Goal: Task Accomplishment & Management: Manage account settings

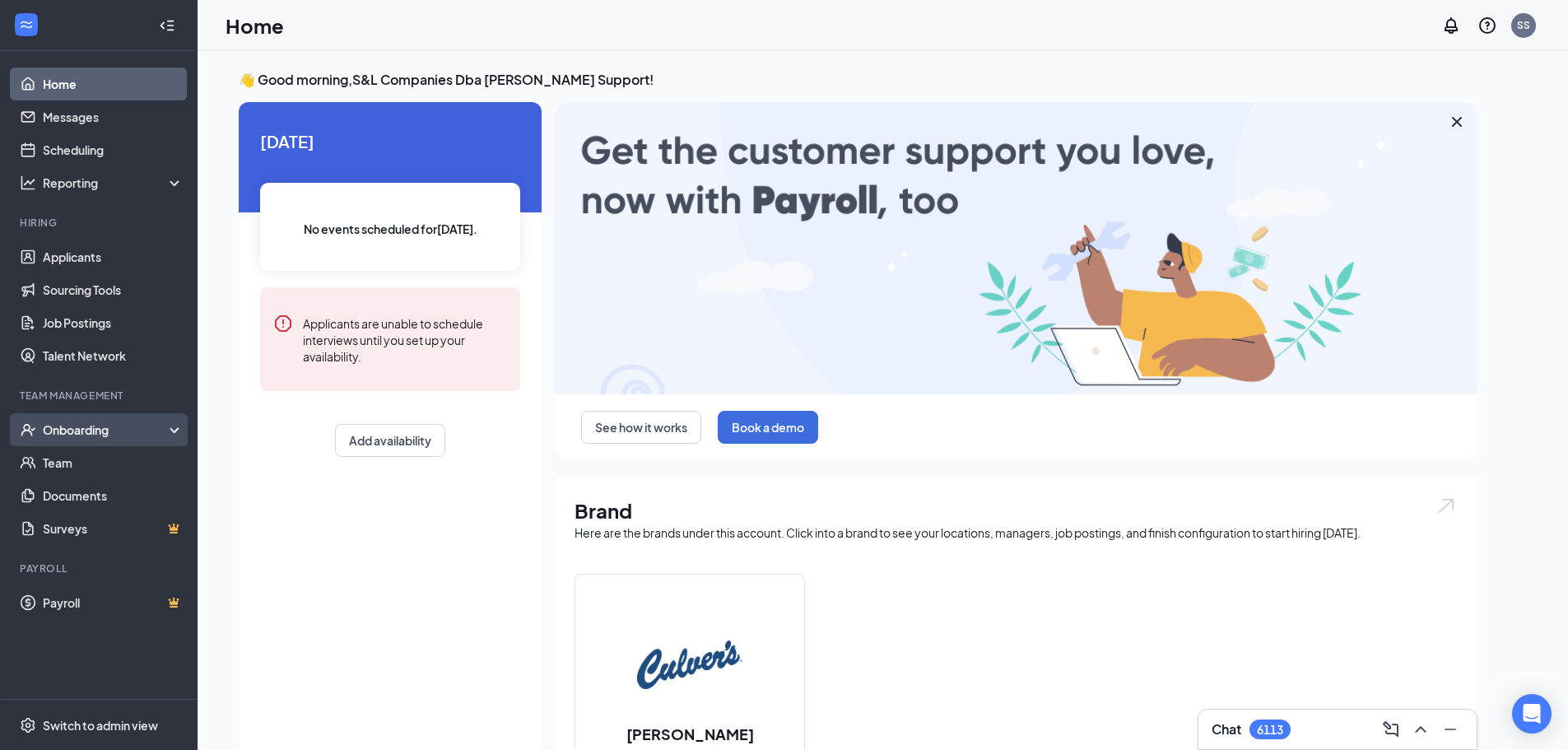
click at [89, 422] on div "Onboarding" at bounding box center [106, 429] width 127 height 17
click at [100, 430] on div "Onboarding" at bounding box center [106, 429] width 127 height 17
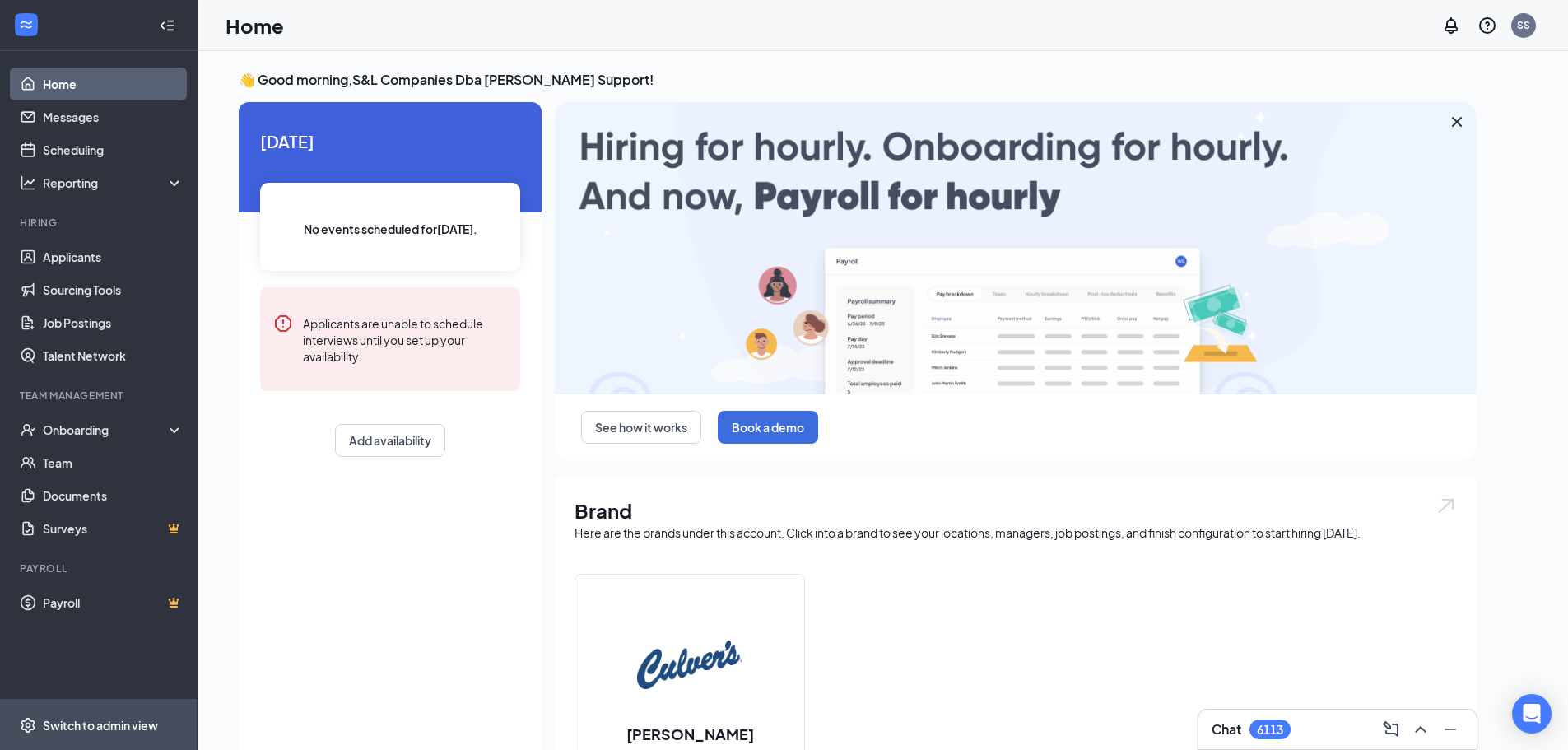
click at [74, 726] on div "Switch to admin view" at bounding box center [101, 725] width 116 height 17
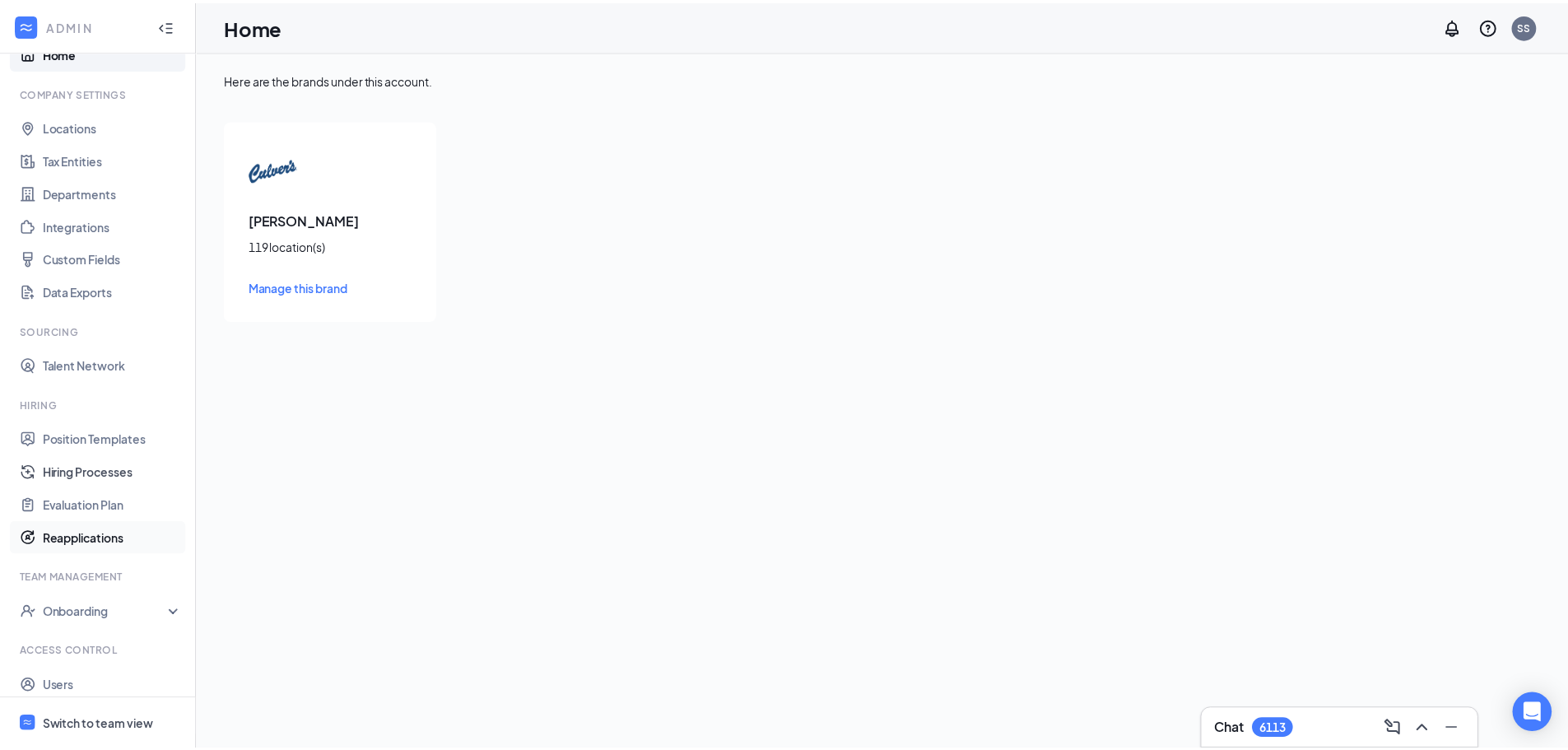
scroll to position [74, 0]
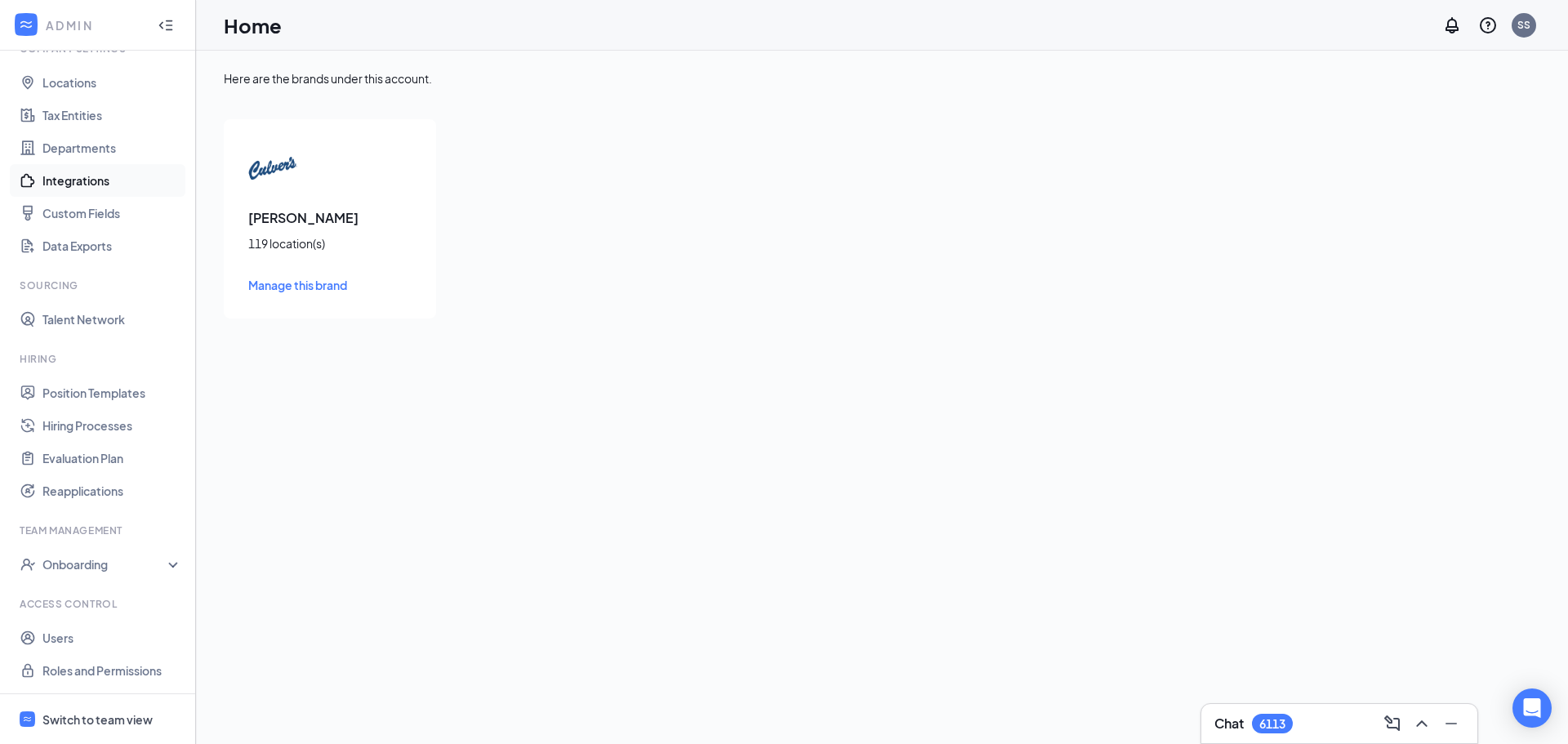
click at [89, 180] on link "Integrations" at bounding box center [112, 181] width 140 height 33
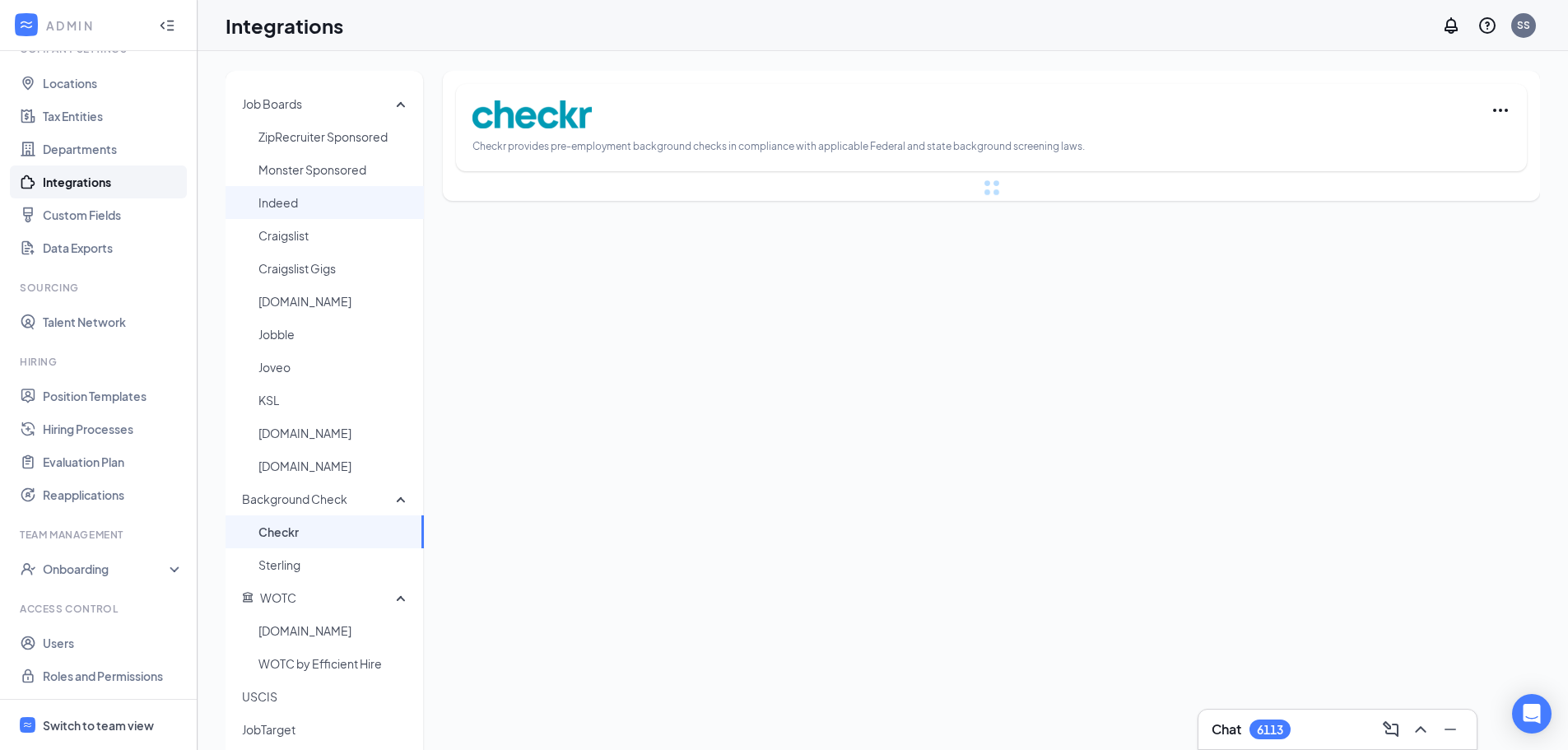
click at [324, 208] on span "Indeed" at bounding box center [335, 202] width 152 height 33
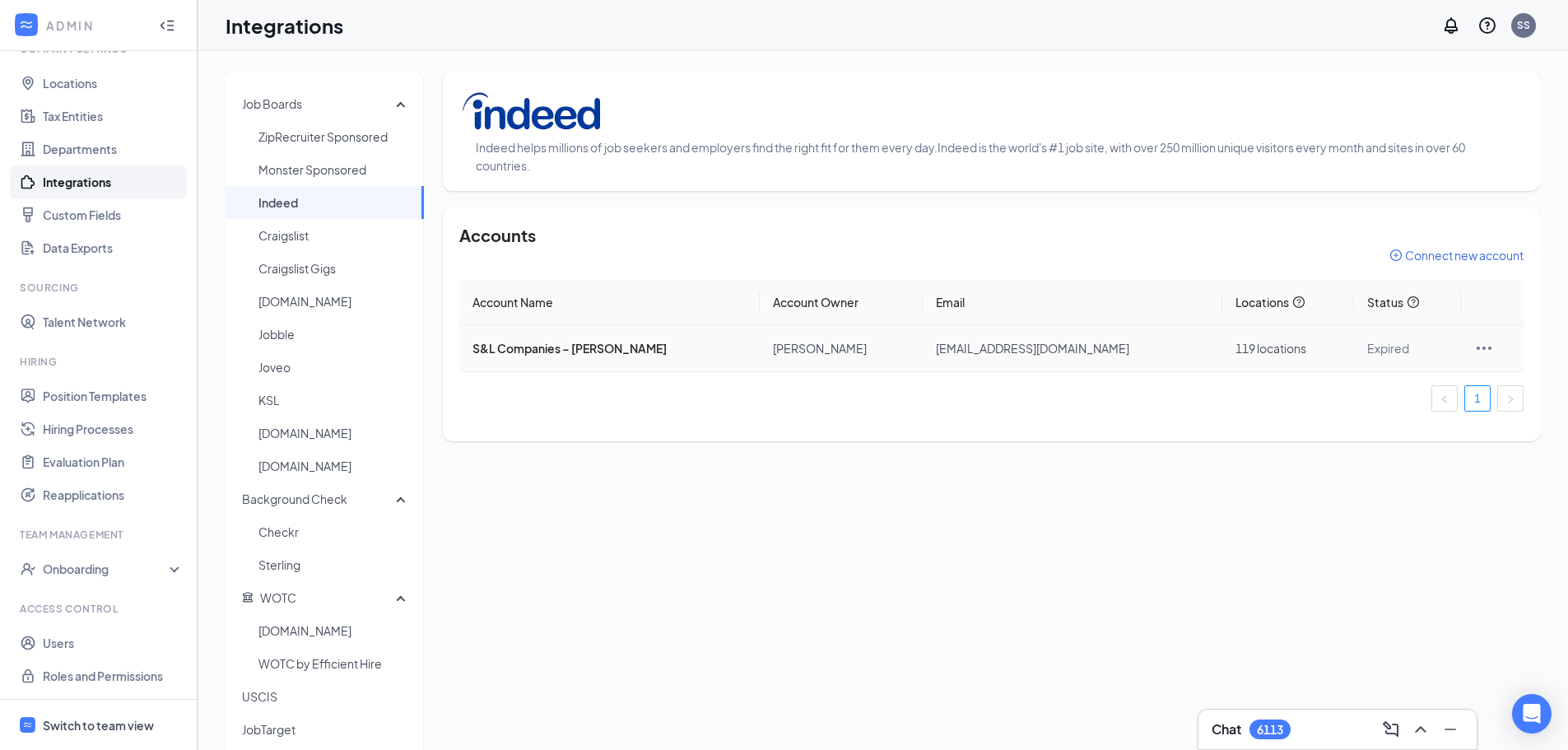
click at [1476, 350] on icon "Ellipses" at bounding box center [1484, 348] width 20 height 20
click at [93, 743] on span "Switch to team view" at bounding box center [113, 725] width 141 height 50
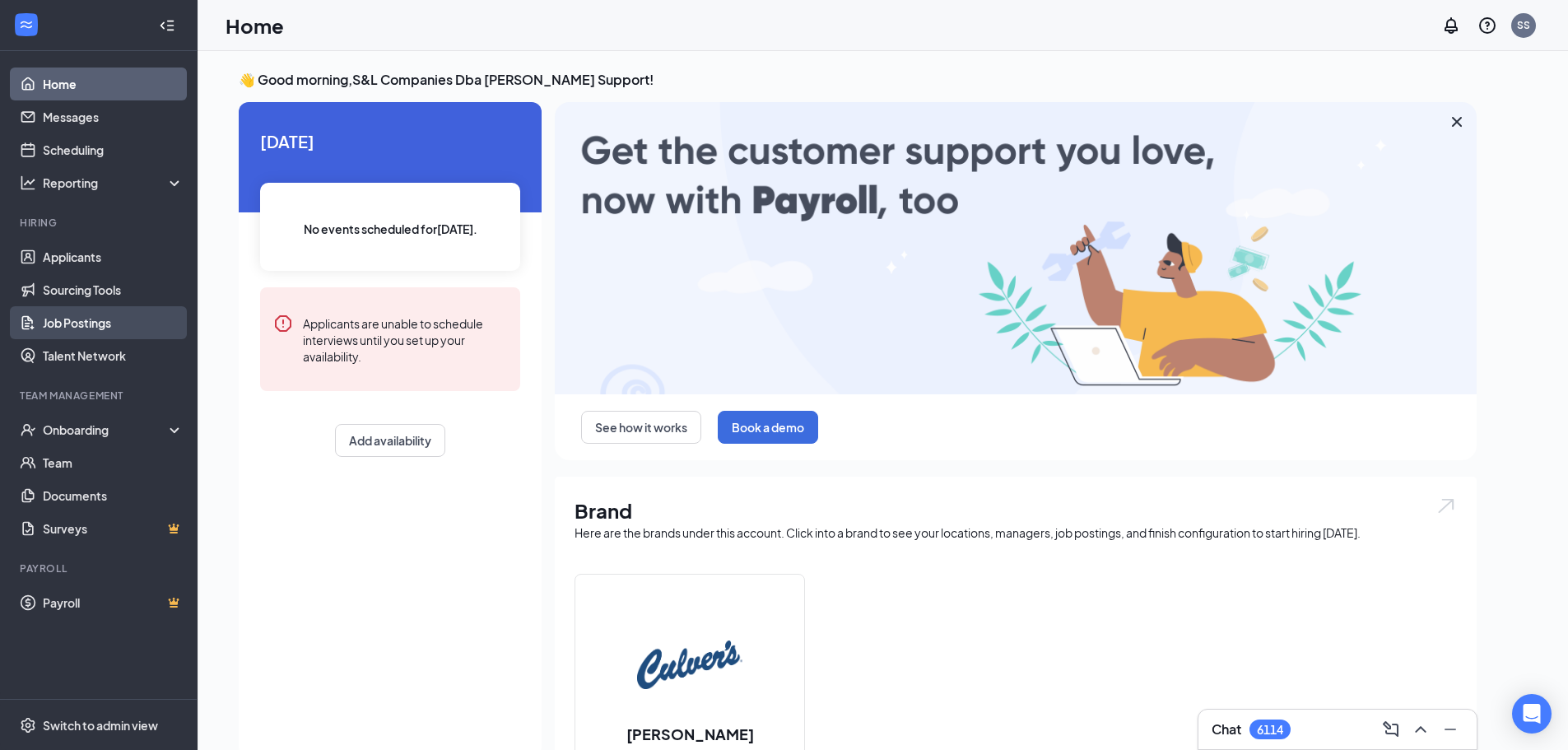
click at [106, 324] on link "Job Postings" at bounding box center [113, 323] width 141 height 33
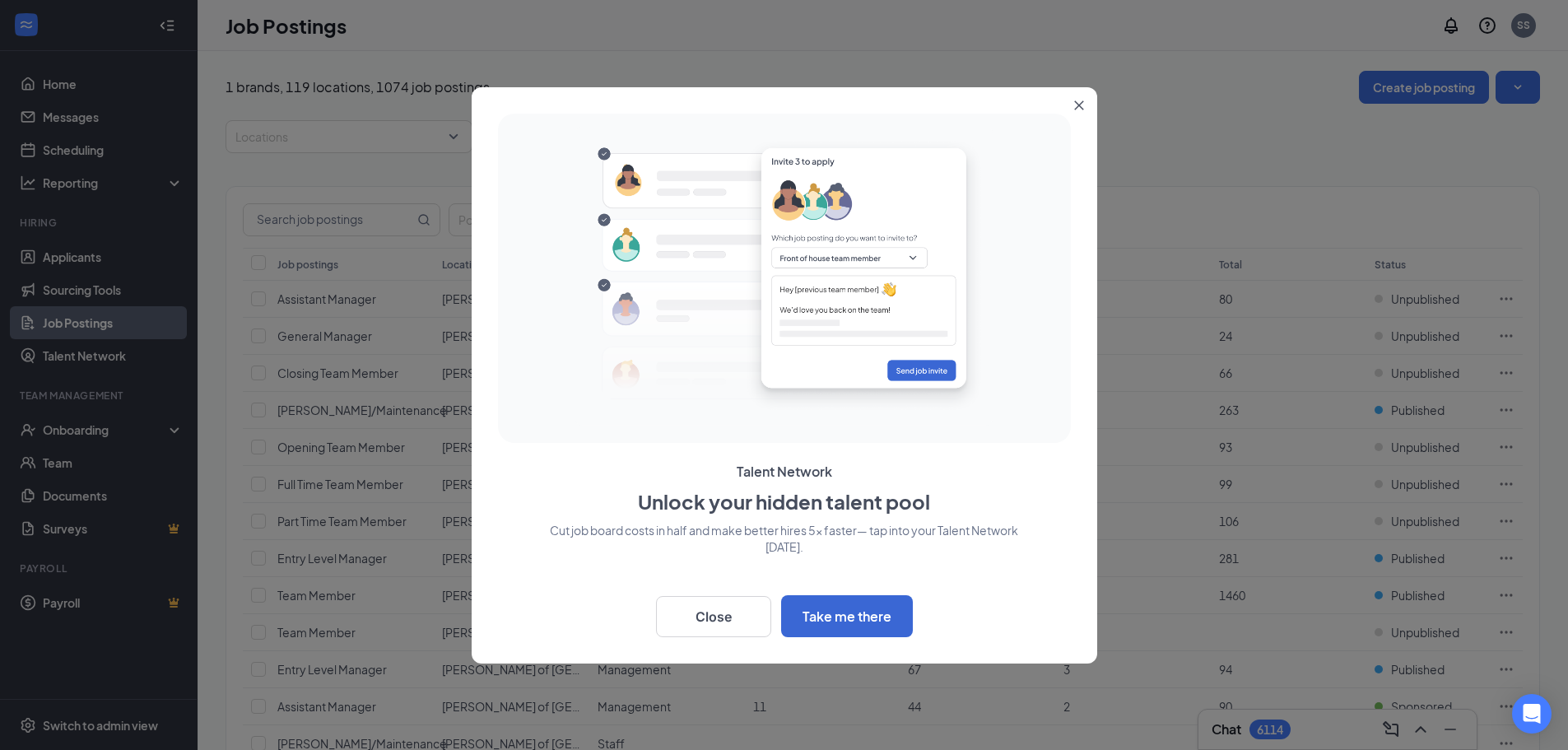
click at [1081, 101] on icon "Close" at bounding box center [1078, 105] width 10 height 10
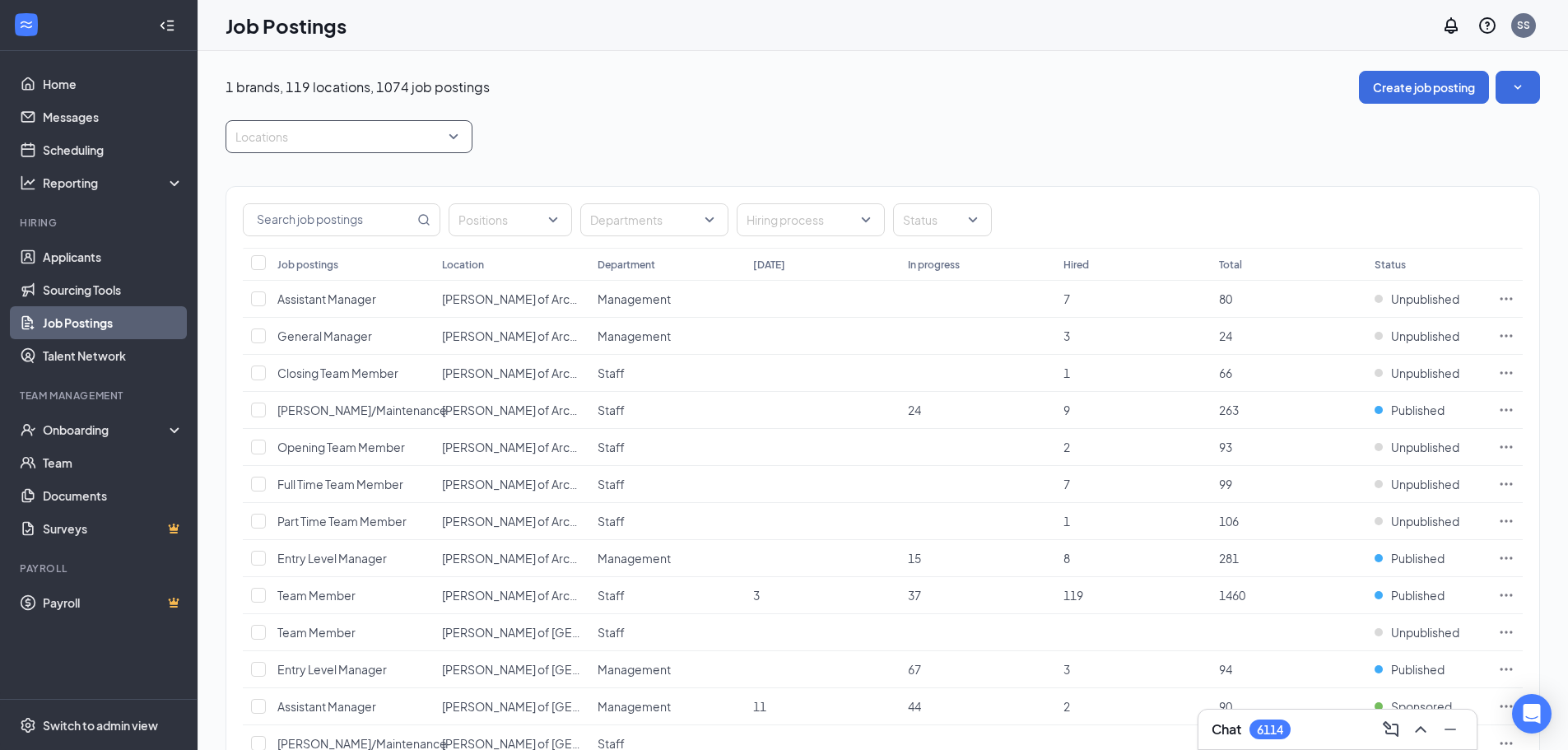
click at [367, 141] on div at bounding box center [341, 137] width 222 height 26
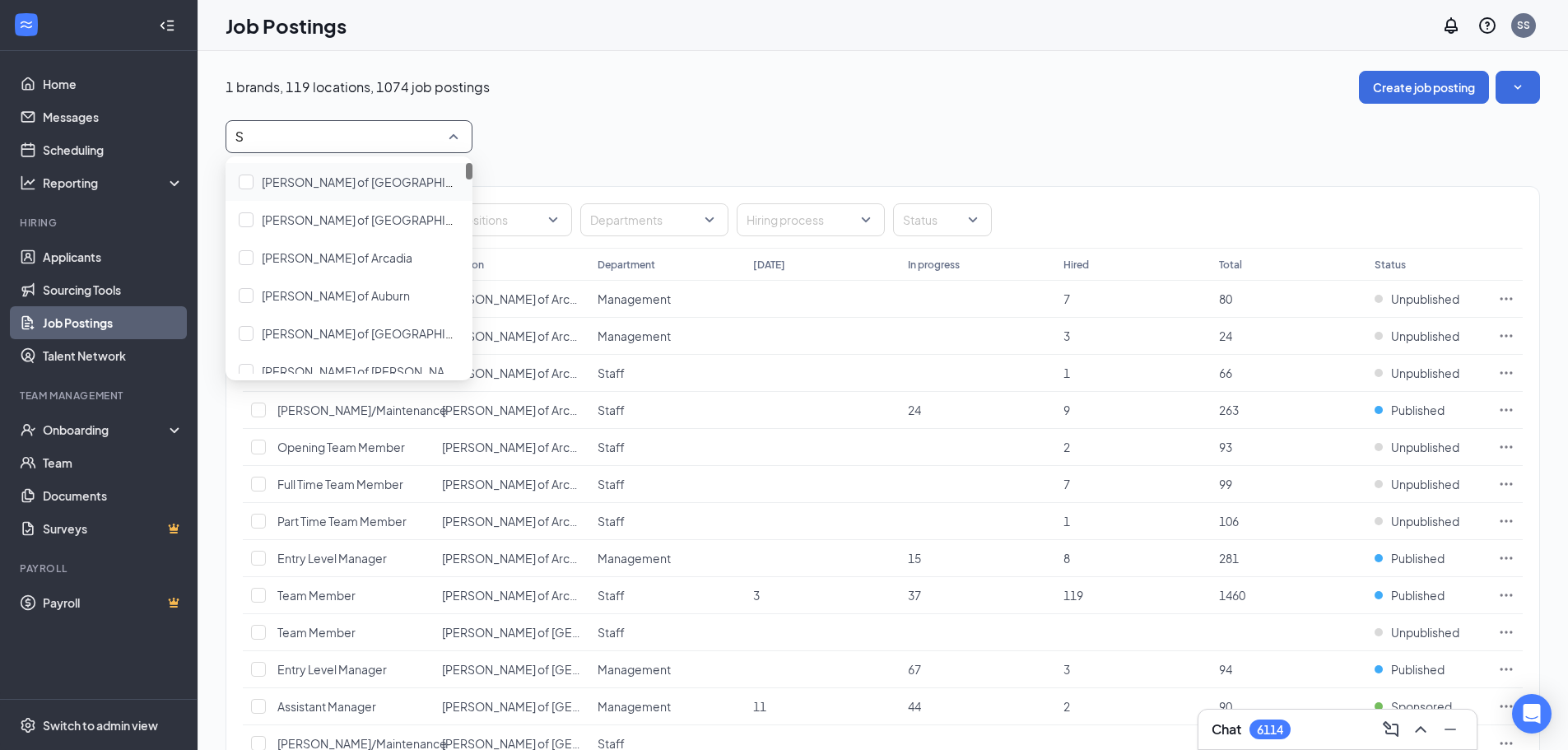
type input "Su"
click at [366, 290] on div "Culver's of Sussex" at bounding box center [349, 295] width 221 height 18
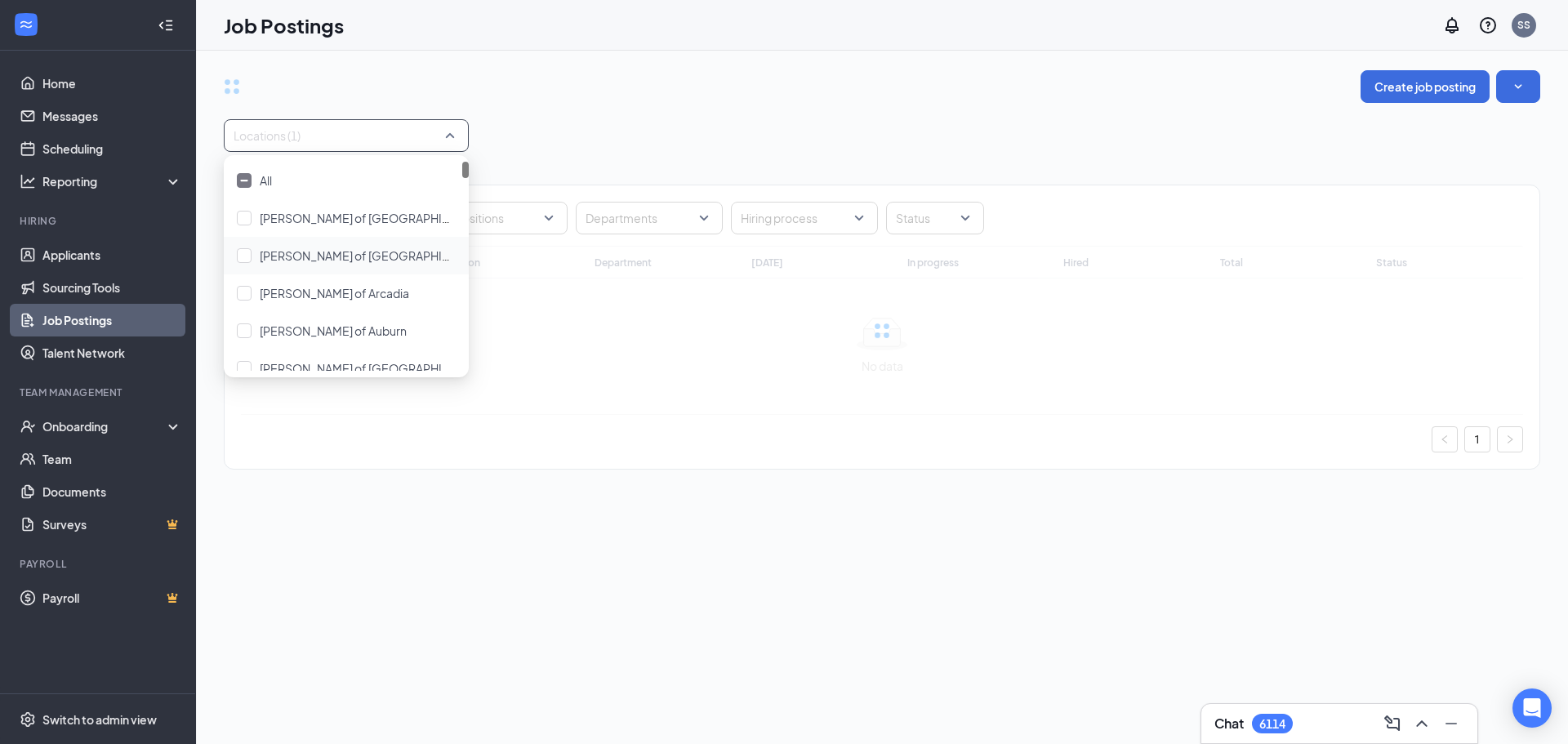
click at [745, 129] on div "Locations (1)" at bounding box center [881, 136] width 1317 height 33
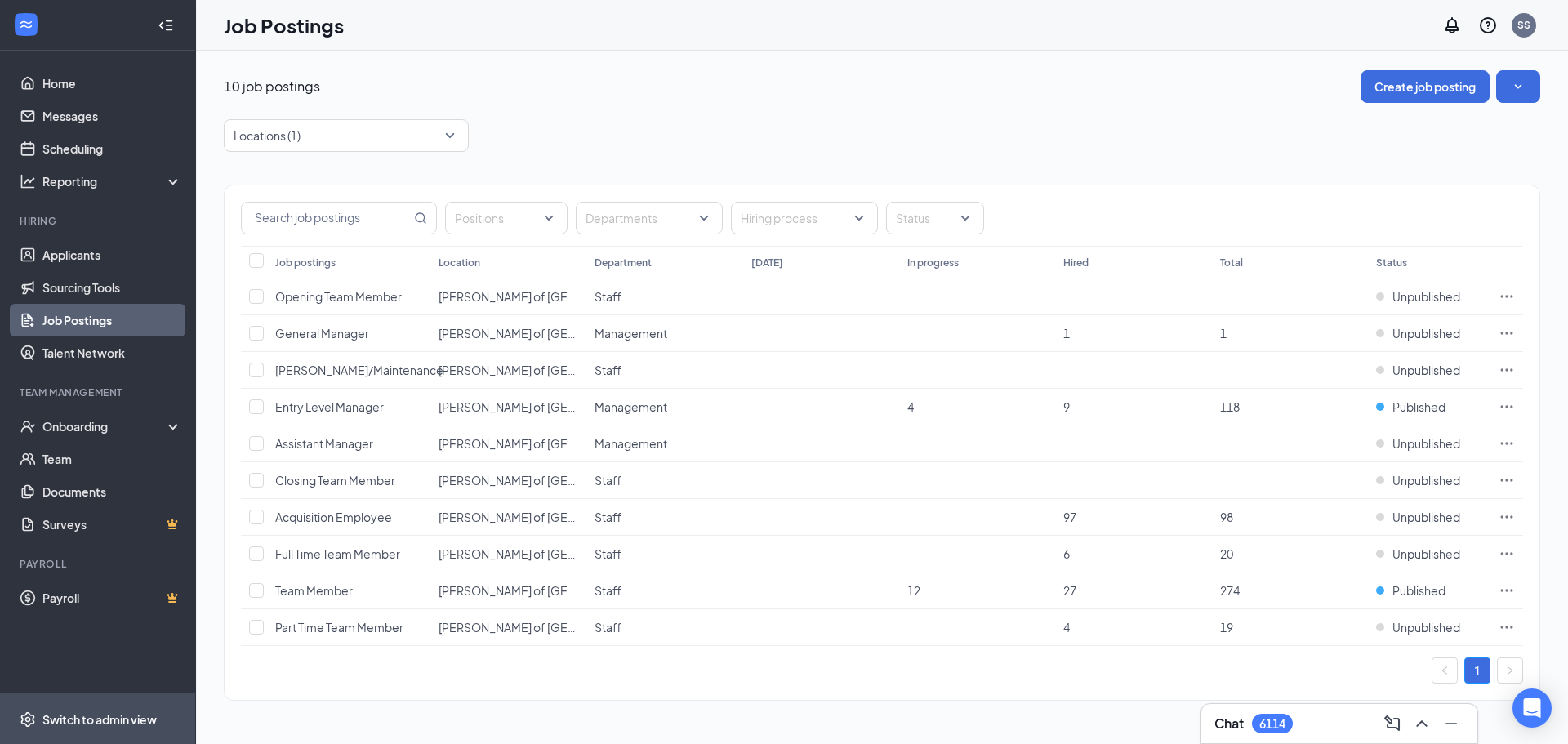
click at [97, 704] on span "Switch to admin view" at bounding box center [112, 719] width 140 height 50
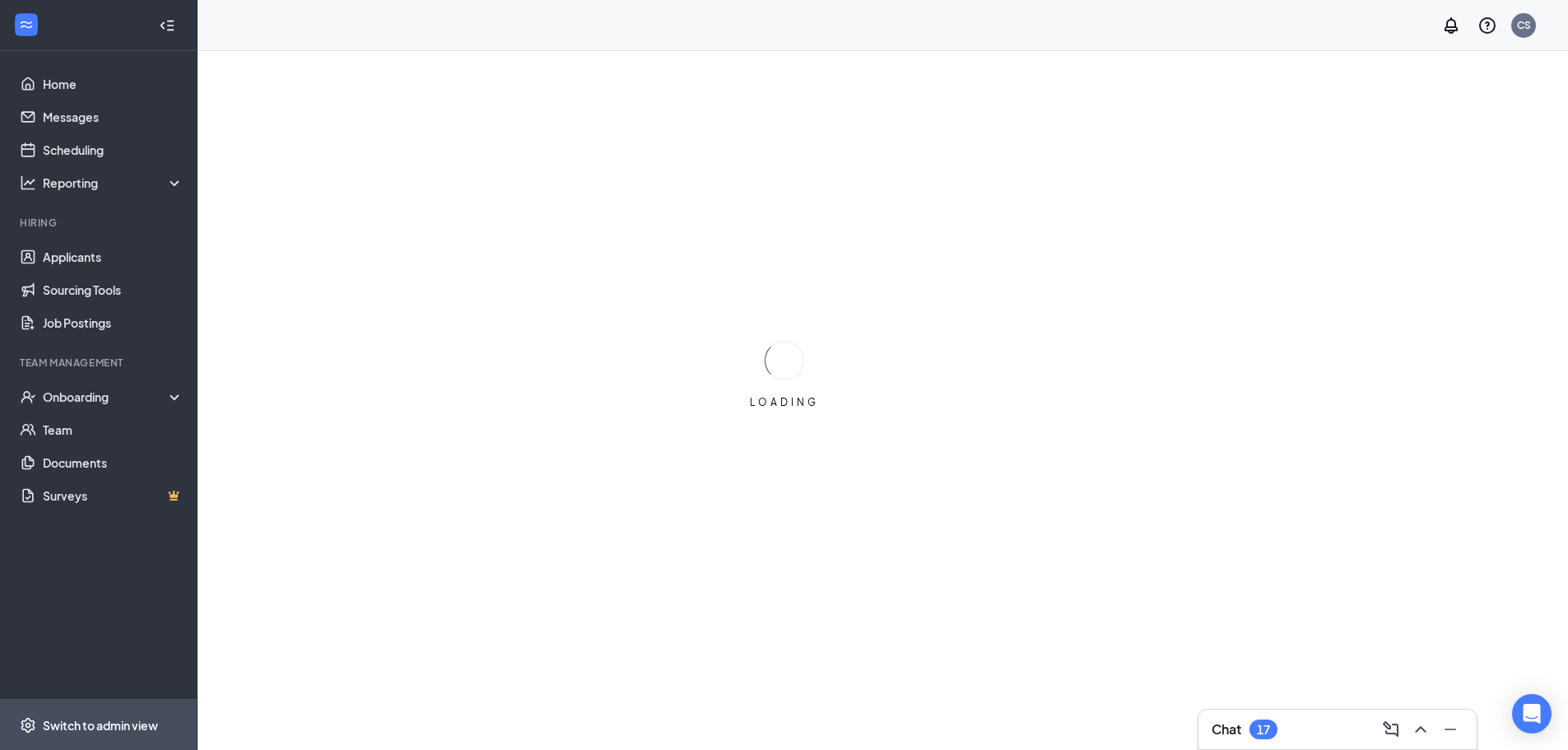
click at [76, 735] on span "Switch to admin view" at bounding box center [113, 725] width 141 height 50
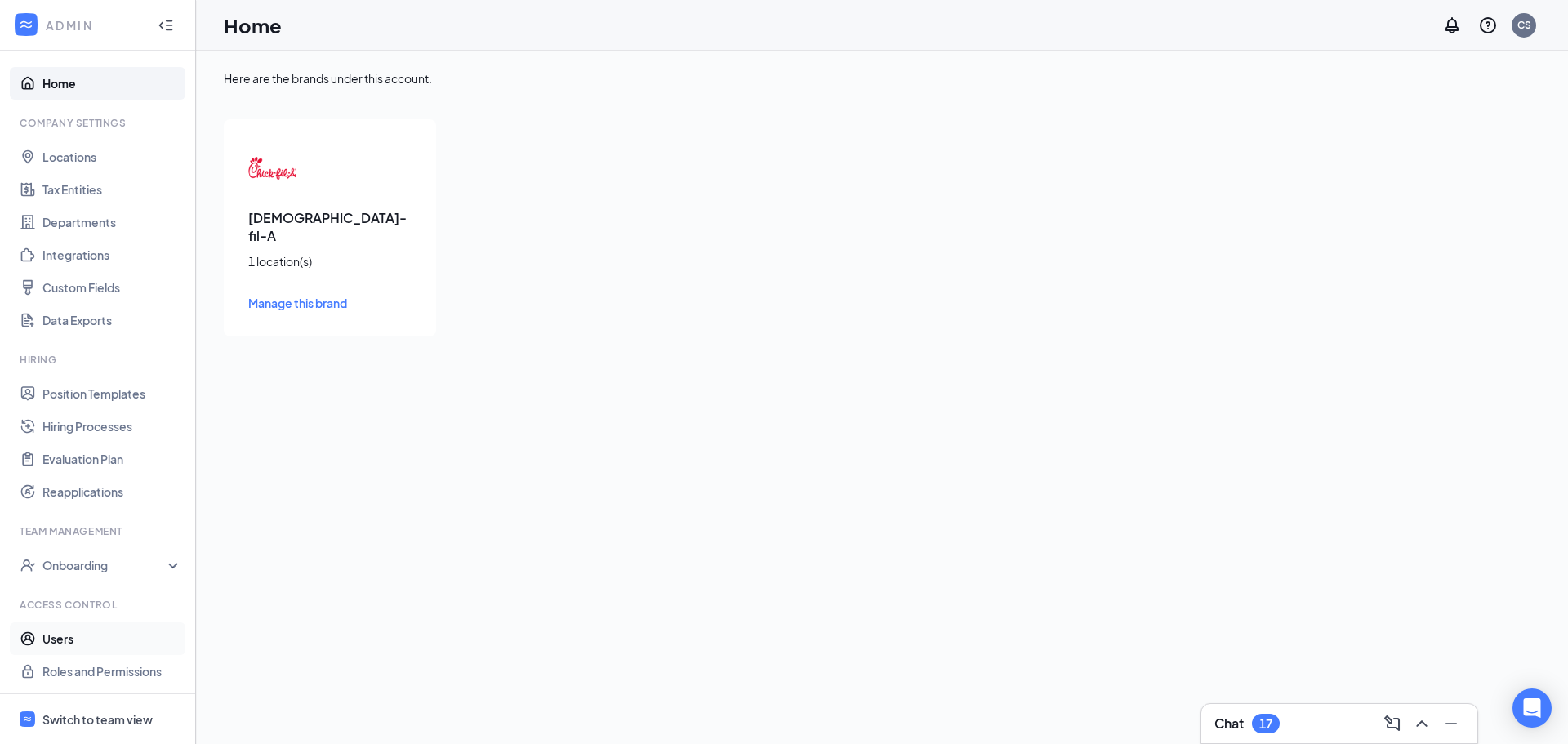
click at [105, 641] on link "Users" at bounding box center [112, 639] width 140 height 33
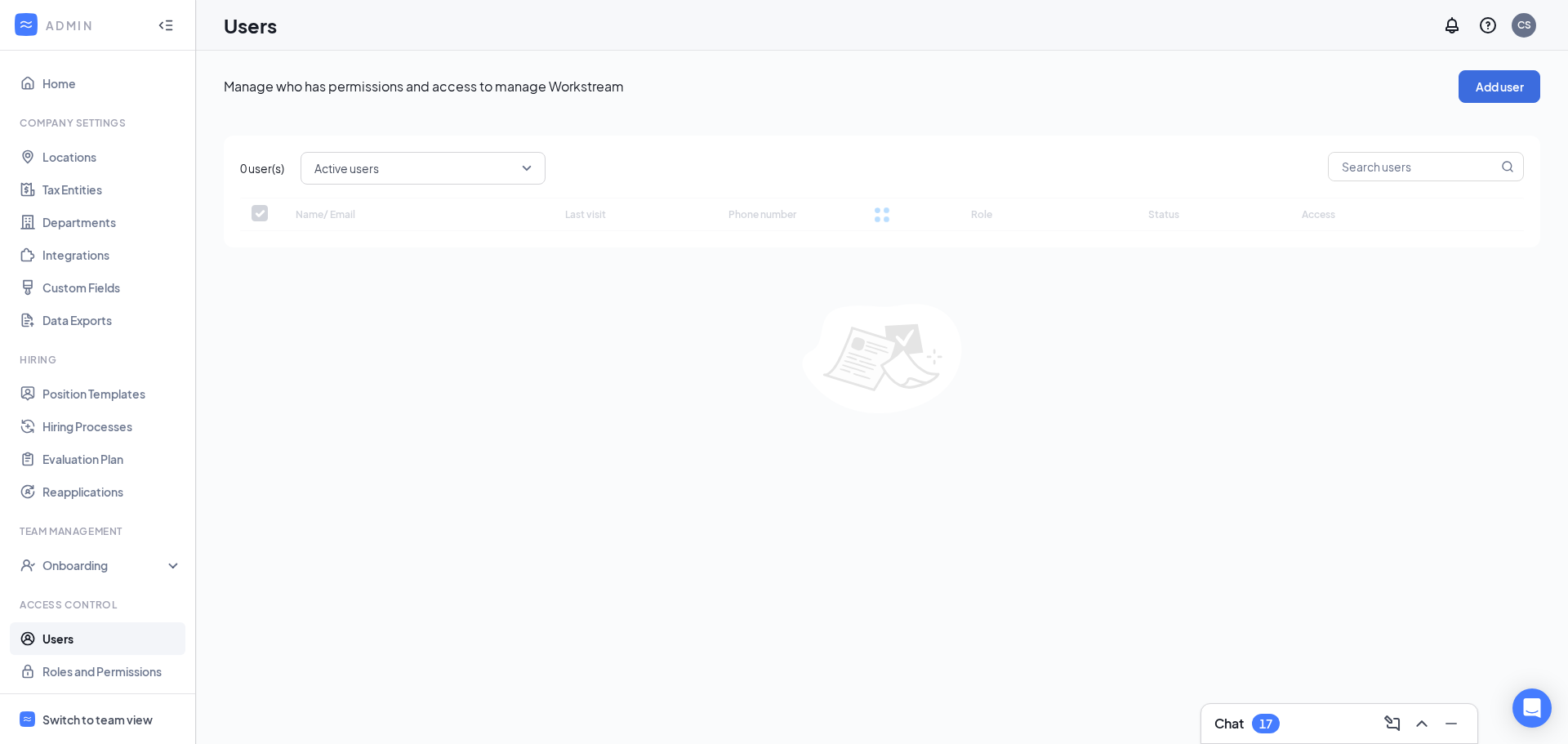
checkbox input "false"
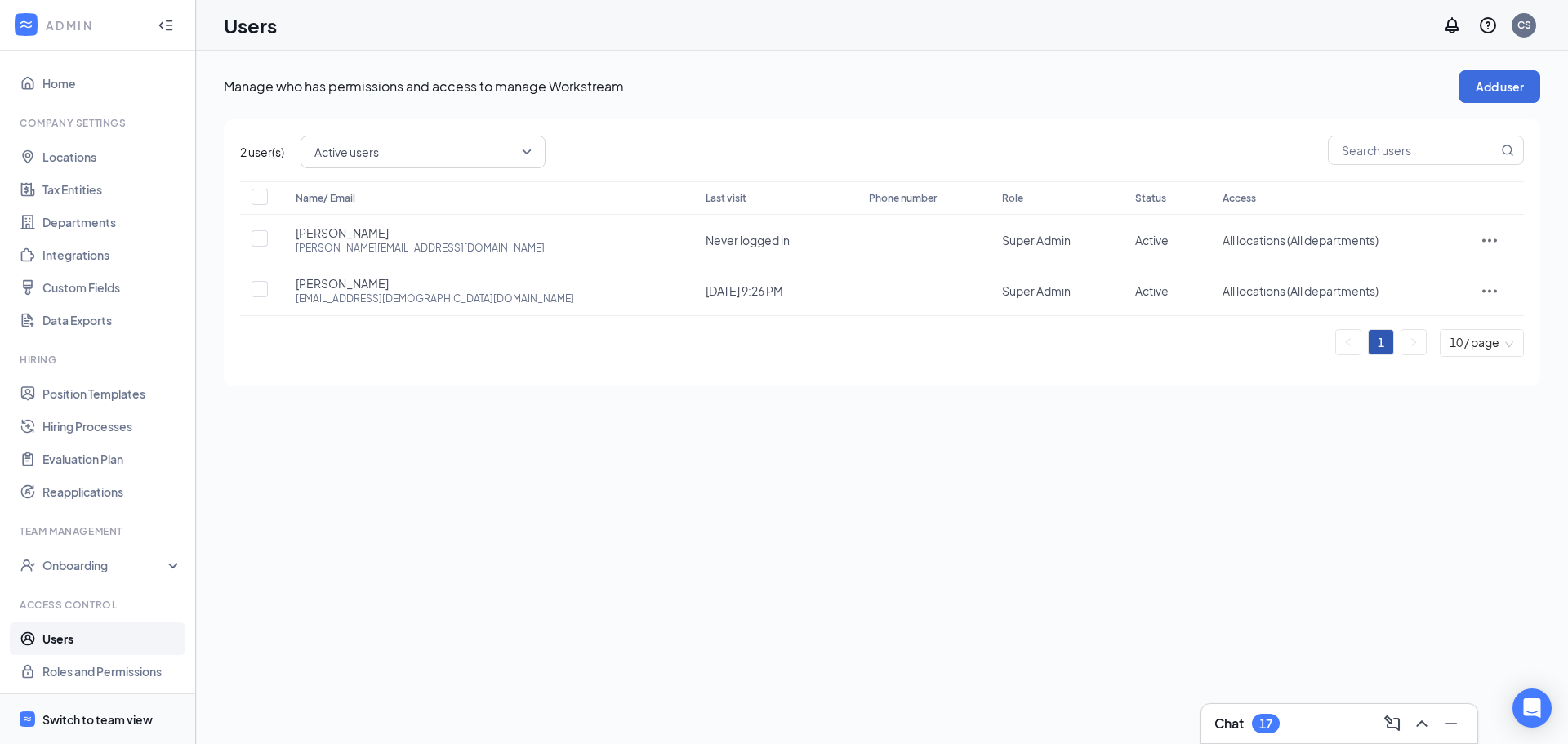
click at [51, 720] on div "Switch to team view" at bounding box center [97, 719] width 110 height 17
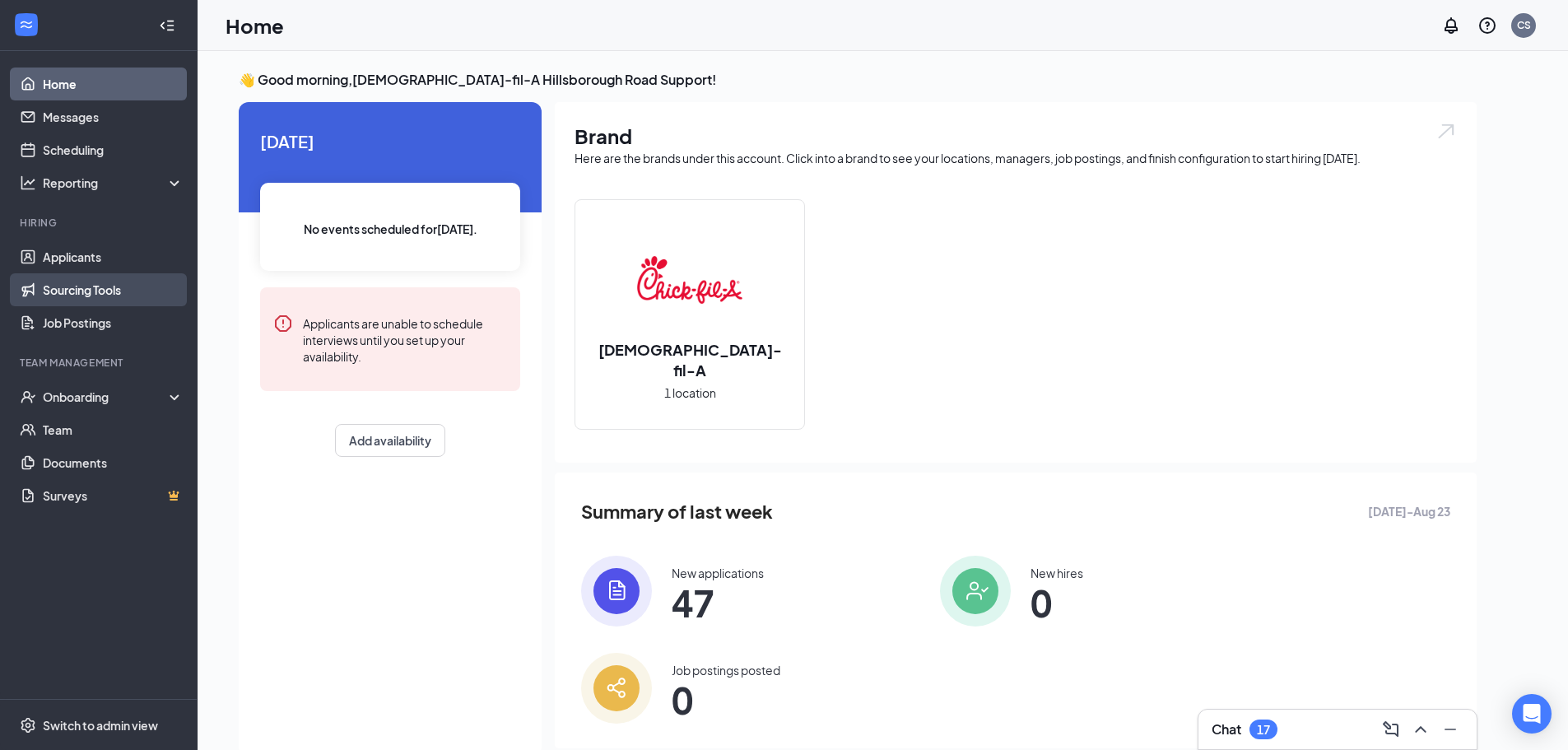
click at [100, 290] on link "Sourcing Tools" at bounding box center [113, 290] width 141 height 33
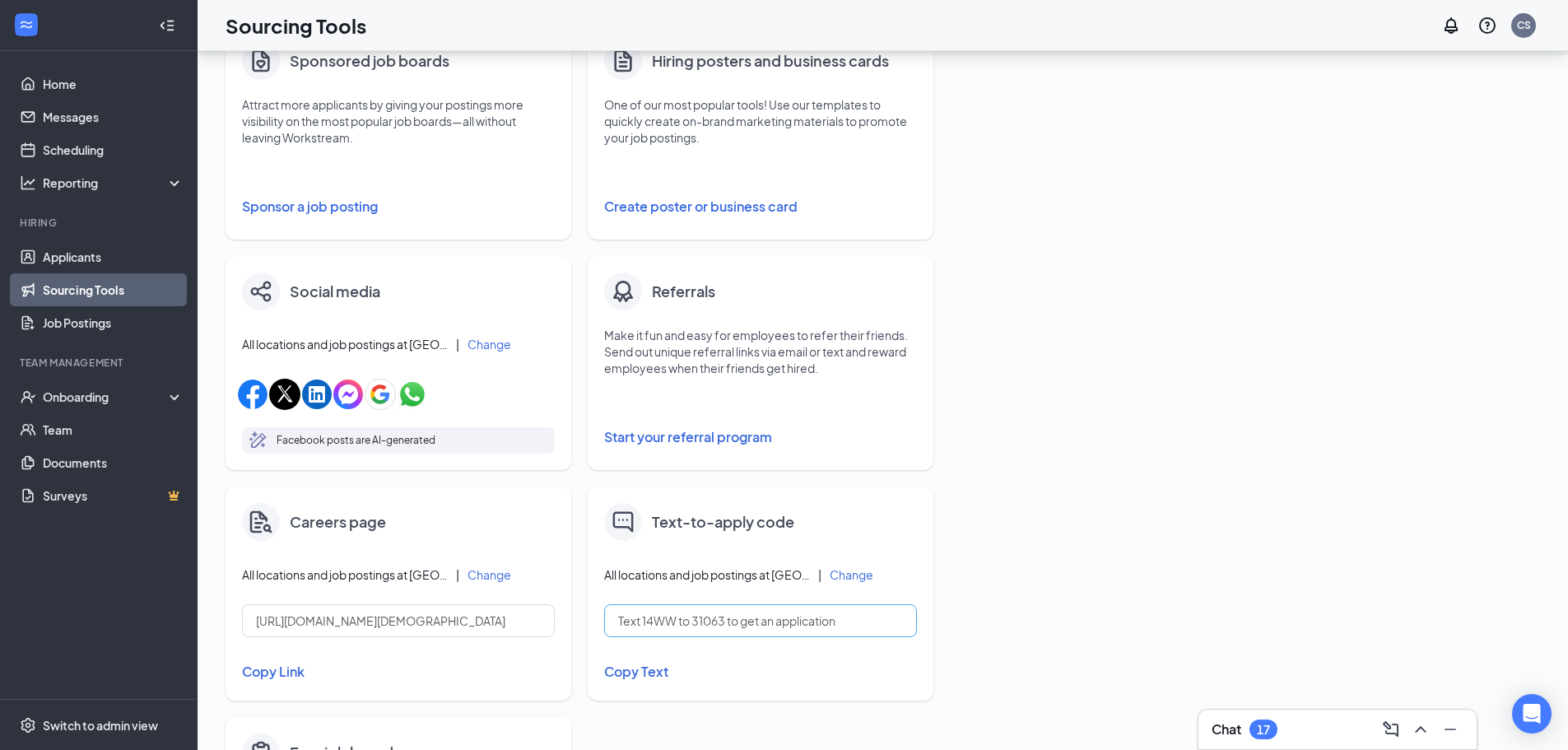
scroll to position [82, 0]
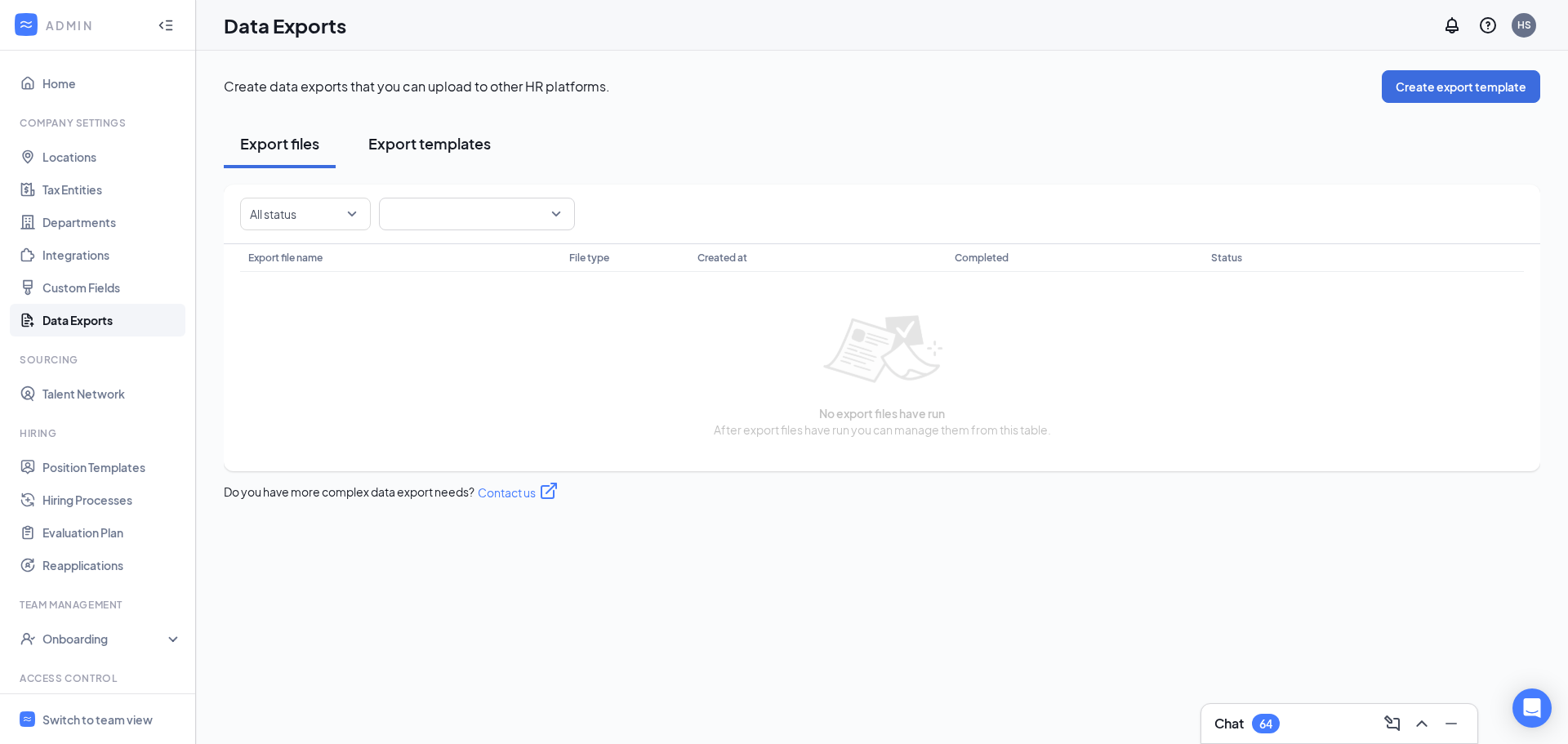
click at [425, 145] on div "Export templates" at bounding box center [429, 143] width 123 height 20
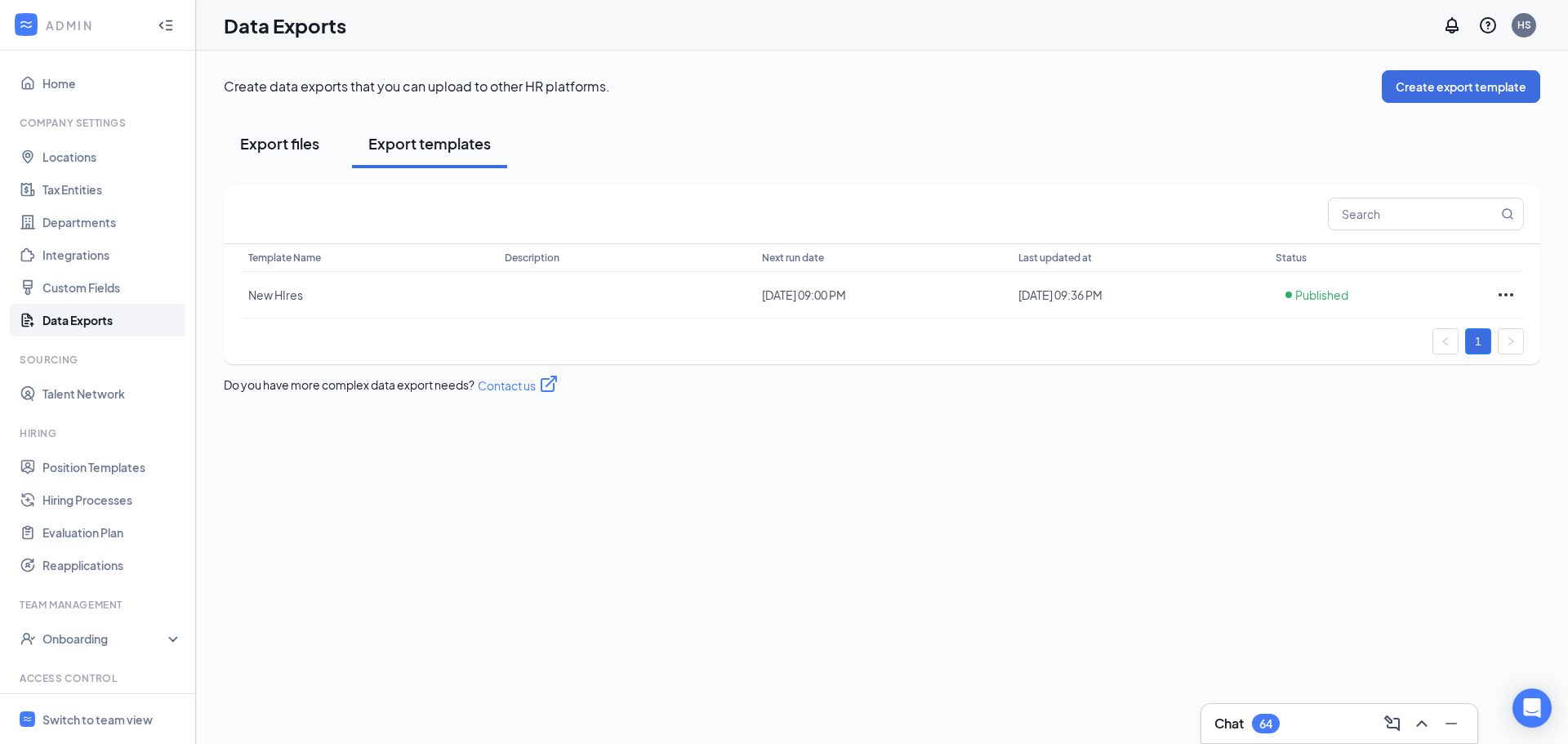
click at [294, 144] on div "Export files" at bounding box center [279, 143] width 79 height 20
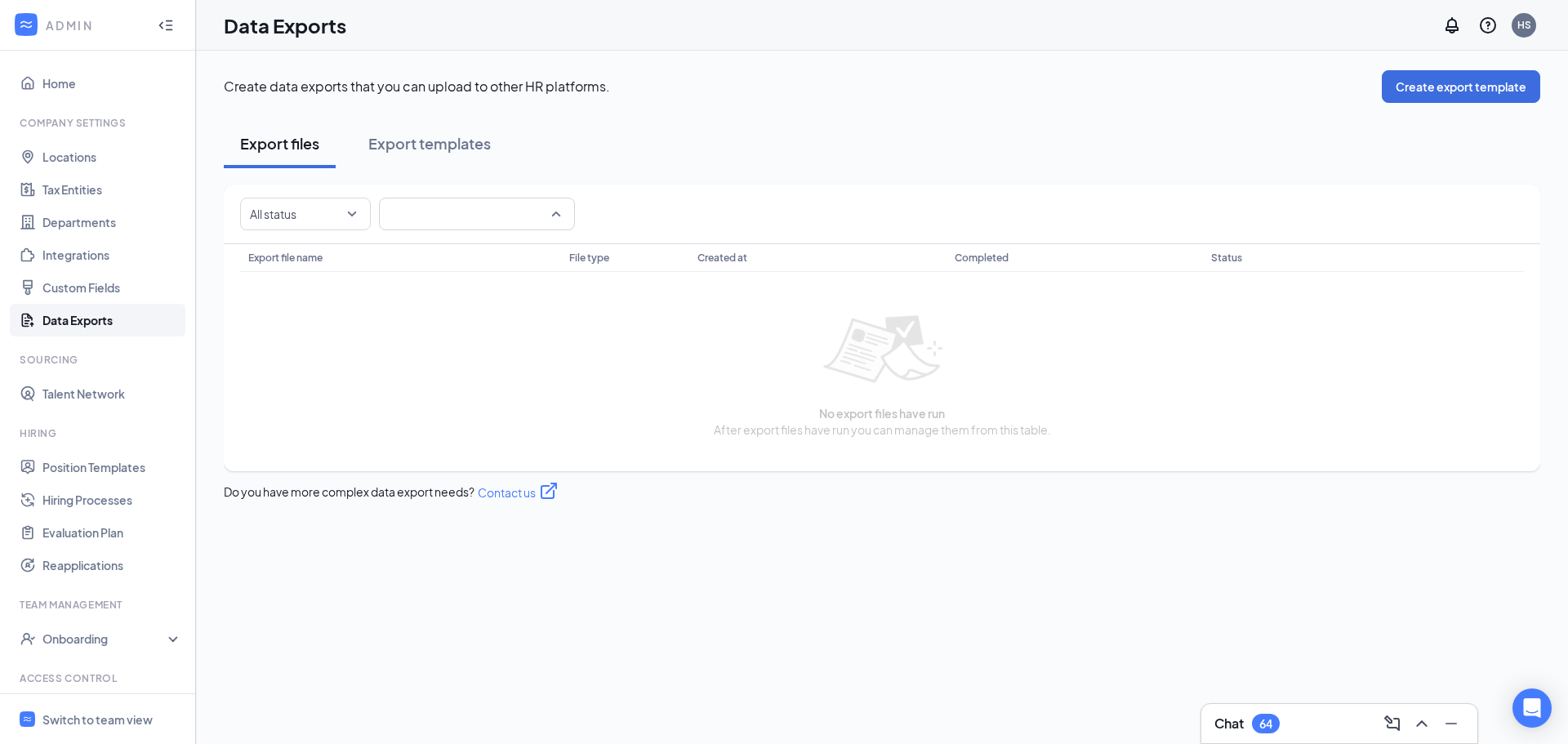
click at [450, 203] on span at bounding box center [476, 214] width 176 height 31
click at [315, 210] on div at bounding box center [297, 214] width 106 height 26
click at [688, 164] on div "Export files Export templates" at bounding box center [881, 143] width 1317 height 49
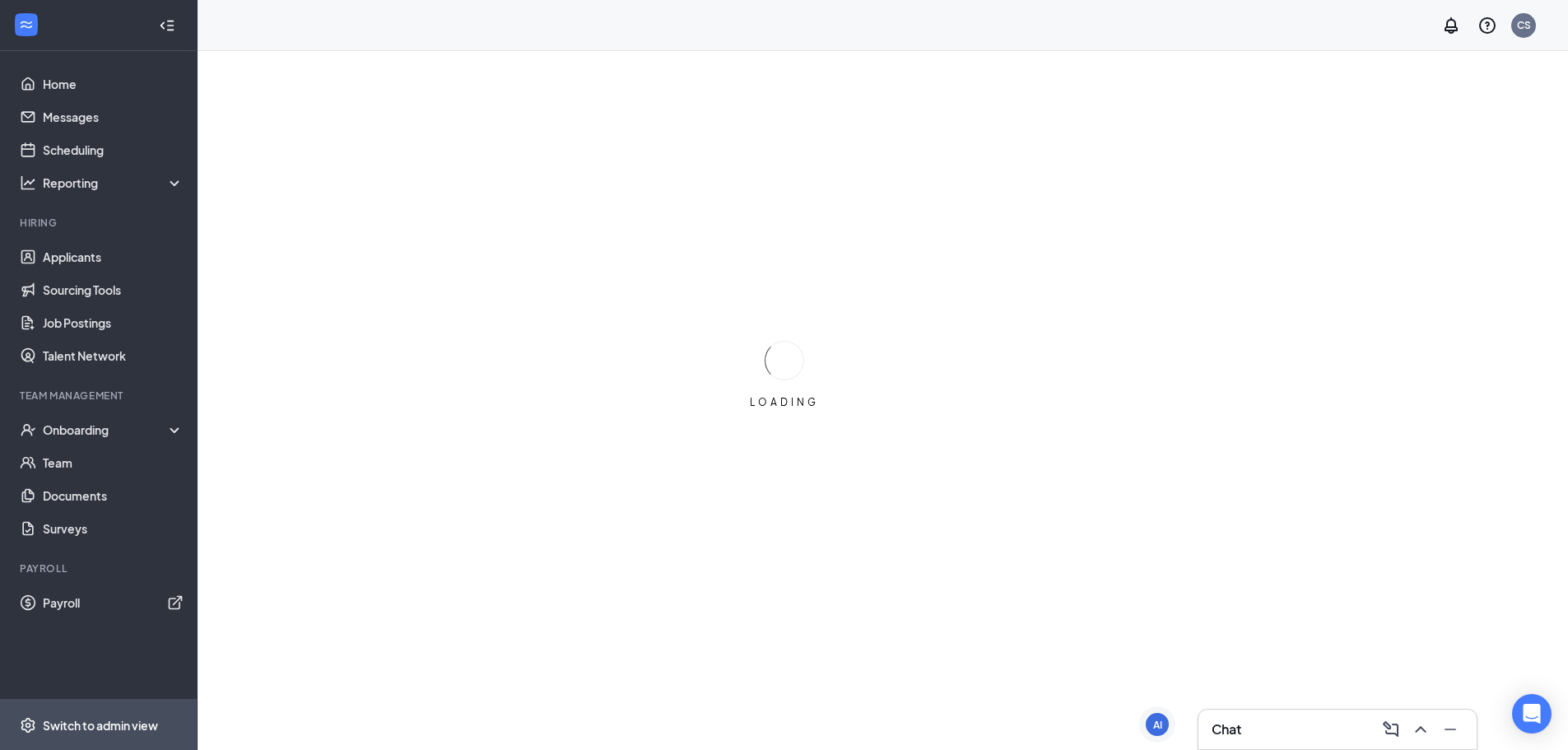
click at [87, 728] on div "Switch to admin view" at bounding box center [101, 725] width 116 height 17
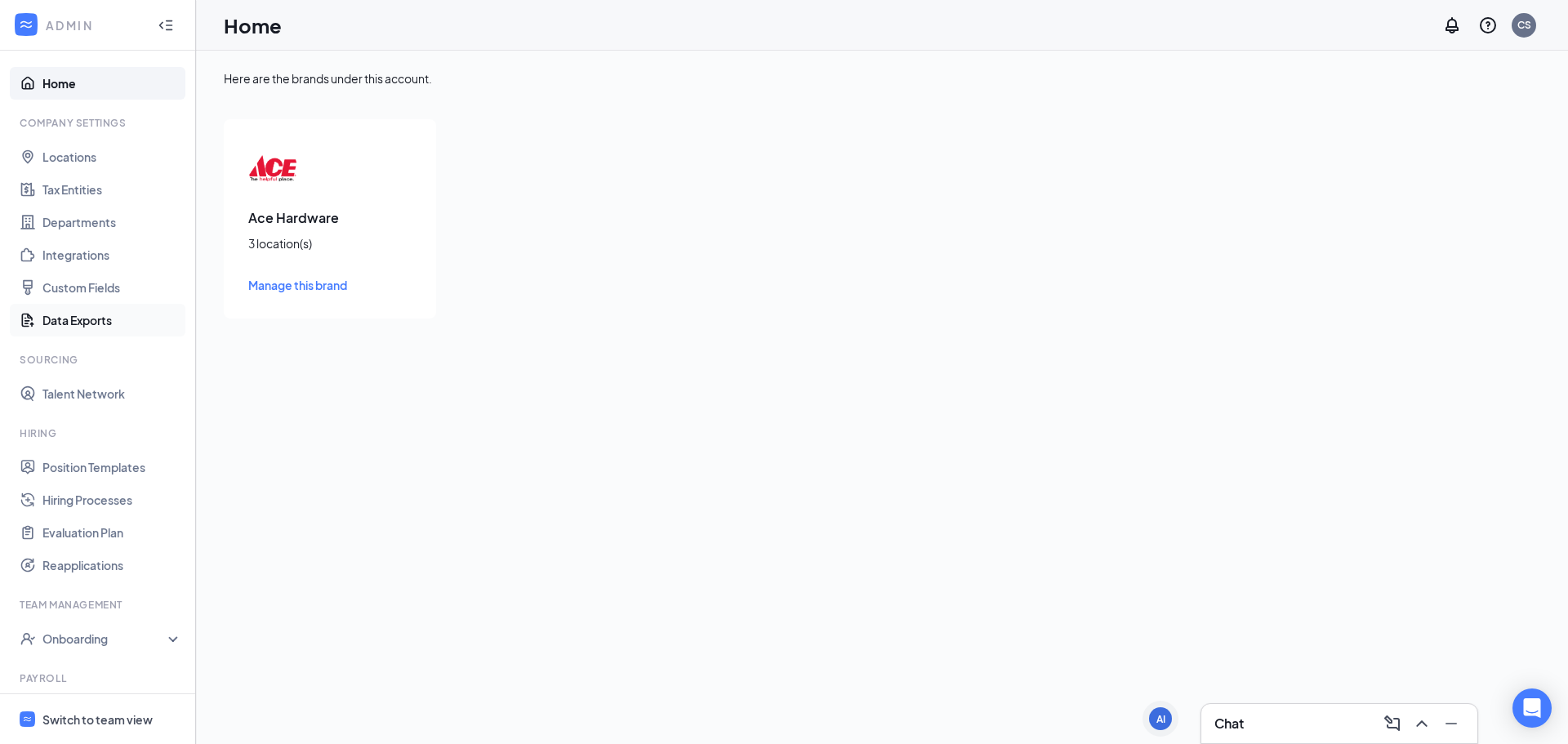
click at [118, 320] on link "Data Exports" at bounding box center [112, 321] width 140 height 33
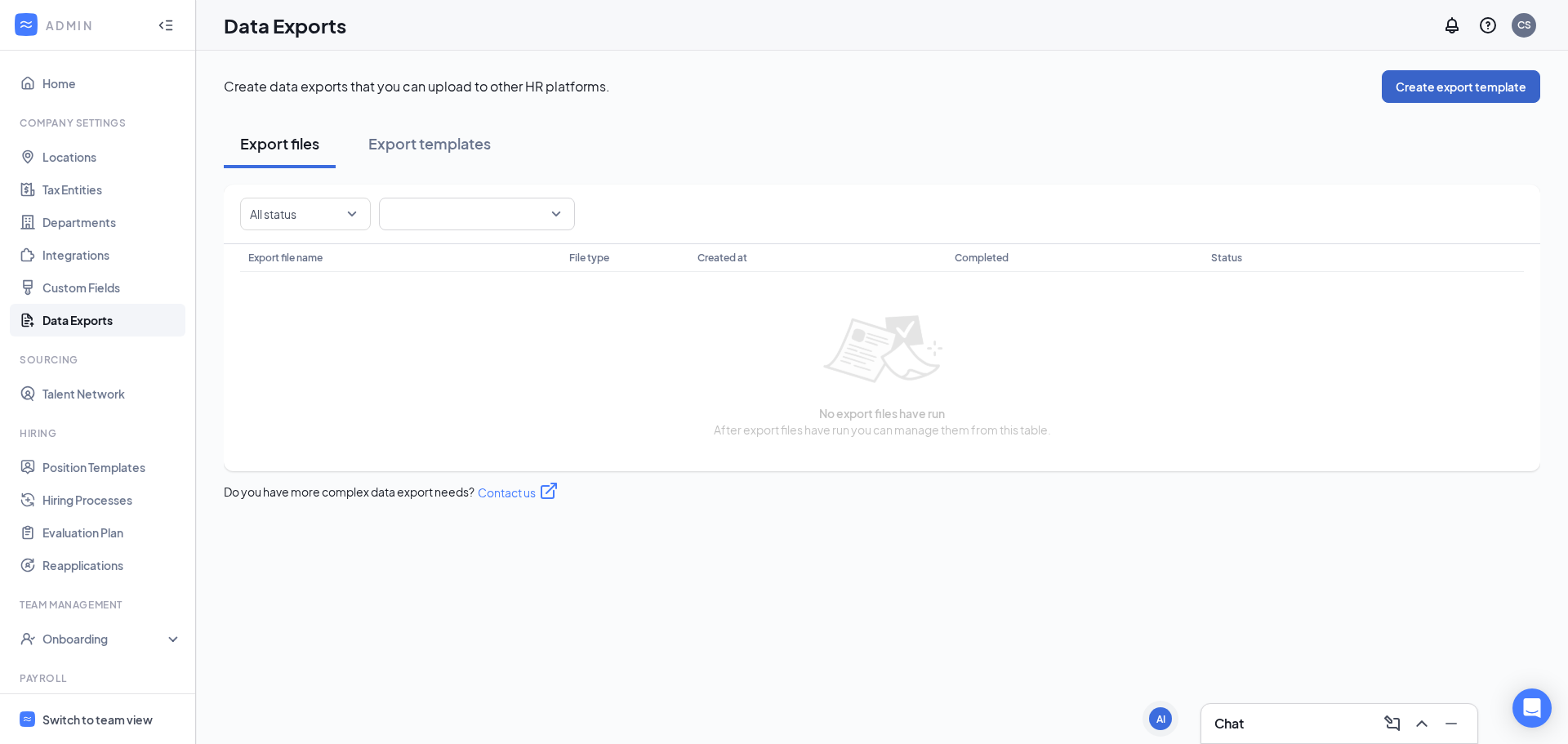
click at [1452, 77] on button "Create export template" at bounding box center [1461, 87] width 158 height 33
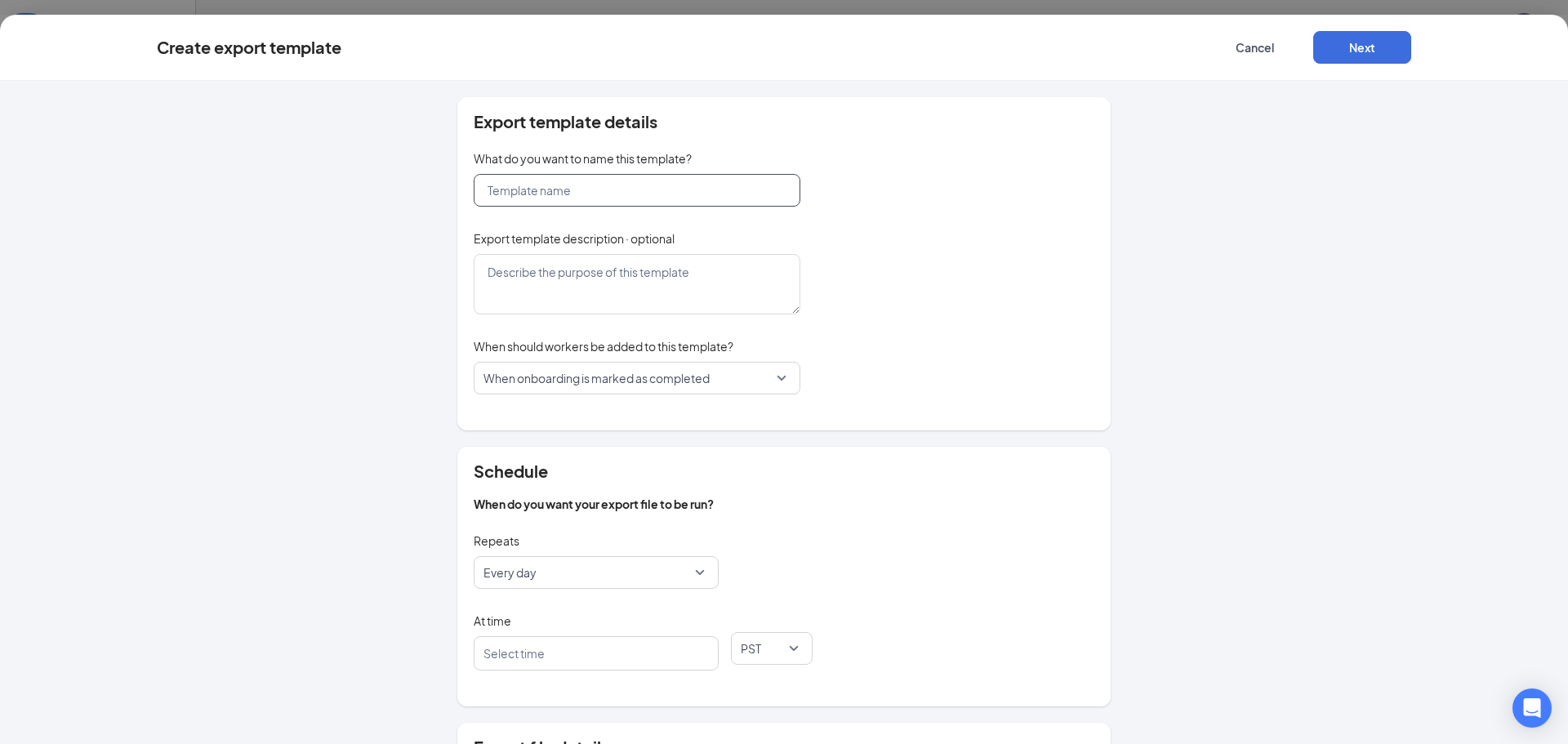
click at [601, 192] on input "text" at bounding box center [637, 190] width 327 height 33
type input "ssss"
click at [1371, 53] on button "Next" at bounding box center [1362, 48] width 98 height 33
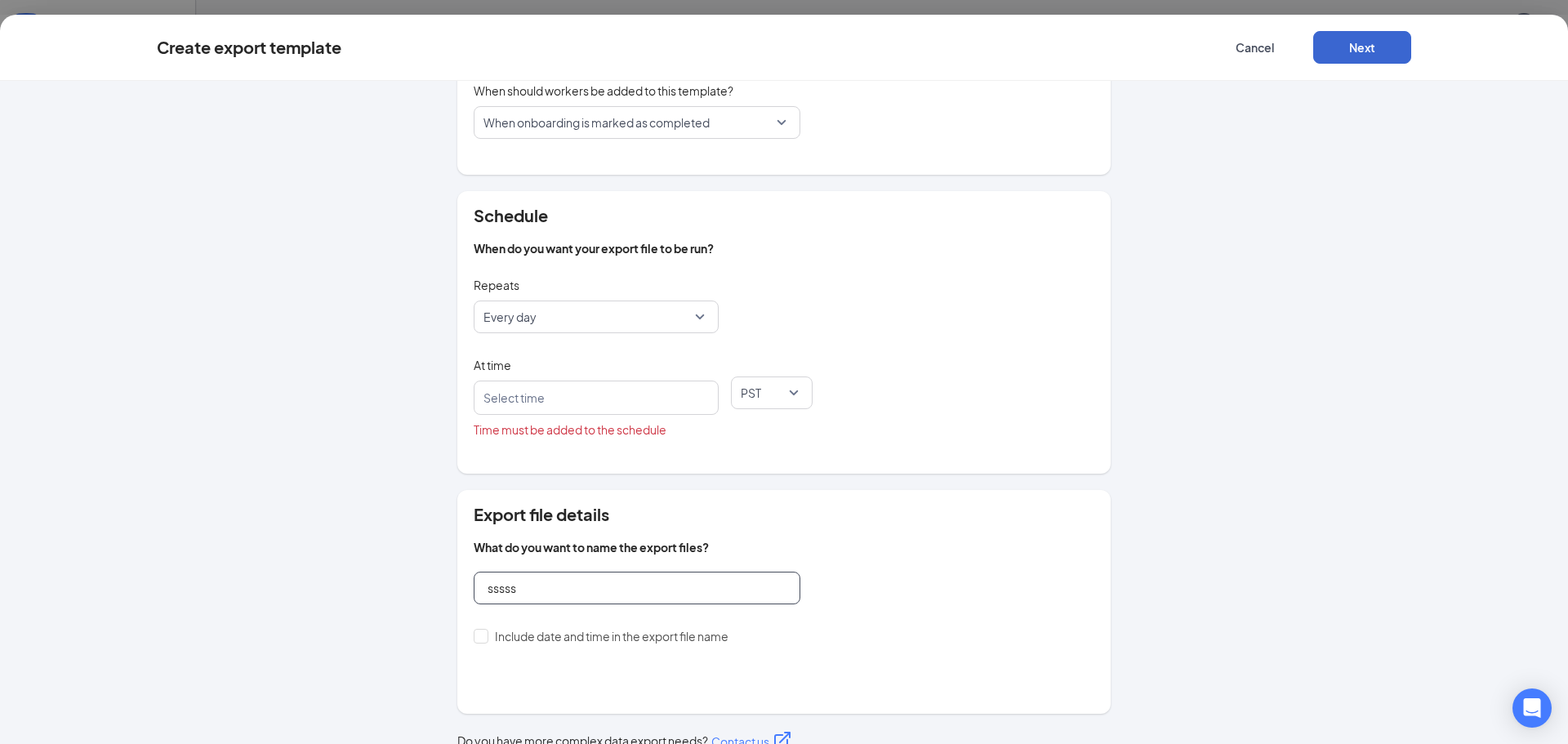
type input "sssss"
click at [1340, 48] on button "Next" at bounding box center [1362, 48] width 98 height 33
click at [594, 398] on div at bounding box center [588, 398] width 202 height 26
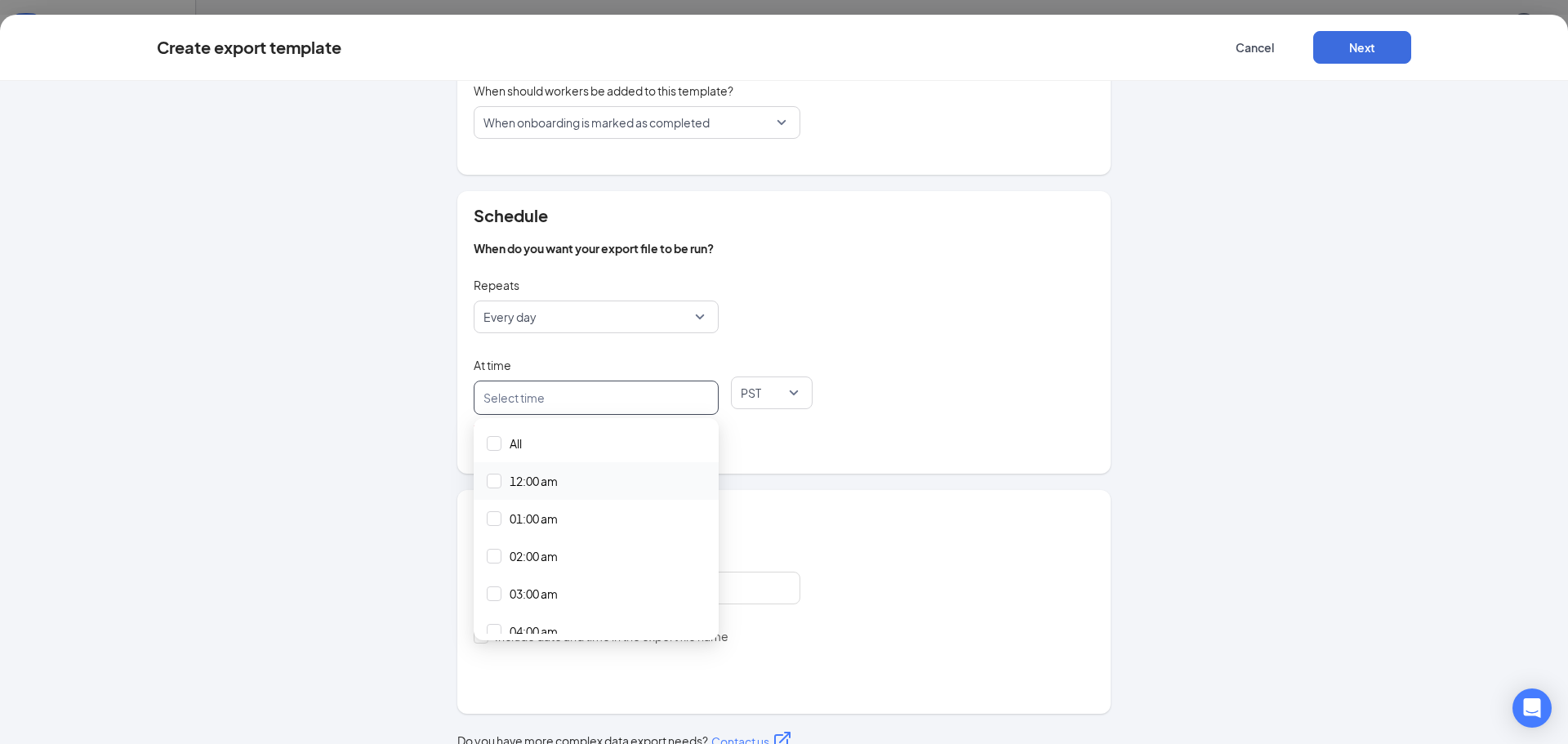
click at [557, 490] on div "12:00 am" at bounding box center [596, 481] width 219 height 18
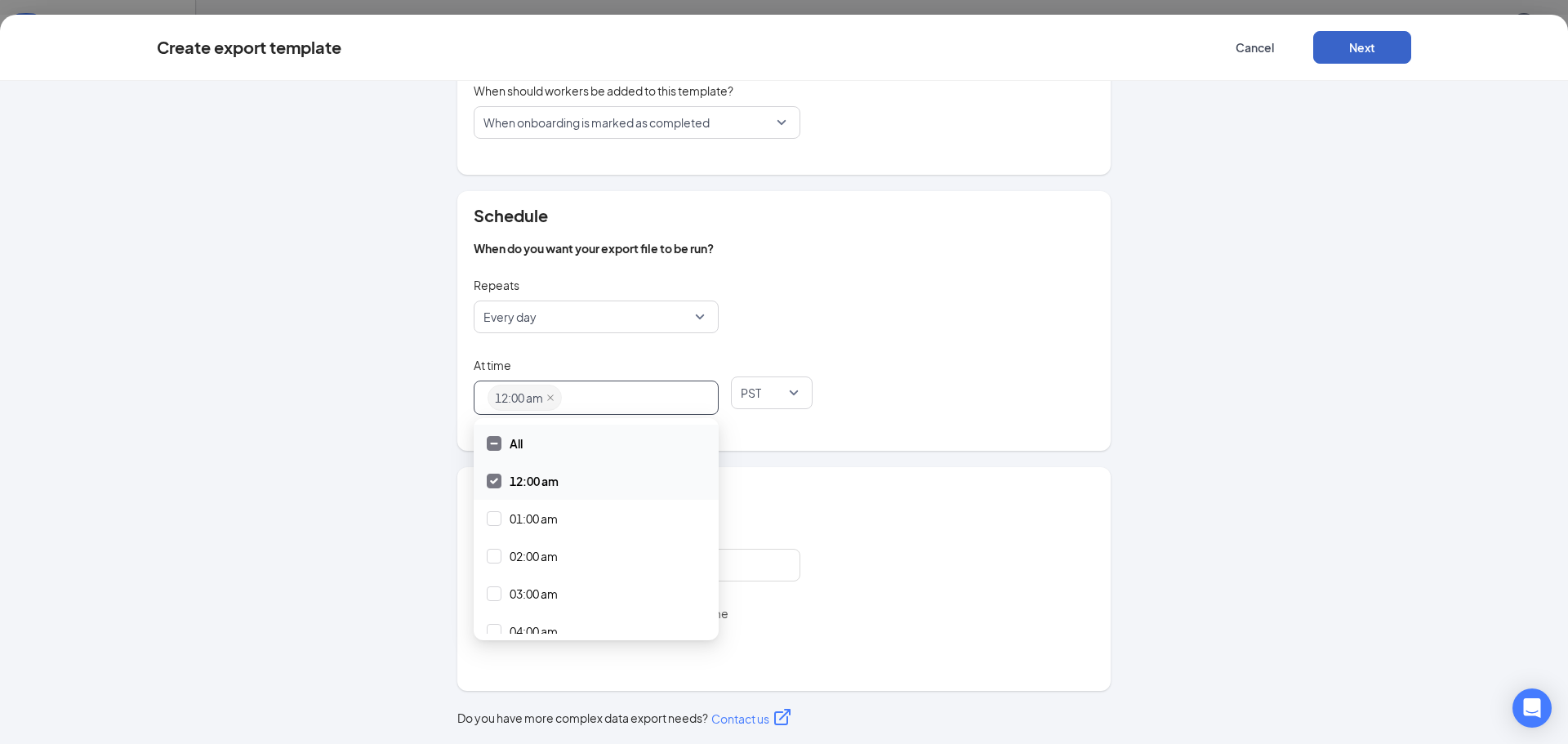
click at [1376, 57] on button "Next" at bounding box center [1362, 48] width 98 height 33
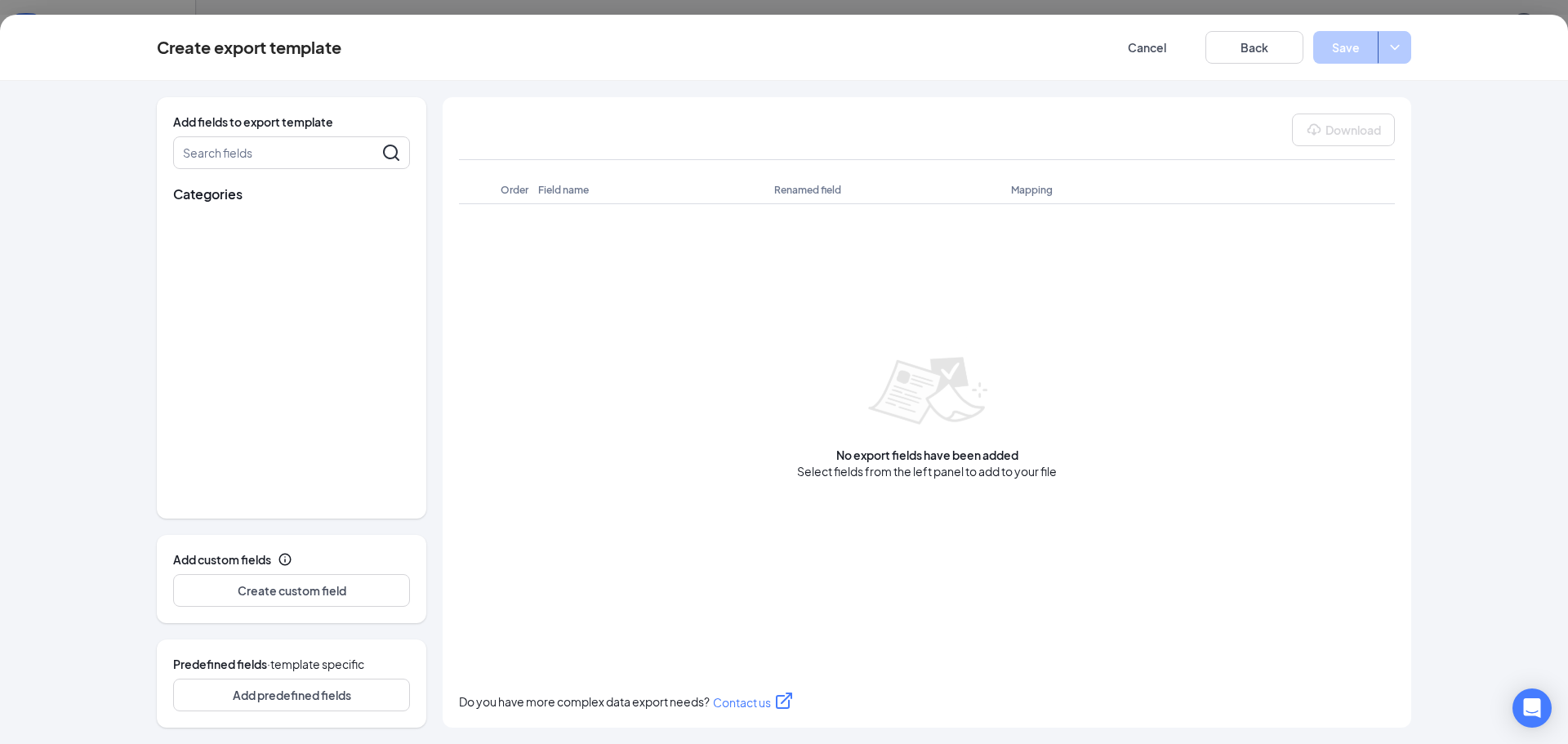
scroll to position [0, 0]
click at [183, 250] on icon "ChevronDown" at bounding box center [181, 255] width 17 height 17
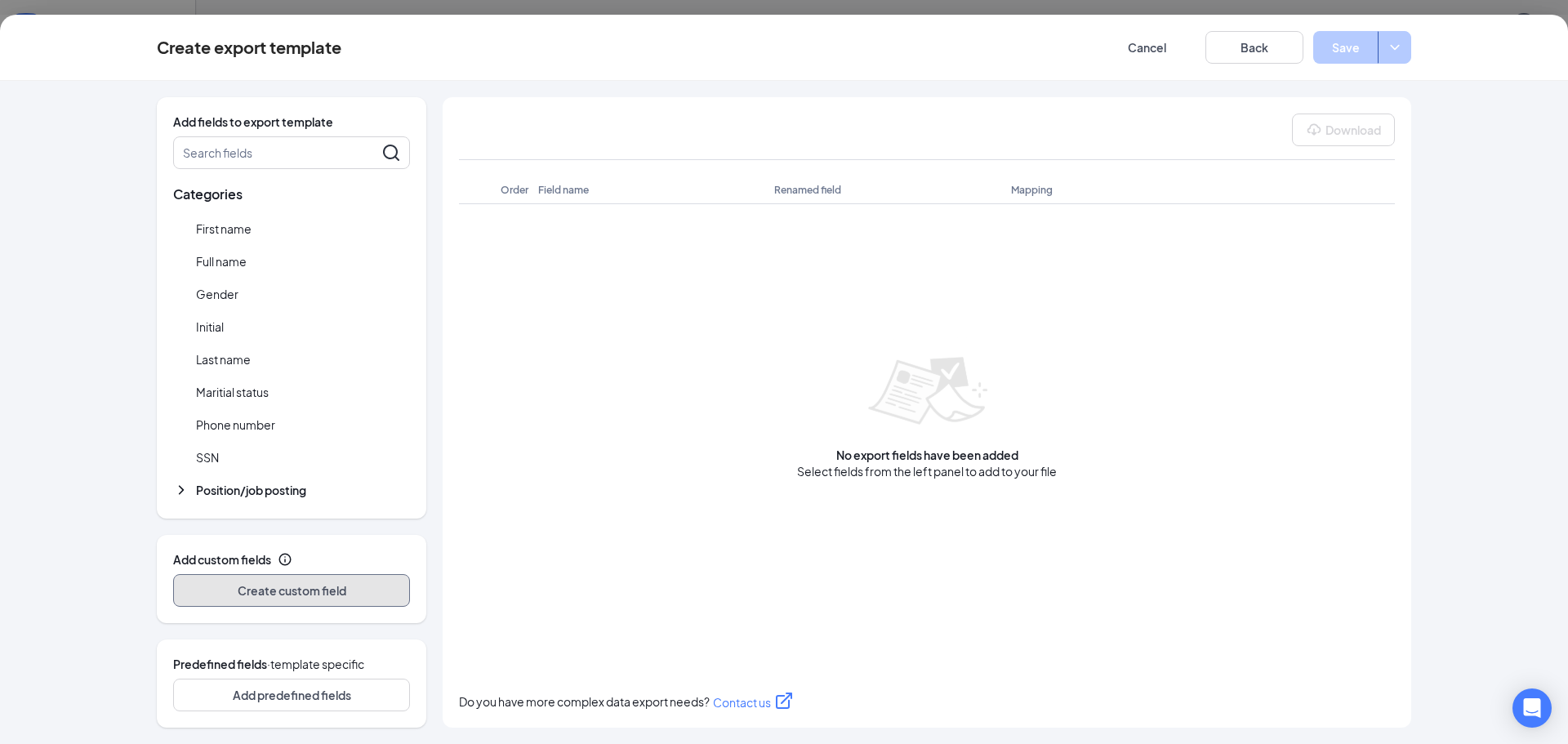
click at [308, 590] on button "Create custom field" at bounding box center [291, 590] width 236 height 33
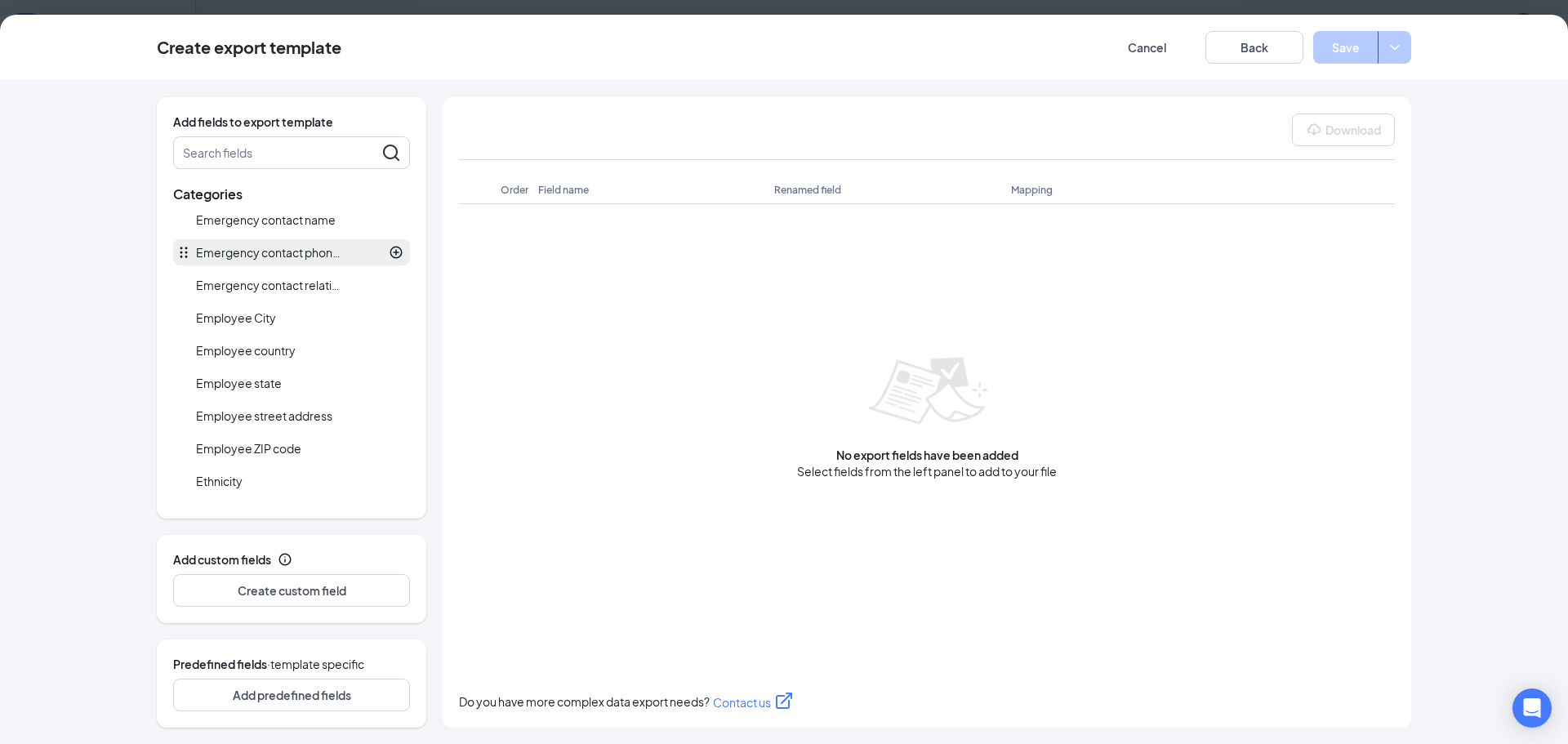
scroll to position [163, 0]
click at [292, 317] on div at bounding box center [340, 312] width 128 height 15
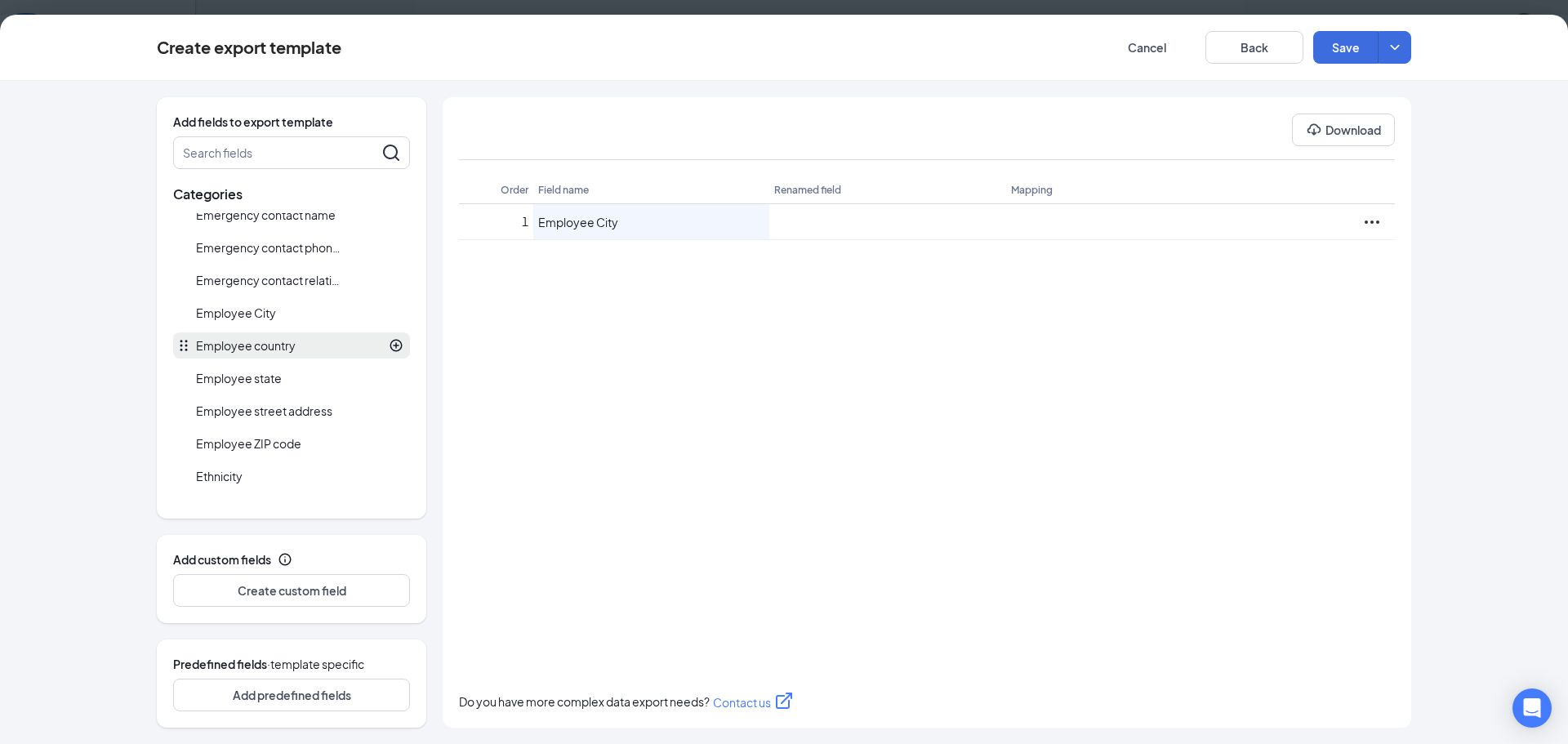
click at [289, 344] on span "Employee country" at bounding box center [245, 345] width 100 height 17
click at [284, 377] on div at bounding box center [342, 378] width 122 height 15
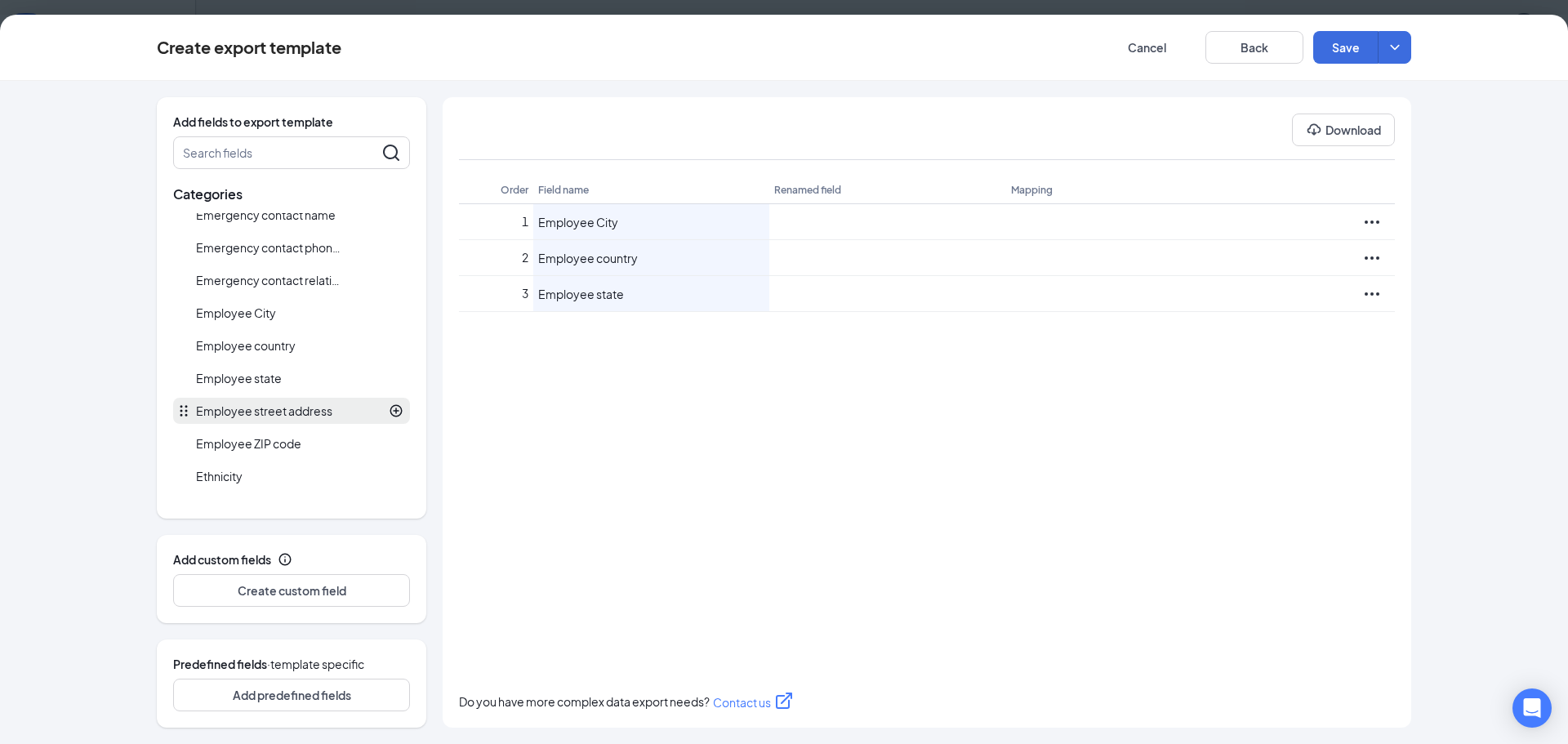
click at [290, 410] on span "Employee street address" at bounding box center [263, 410] width 136 height 17
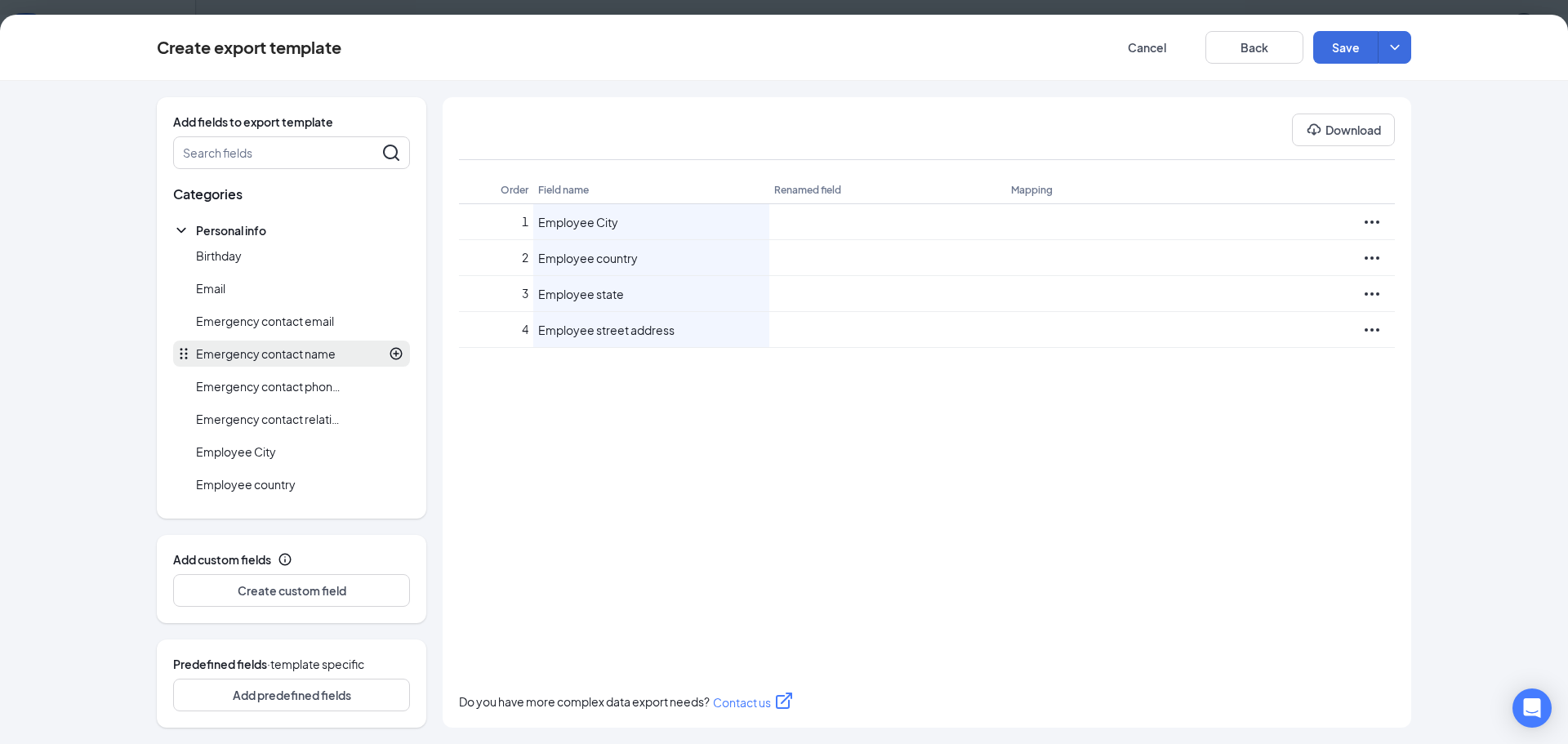
scroll to position [0, 0]
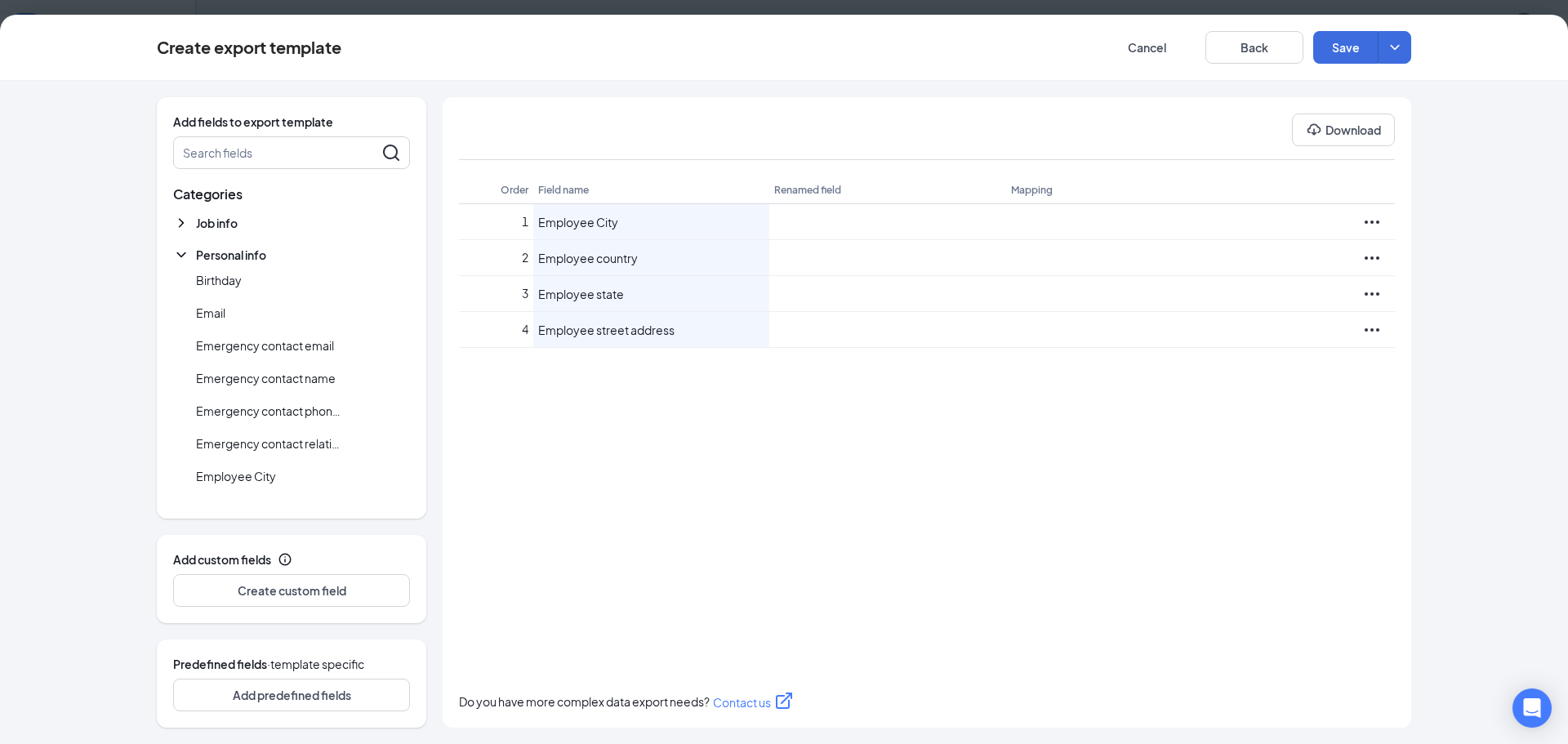
click at [183, 258] on icon "ChevronDown" at bounding box center [181, 255] width 17 height 17
click at [1150, 51] on button "Cancel" at bounding box center [1146, 48] width 98 height 33
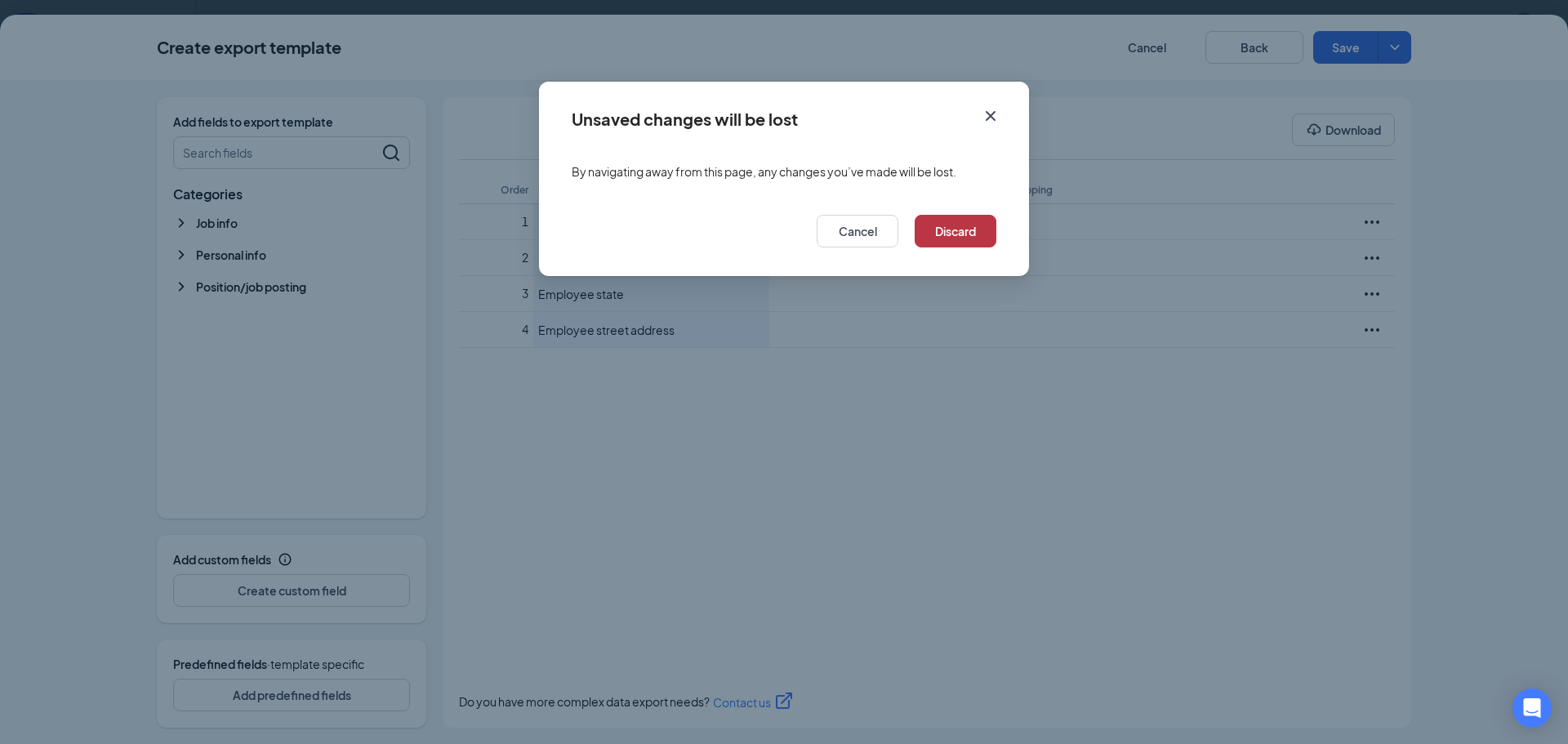
click at [979, 229] on button "Discard" at bounding box center [955, 231] width 82 height 33
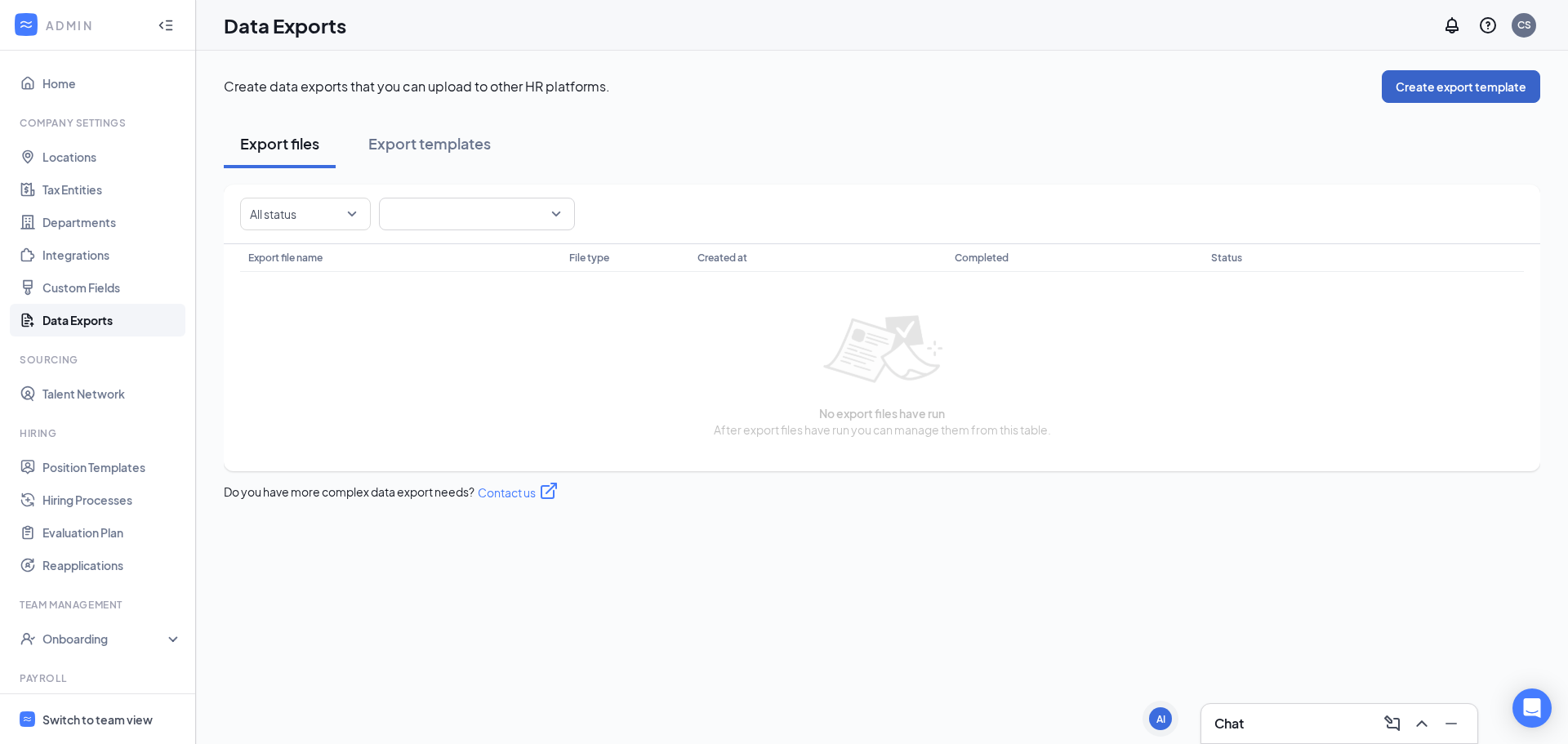
click at [1474, 82] on button "Create export template" at bounding box center [1461, 87] width 158 height 33
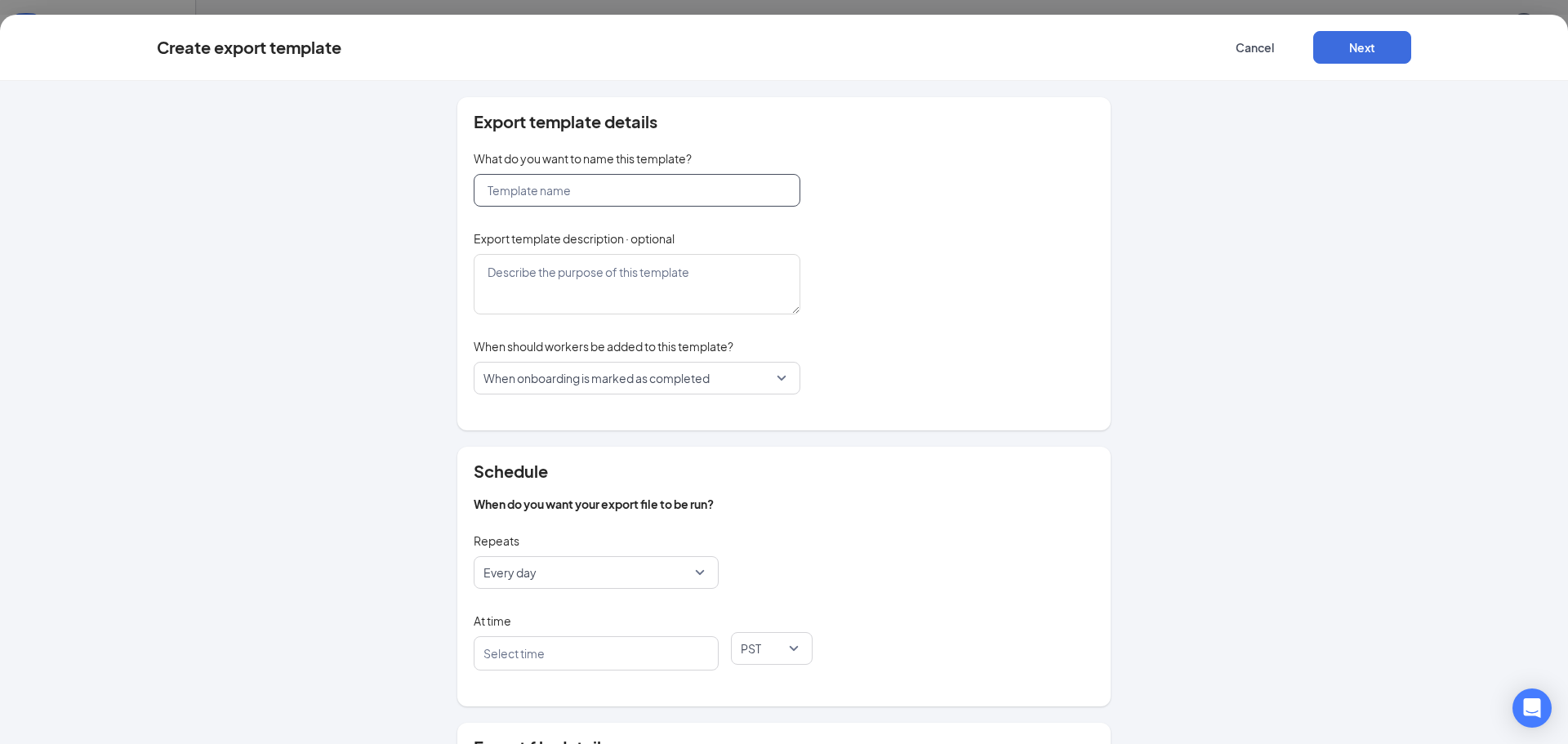
click at [591, 196] on input "text" at bounding box center [637, 190] width 327 height 33
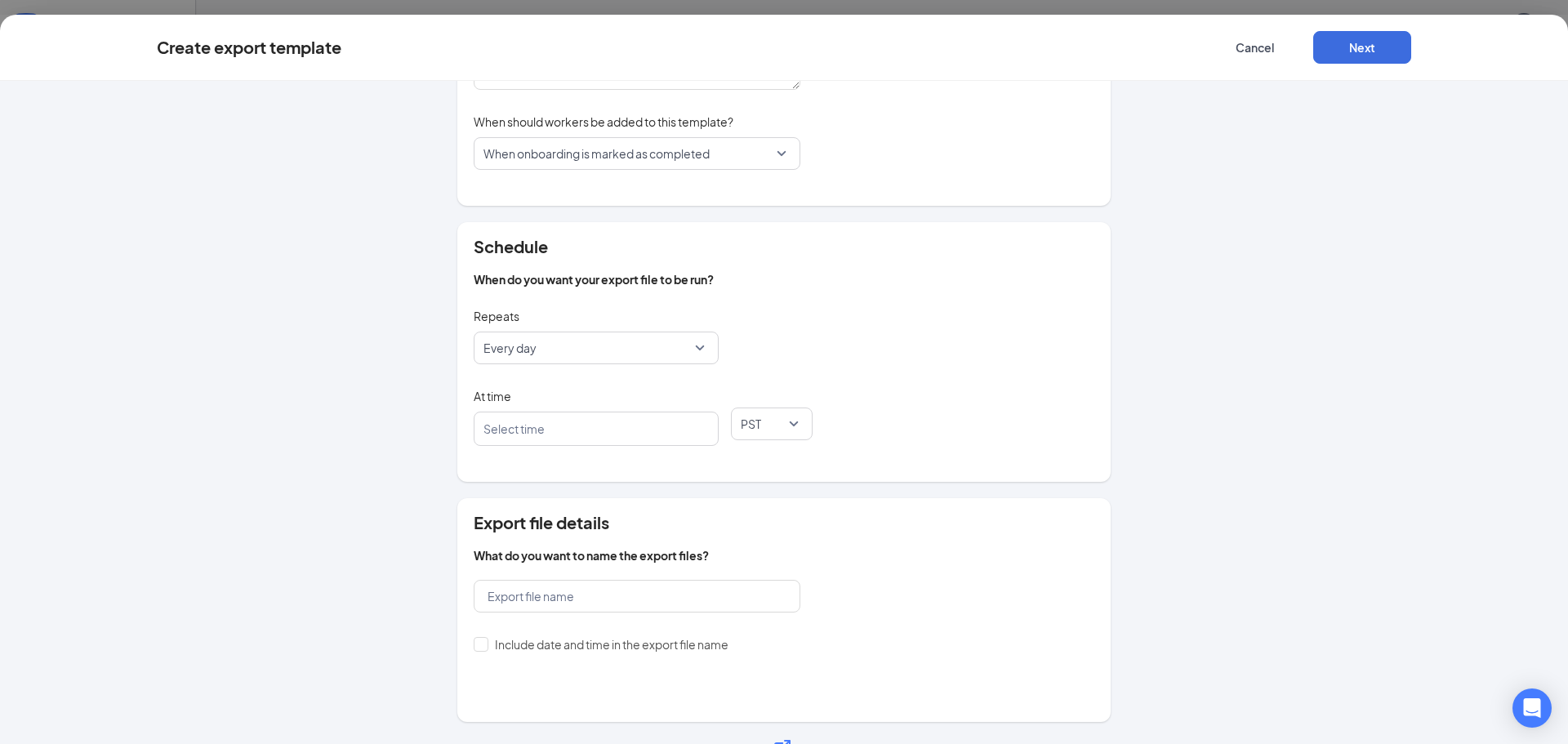
scroll to position [256, 0]
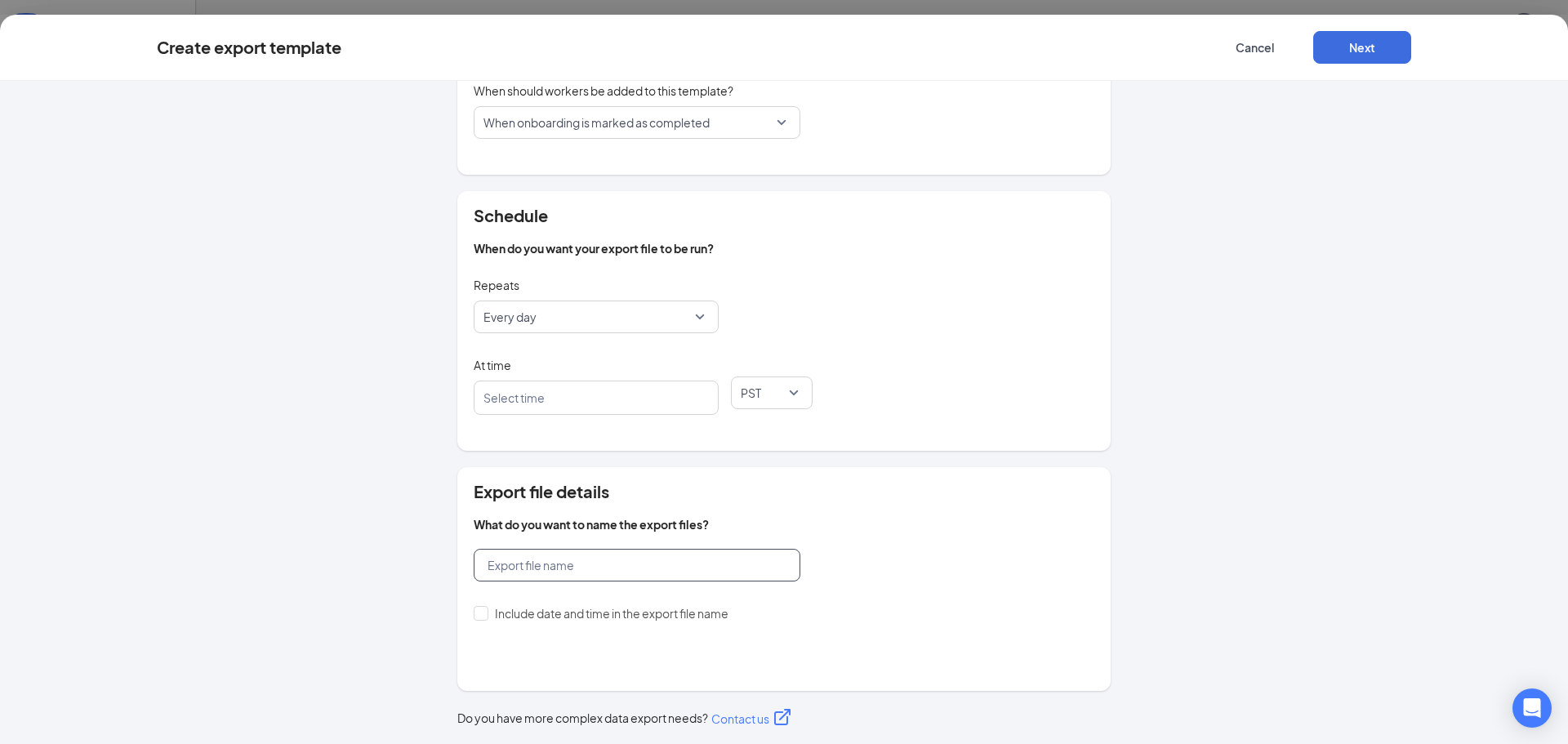
type input "ssss"
click at [561, 574] on input "text" at bounding box center [637, 565] width 327 height 33
click at [547, 383] on div "Select time" at bounding box center [596, 397] width 245 height 34
type input "sss"
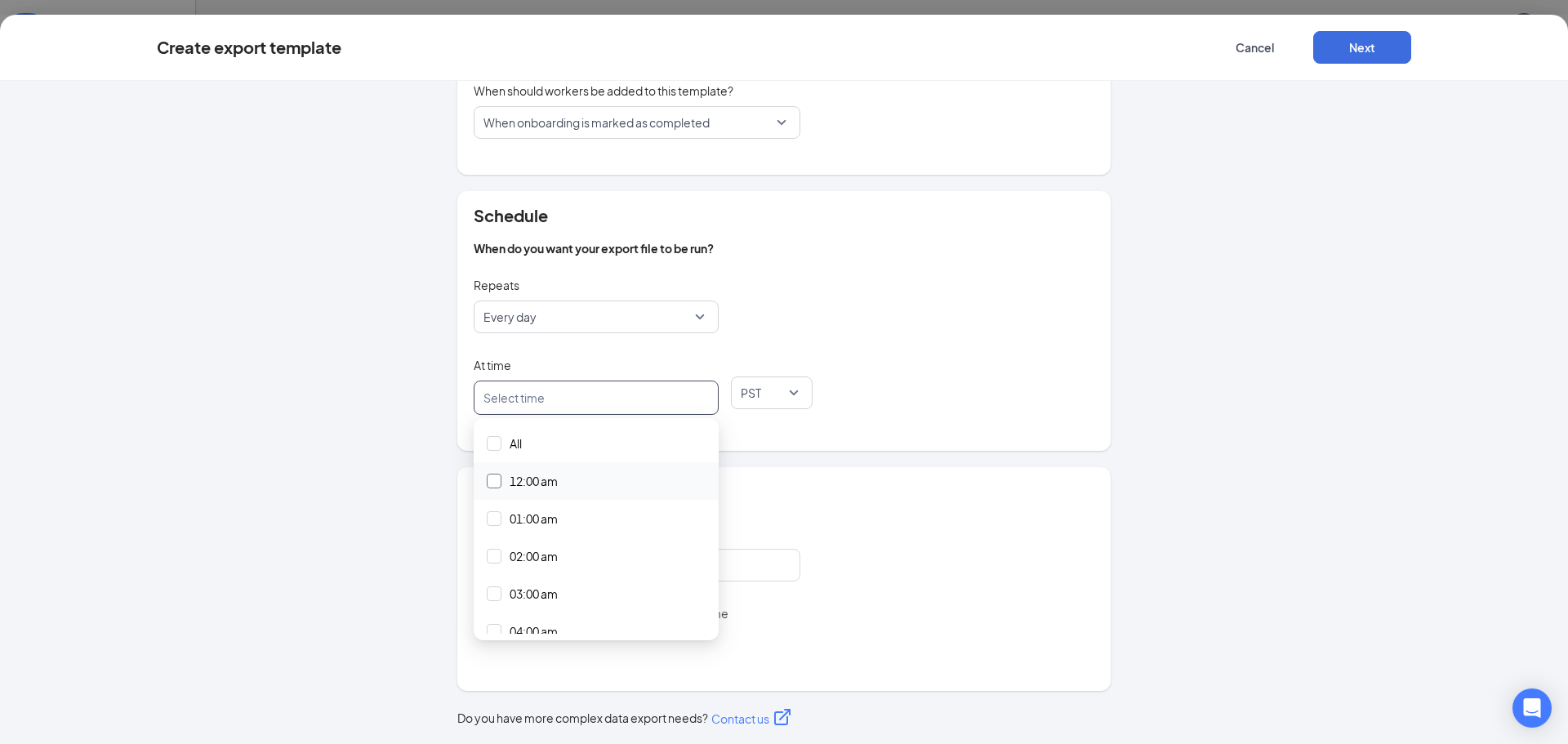
click at [551, 478] on span "12:00 am" at bounding box center [533, 481] width 48 height 18
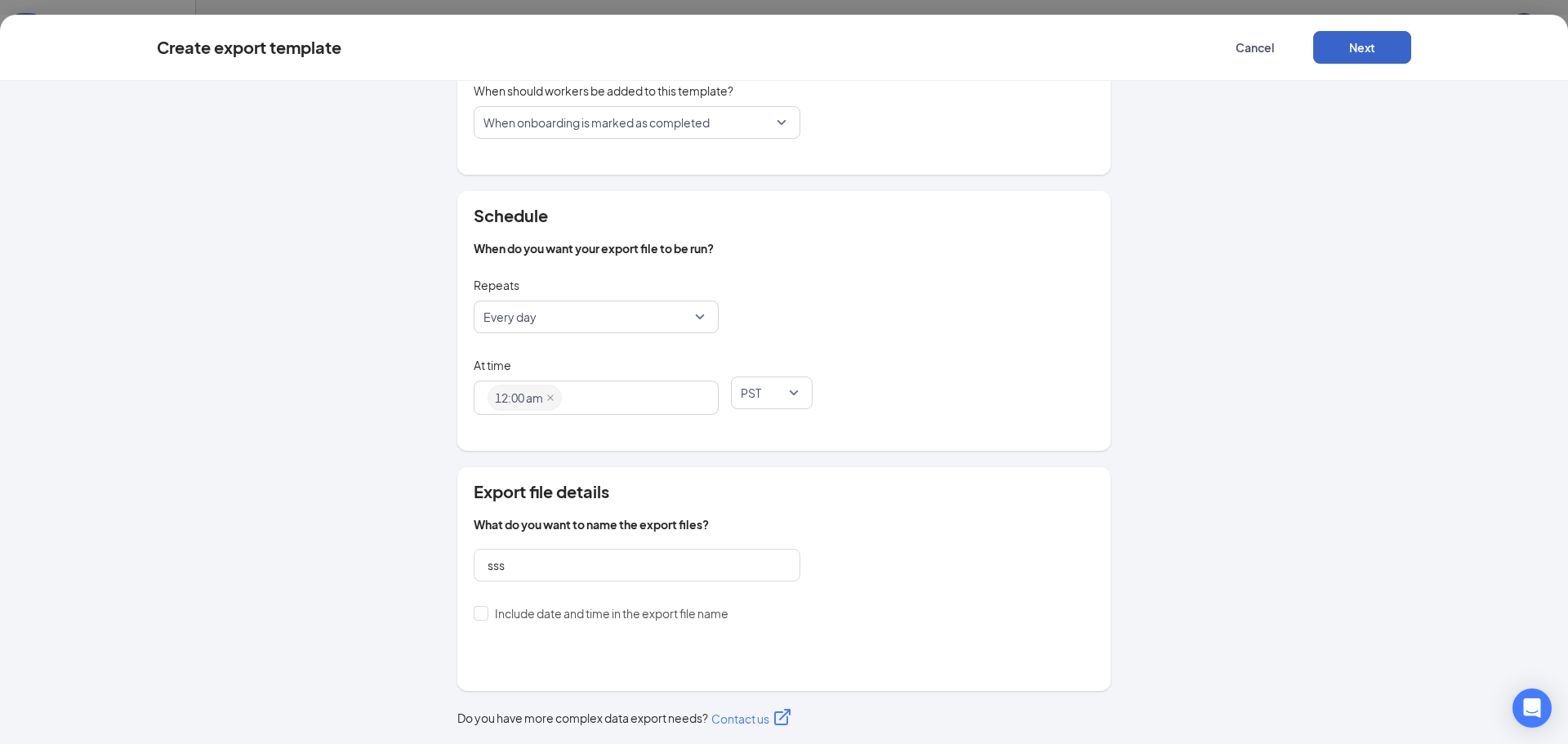
click at [1369, 42] on button "Next" at bounding box center [1362, 48] width 98 height 33
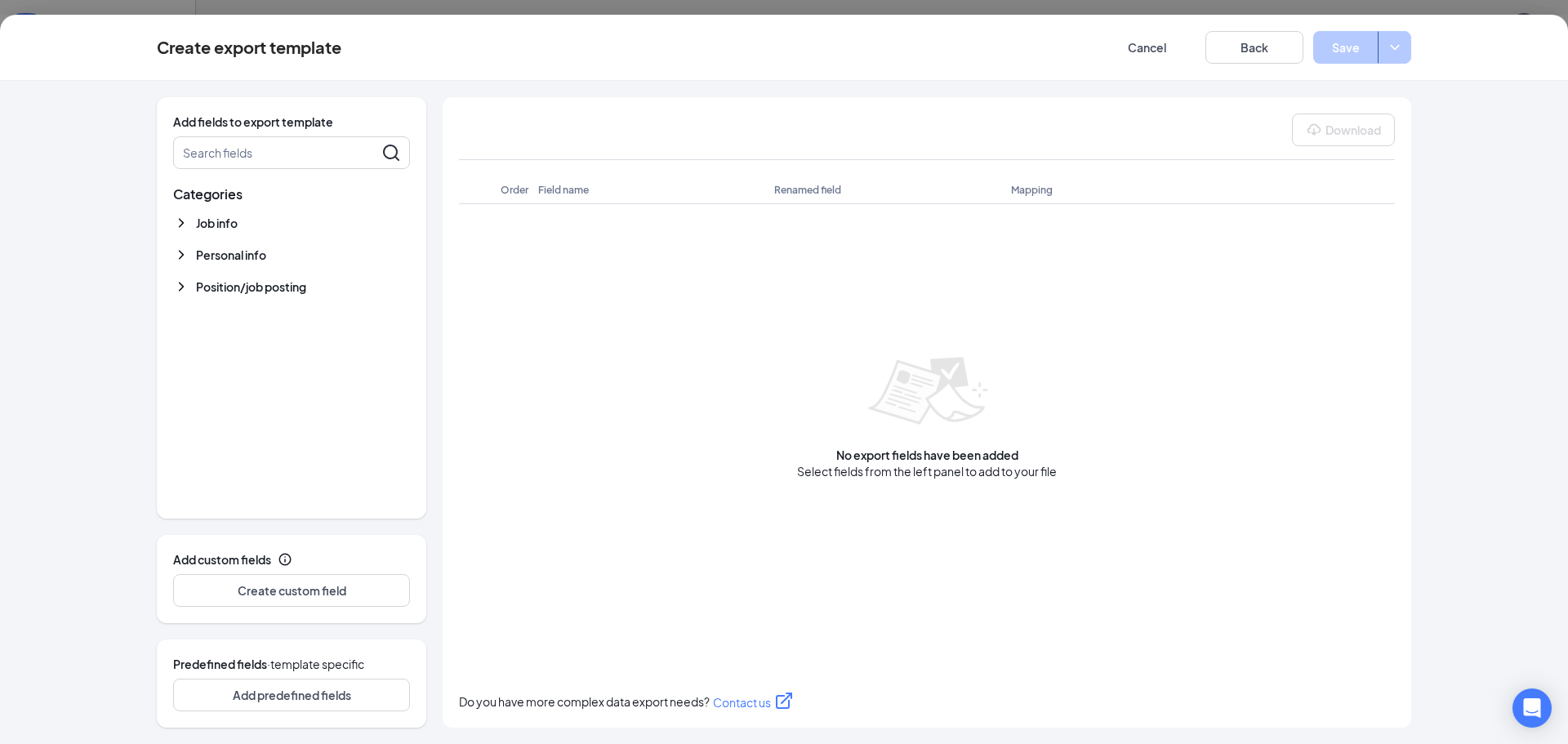
click at [182, 258] on icon "ChevronDown" at bounding box center [181, 255] width 17 height 17
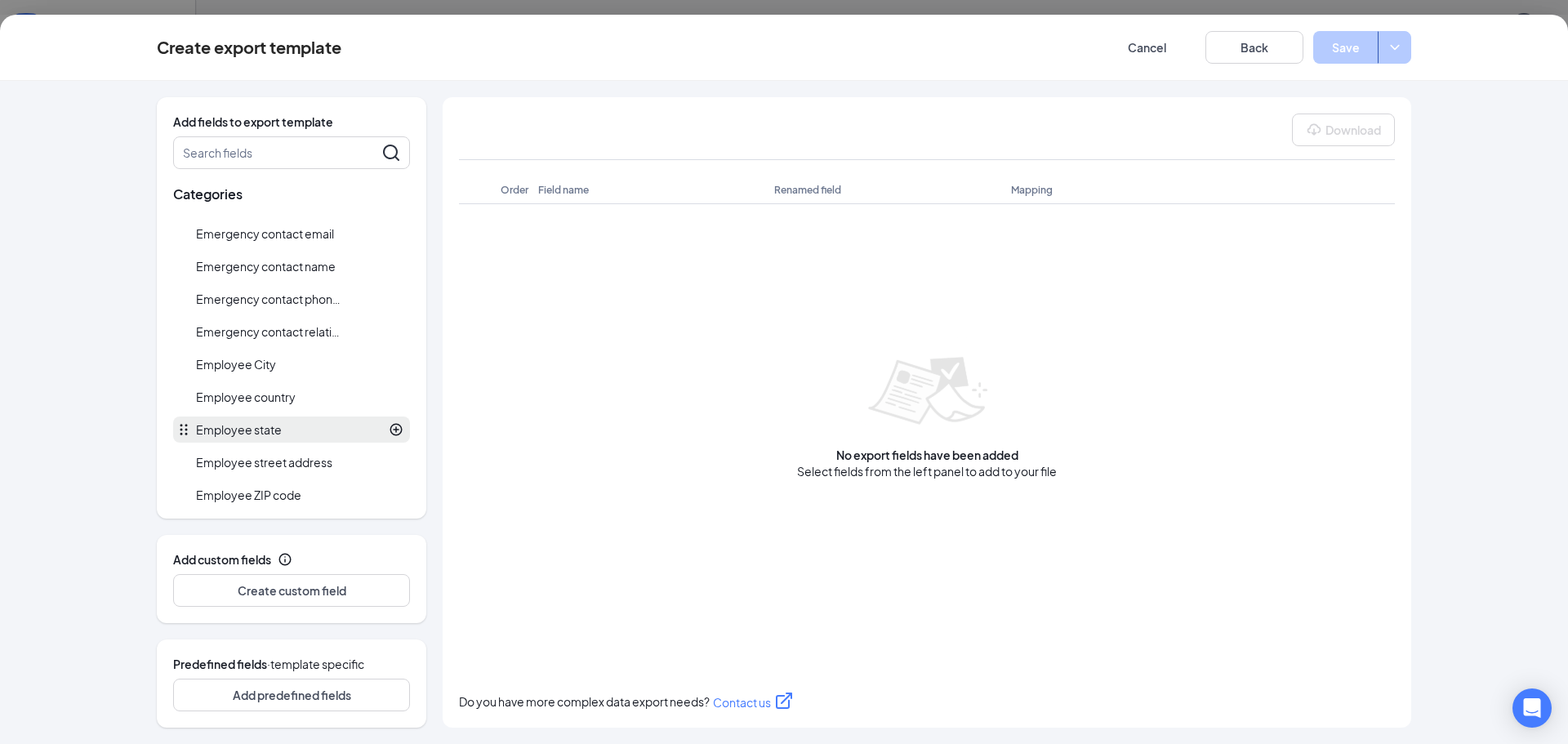
scroll to position [163, 0]
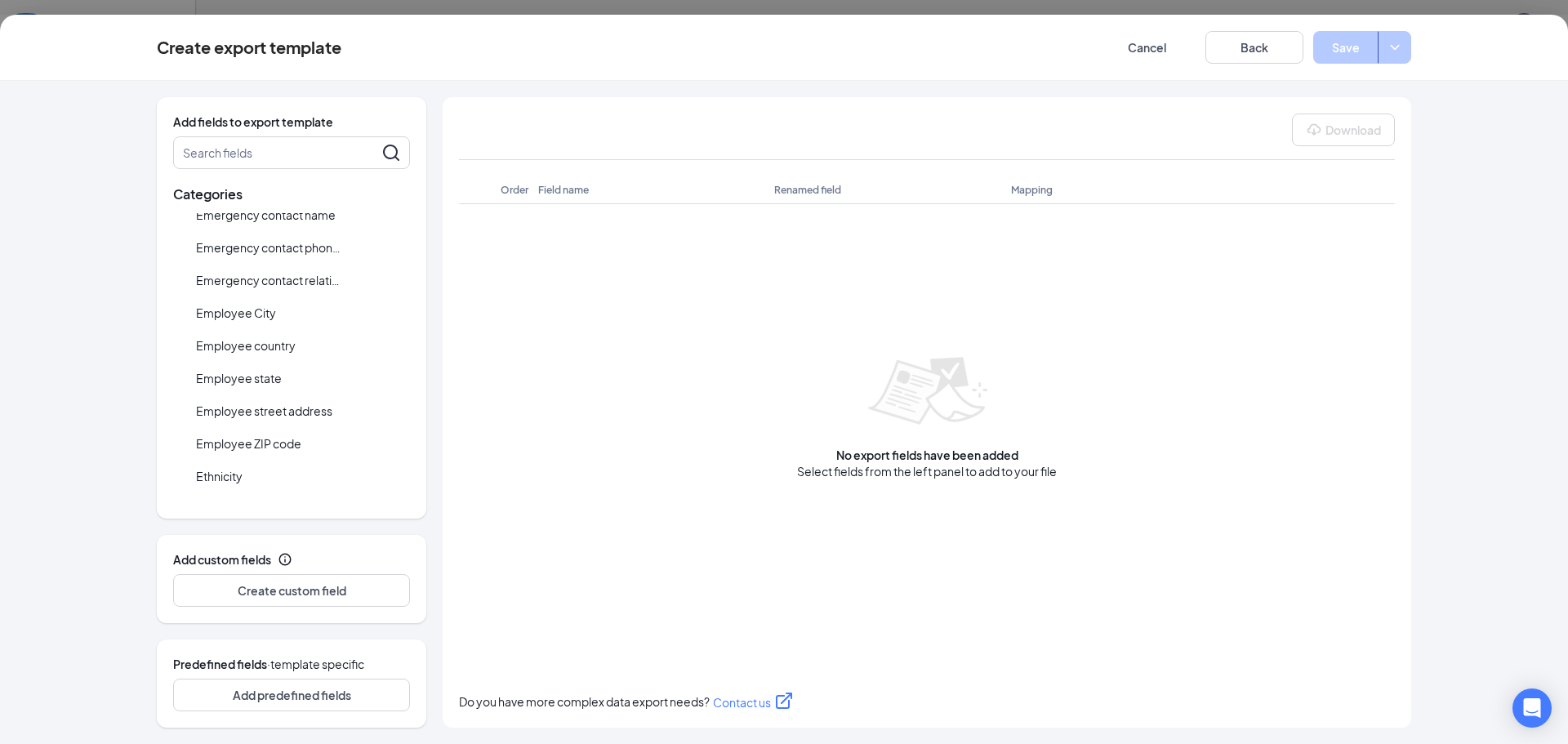
click at [1137, 29] on div "Create export template Cancel Back Save" at bounding box center [784, 48] width 1568 height 66
click at [1133, 50] on button "Cancel" at bounding box center [1146, 48] width 98 height 33
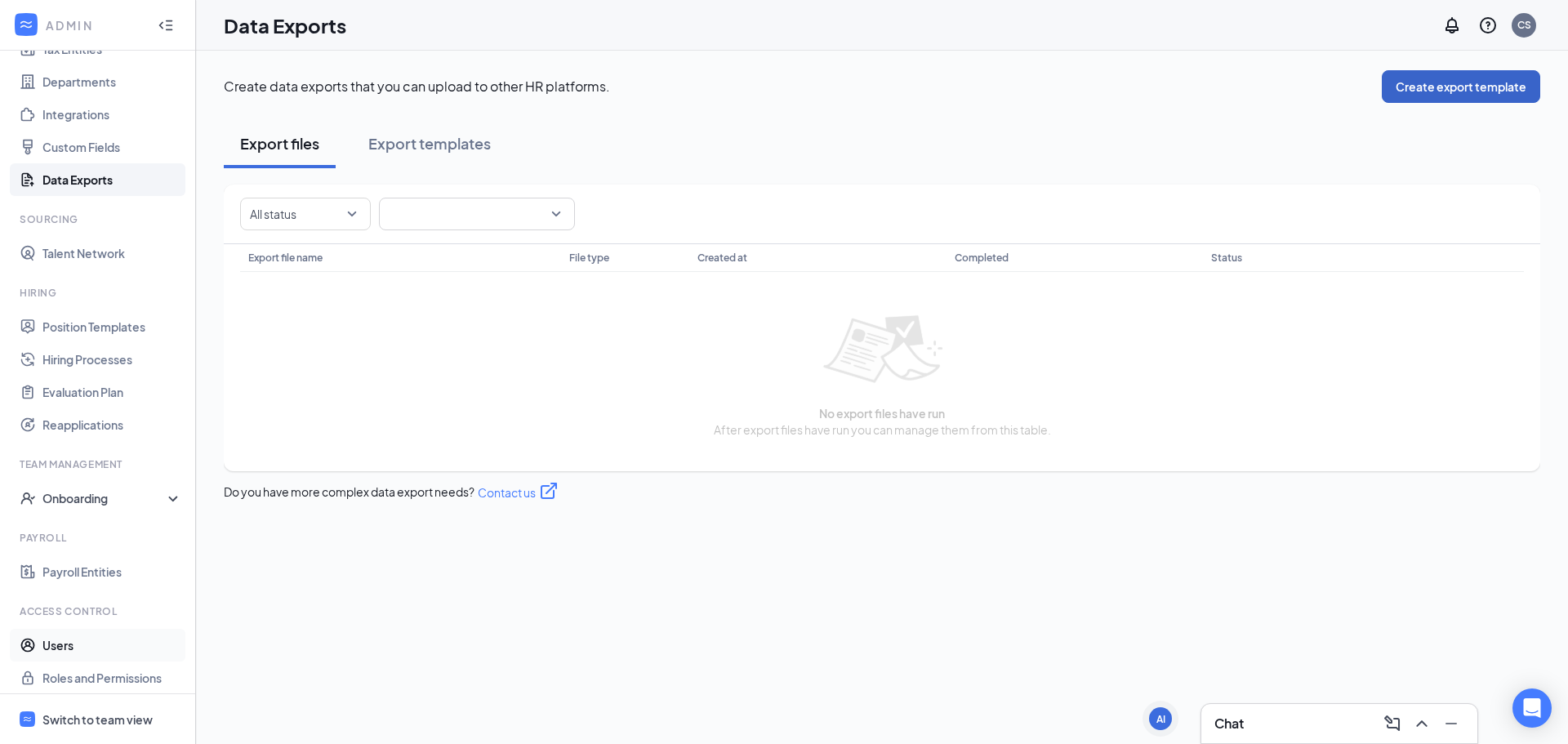
scroll to position [148, 0]
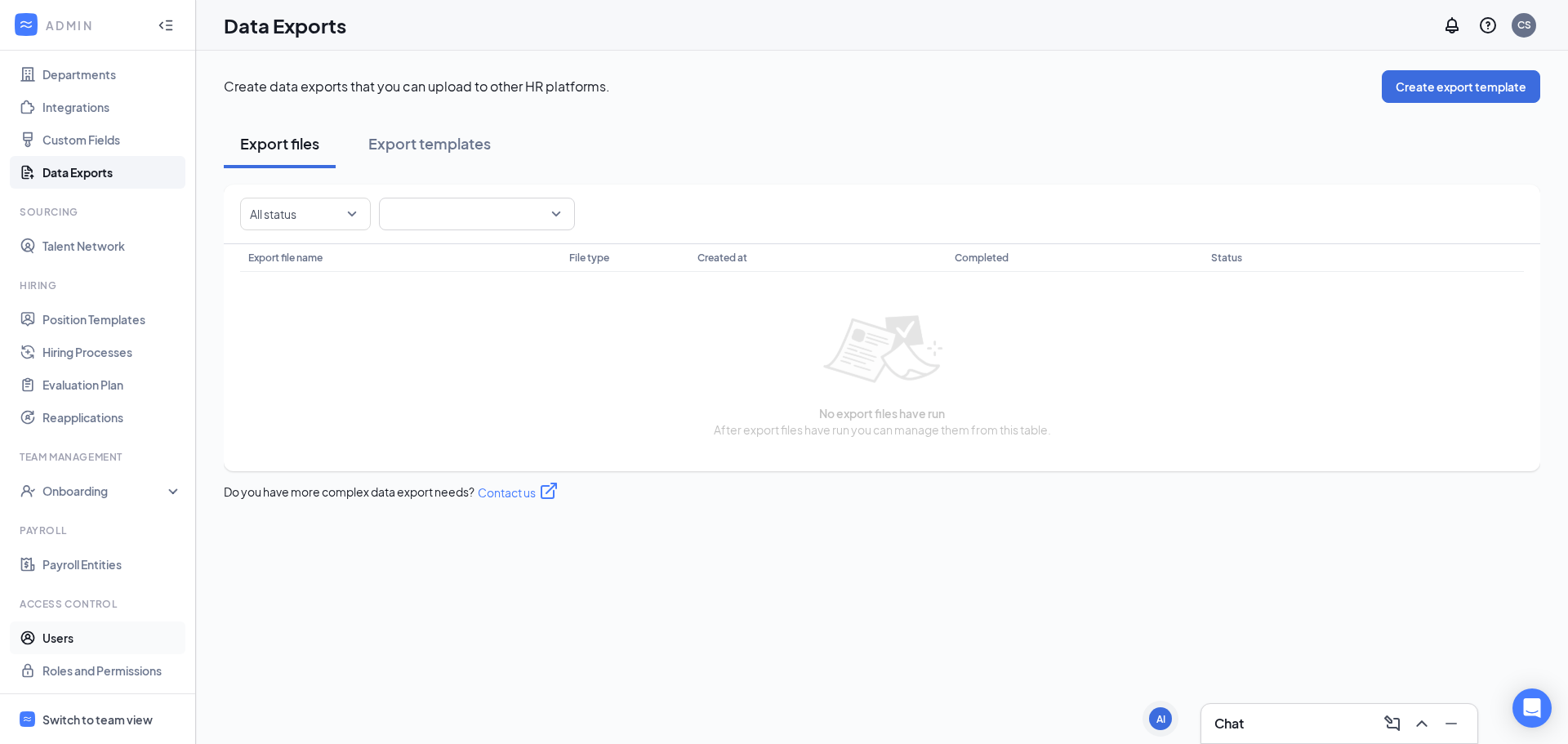
click at [90, 636] on link "Users" at bounding box center [112, 638] width 140 height 33
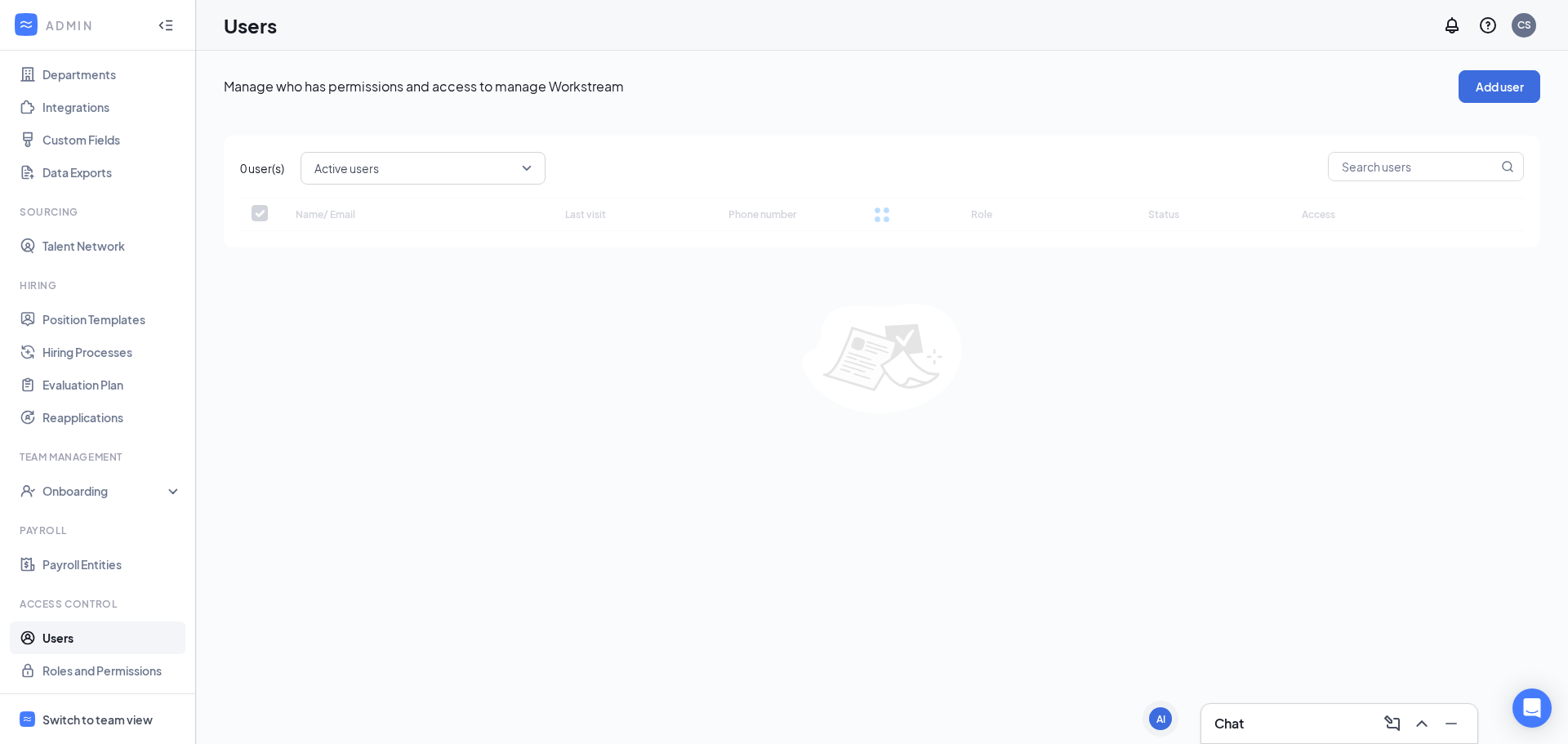
checkbox input "false"
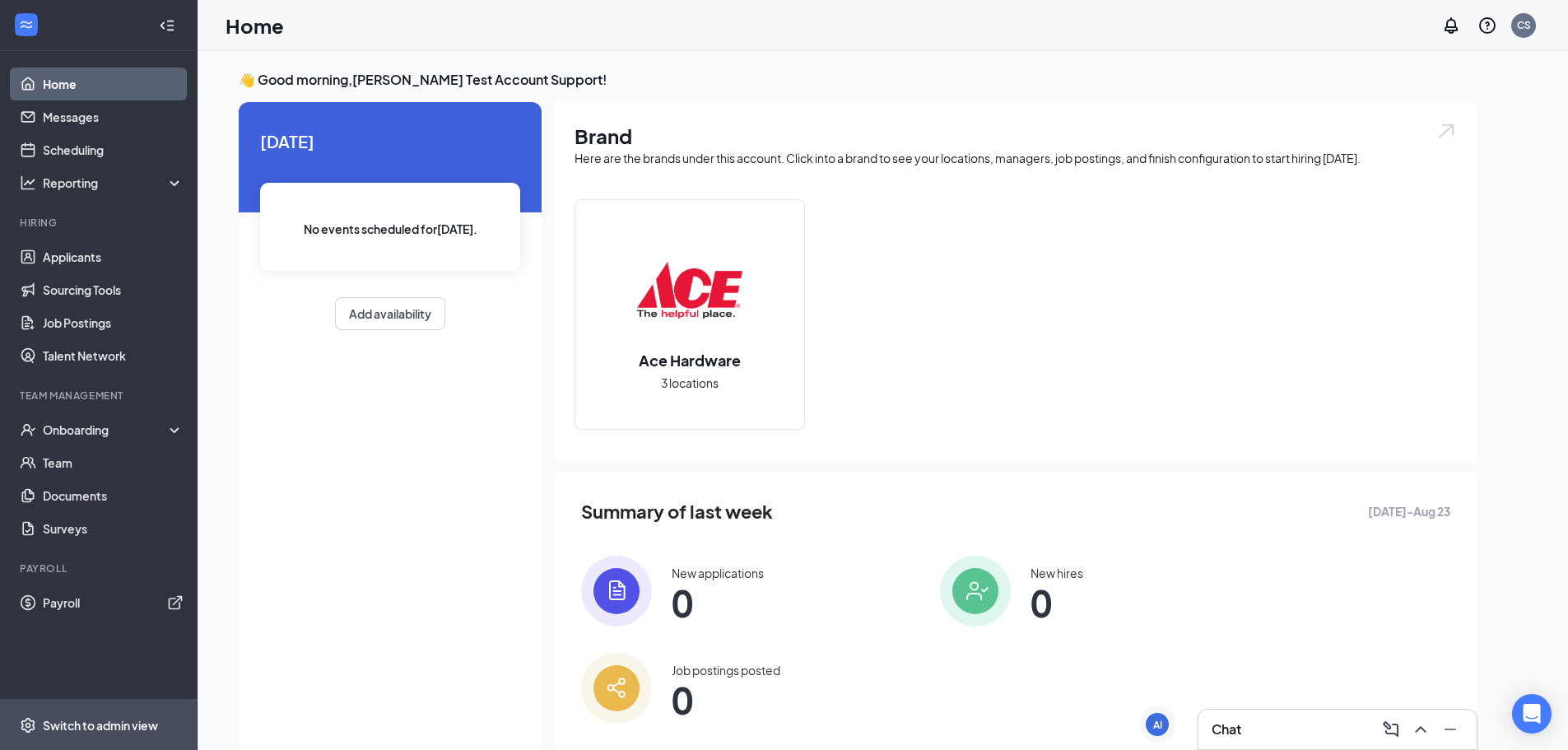
click at [85, 725] on div "Switch to admin view" at bounding box center [101, 725] width 116 height 17
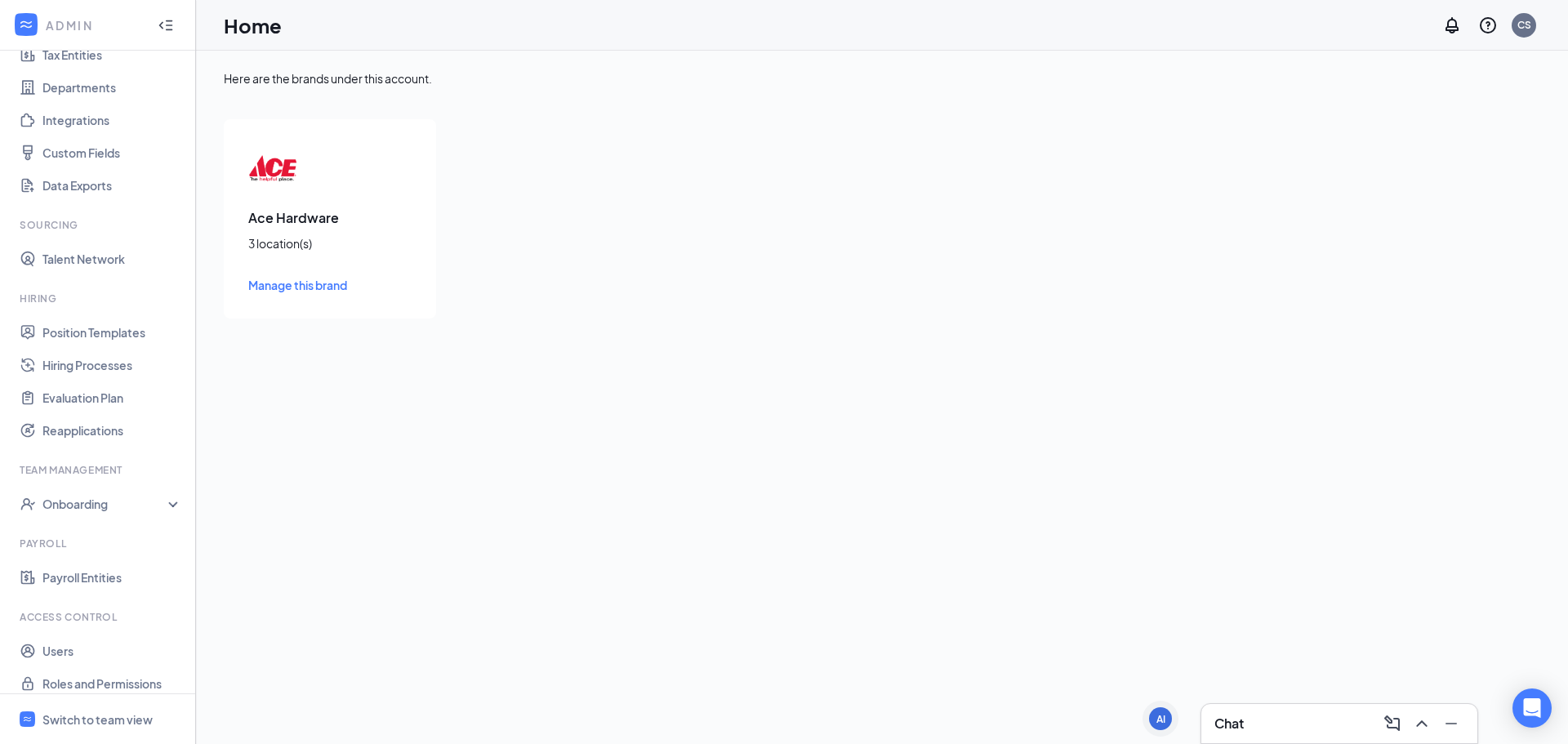
scroll to position [148, 0]
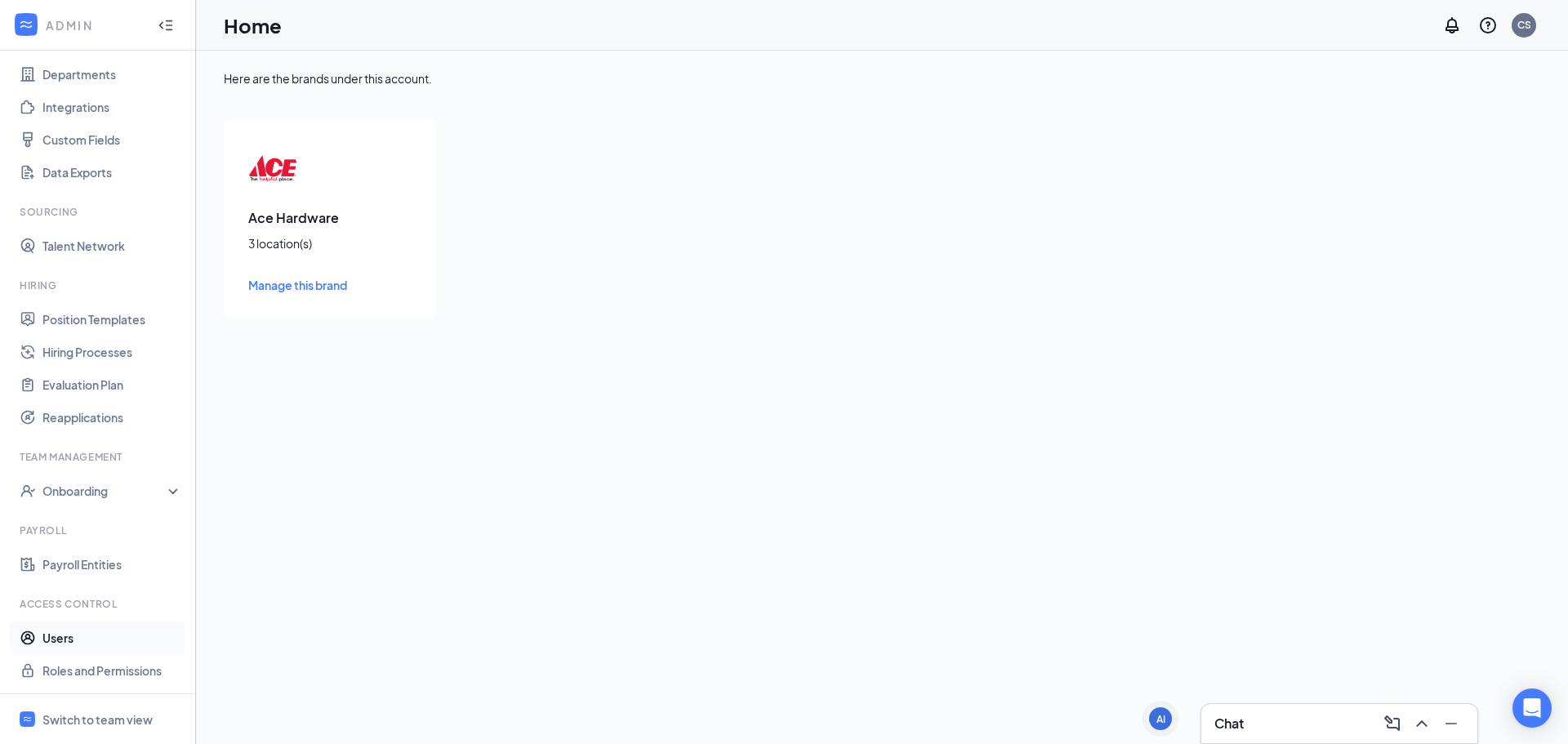
click at [70, 649] on link "Users" at bounding box center [112, 638] width 140 height 33
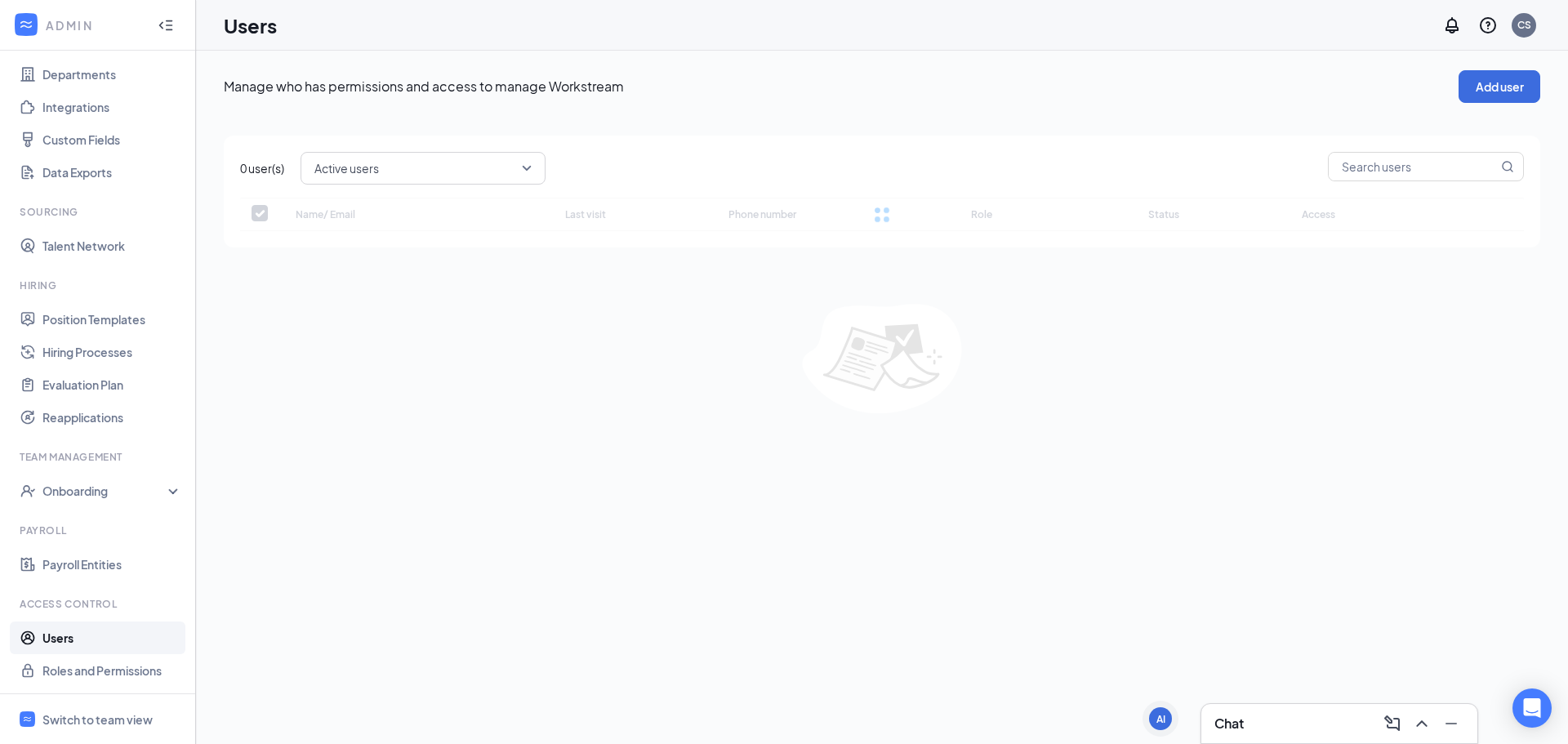
checkbox input "false"
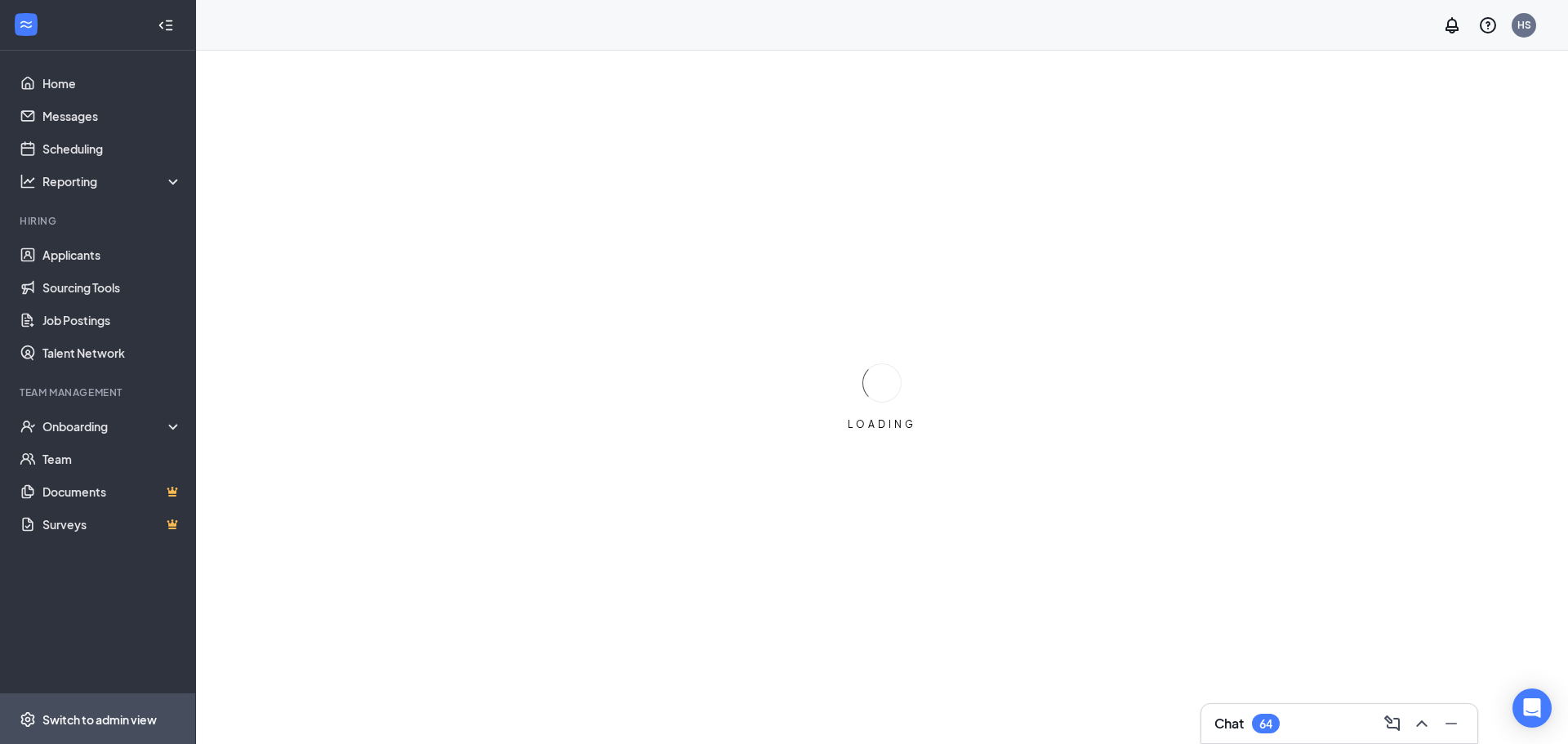
click at [67, 729] on span "Switch to admin view" at bounding box center [112, 719] width 140 height 50
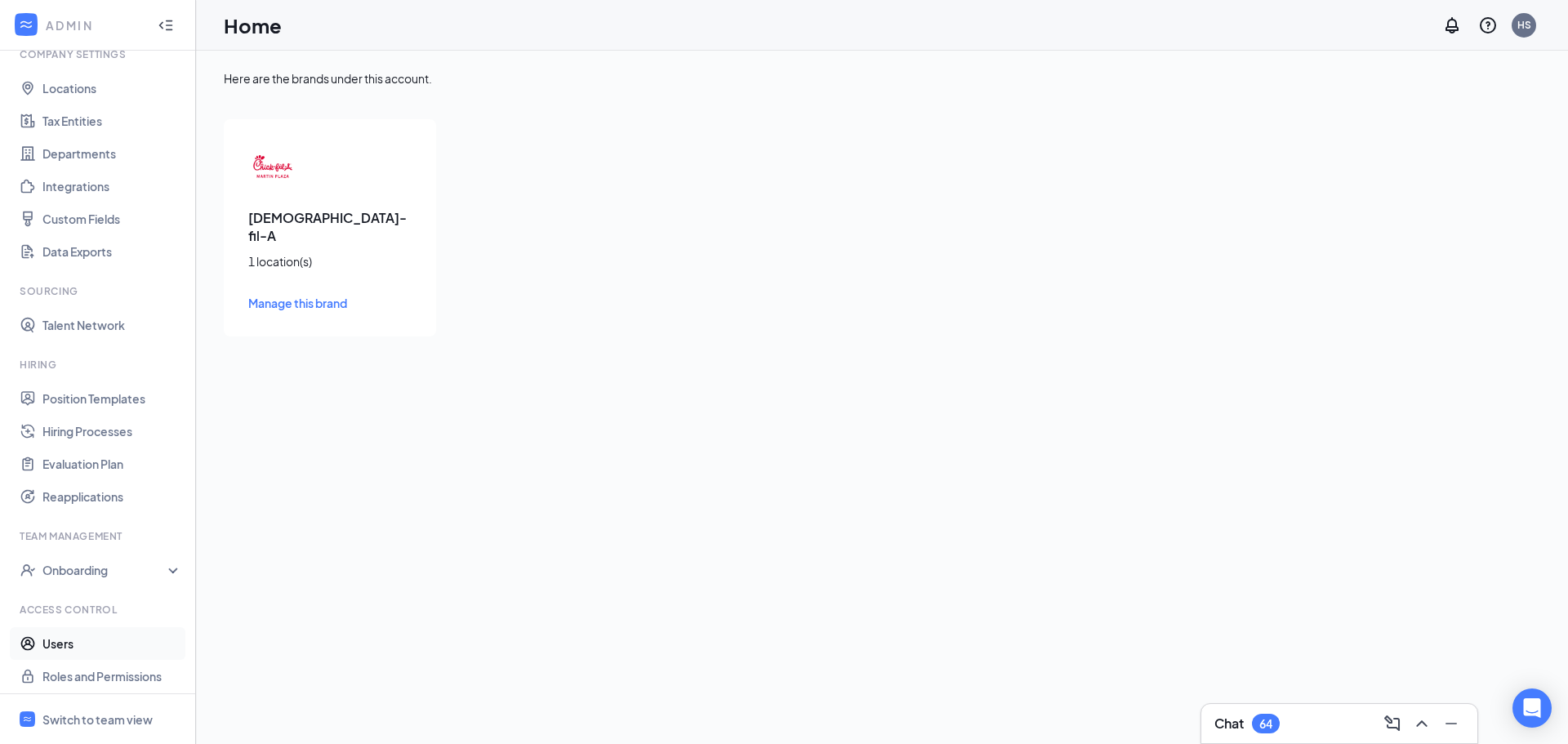
scroll to position [74, 0]
click at [88, 644] on link "Users" at bounding box center [112, 638] width 140 height 33
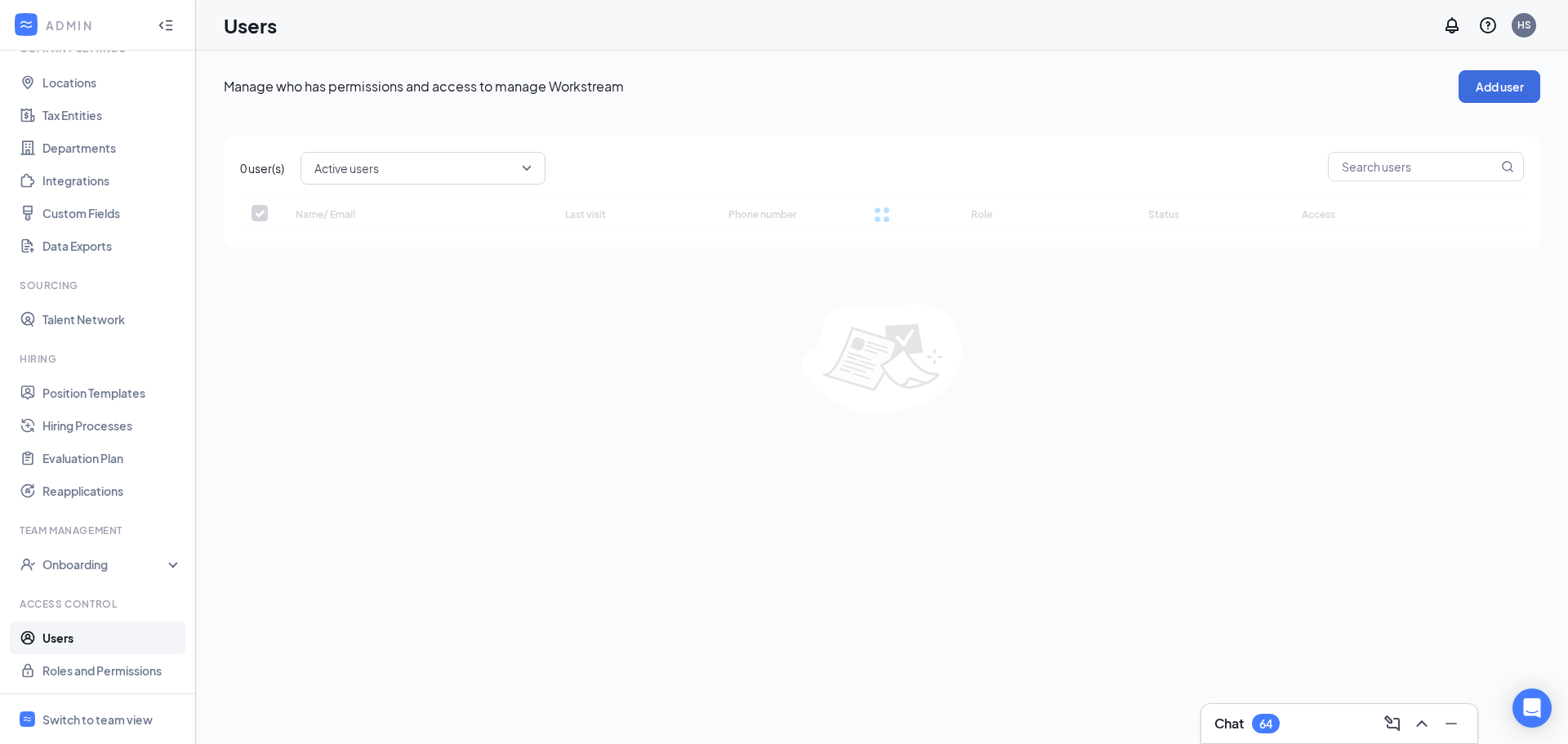
checkbox input "false"
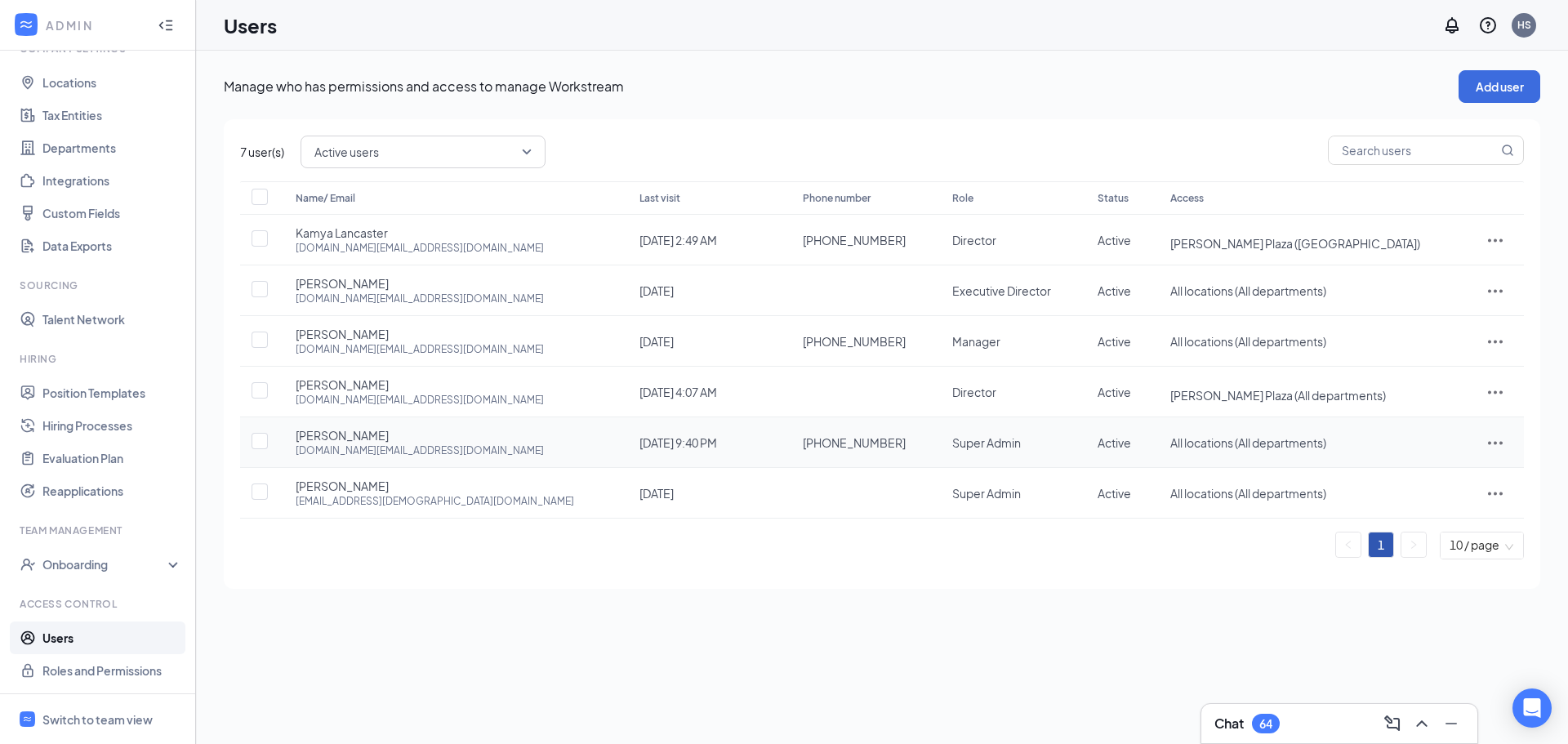
click at [1492, 445] on div "Name/ Email Last visit Phone number Role Status Access Kamya Lancaster klancast…" at bounding box center [881, 370] width 1284 height 378
click at [1485, 438] on icon "ActionsIcon" at bounding box center [1495, 442] width 20 height 20
click at [1439, 468] on span "Edit user" at bounding box center [1443, 476] width 102 height 18
type input "(443) 228-8344"
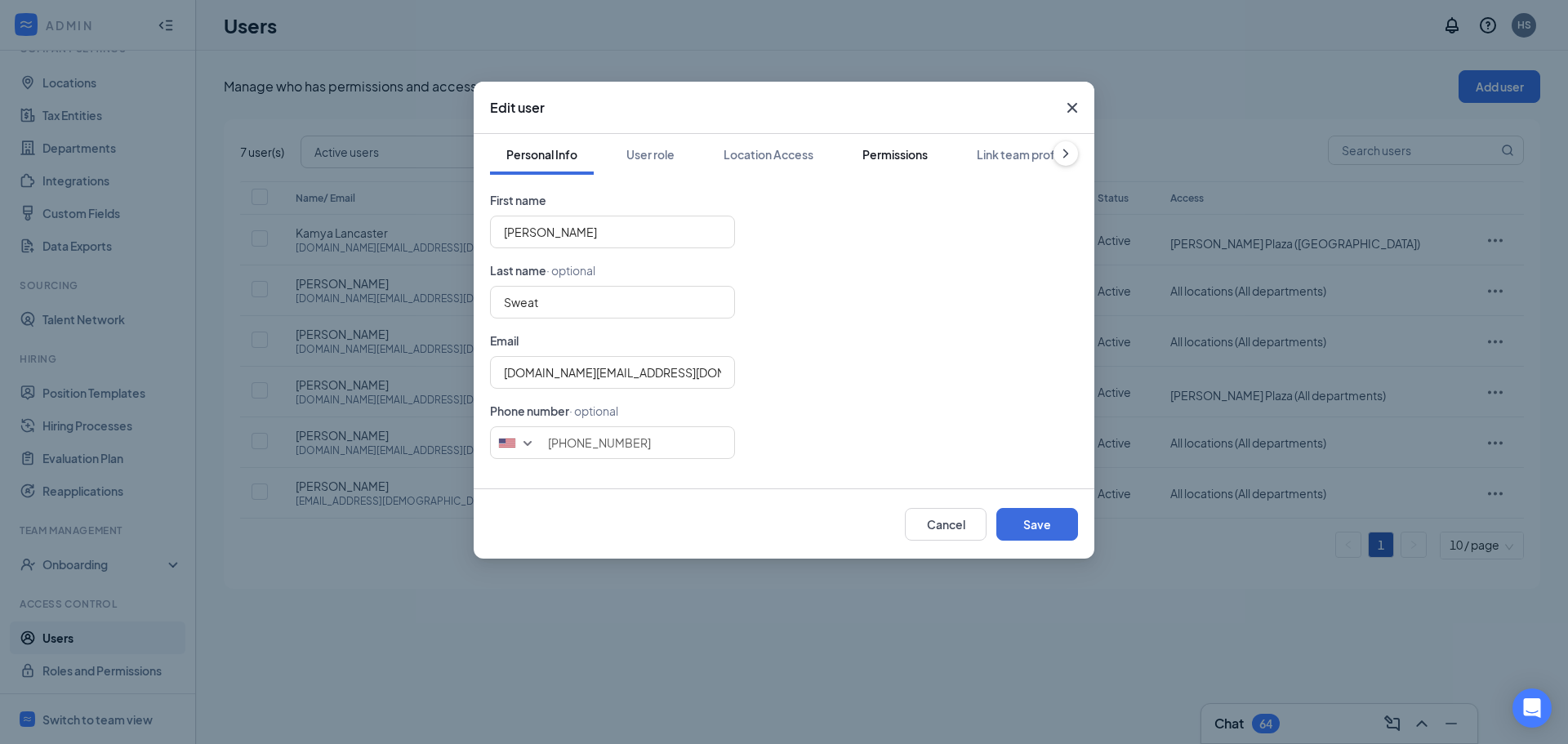
click at [911, 146] on div "Permissions" at bounding box center [894, 154] width 65 height 17
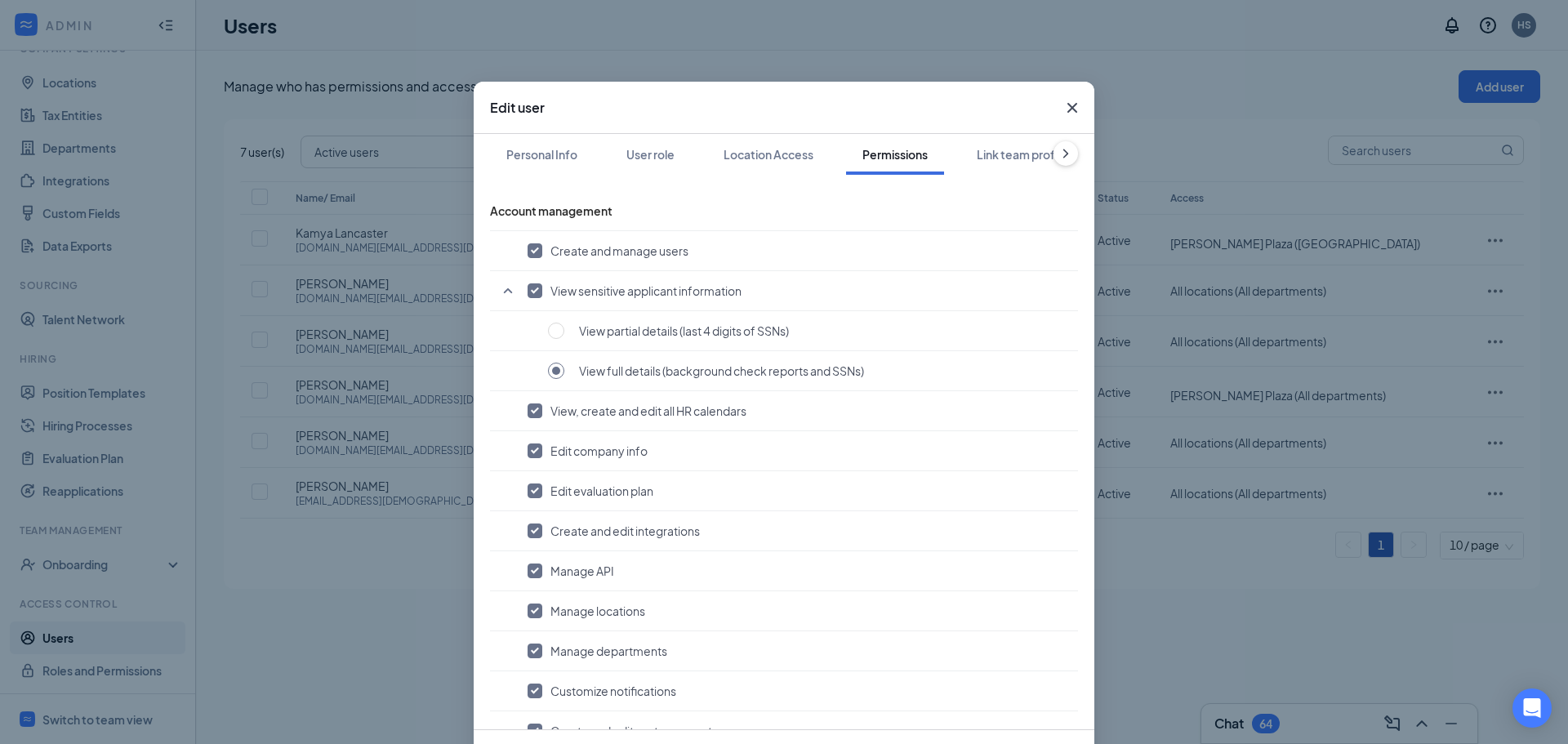
click at [1073, 105] on icon "Cross" at bounding box center [1072, 108] width 20 height 20
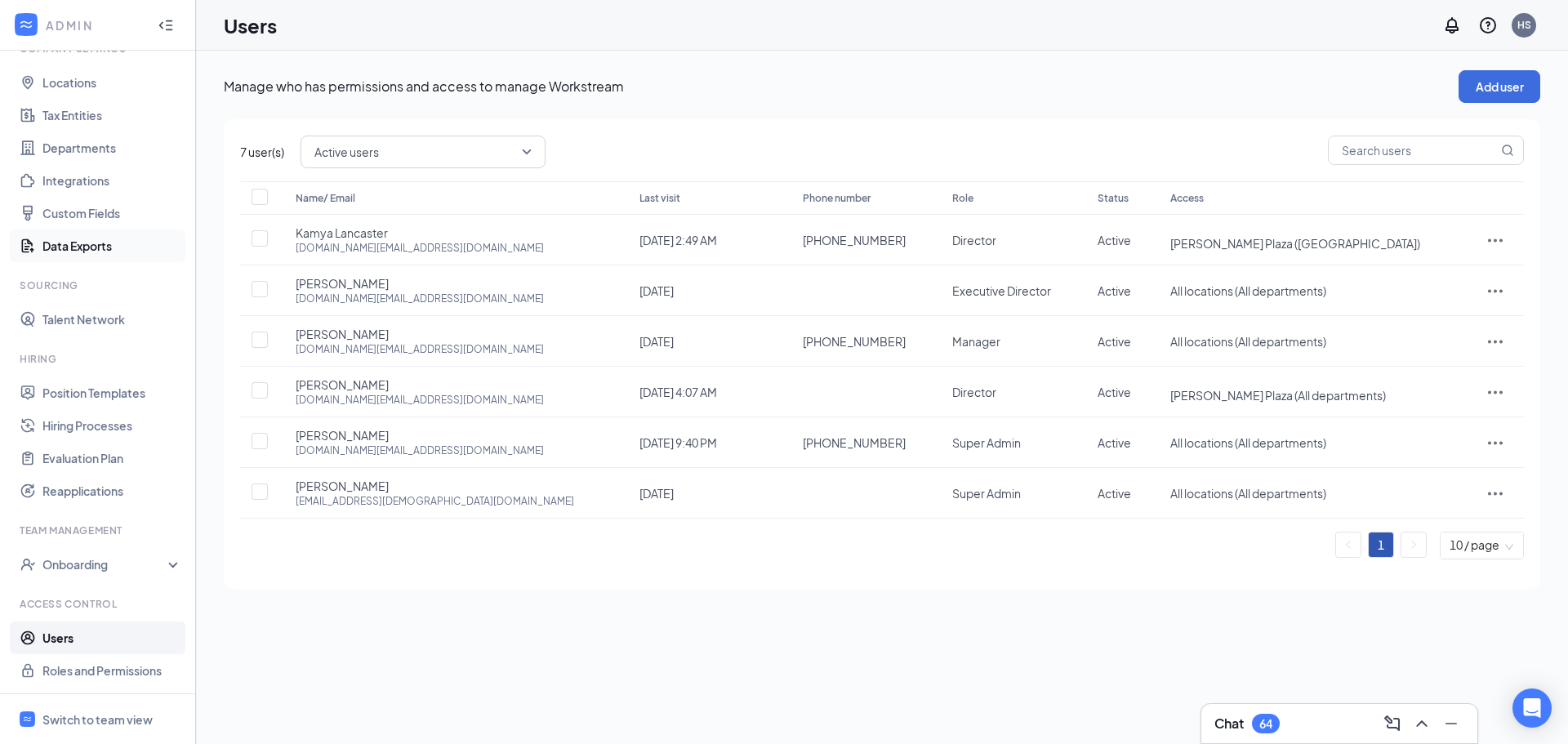
click at [90, 240] on link "Data Exports" at bounding box center [112, 246] width 140 height 33
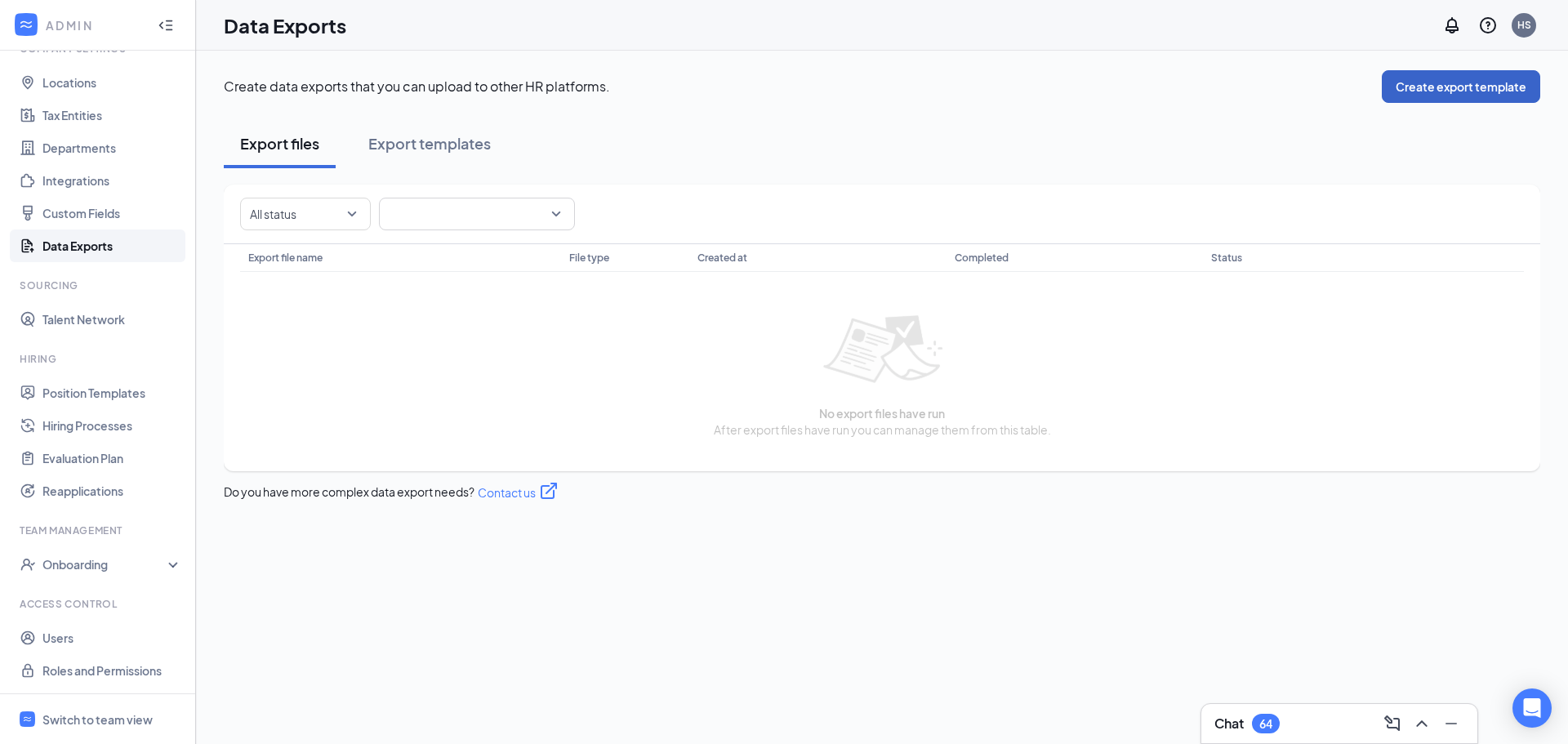
click at [1450, 86] on button "Create export template" at bounding box center [1461, 87] width 158 height 33
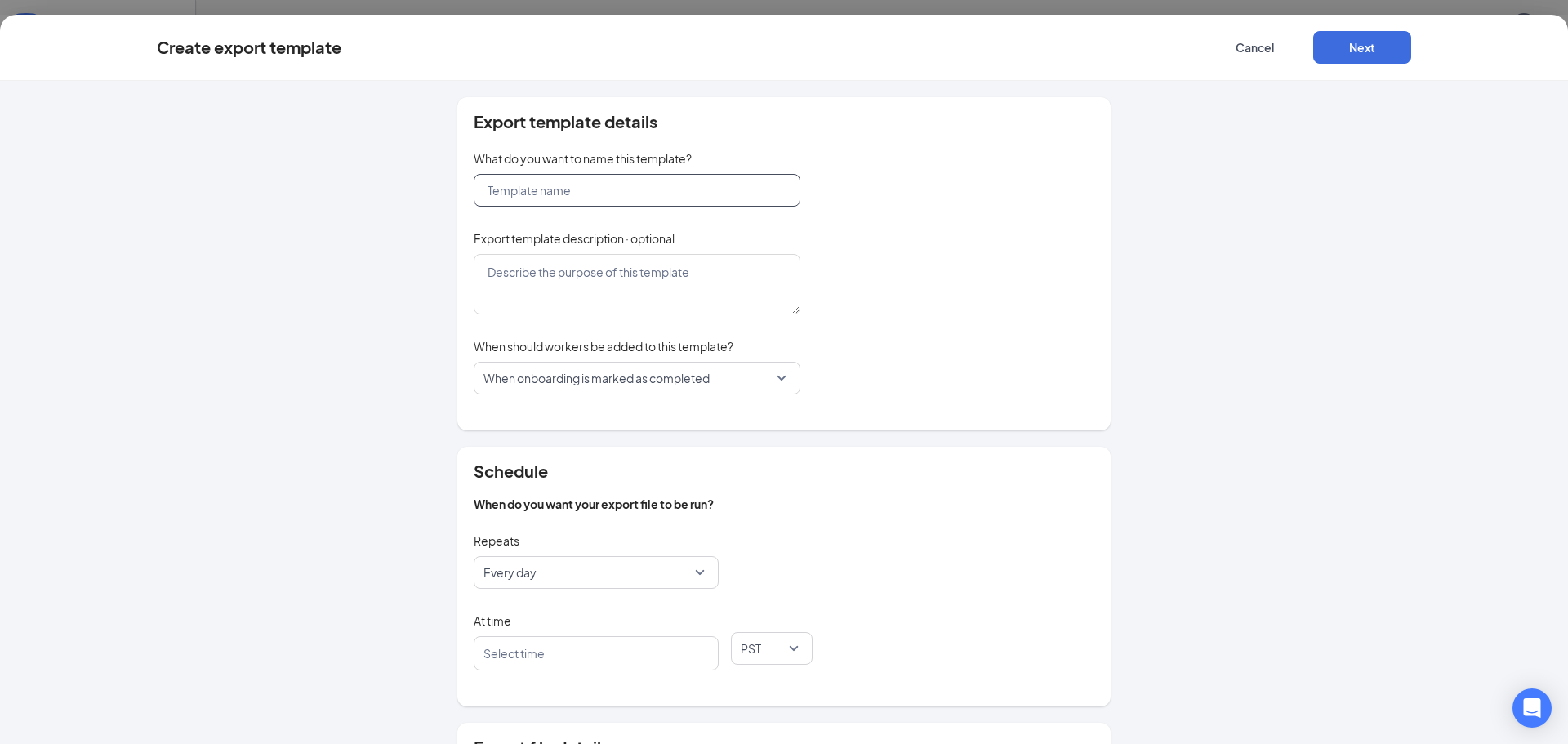
click at [597, 188] on input "text" at bounding box center [637, 190] width 327 height 33
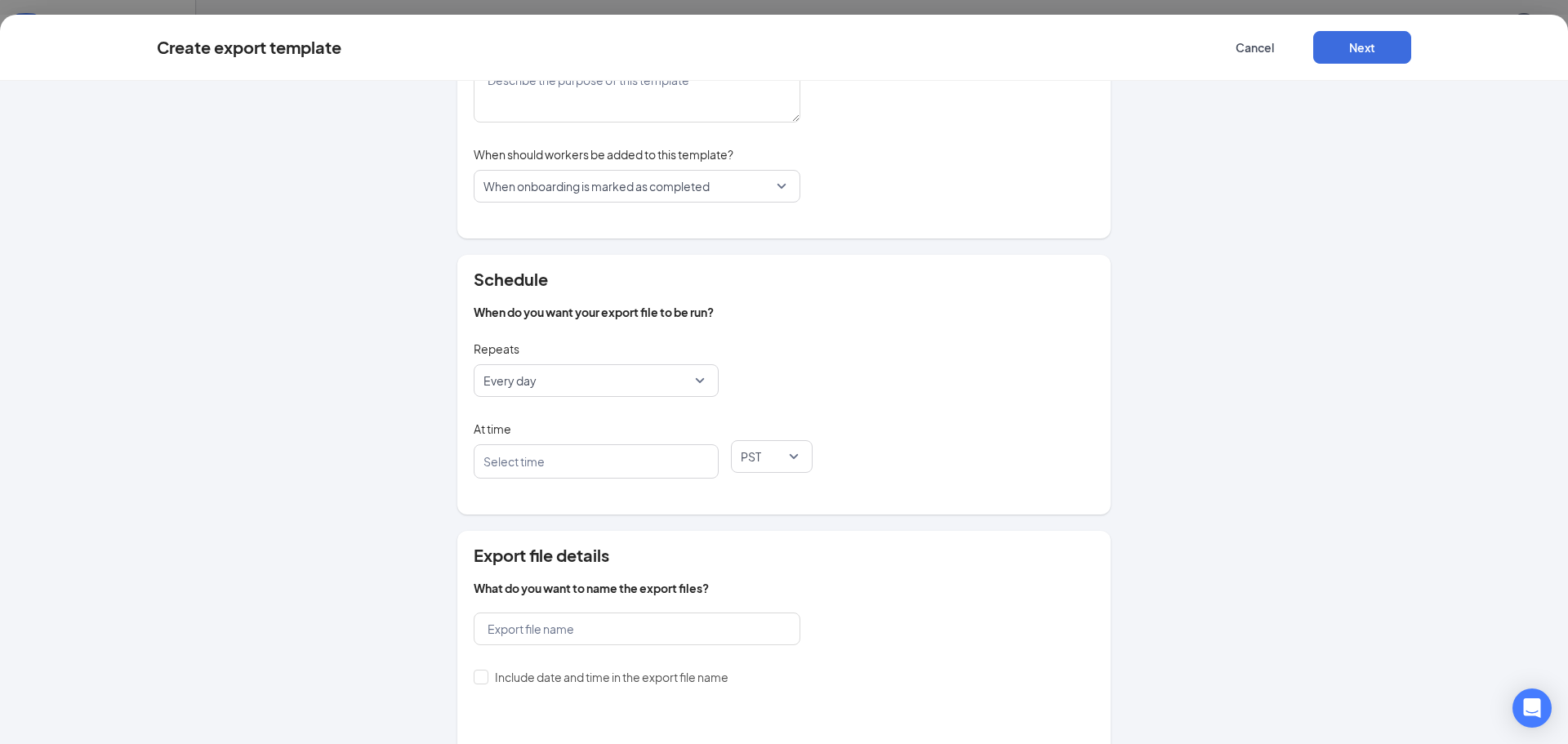
scroll to position [256, 0]
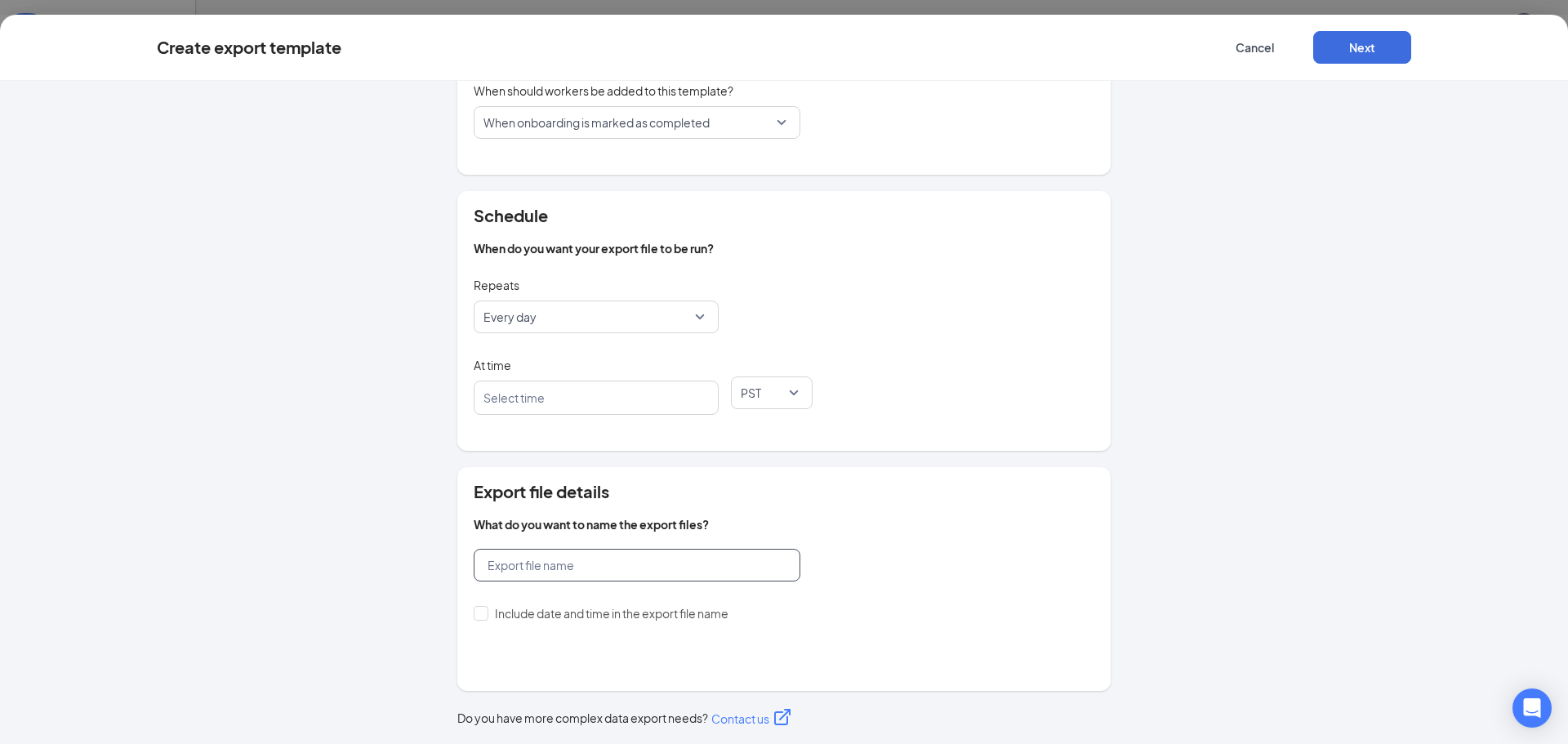
type input "test"
click at [549, 574] on input "text" at bounding box center [637, 565] width 327 height 33
click at [628, 395] on div at bounding box center [588, 398] width 202 height 26
type input "test"
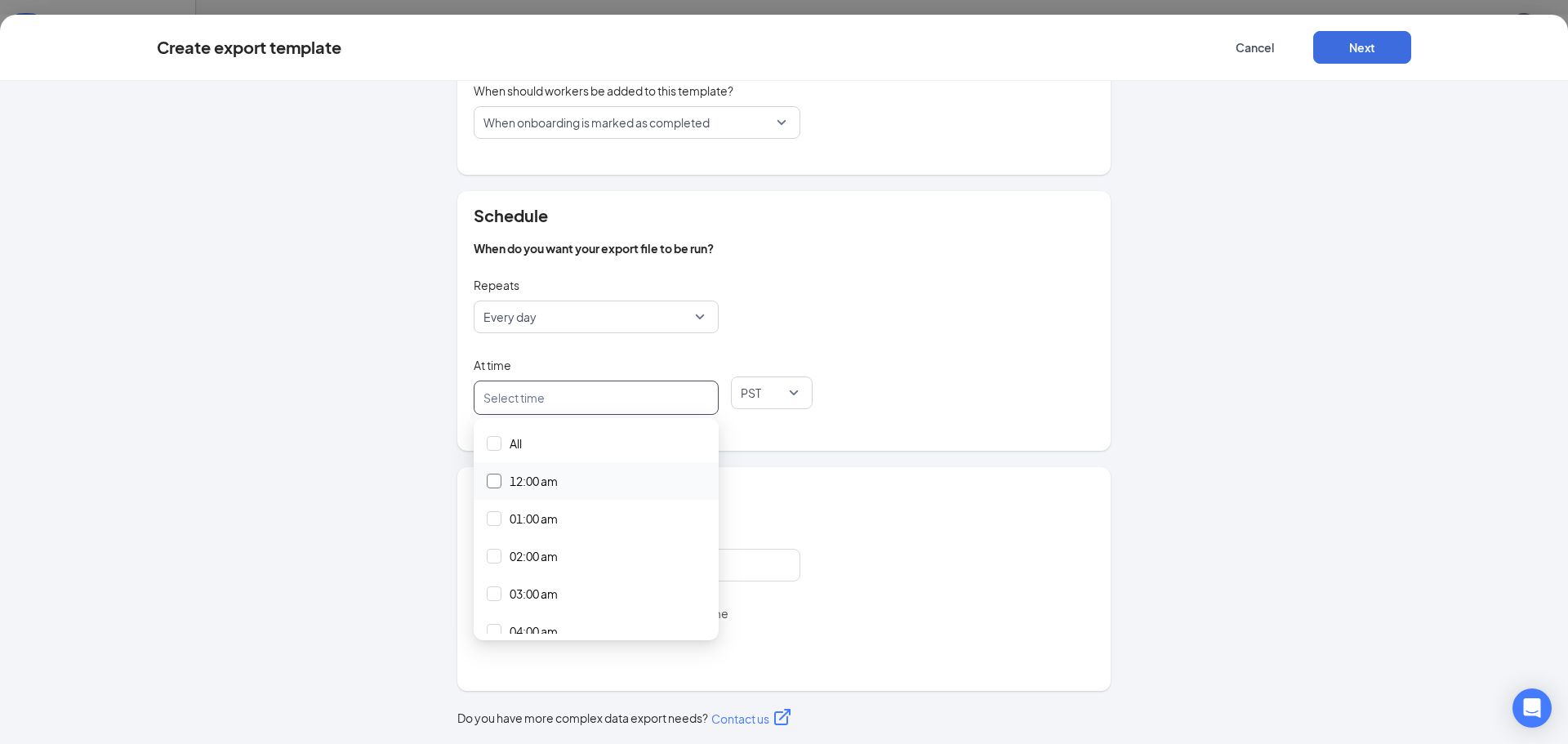
click at [551, 478] on span "12:00 am" at bounding box center [533, 481] width 48 height 18
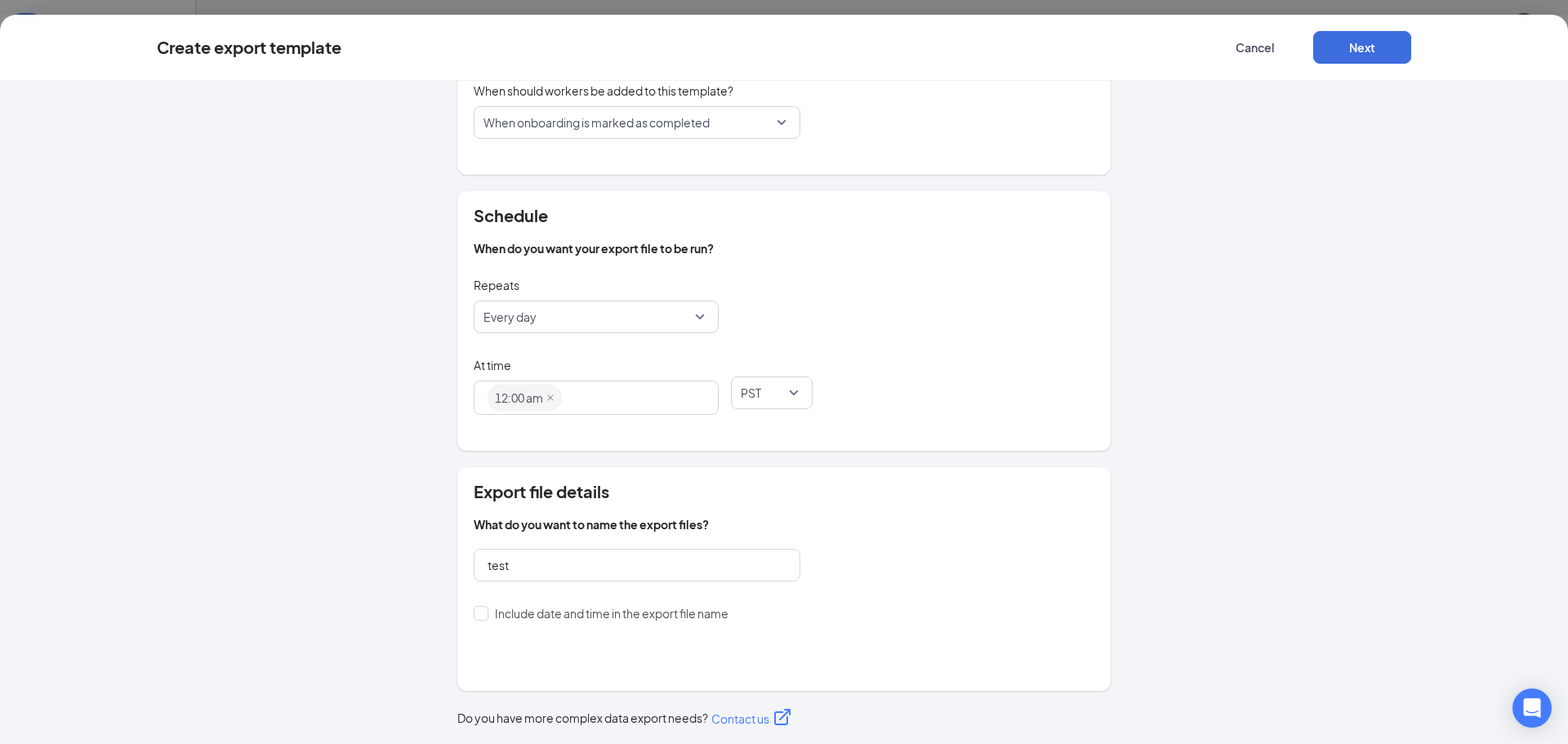
click at [998, 352] on div "Repeats Every day" at bounding box center [784, 313] width 621 height 80
click at [1359, 57] on button "Next" at bounding box center [1362, 48] width 98 height 33
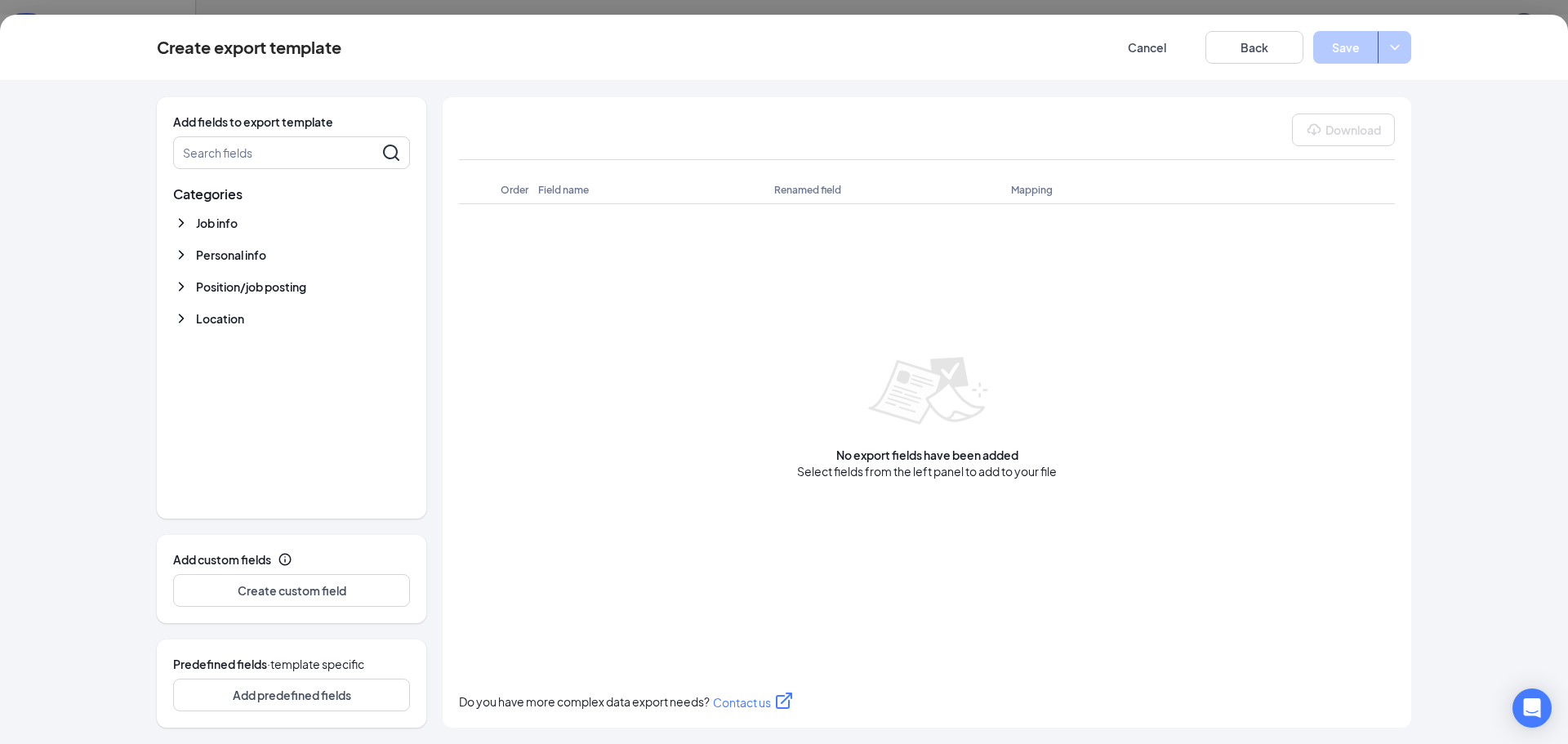
click at [181, 256] on icon "ChevronDown" at bounding box center [181, 255] width 17 height 17
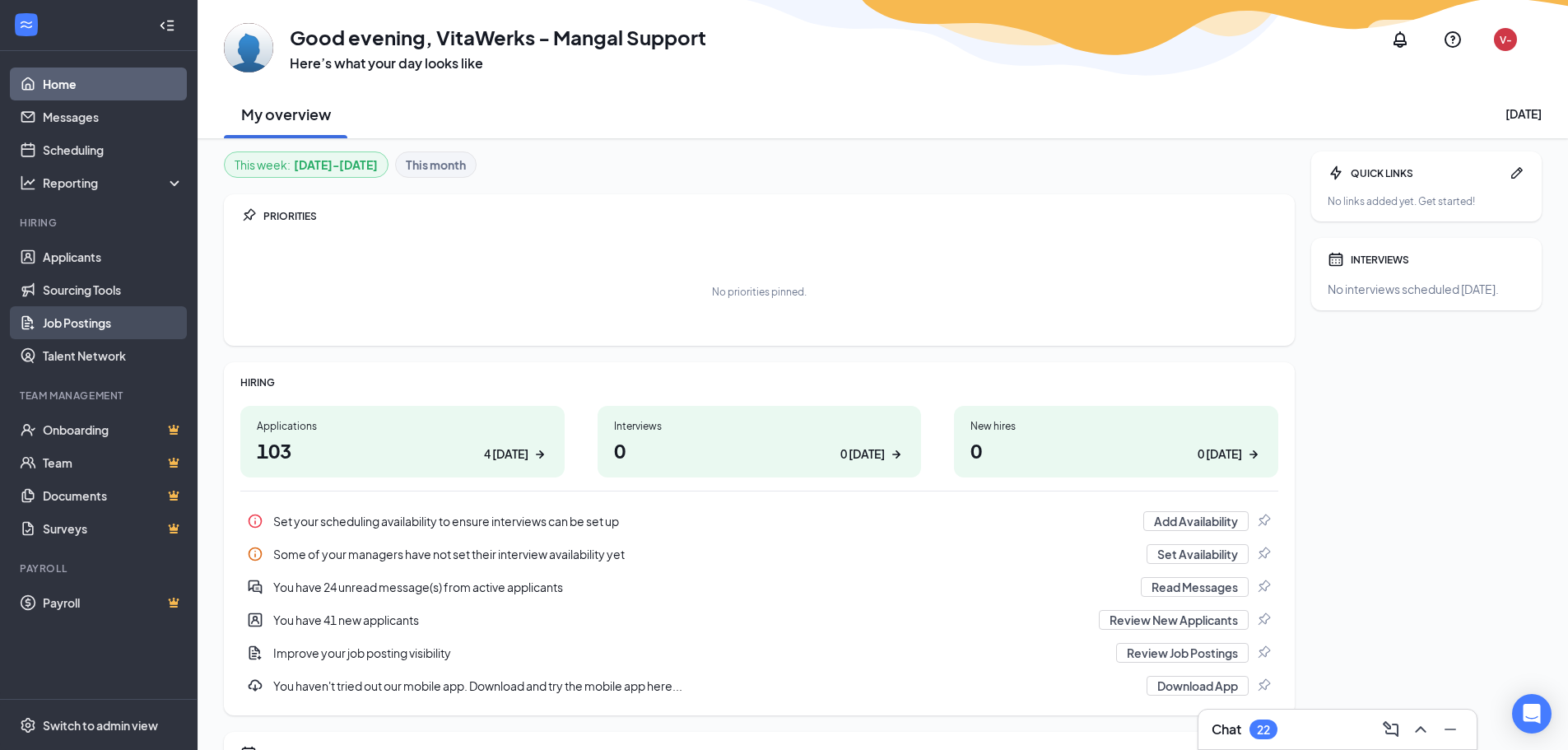
click at [92, 315] on link "Job Postings" at bounding box center [113, 323] width 141 height 33
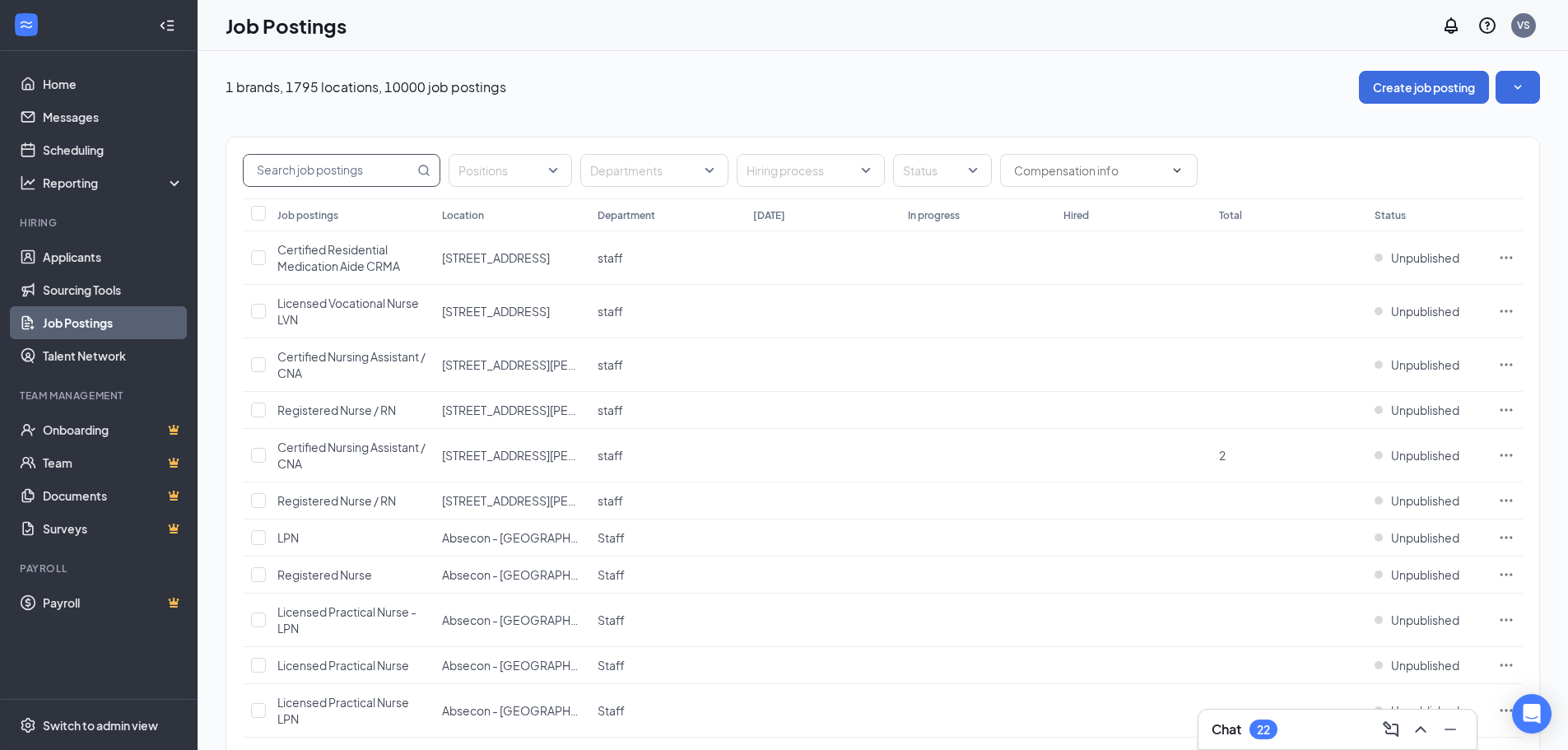
click at [320, 166] on input "text" at bounding box center [328, 171] width 170 height 32
click at [354, 166] on input "text" at bounding box center [328, 171] width 170 height 32
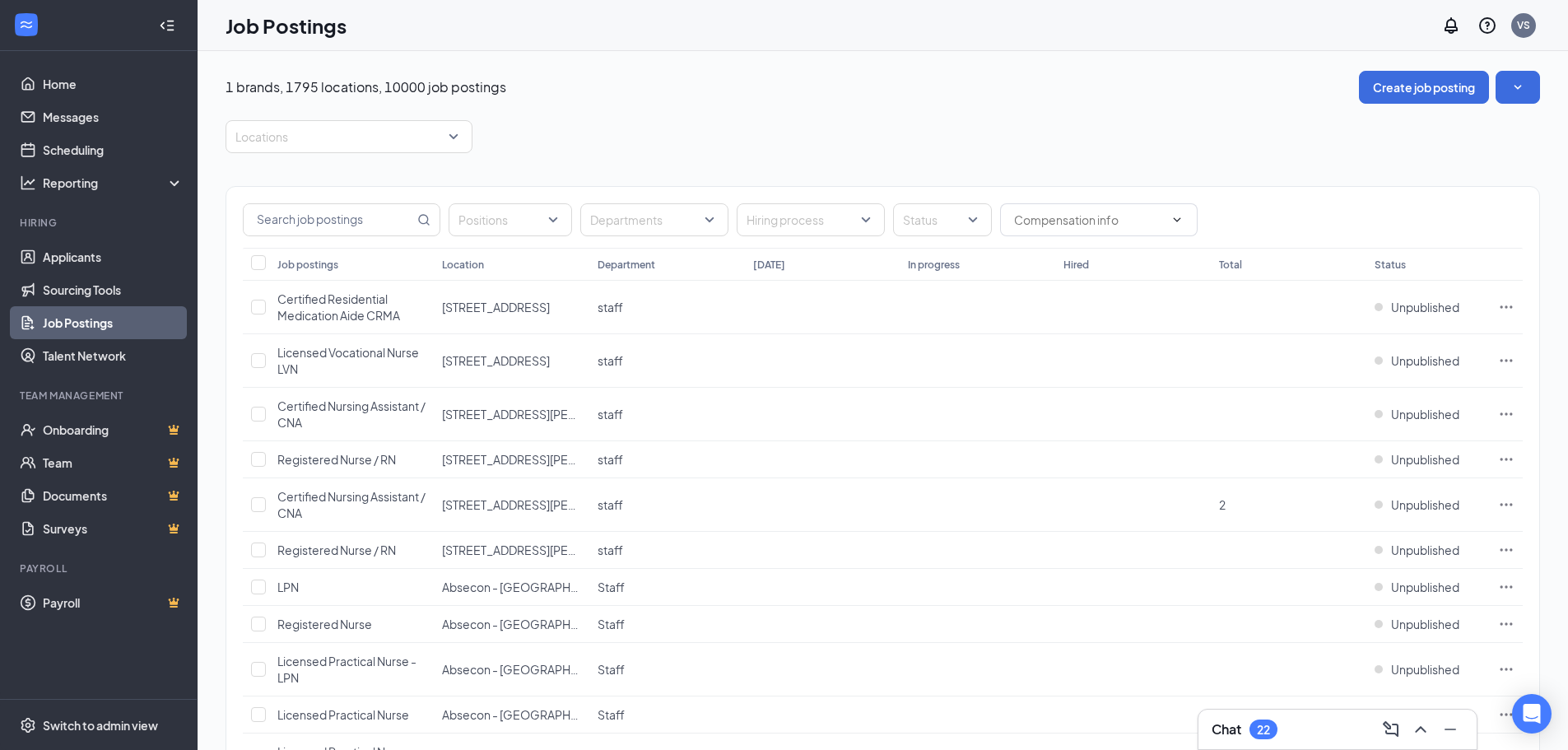
click at [347, 88] on p "1 brands, 1795 locations, 10000 job postings" at bounding box center [365, 87] width 280 height 18
click at [312, 138] on div at bounding box center [341, 137] width 222 height 26
type input "Santa Rosa"
click at [325, 252] on span "Santa Rosa - CA" at bounding box center [434, 258] width 343 height 15
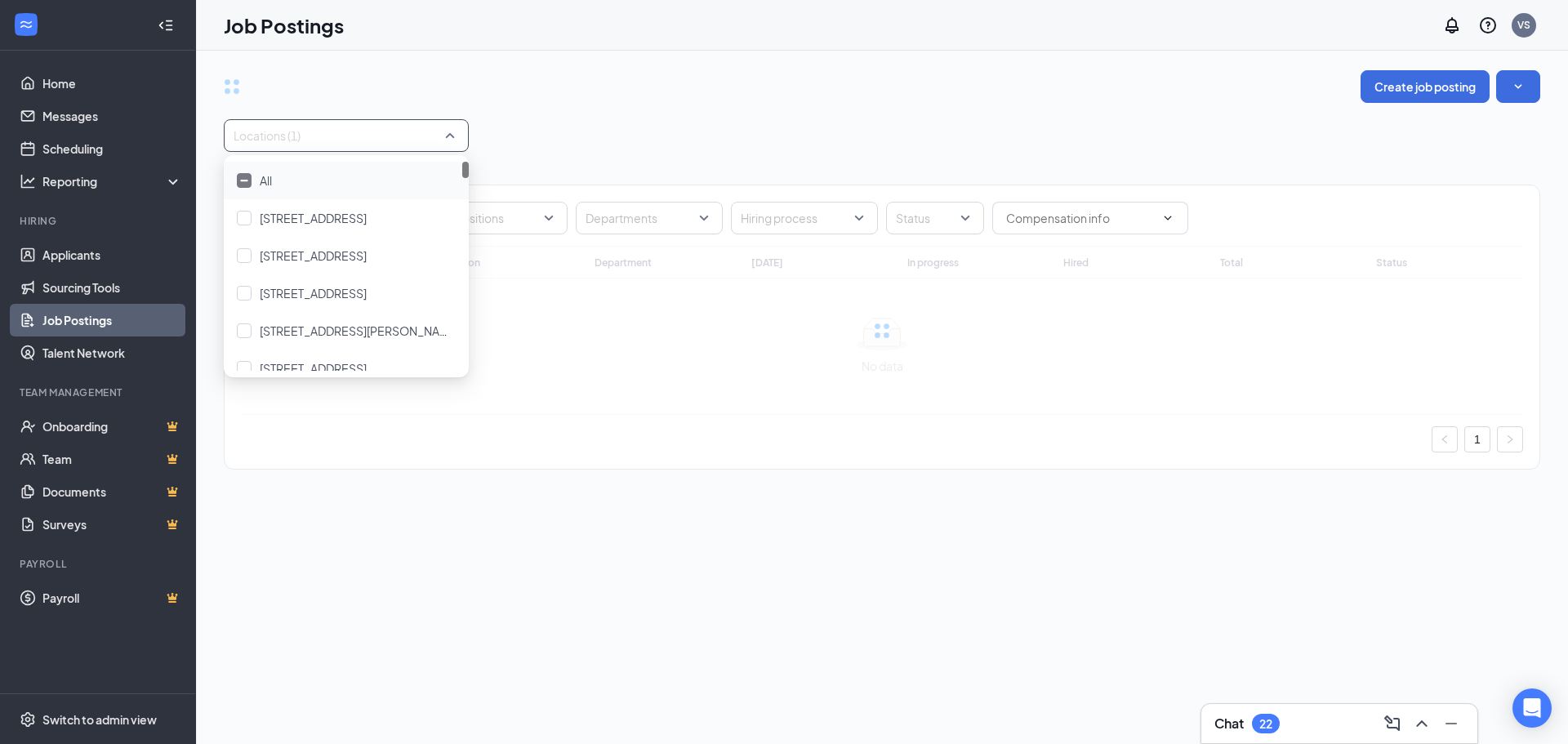
click at [599, 107] on div "Create job posting Locations (1) Positions Departments Hiring process Status Jo…" at bounding box center [881, 278] width 1317 height 415
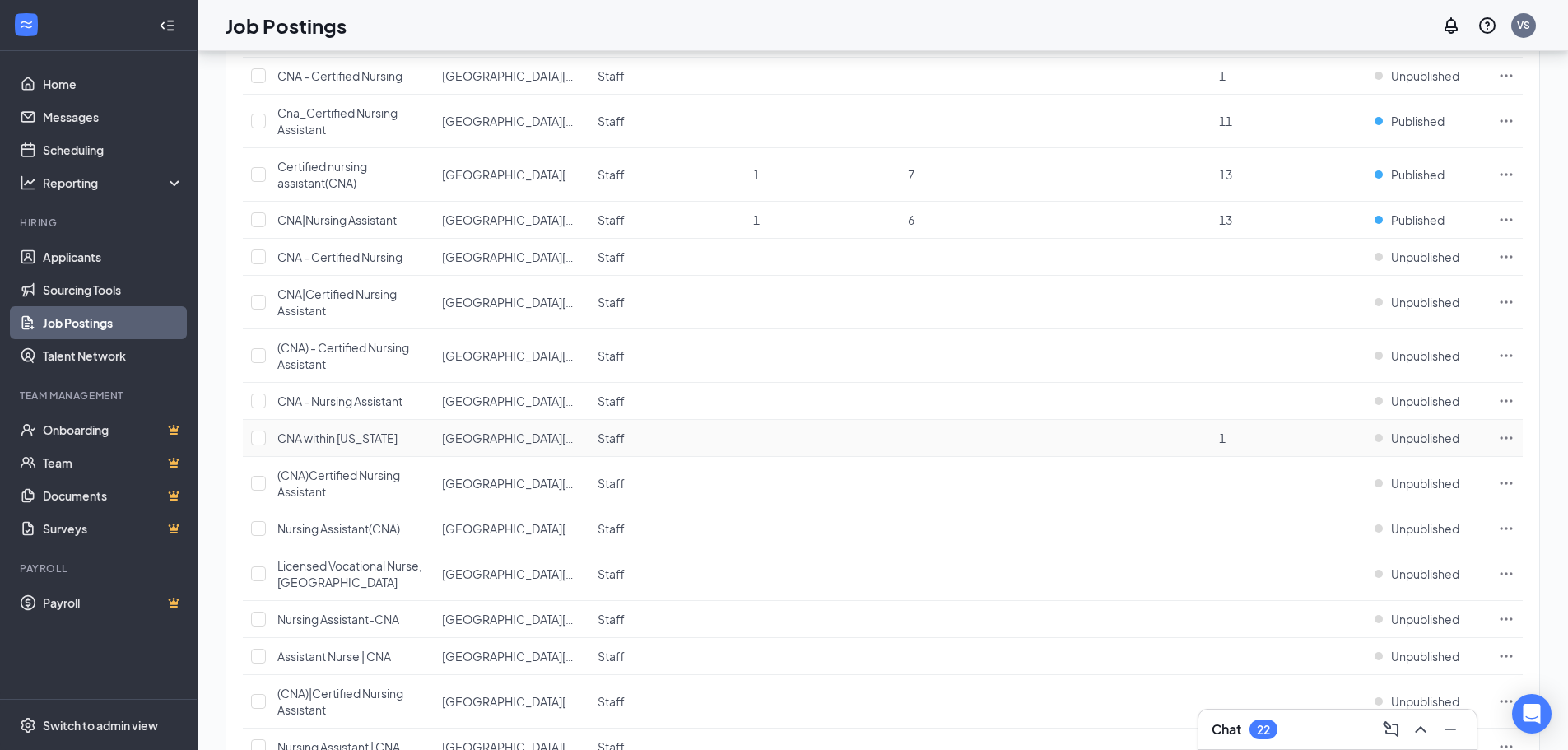
scroll to position [1260, 0]
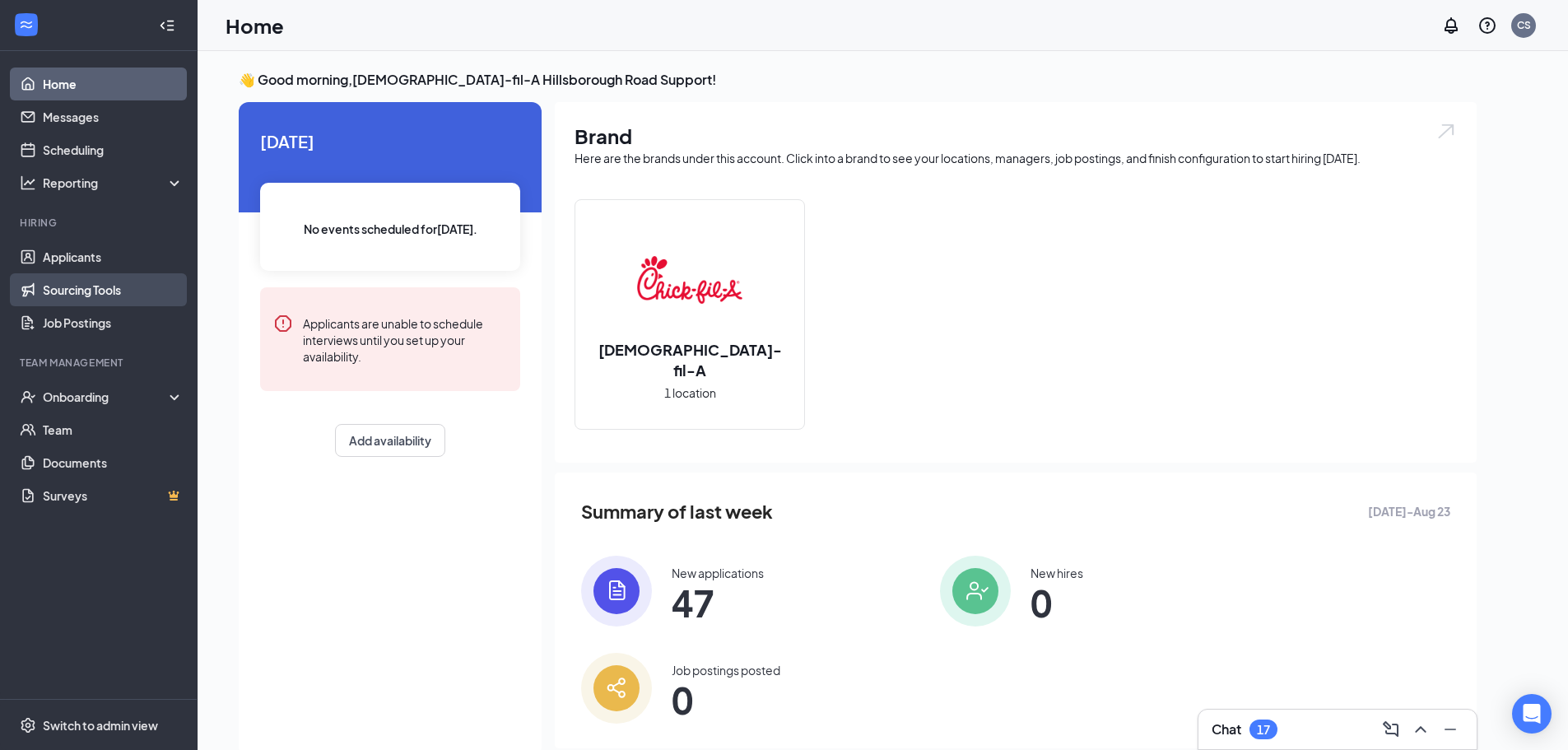
click at [98, 301] on link "Sourcing Tools" at bounding box center [113, 290] width 141 height 33
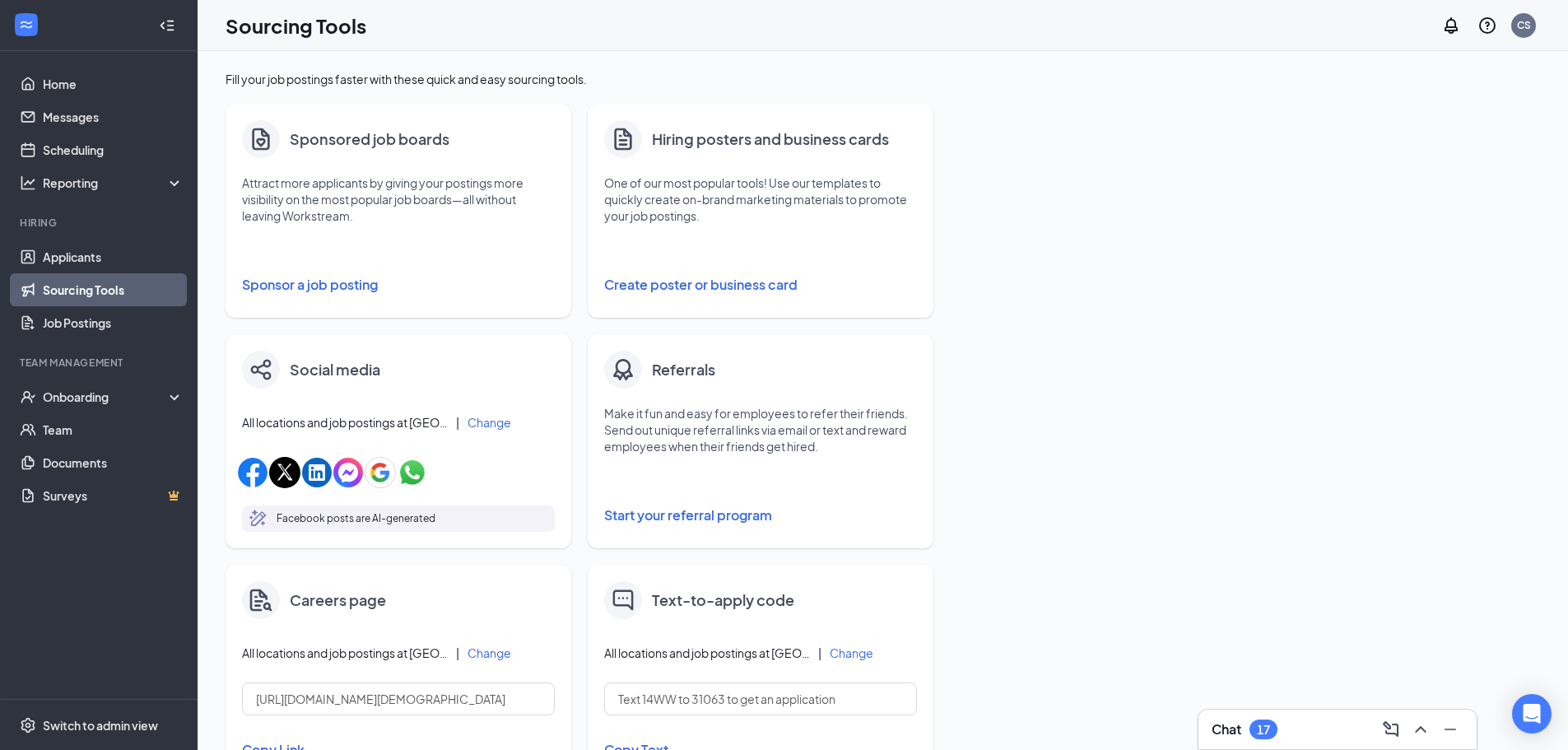
click at [723, 289] on button "Create poster or business card" at bounding box center [760, 285] width 313 height 33
type input "PNG"
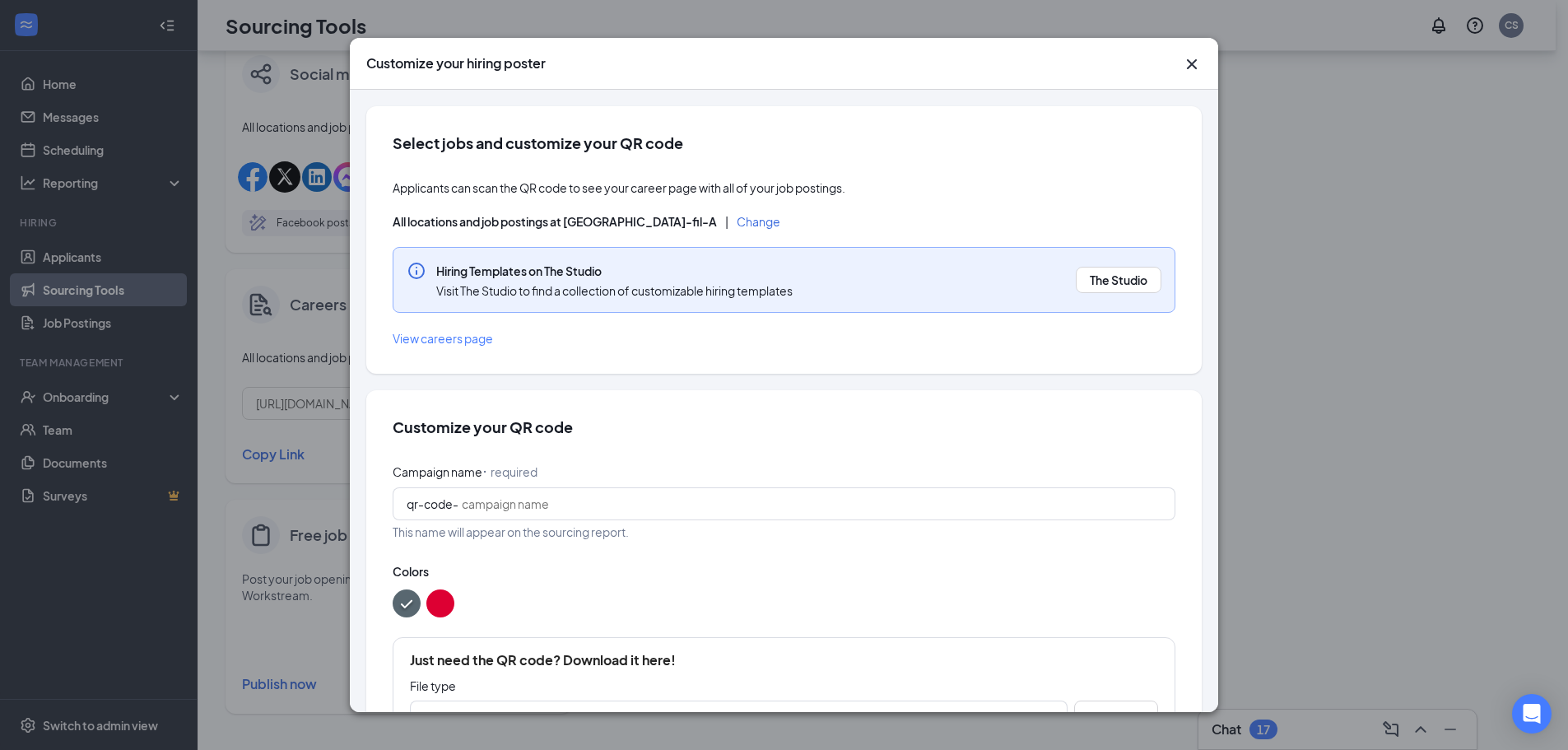
click at [1198, 65] on icon "Cross" at bounding box center [1191, 64] width 20 height 20
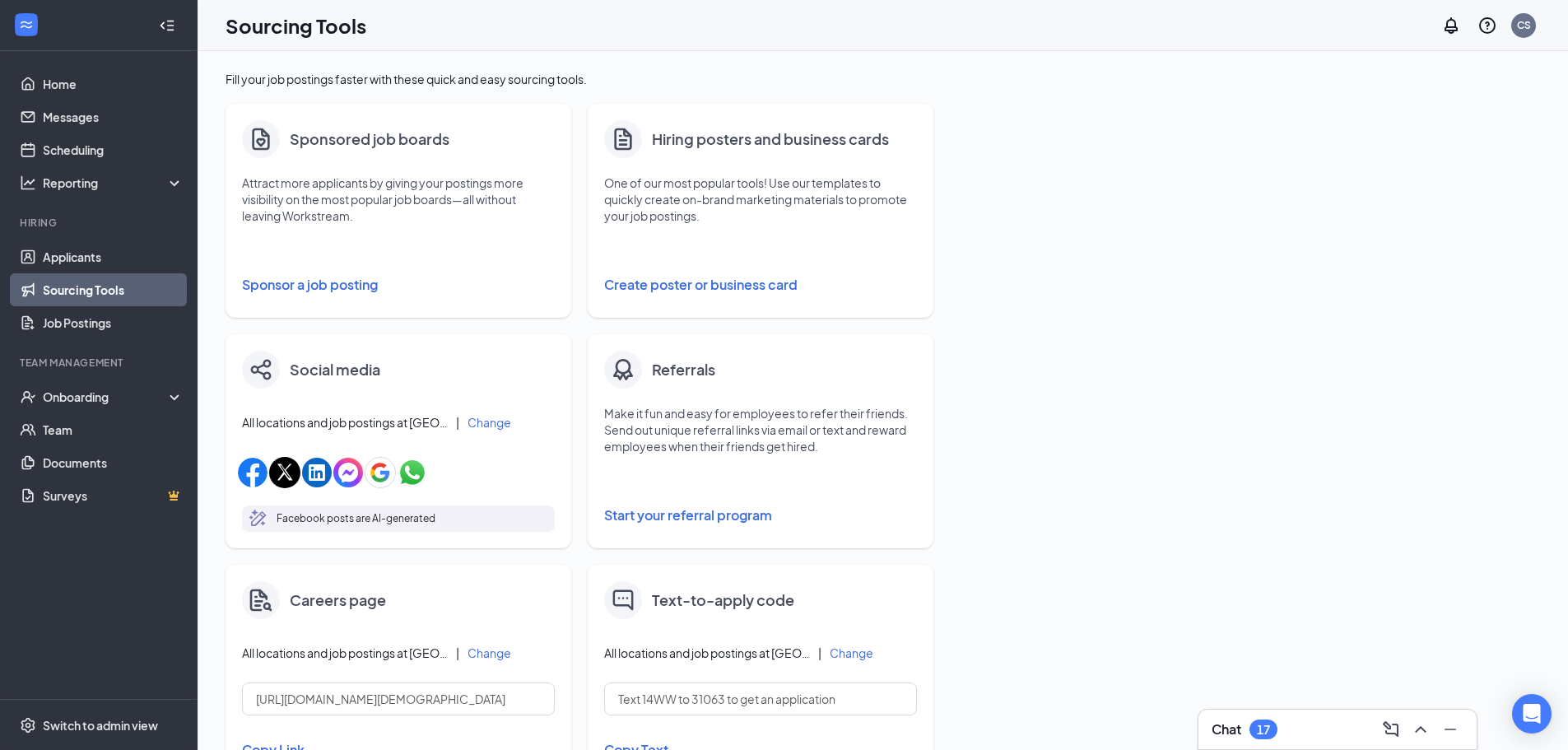
click at [771, 282] on button "Create poster or business card" at bounding box center [760, 285] width 313 height 33
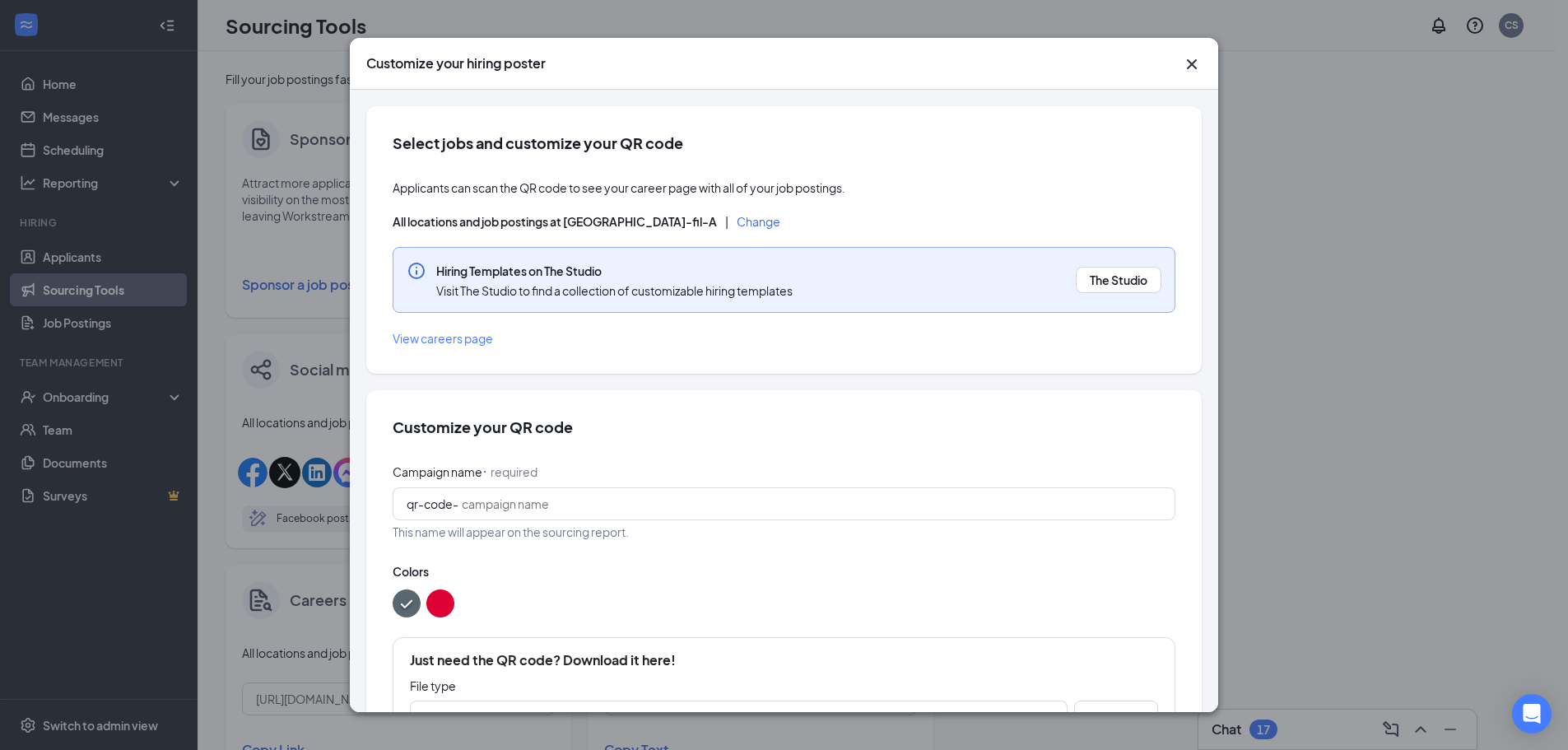
click at [1197, 62] on icon "Cross" at bounding box center [1191, 64] width 20 height 20
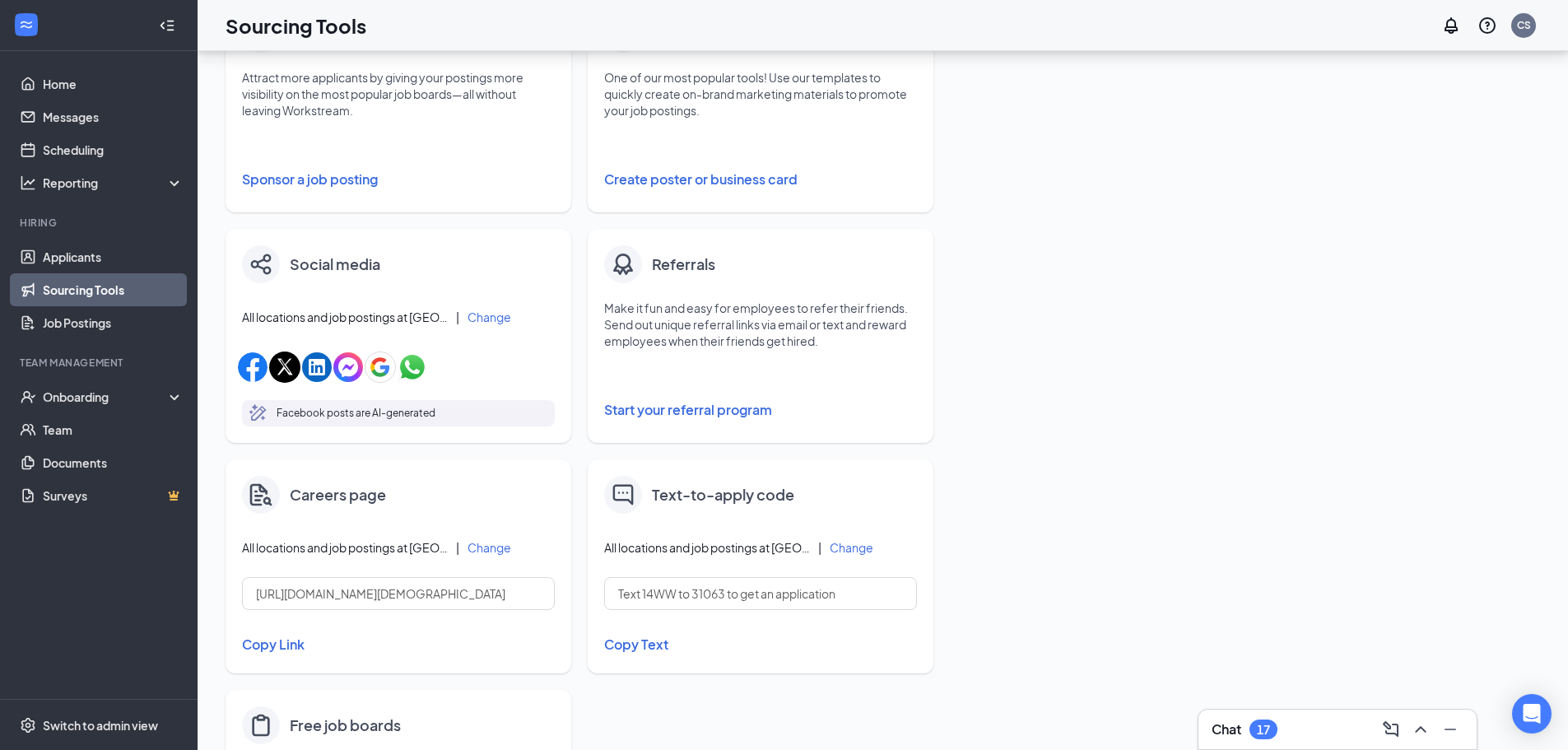
scroll to position [165, 0]
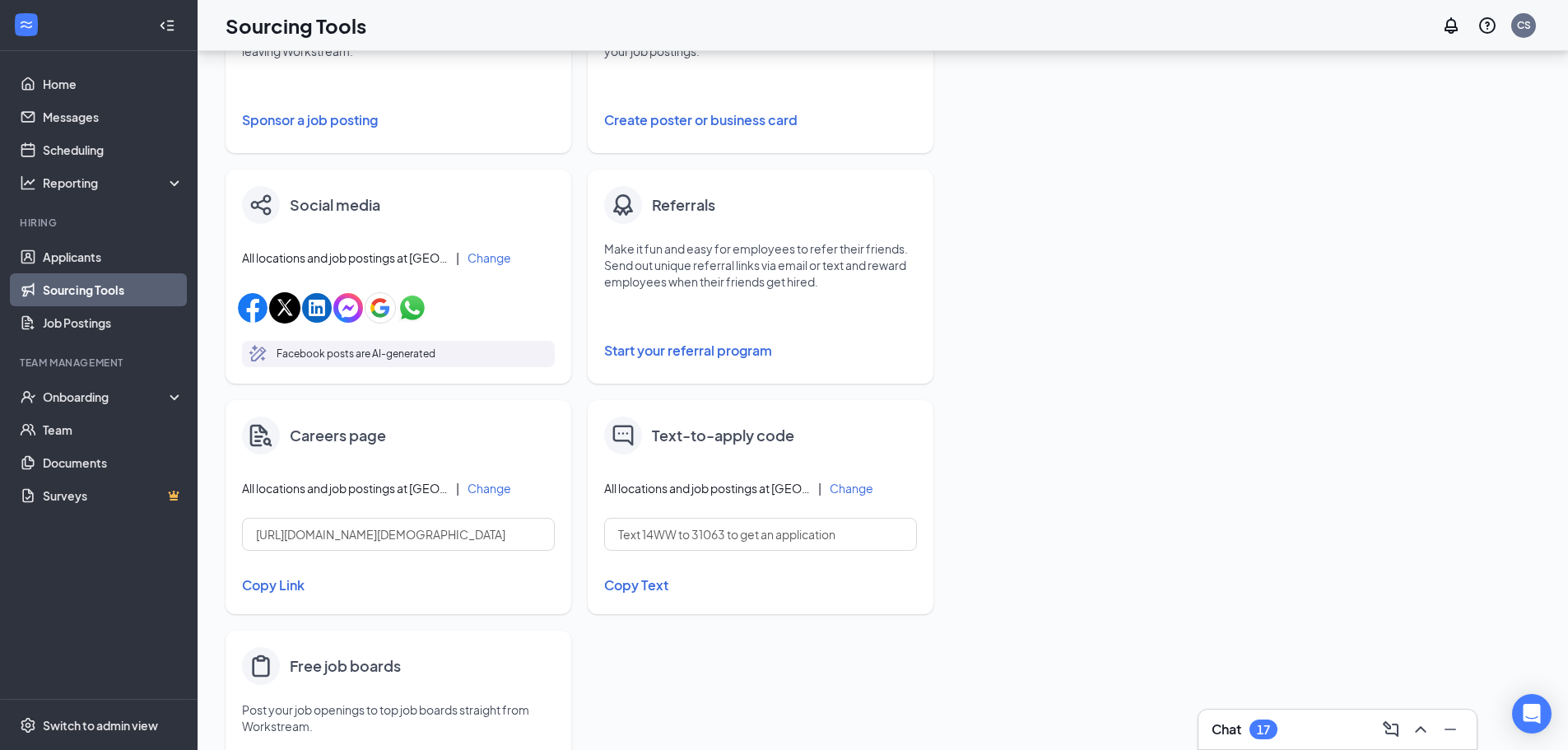
click at [861, 489] on button "Change" at bounding box center [851, 488] width 44 height 11
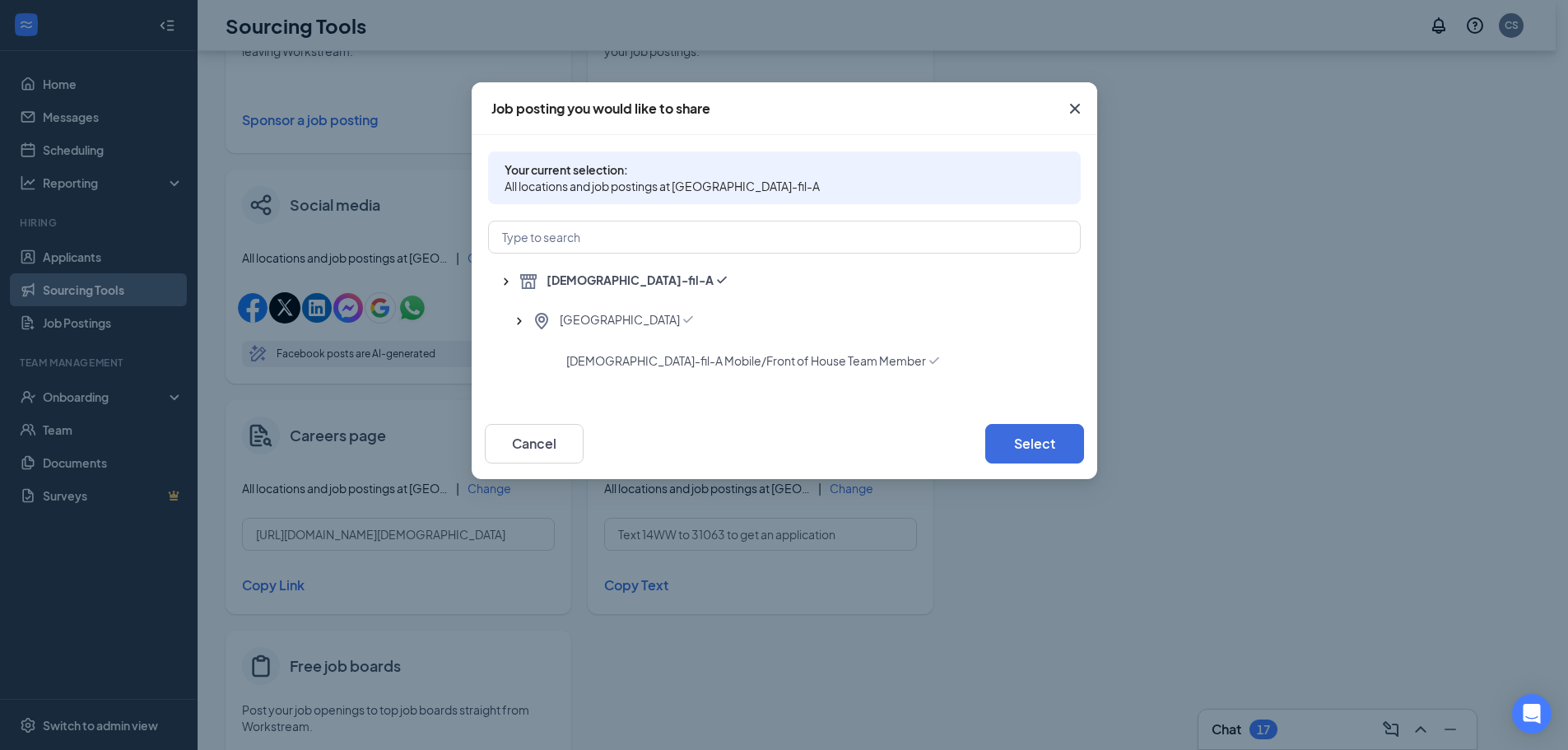
click at [1076, 110] on icon "Cross" at bounding box center [1075, 109] width 20 height 20
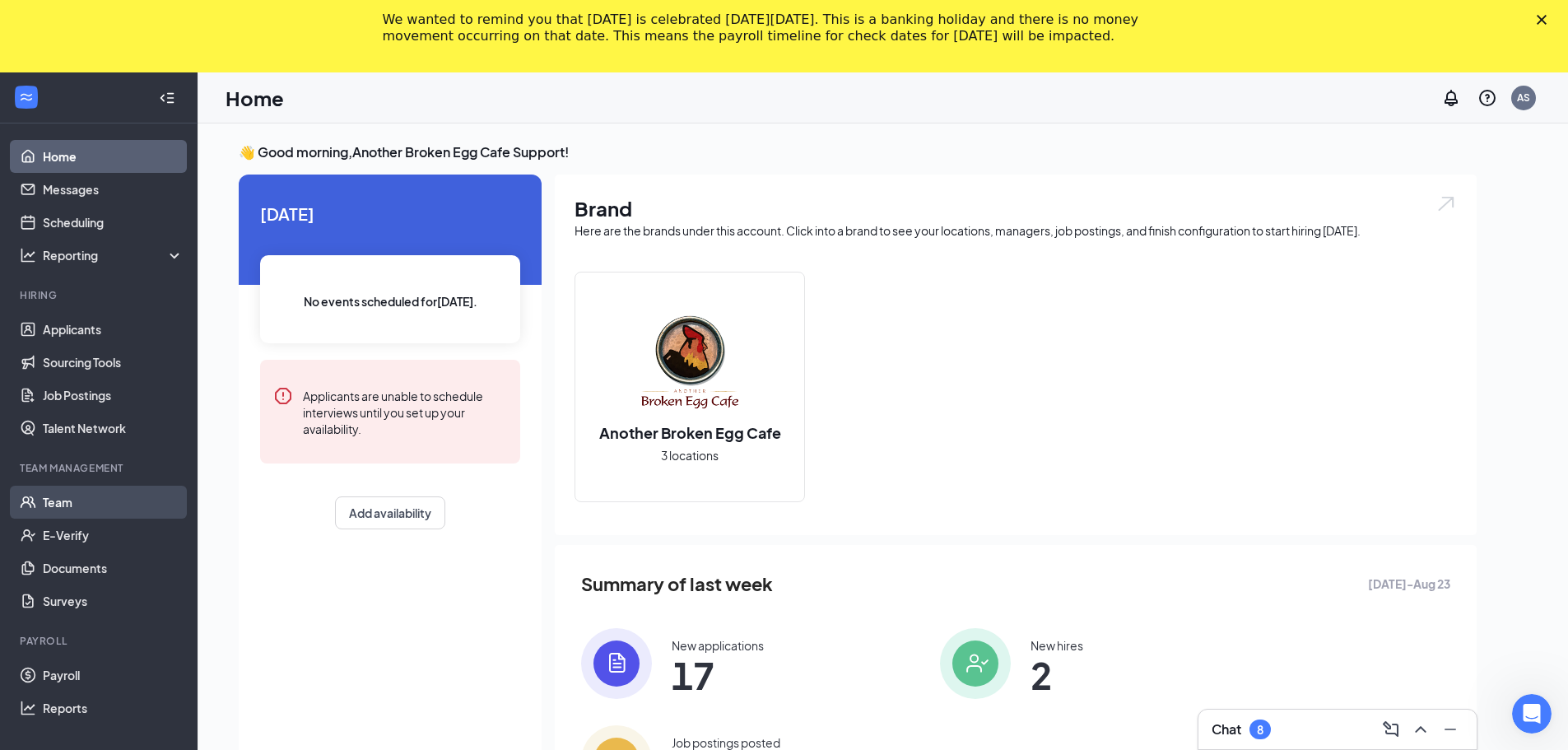
click at [110, 503] on link "Team" at bounding box center [113, 502] width 141 height 33
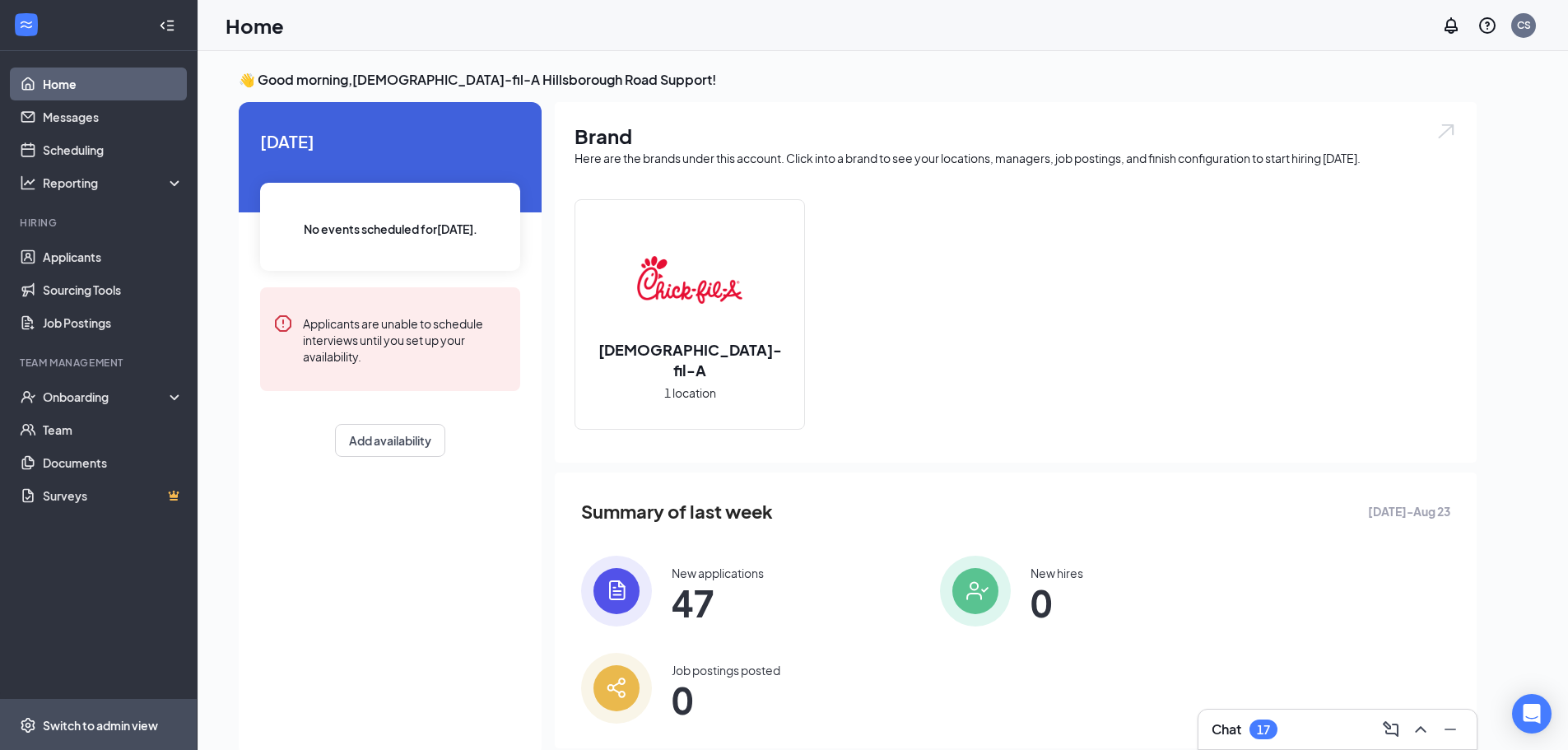
click at [88, 720] on div "Switch to admin view" at bounding box center [101, 725] width 116 height 17
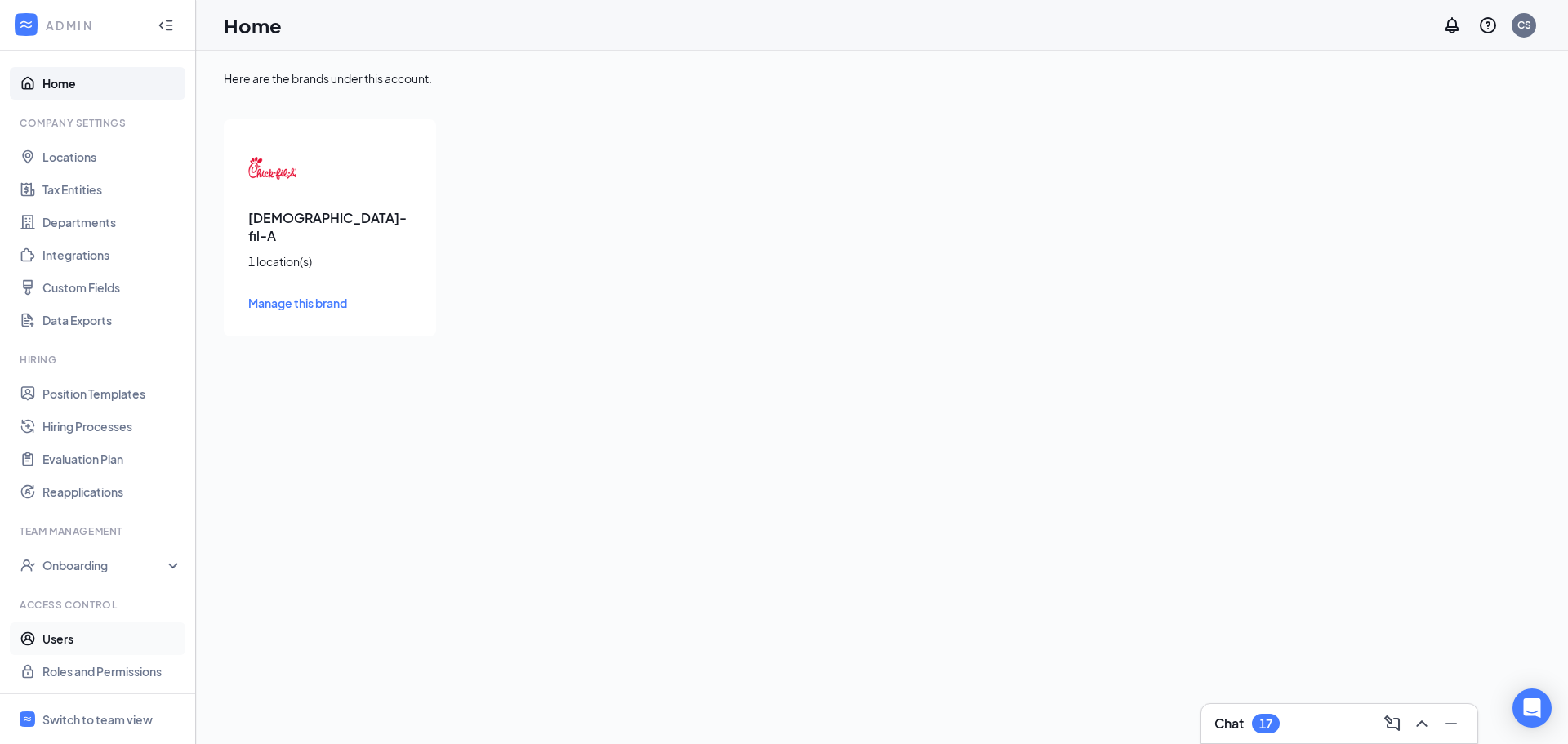
click at [83, 644] on link "Users" at bounding box center [112, 639] width 140 height 33
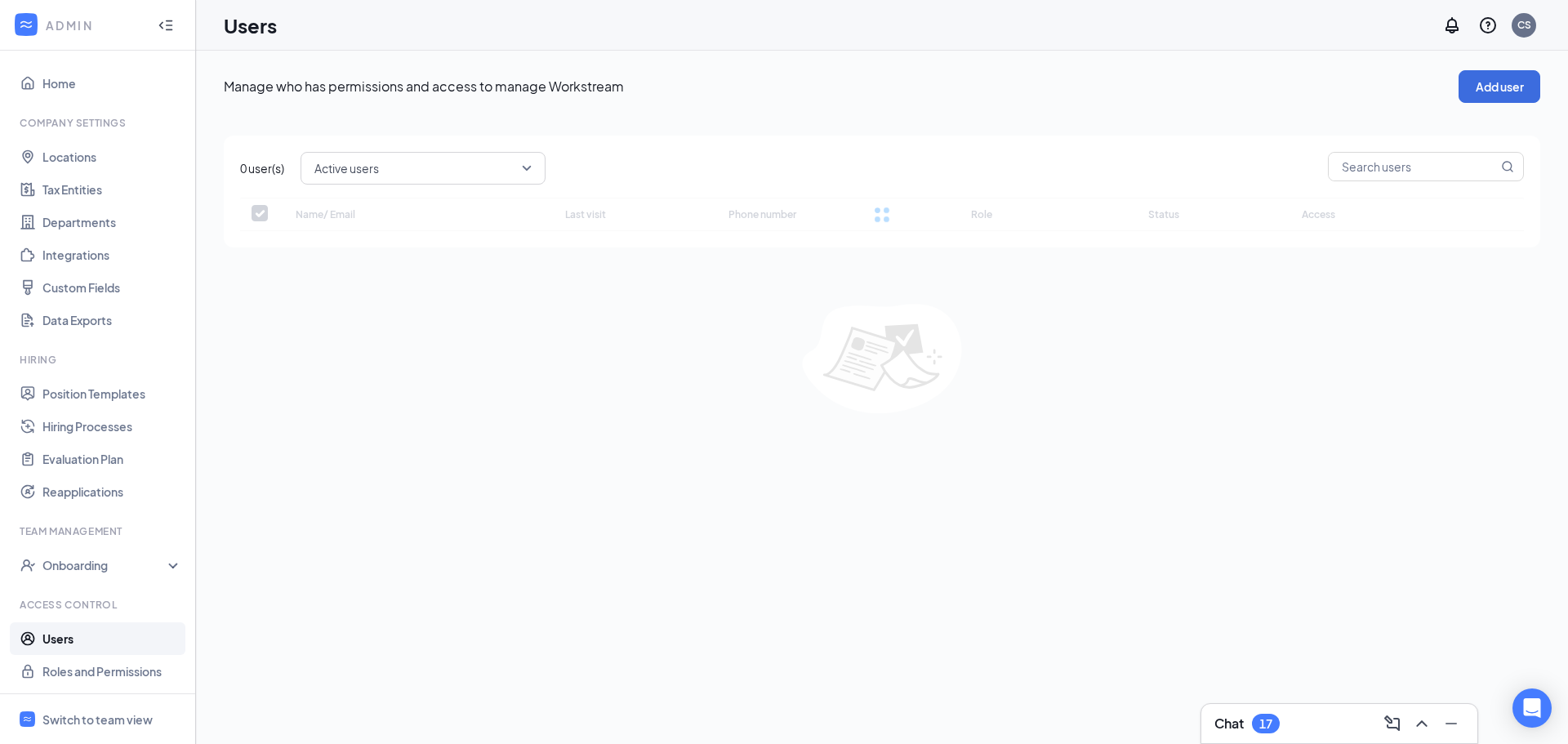
checkbox input "false"
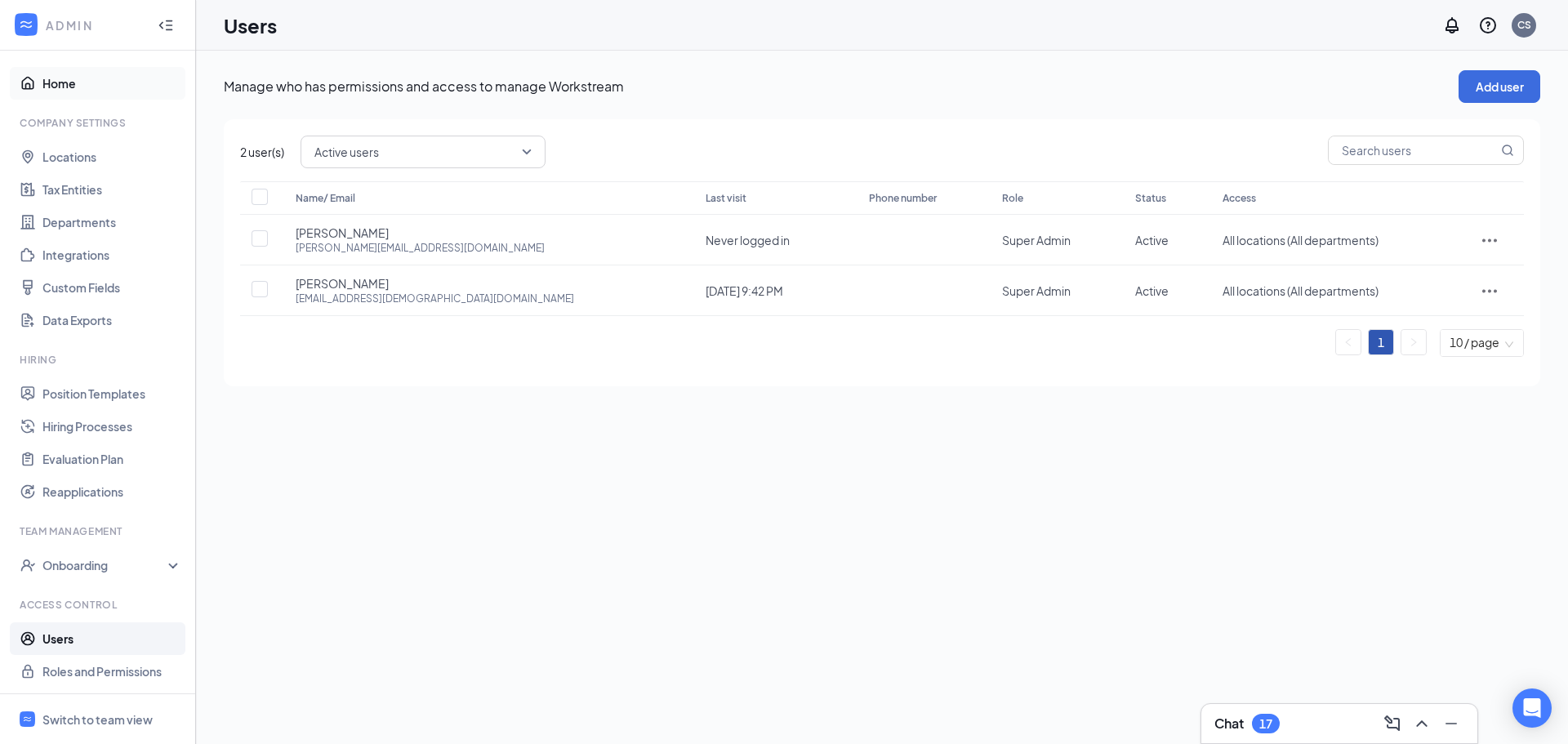
click at [67, 82] on link "Home" at bounding box center [112, 83] width 140 height 33
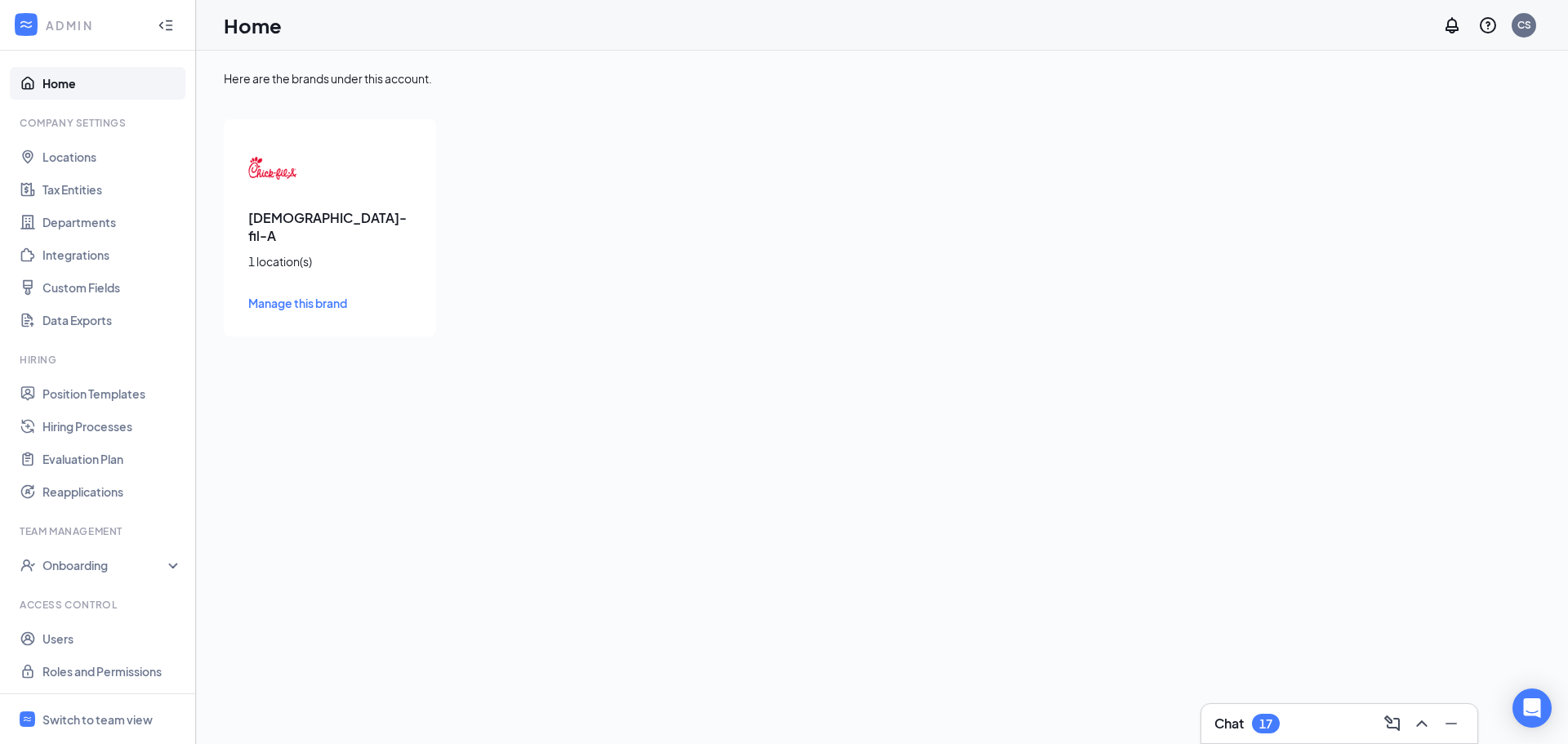
click at [321, 296] on span "Manage this brand" at bounding box center [298, 302] width 99 height 15
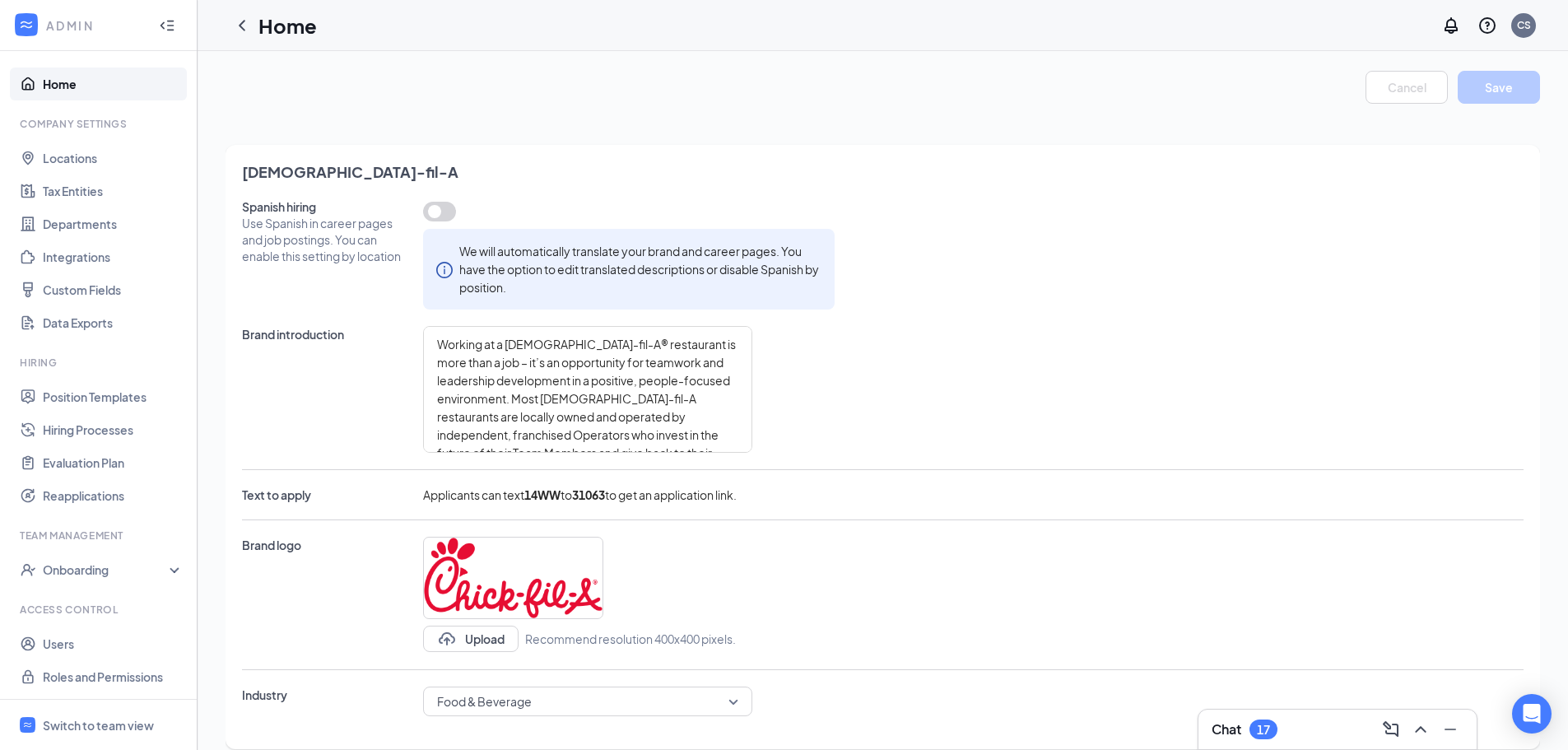
click at [58, 23] on div "ADMIN" at bounding box center [95, 25] width 98 height 17
click at [52, 95] on link "Home" at bounding box center [113, 84] width 141 height 33
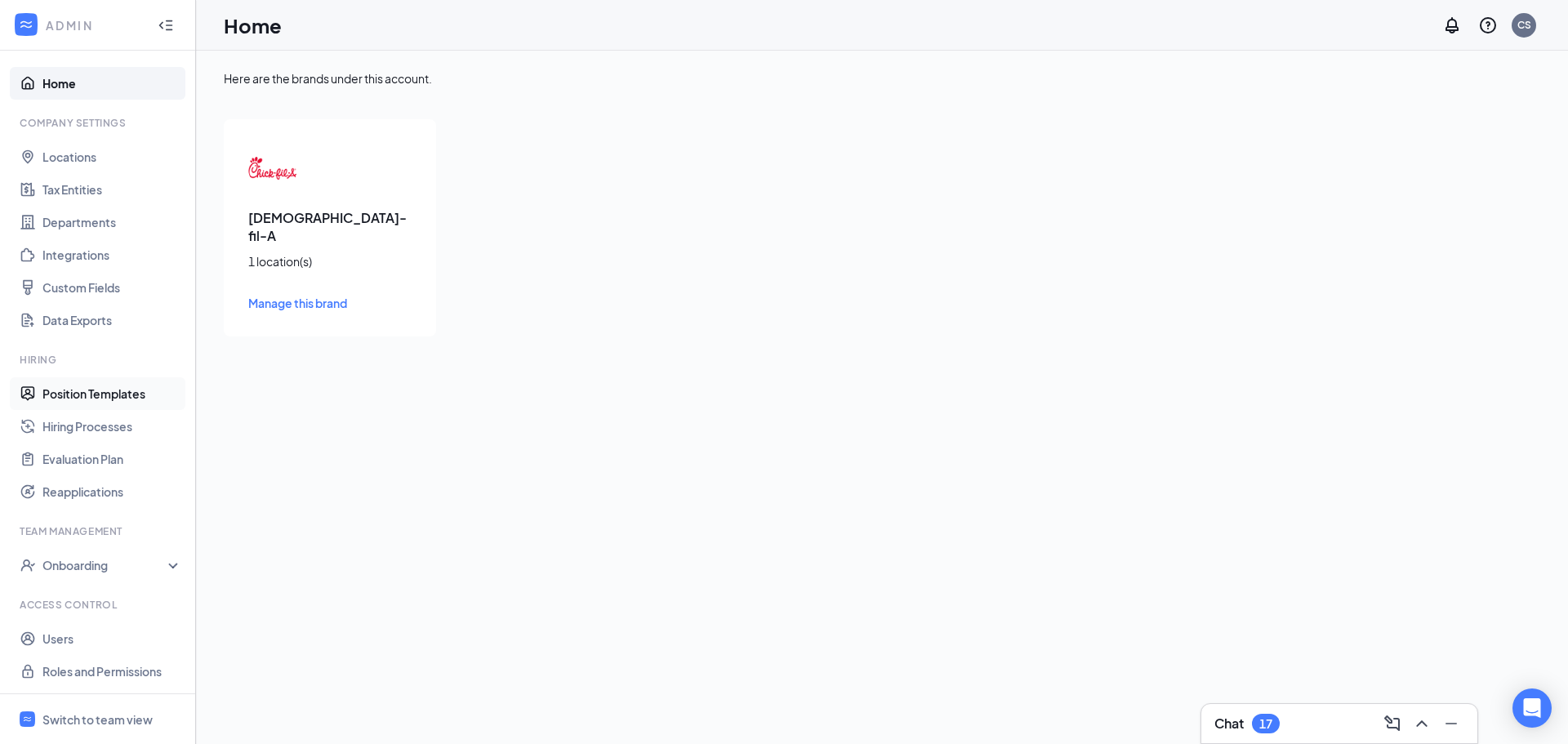
click at [107, 401] on link "Position Templates" at bounding box center [112, 394] width 140 height 33
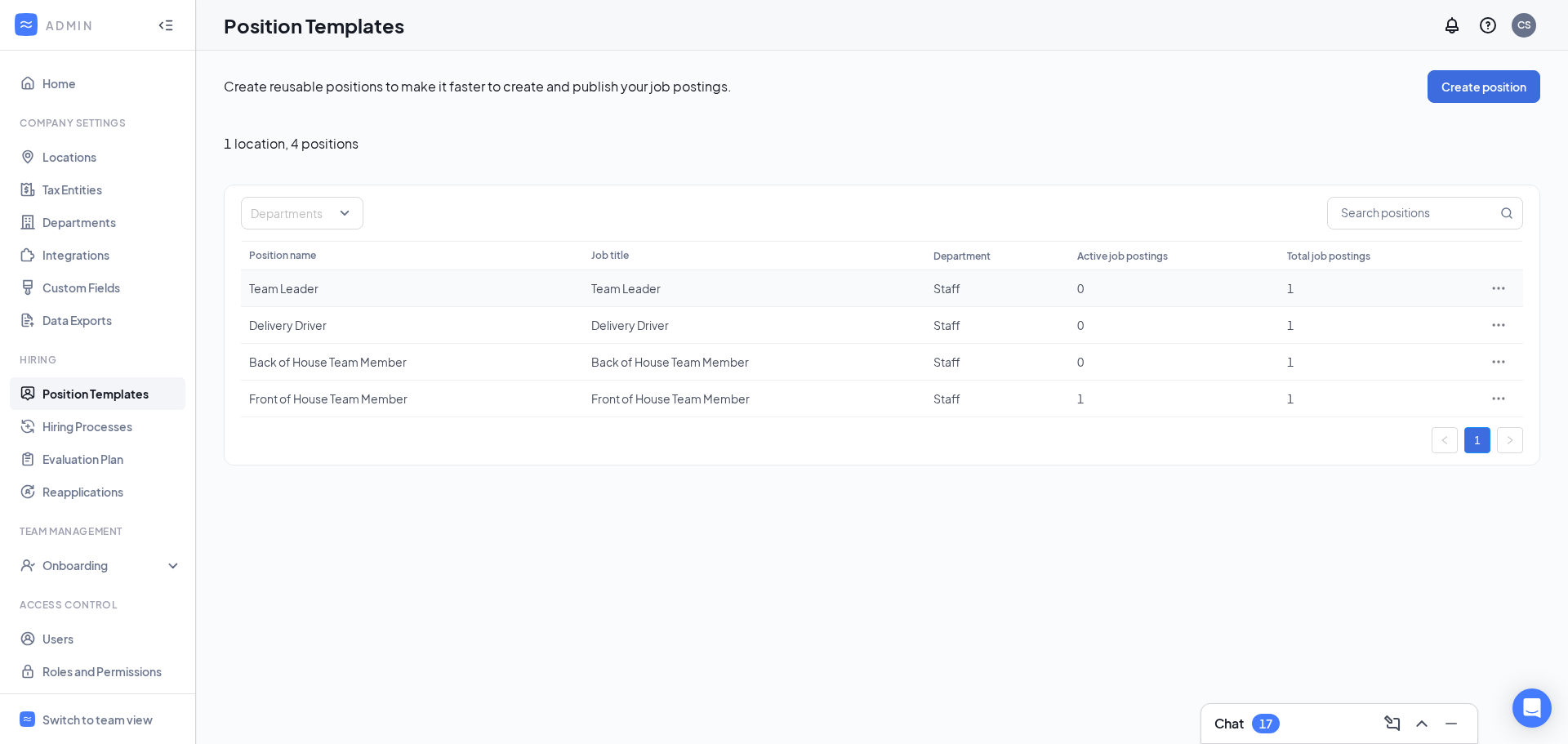
click at [1500, 284] on icon "Ellipses" at bounding box center [1498, 288] width 17 height 17
click at [1375, 315] on span "Edit" at bounding box center [1424, 322] width 141 height 18
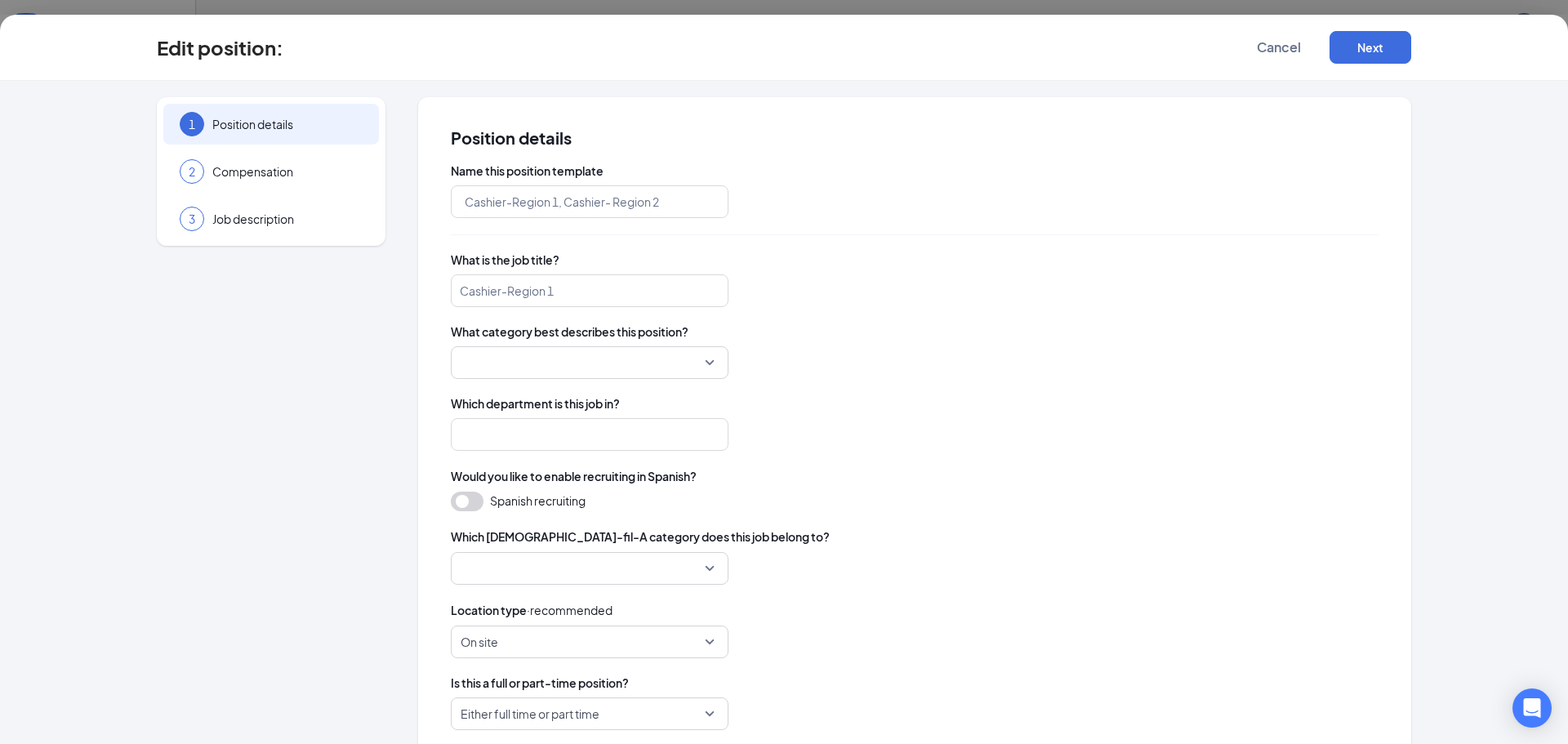
type input "Team Leader"
type input "Staff"
click at [1271, 43] on span "Cancel" at bounding box center [1279, 47] width 44 height 17
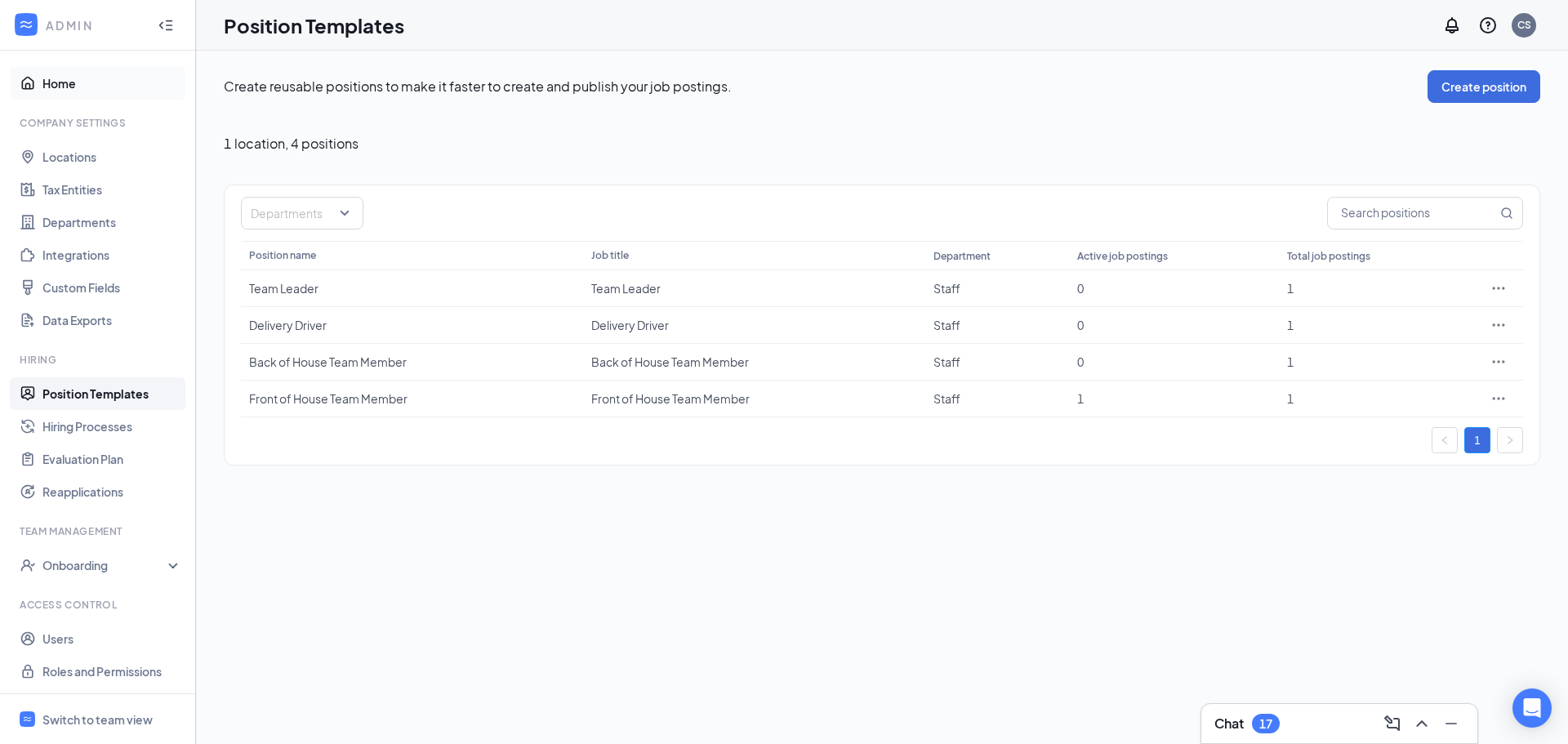
click at [57, 77] on link "Home" at bounding box center [112, 83] width 140 height 33
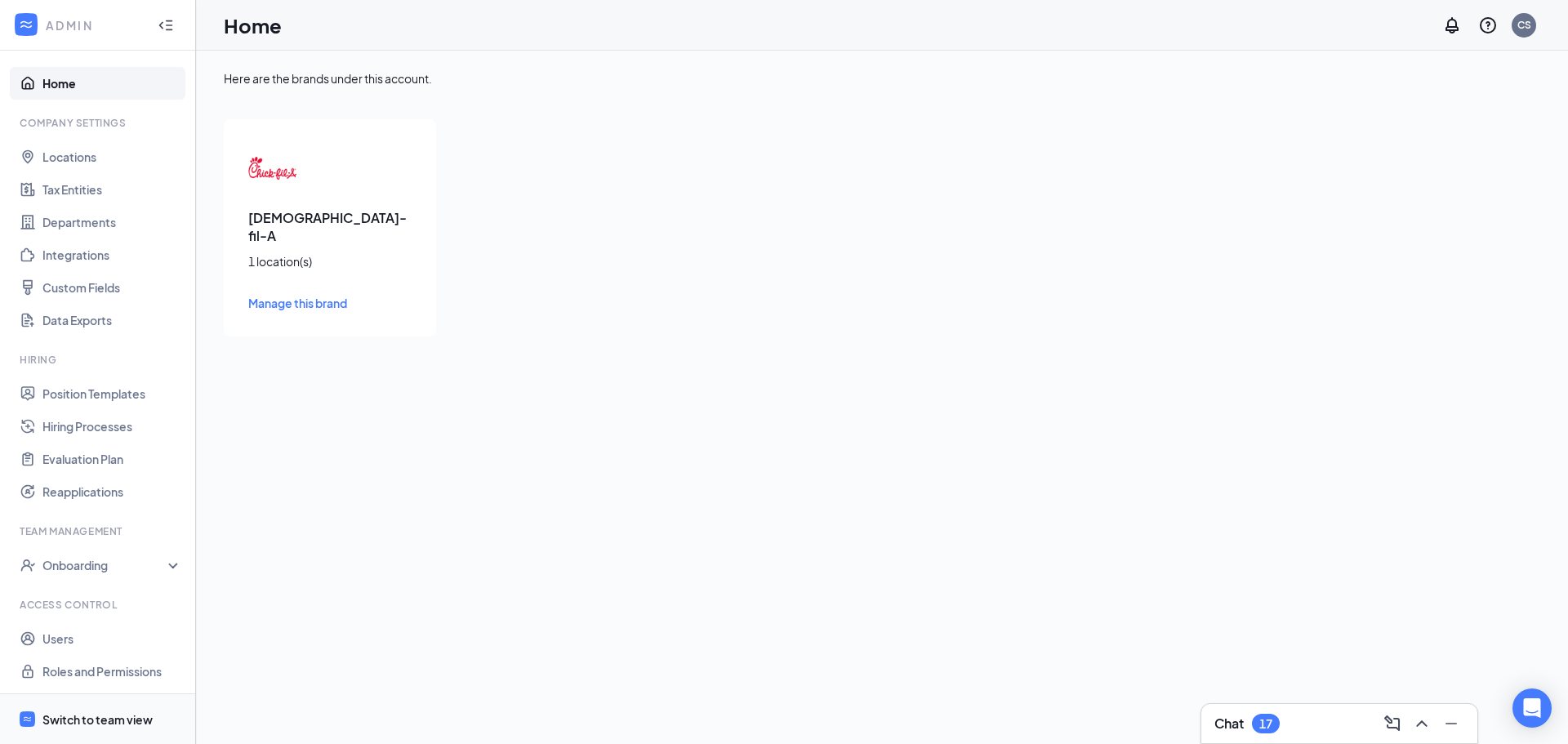
click at [82, 719] on div "Switch to team view" at bounding box center [97, 719] width 110 height 17
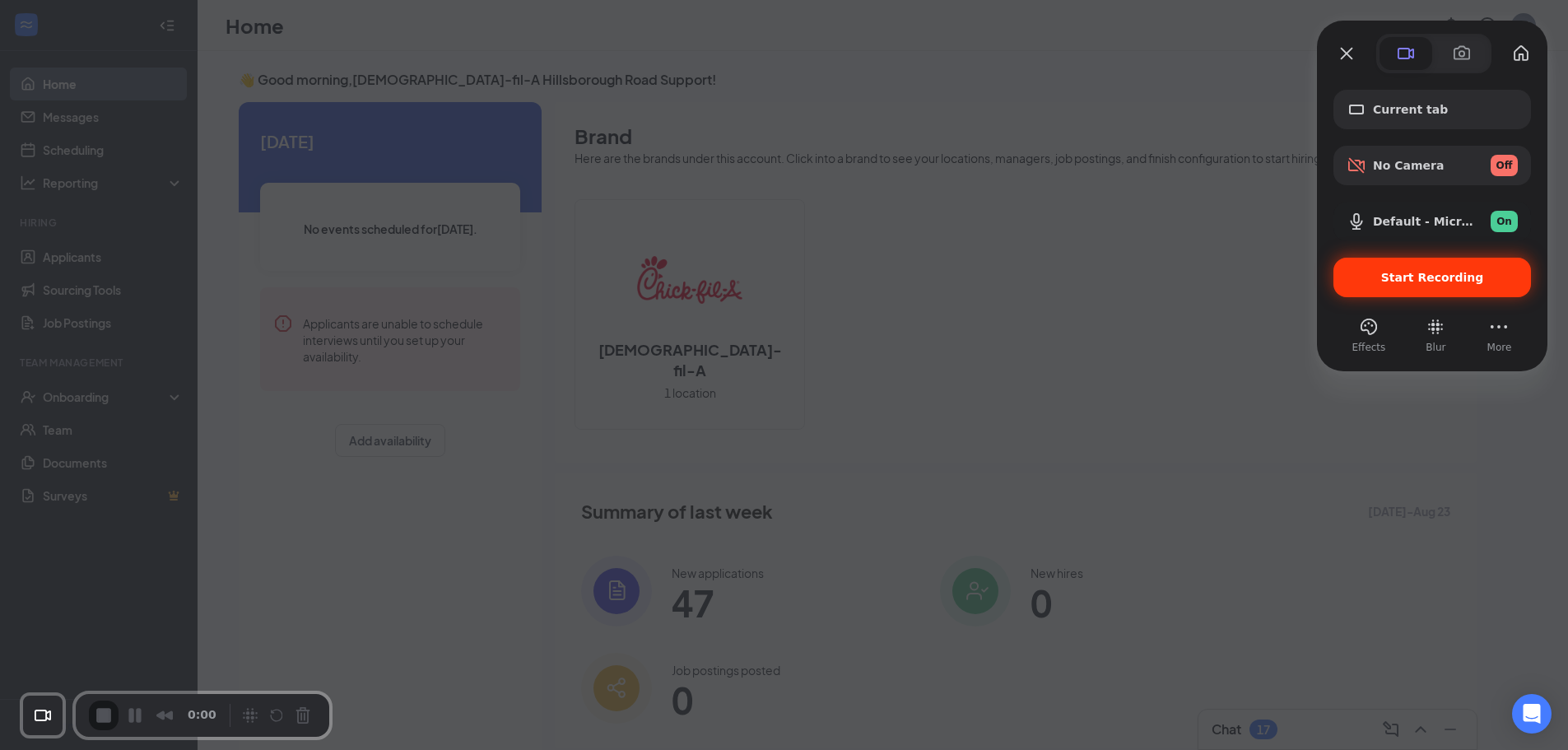
click at [1391, 274] on span "Start Recording" at bounding box center [1432, 277] width 102 height 13
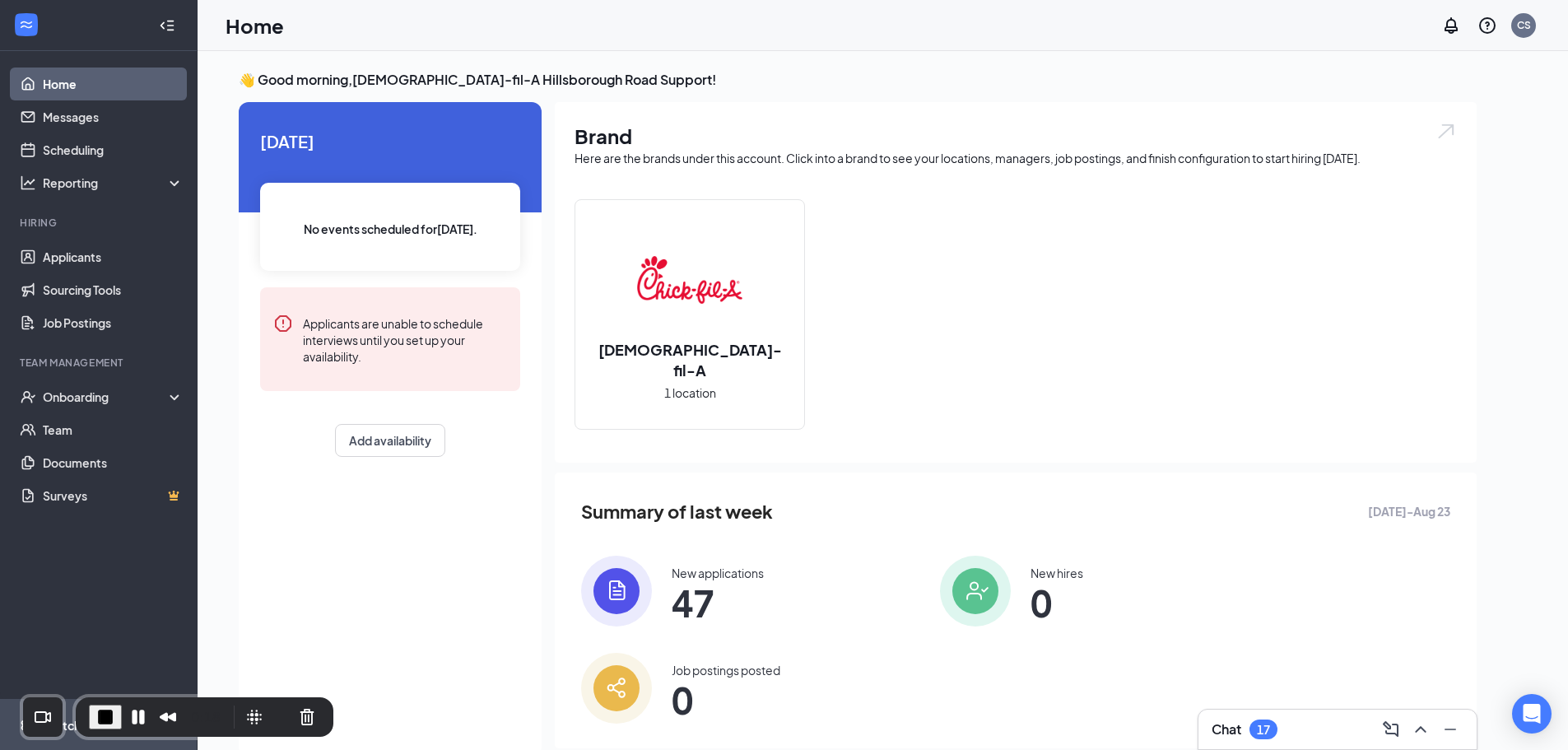
click at [72, 743] on span "Switch to admin view" at bounding box center [113, 725] width 141 height 50
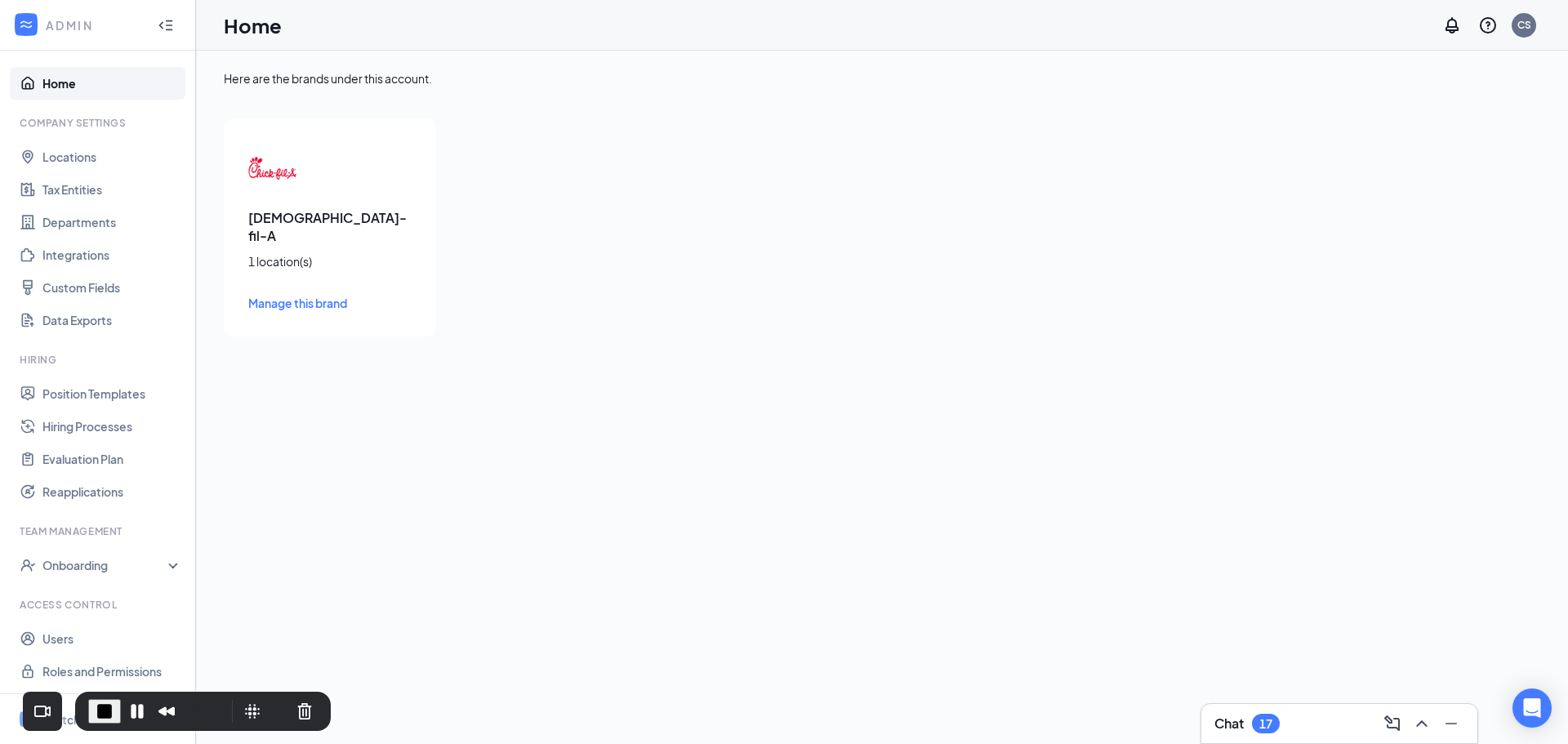
click at [335, 296] on span "Manage this brand" at bounding box center [298, 302] width 99 height 15
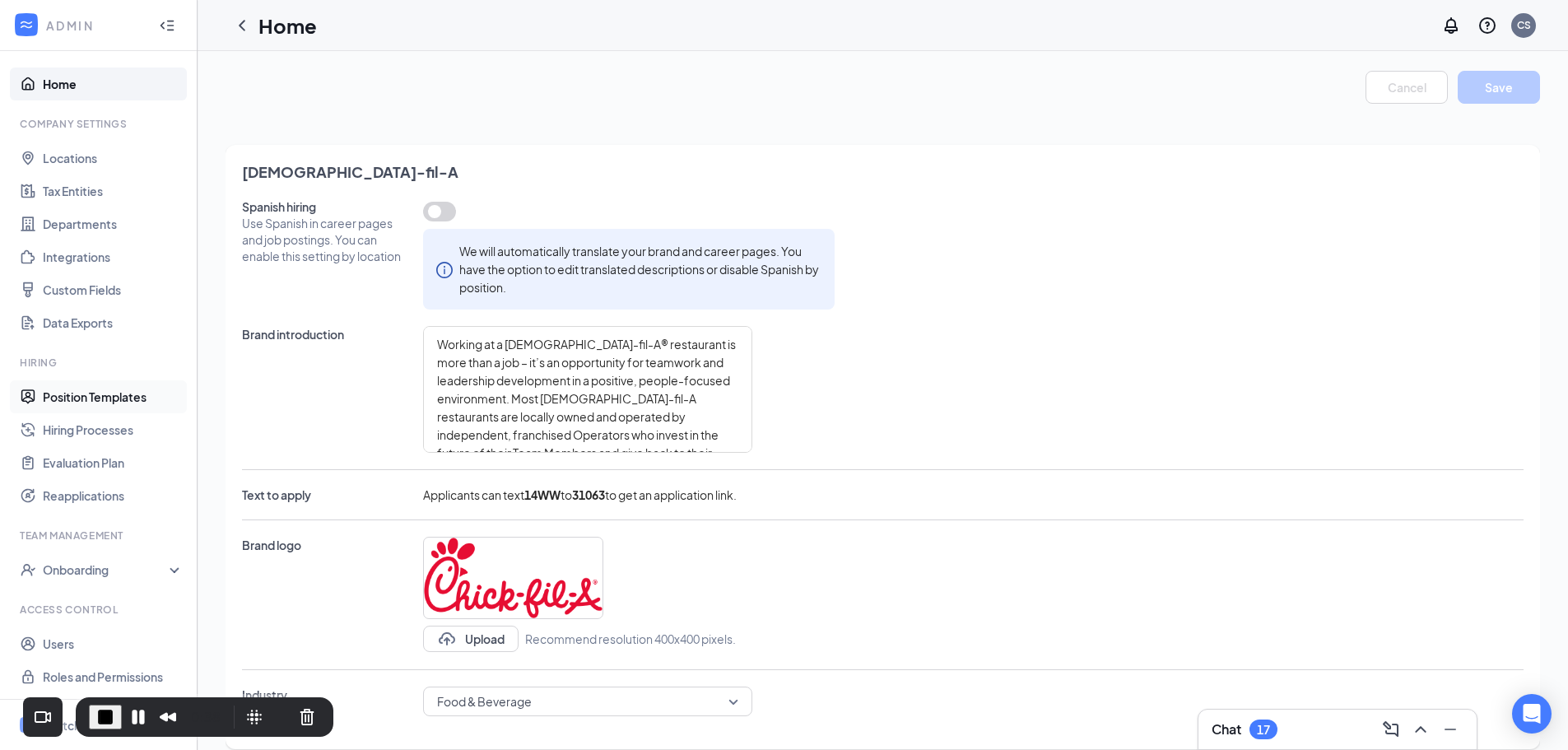
click at [81, 401] on link "Position Templates" at bounding box center [113, 397] width 141 height 33
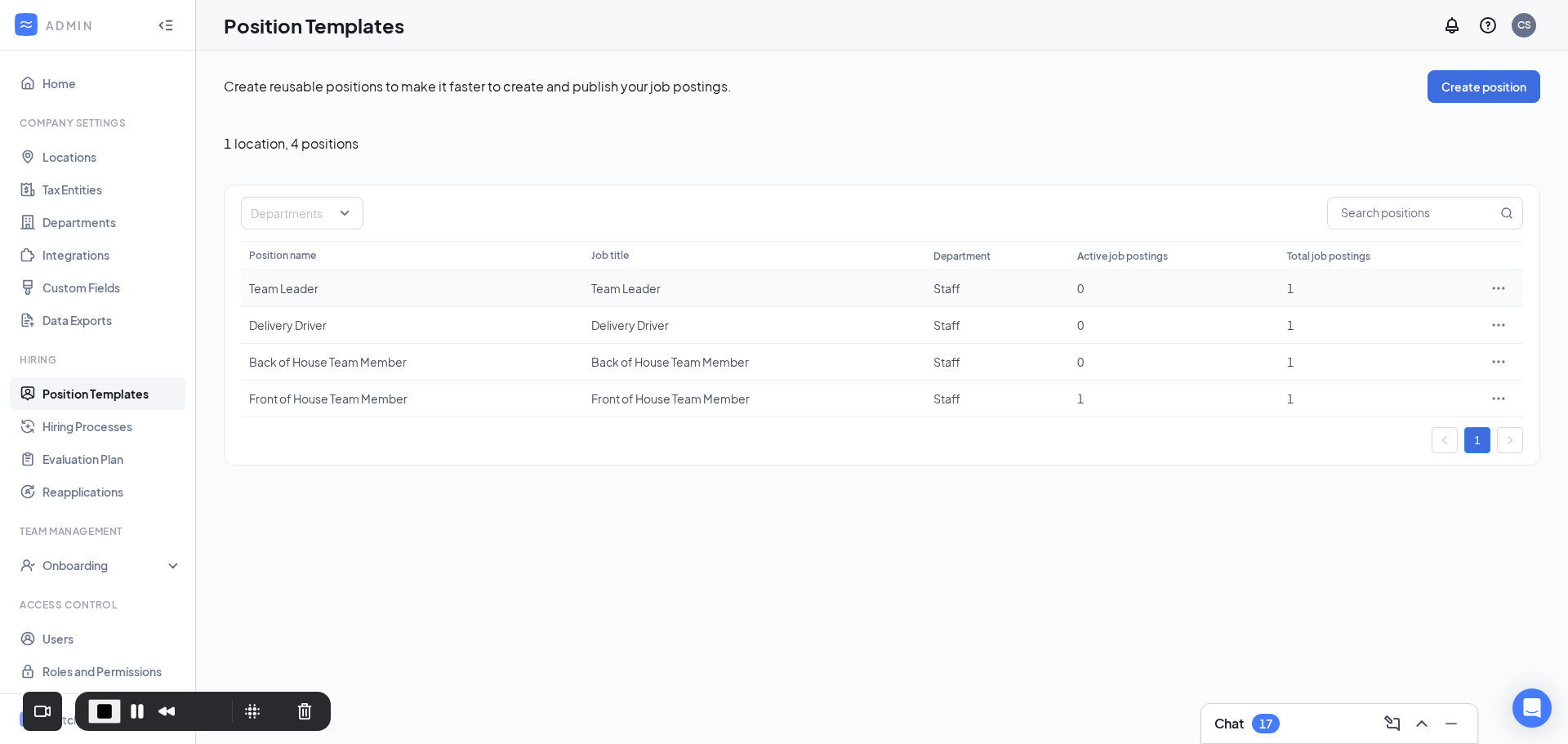
click at [1504, 289] on icon "Ellipses" at bounding box center [1498, 288] width 12 height 3
click at [1385, 321] on span "Edit" at bounding box center [1424, 322] width 141 height 18
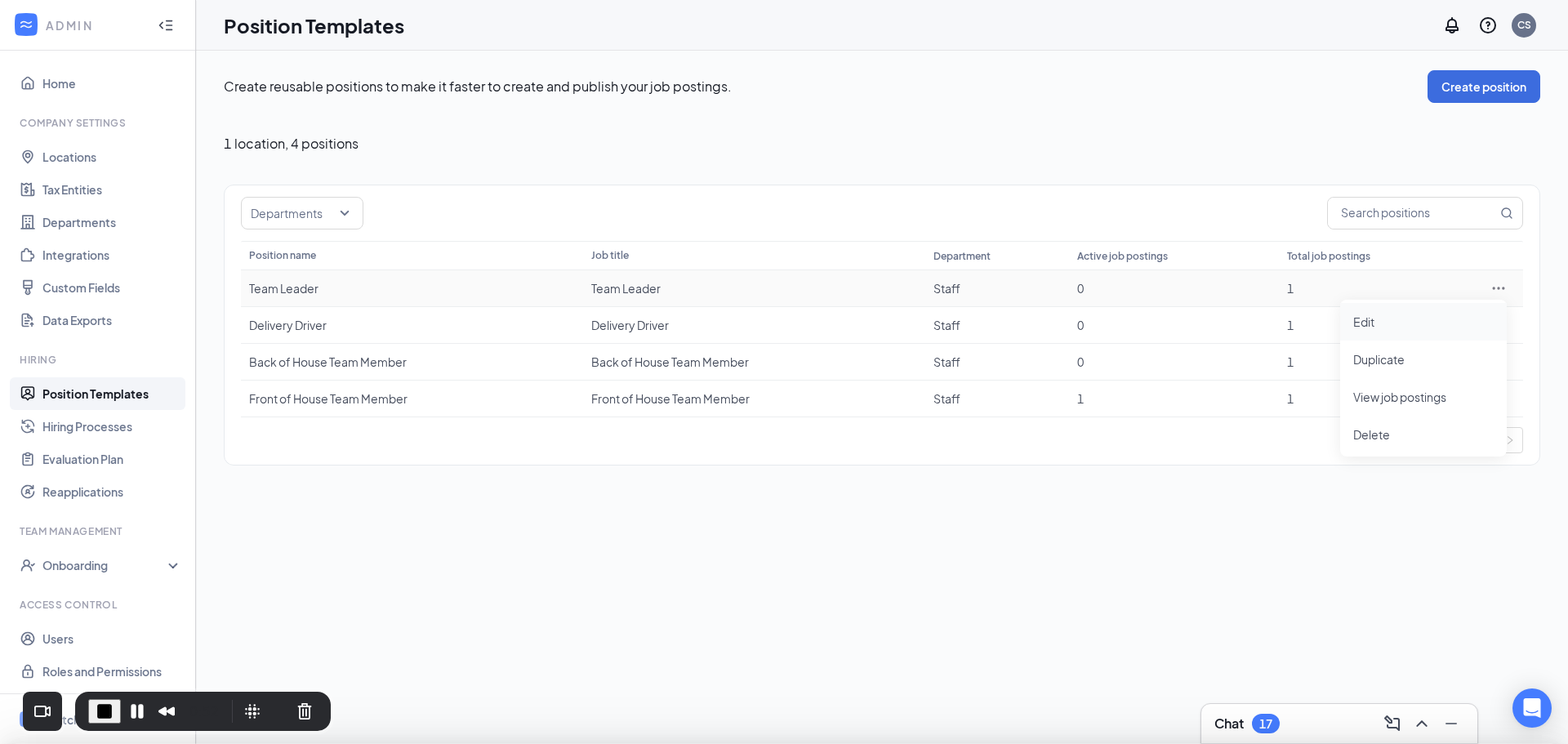
type input "Team Leader"
type input "Staff"
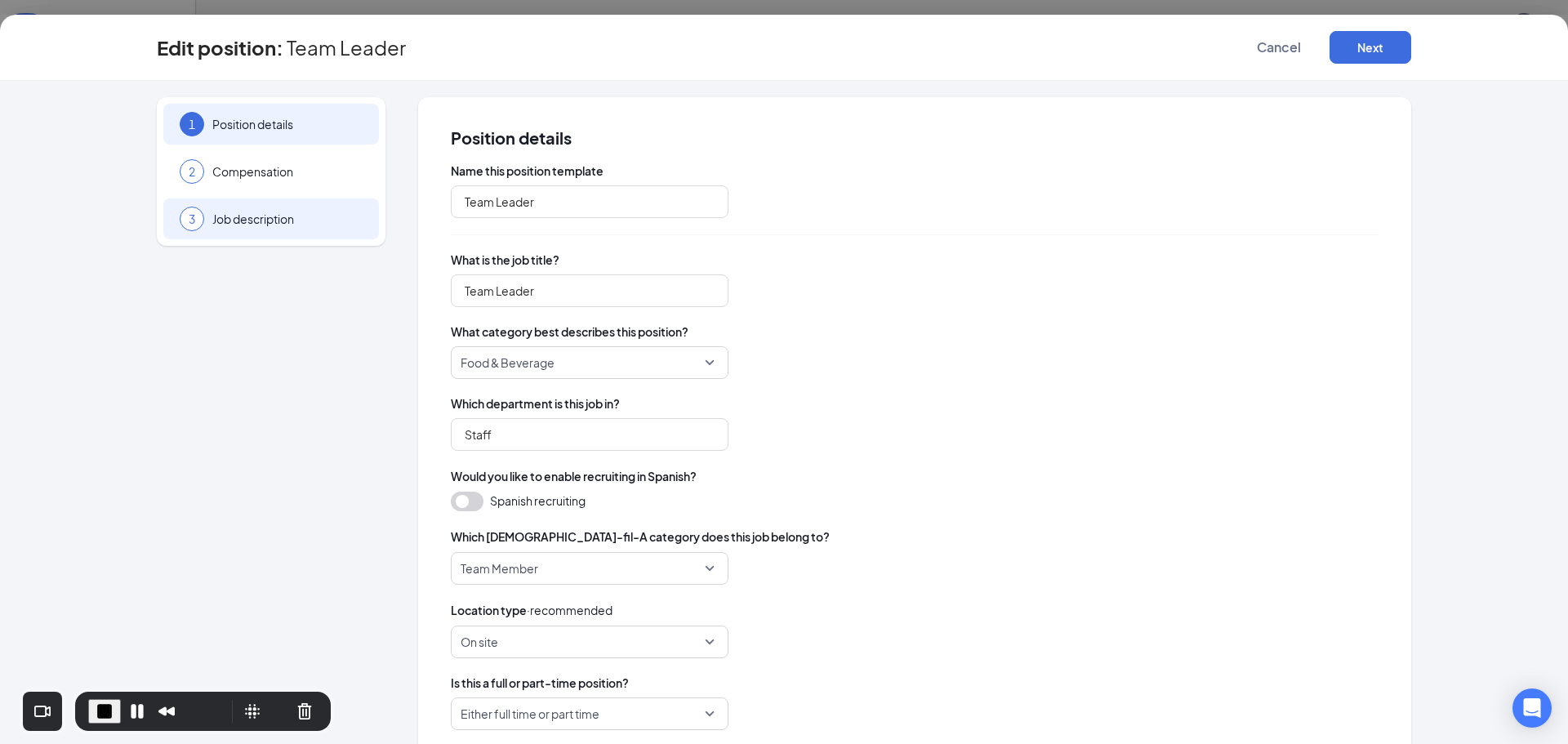
click at [276, 218] on span "Job description" at bounding box center [287, 218] width 150 height 17
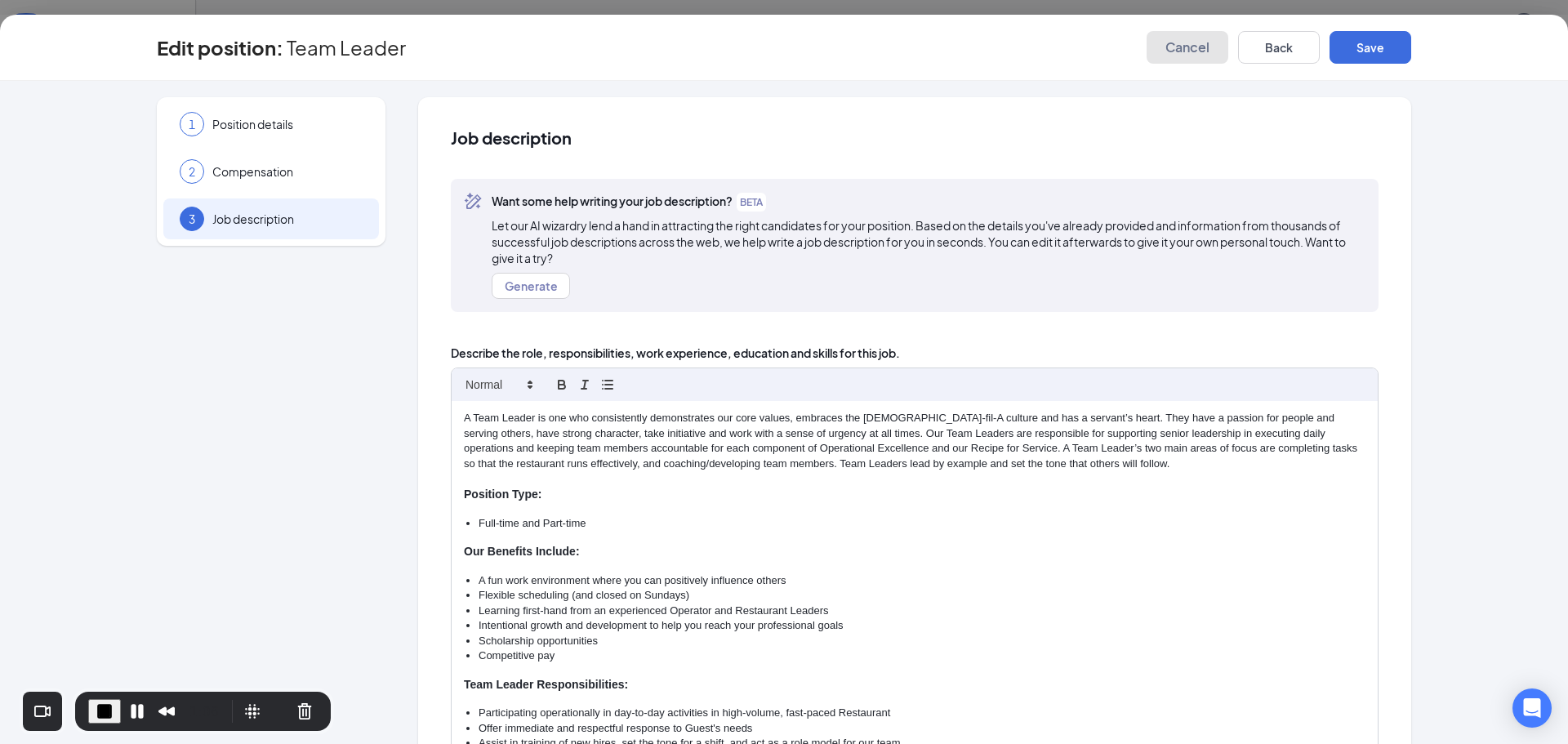
click at [1177, 44] on span "Cancel" at bounding box center [1187, 47] width 44 height 17
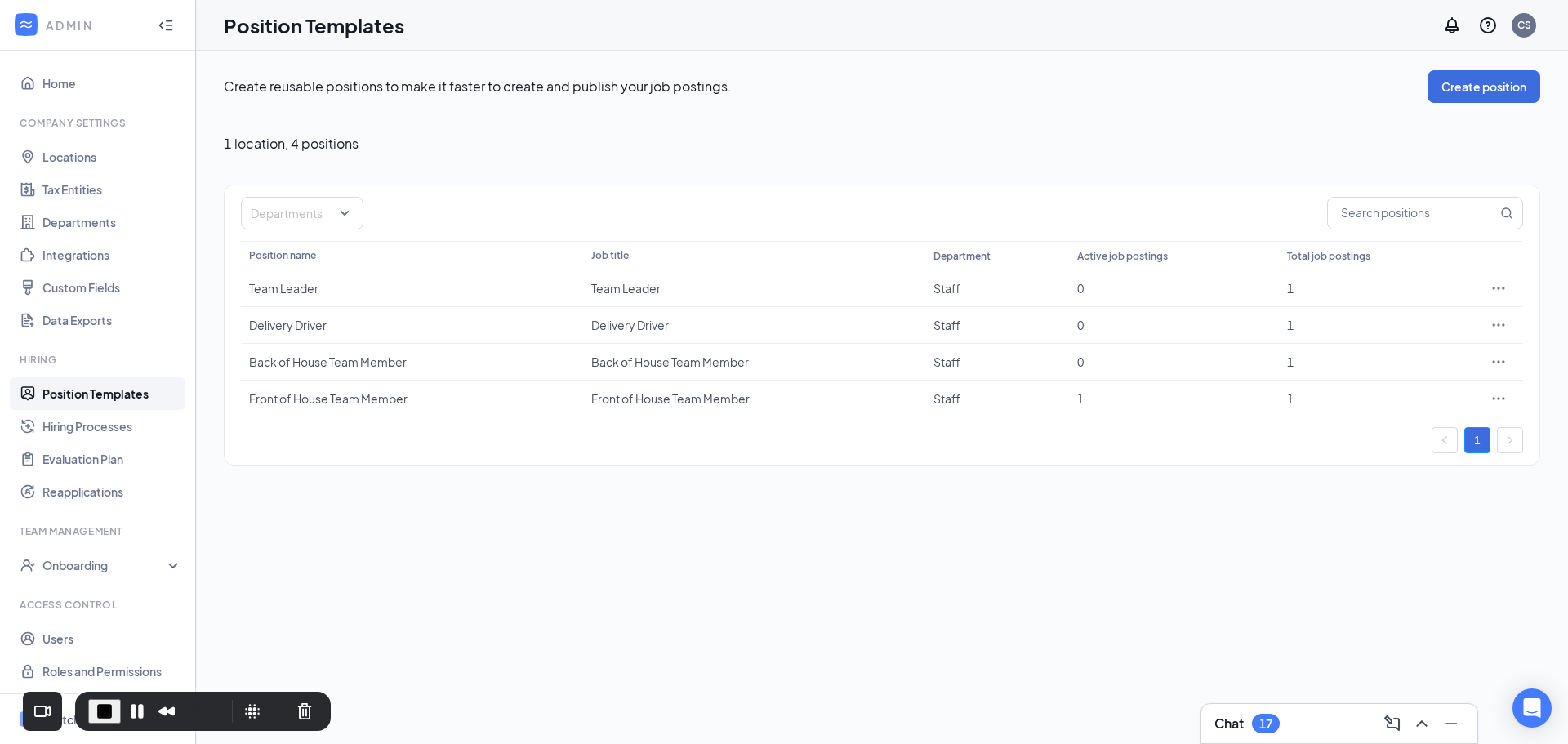
click at [68, 733] on span "Switch to team view" at bounding box center [112, 719] width 140 height 50
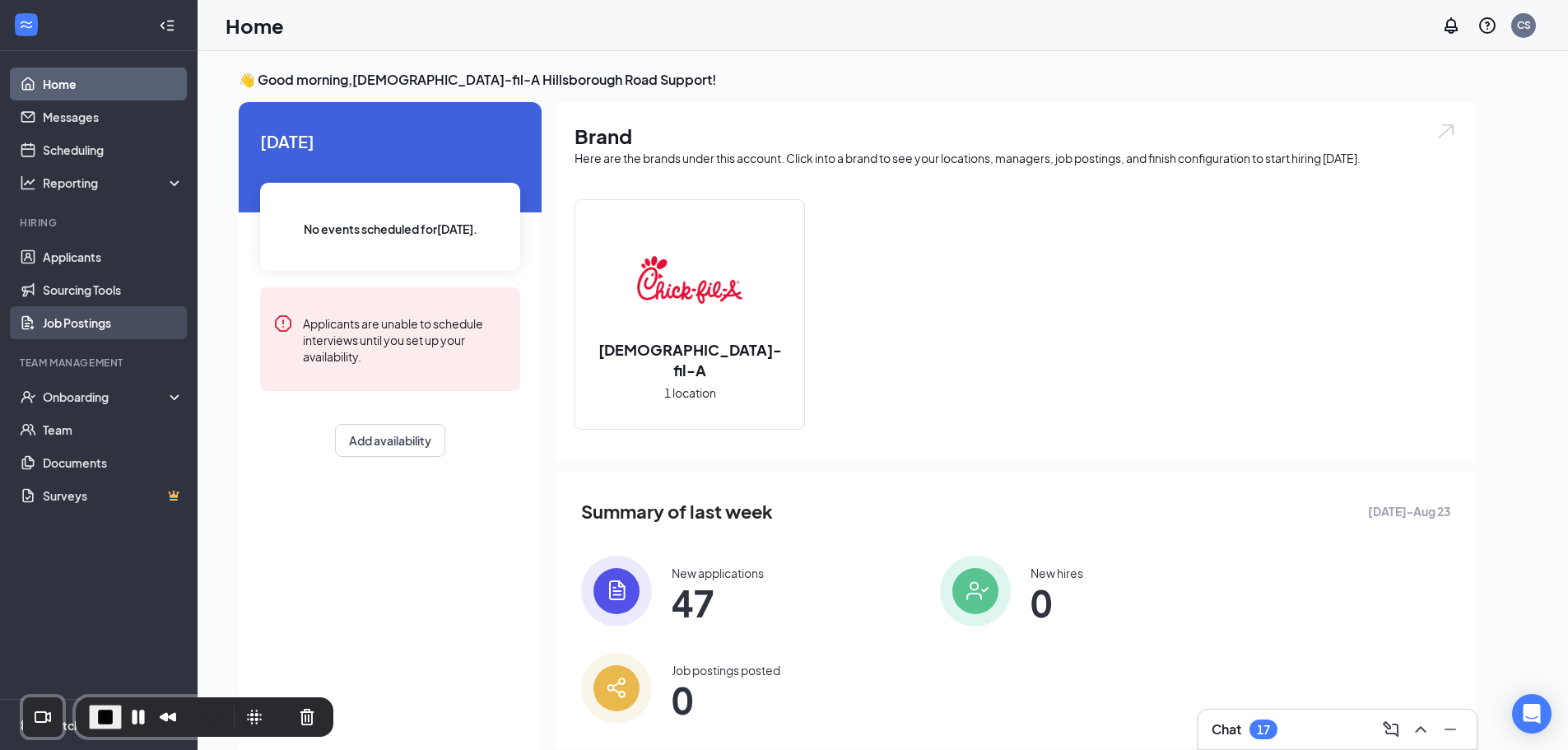
click at [92, 328] on link "Job Postings" at bounding box center [113, 323] width 141 height 33
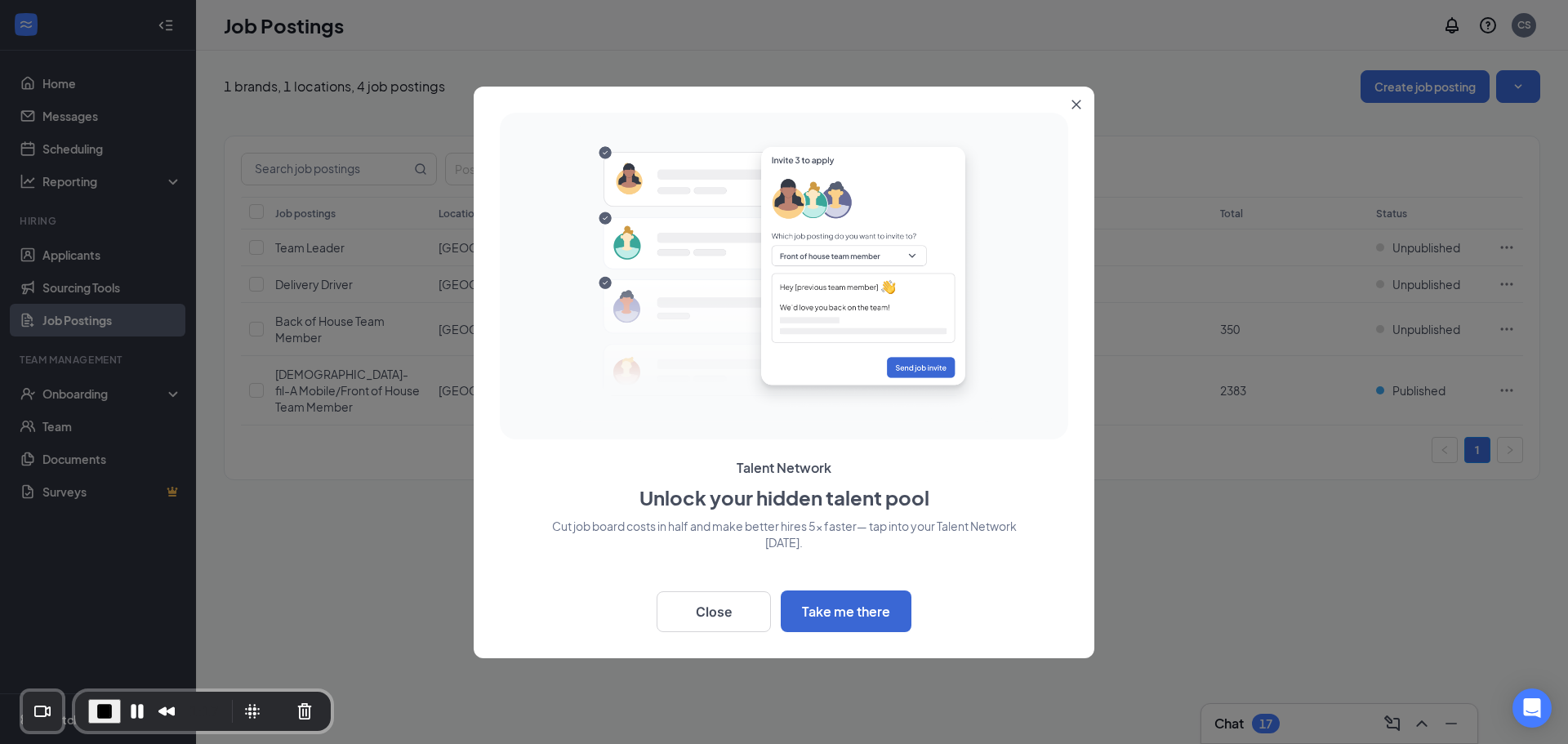
click at [1074, 106] on icon "Close" at bounding box center [1077, 104] width 9 height 9
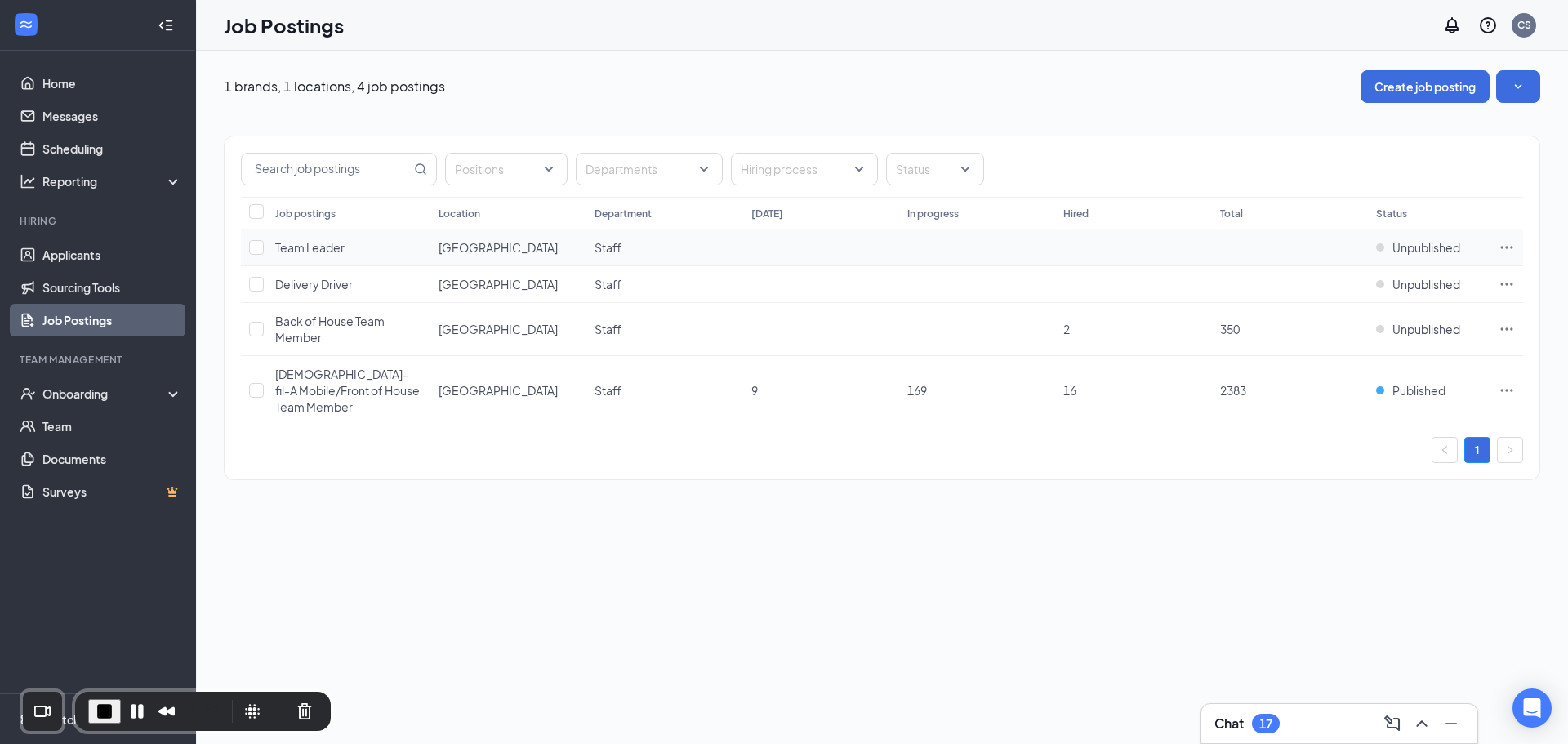
click at [1510, 244] on icon "Ellipses" at bounding box center [1506, 247] width 17 height 17
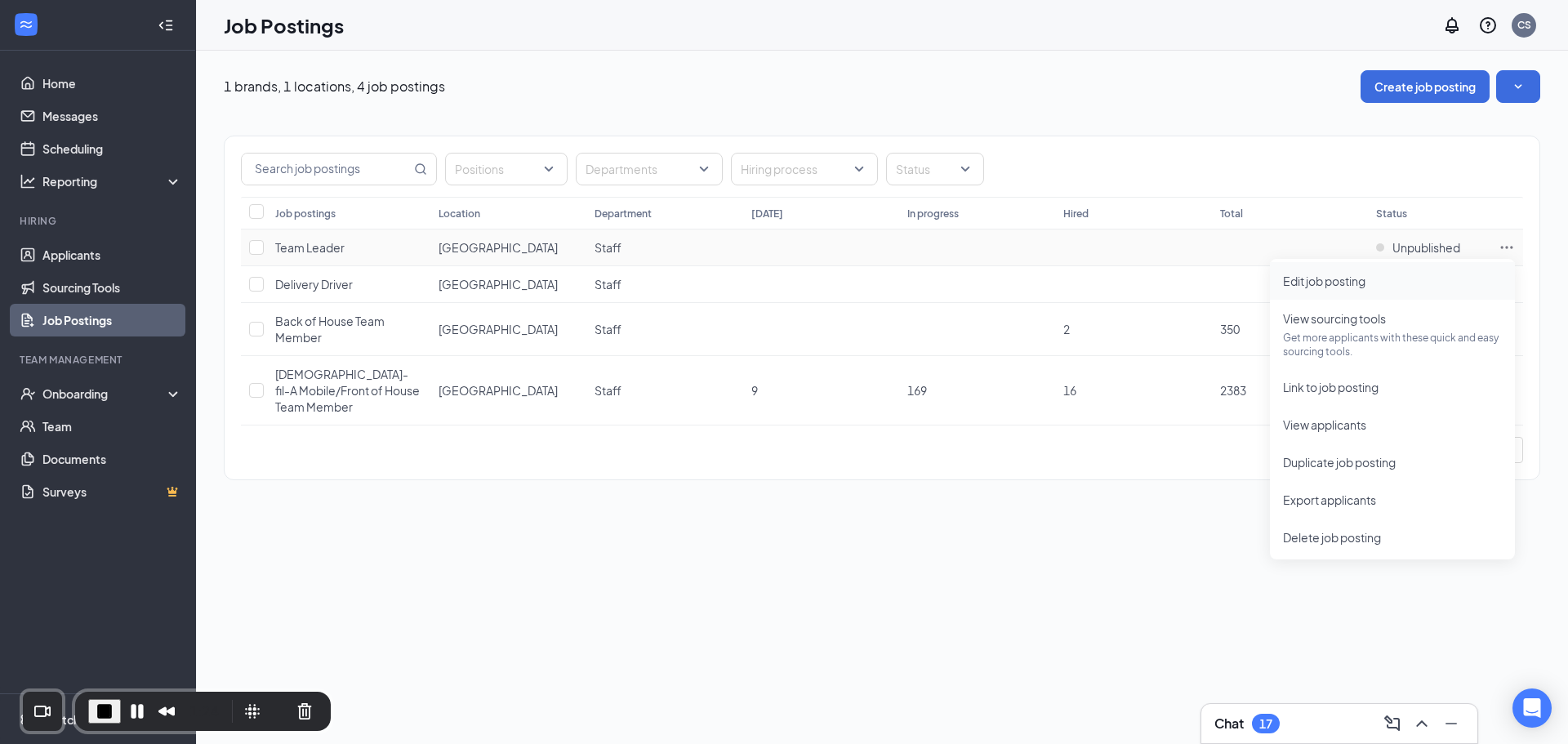
click at [1329, 280] on span "Edit job posting" at bounding box center [1324, 281] width 83 height 15
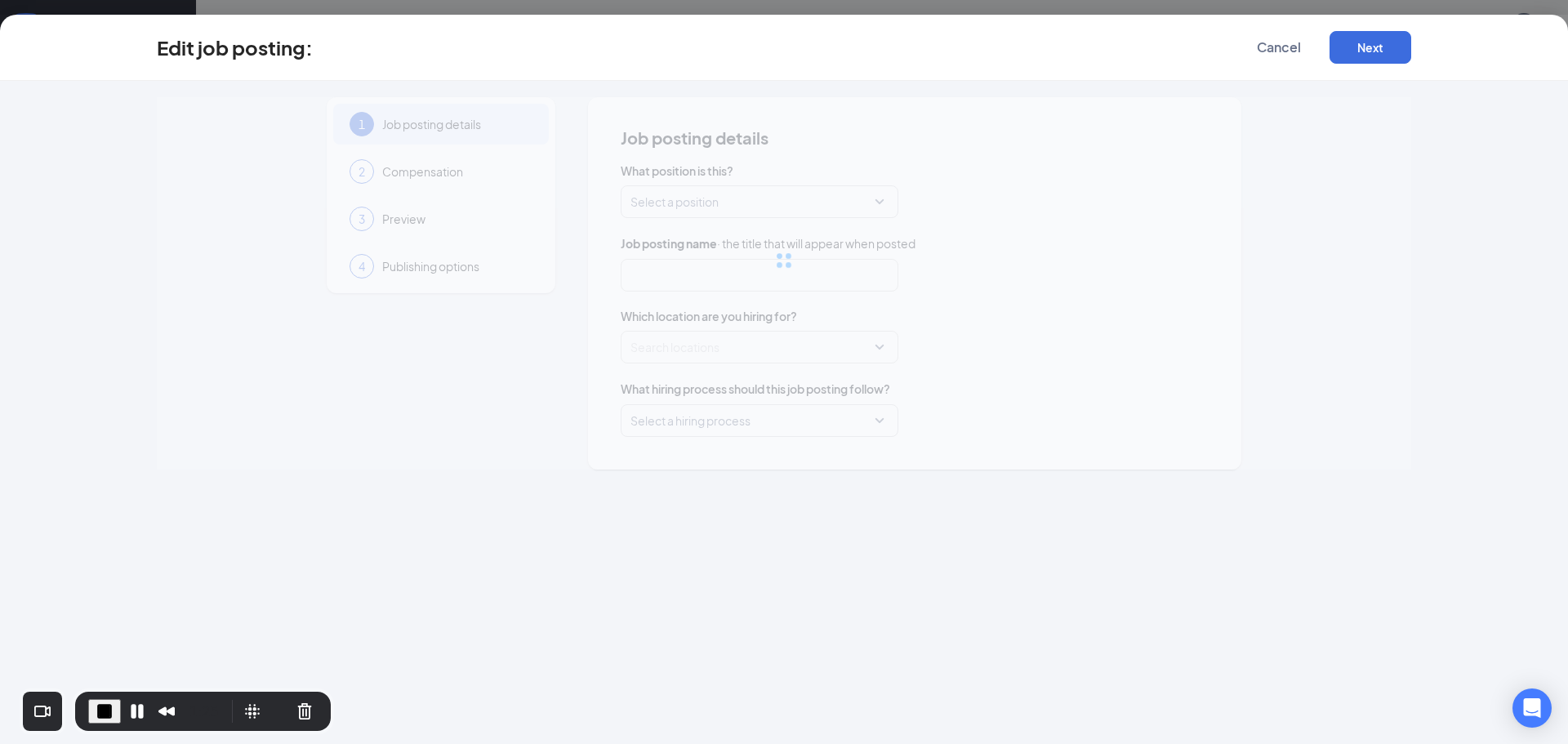
type input "Team Leader"
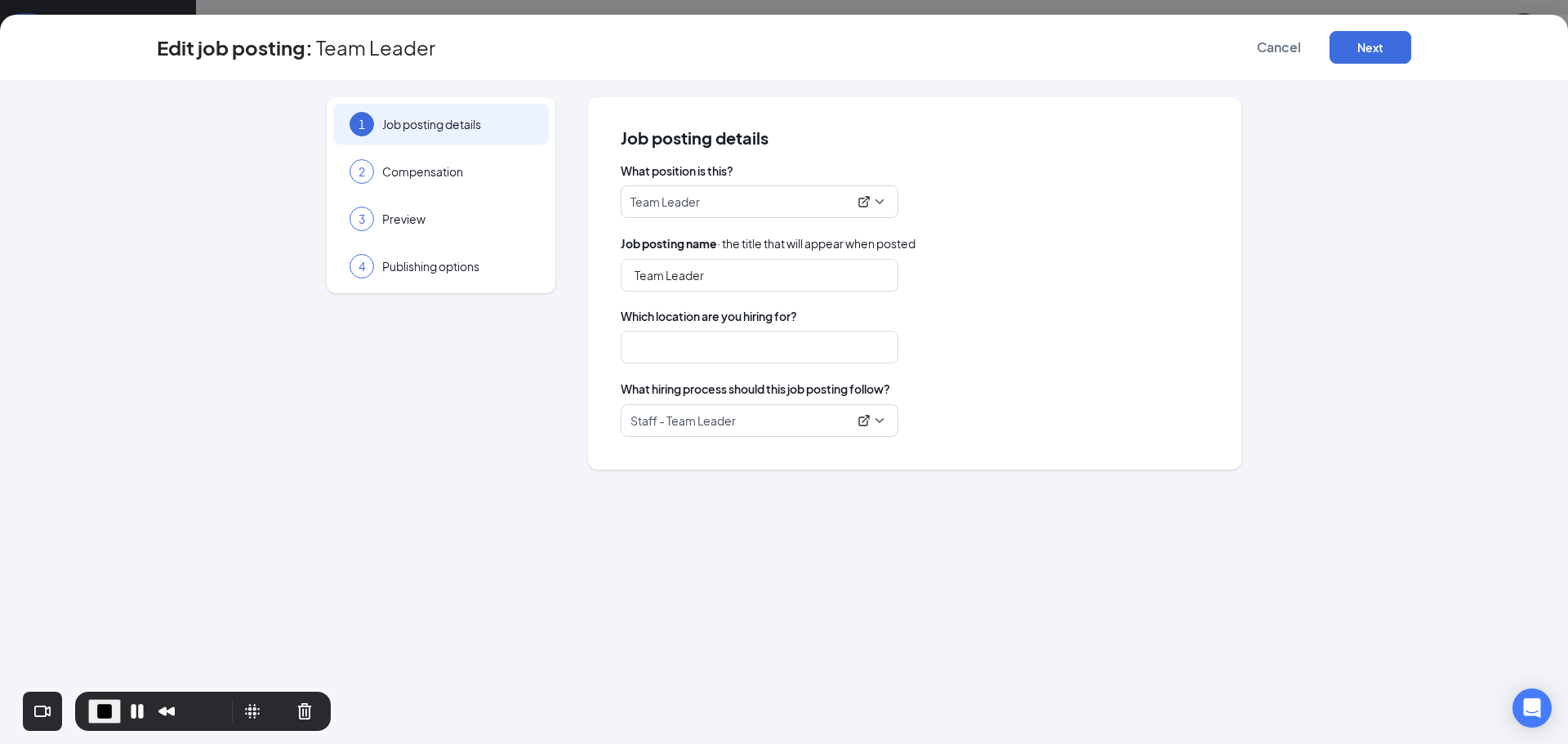
type input "Hillsborough Road"
click at [108, 709] on span "End Recording" at bounding box center [104, 711] width 20 height 20
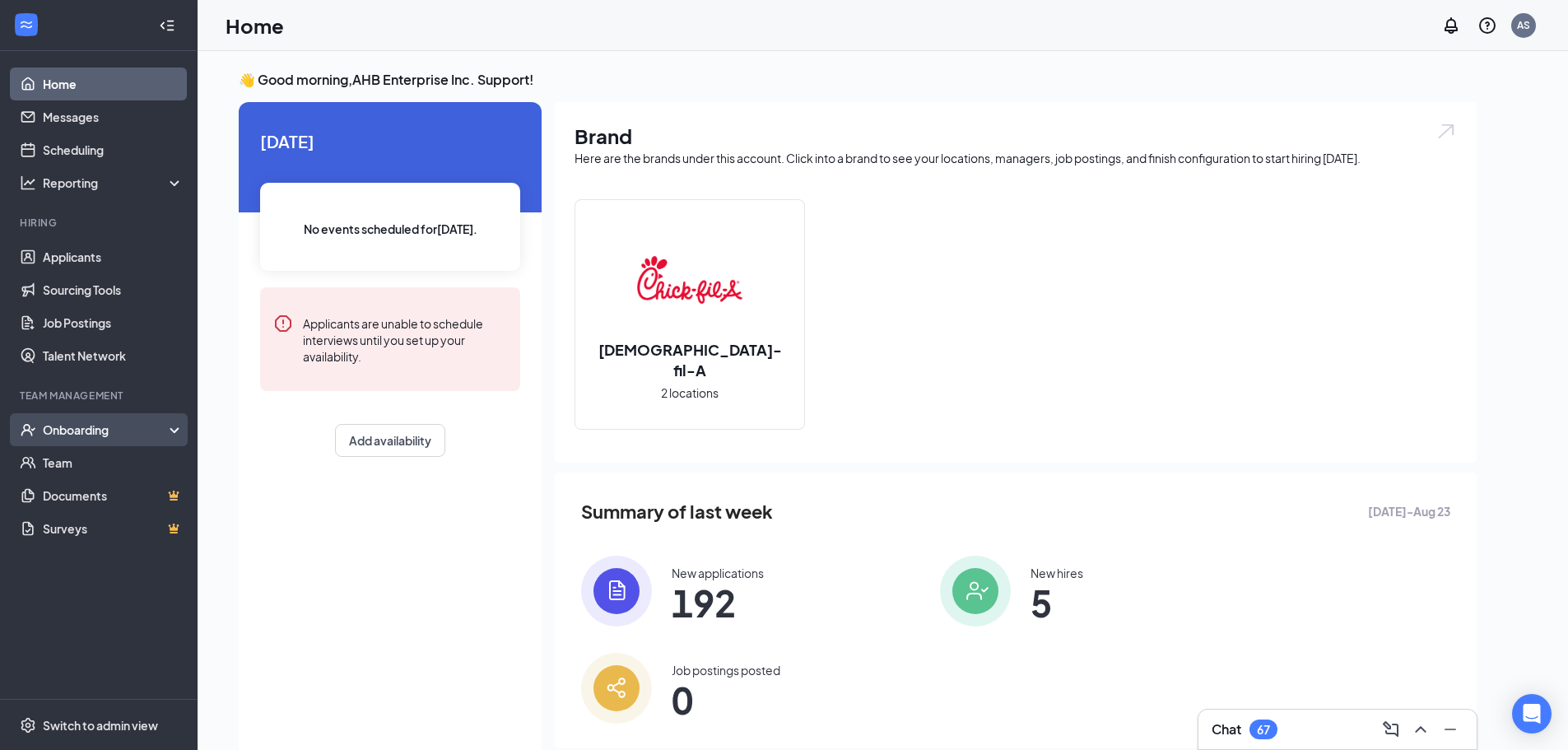
click at [78, 427] on div "Onboarding" at bounding box center [106, 429] width 127 height 17
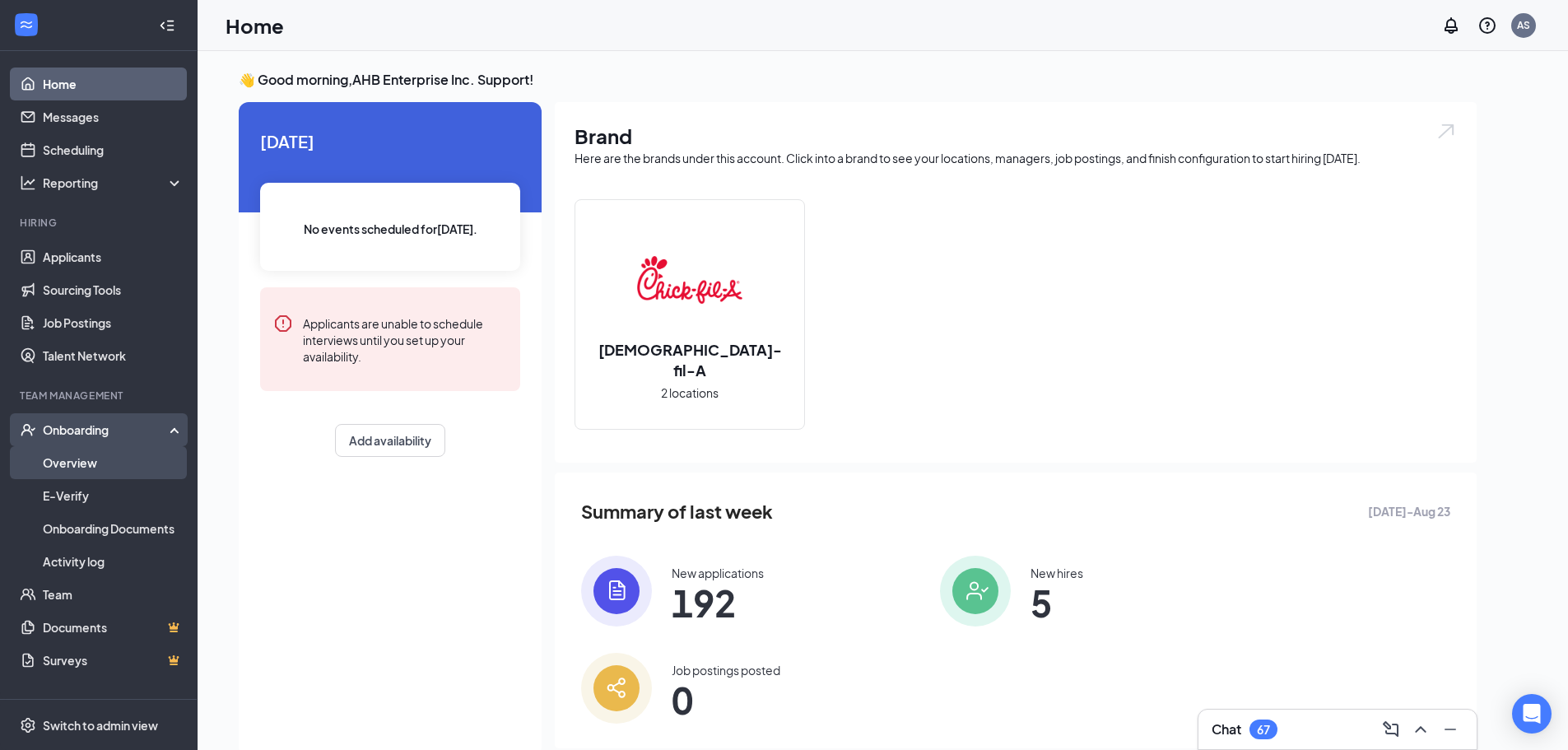
click at [89, 459] on link "Overview" at bounding box center [113, 463] width 141 height 33
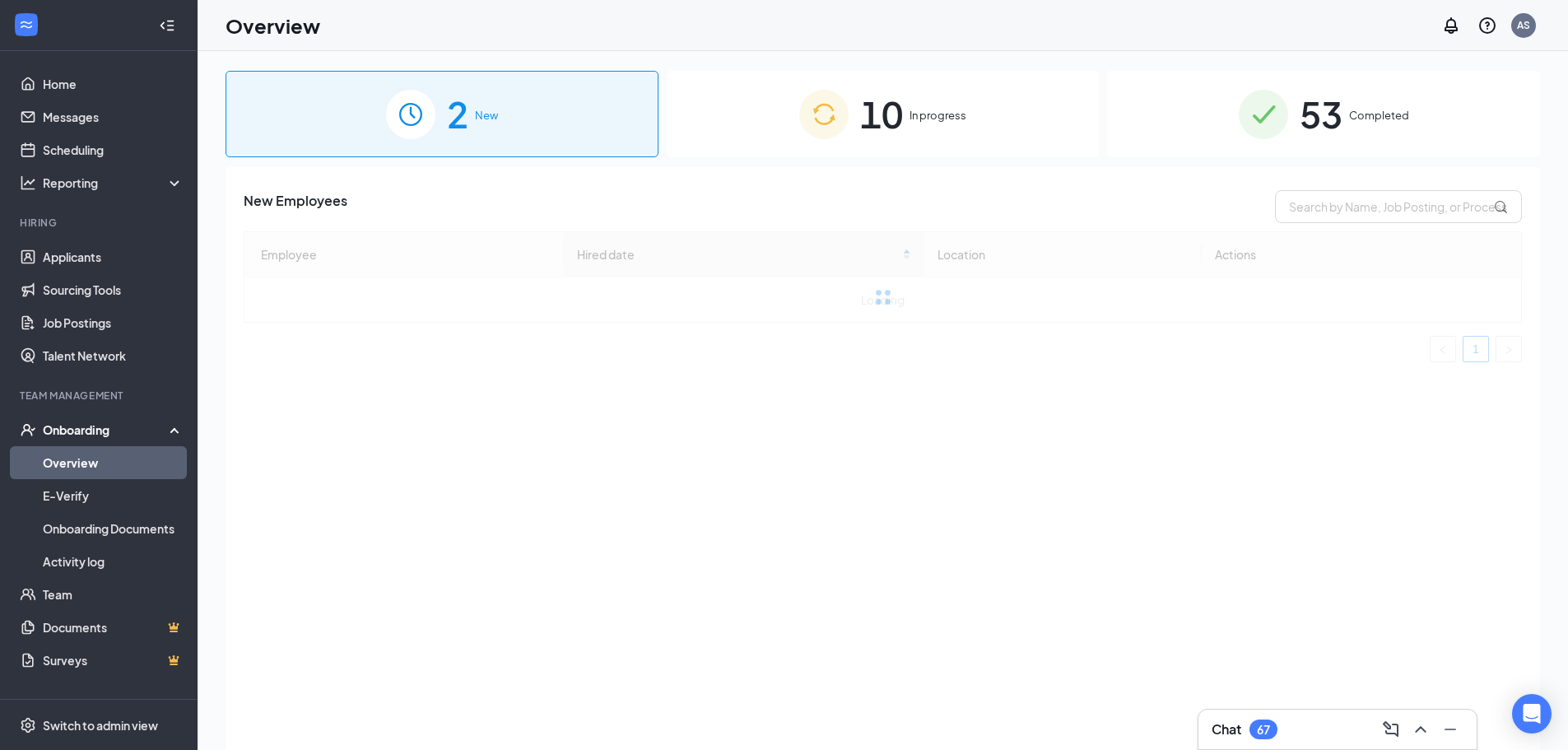
click at [879, 130] on span "10" at bounding box center [881, 114] width 43 height 57
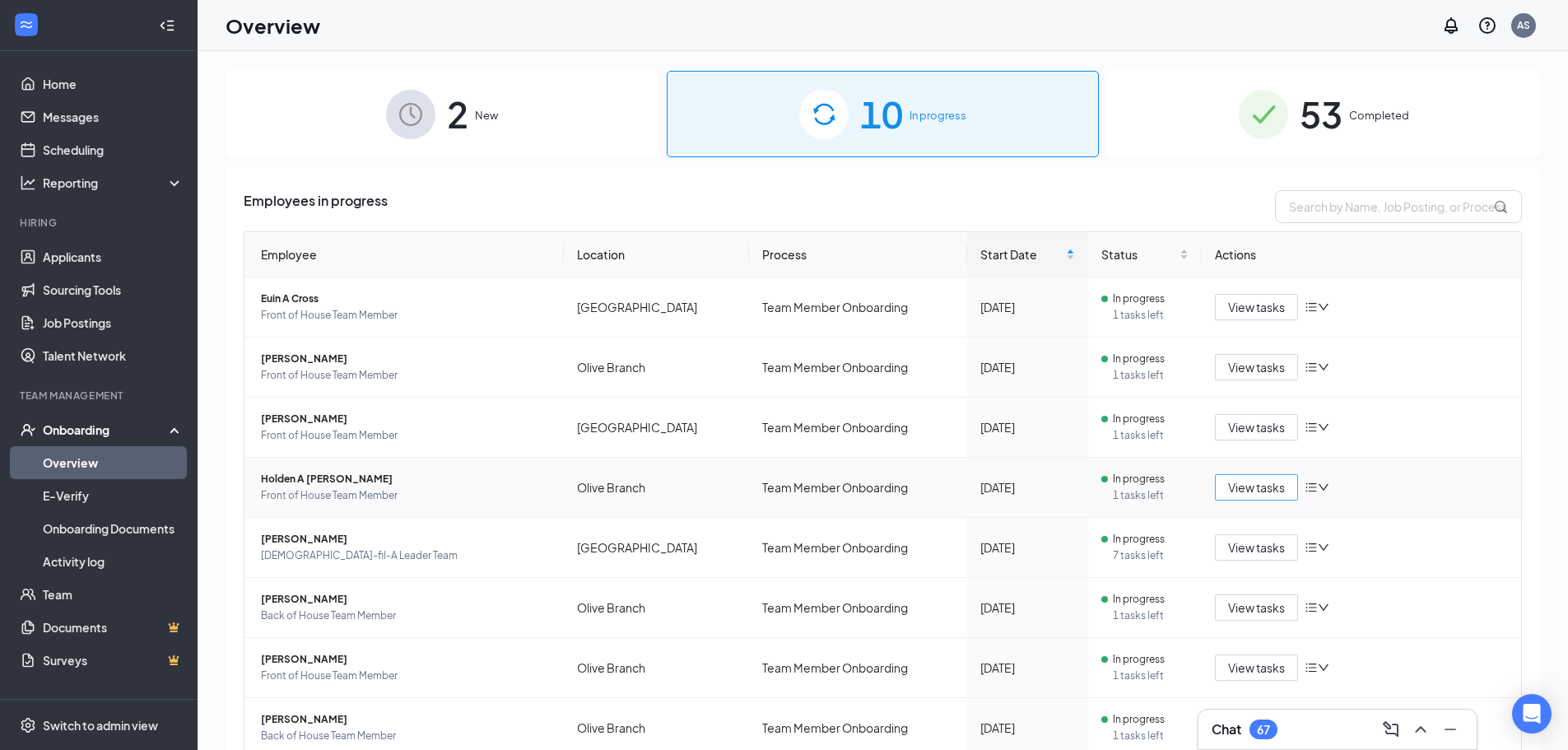
click at [1228, 485] on span "View tasks" at bounding box center [1256, 487] width 57 height 18
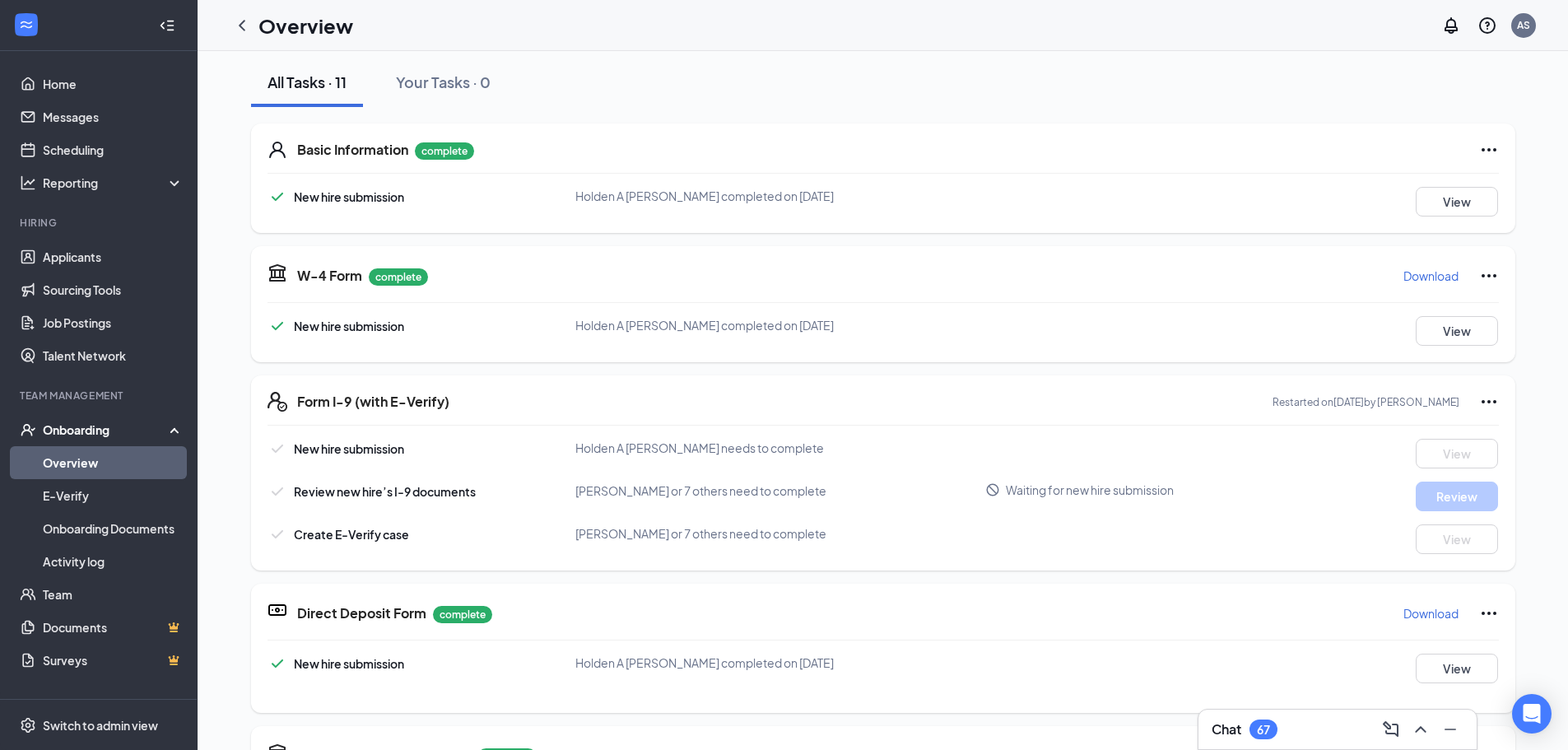
scroll to position [247, 0]
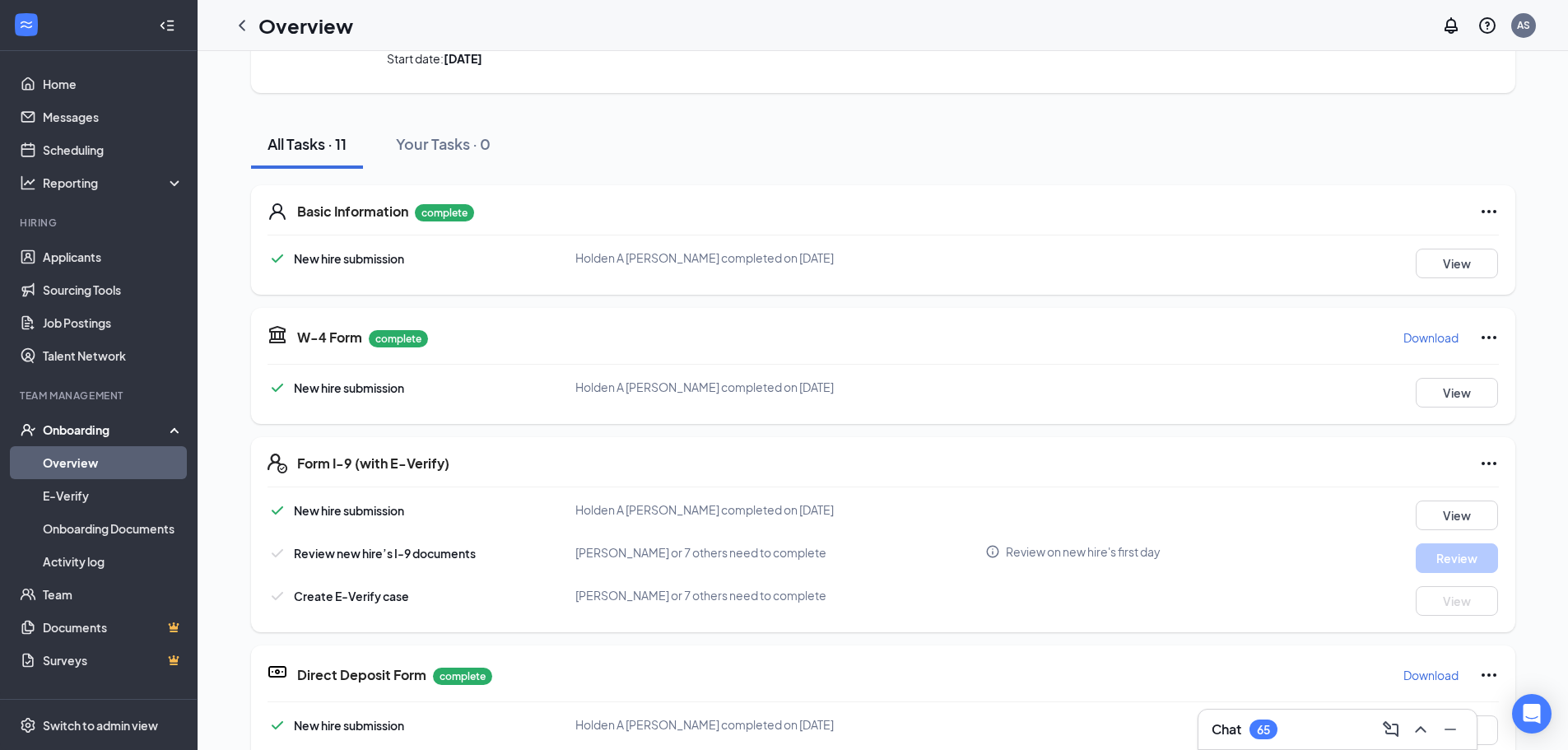
scroll to position [165, 0]
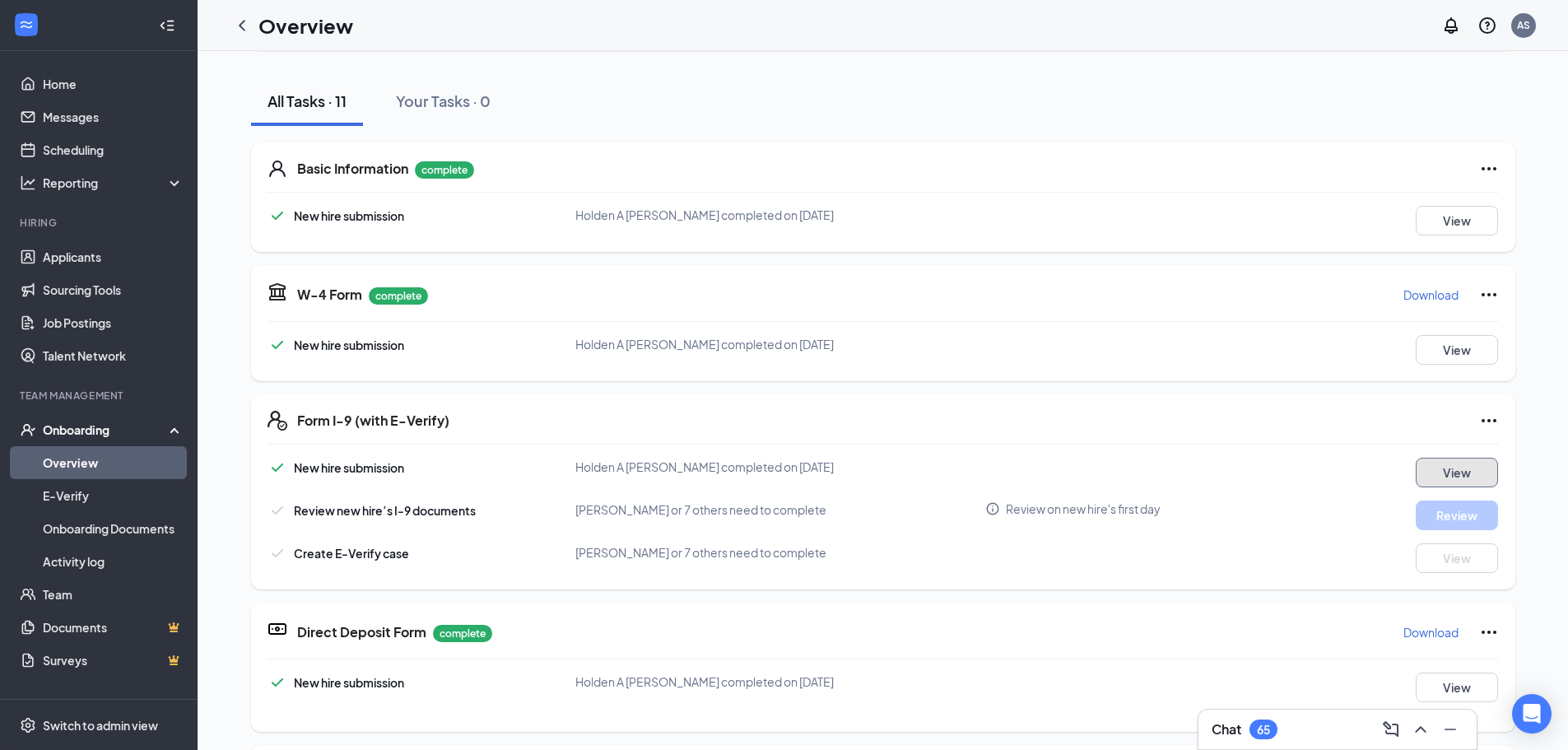
click at [1445, 463] on button "View" at bounding box center [1457, 472] width 82 height 30
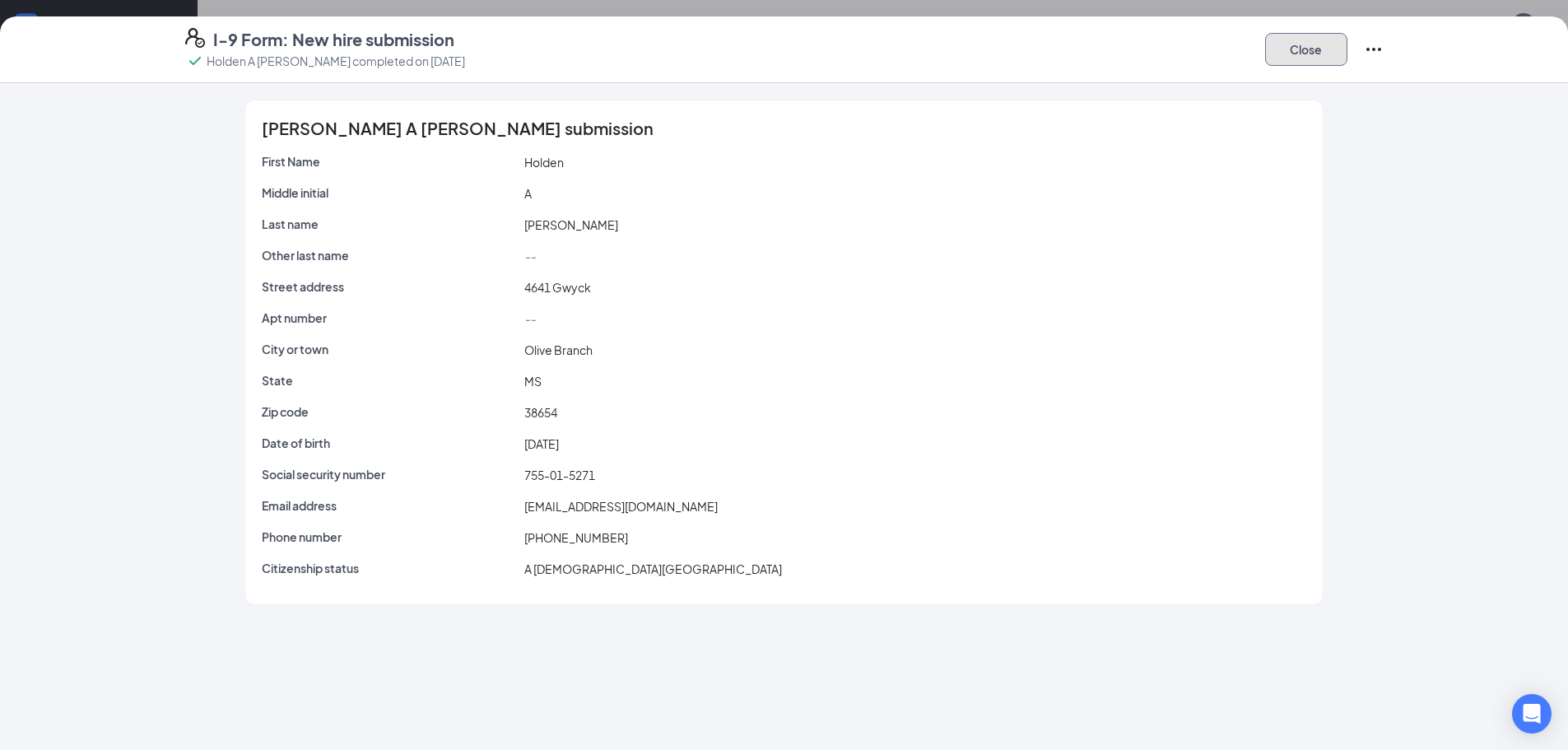
click at [1294, 43] on button "Close" at bounding box center [1306, 50] width 82 height 33
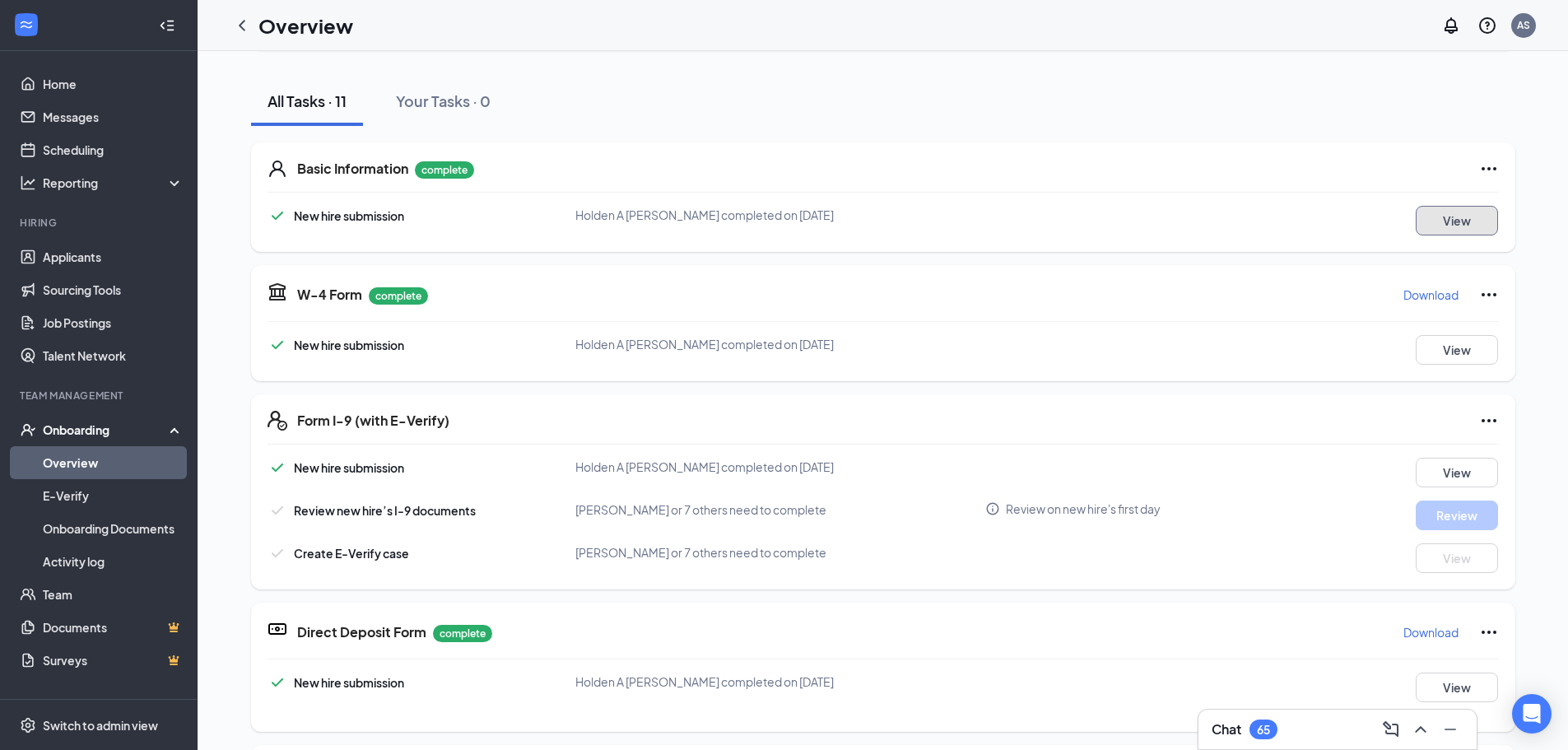
click at [1437, 223] on button "View" at bounding box center [1457, 221] width 82 height 30
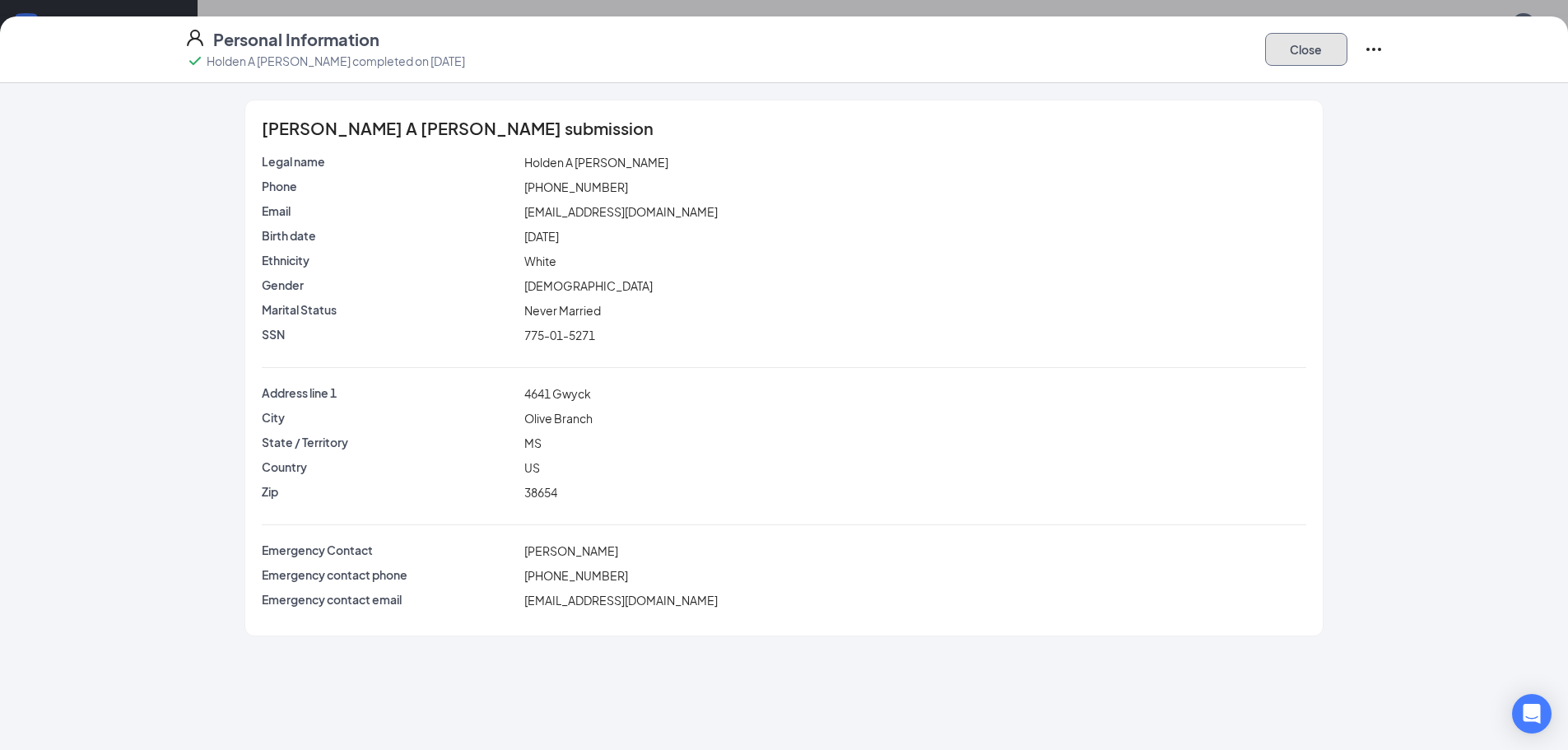
click at [1296, 50] on button "Close" at bounding box center [1306, 50] width 82 height 33
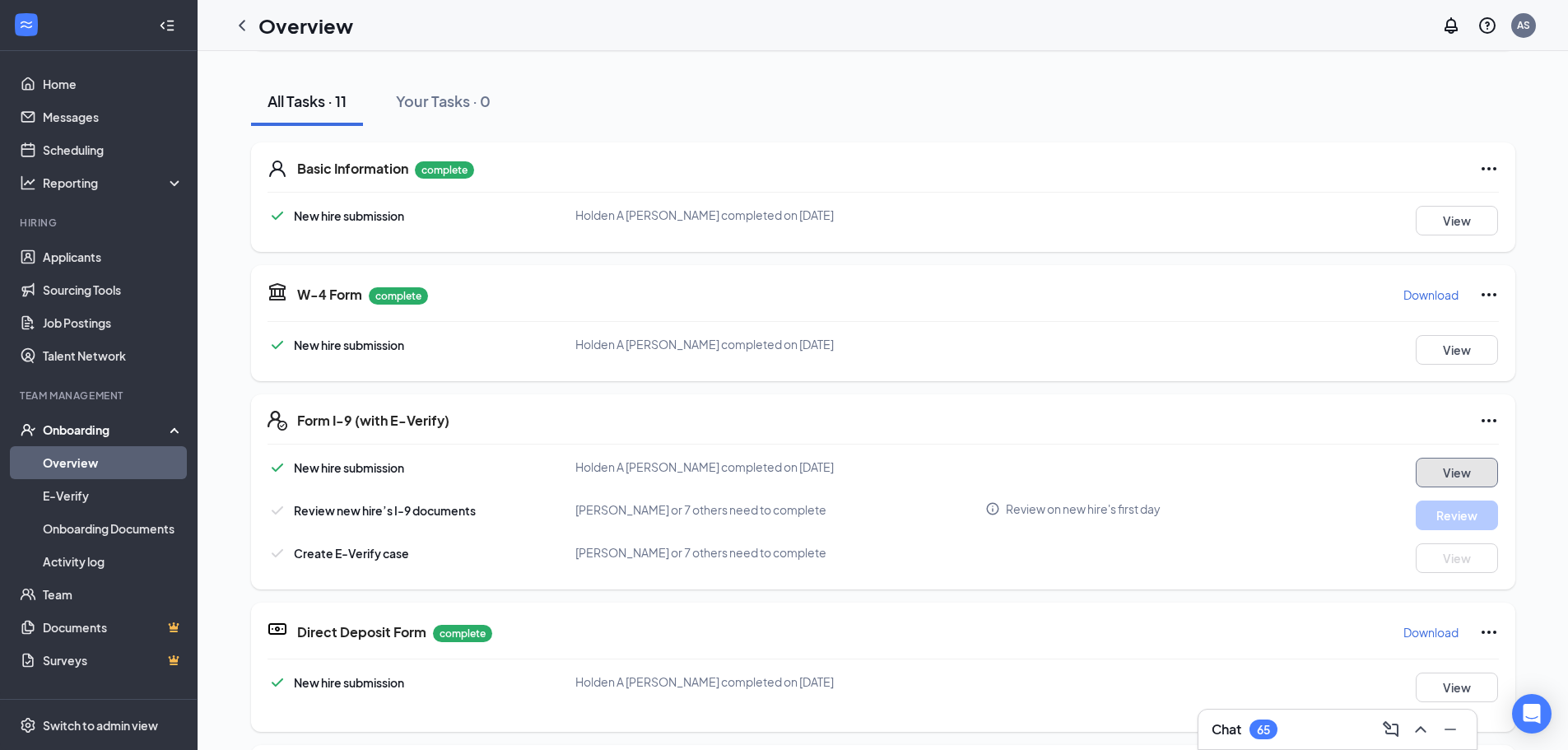
click at [1443, 463] on button "View" at bounding box center [1457, 472] width 82 height 30
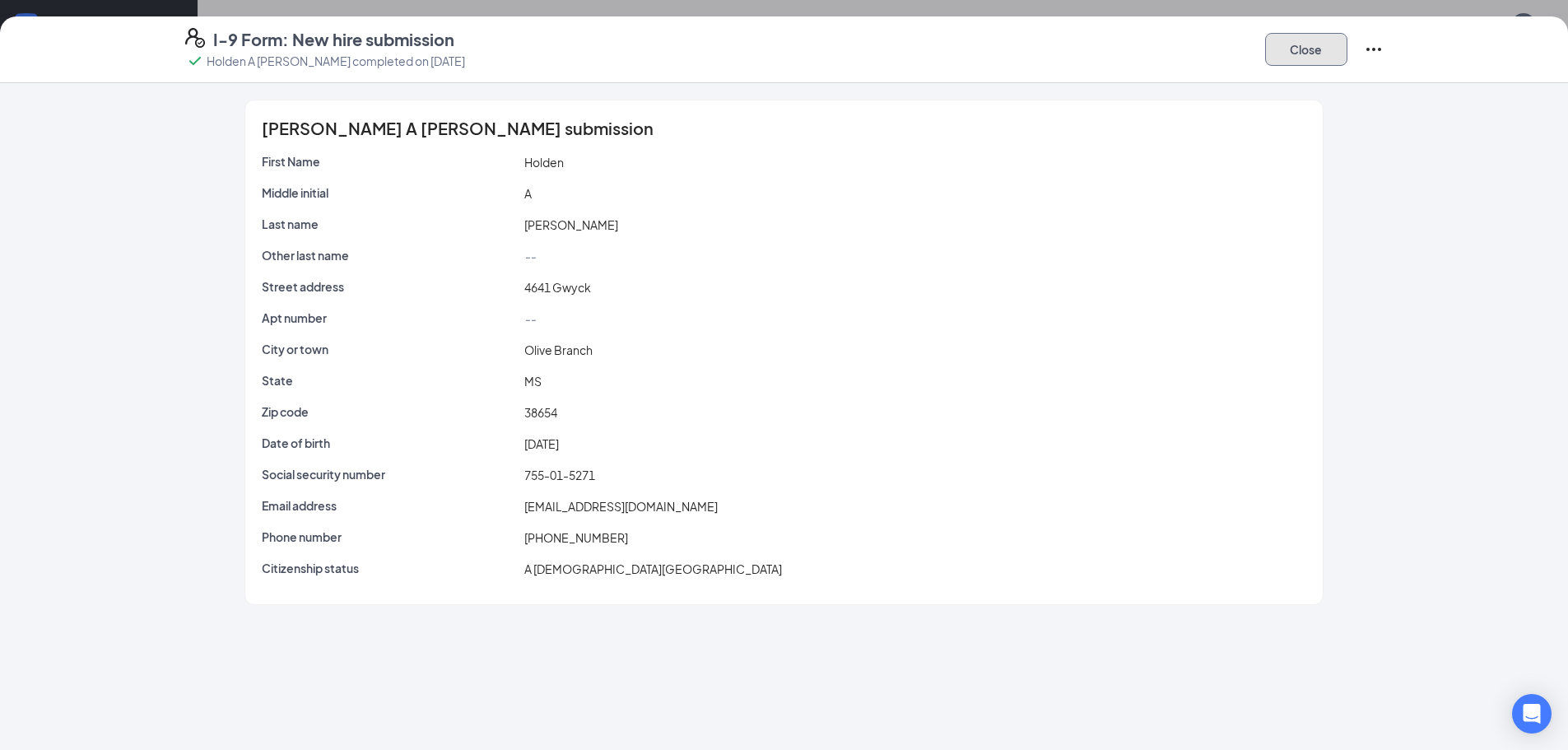
click at [1326, 51] on button "Close" at bounding box center [1306, 50] width 82 height 33
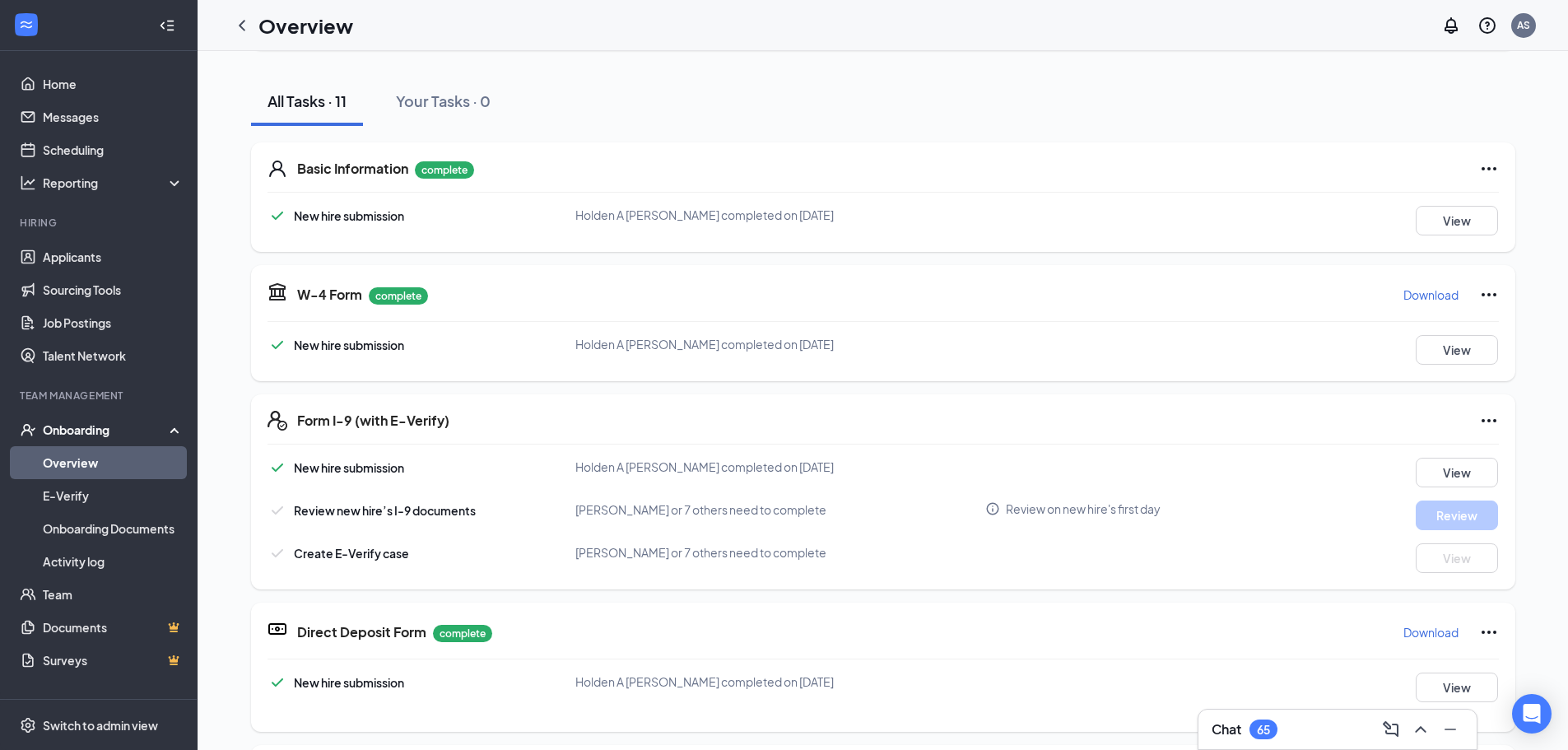
click at [1492, 414] on div "Form I-9 (with E-Verify) New hire submission Holden A Foutch completed on Aug 8…" at bounding box center [883, 492] width 1264 height 195
click at [1485, 415] on icon "Ellipses" at bounding box center [1488, 421] width 20 height 20
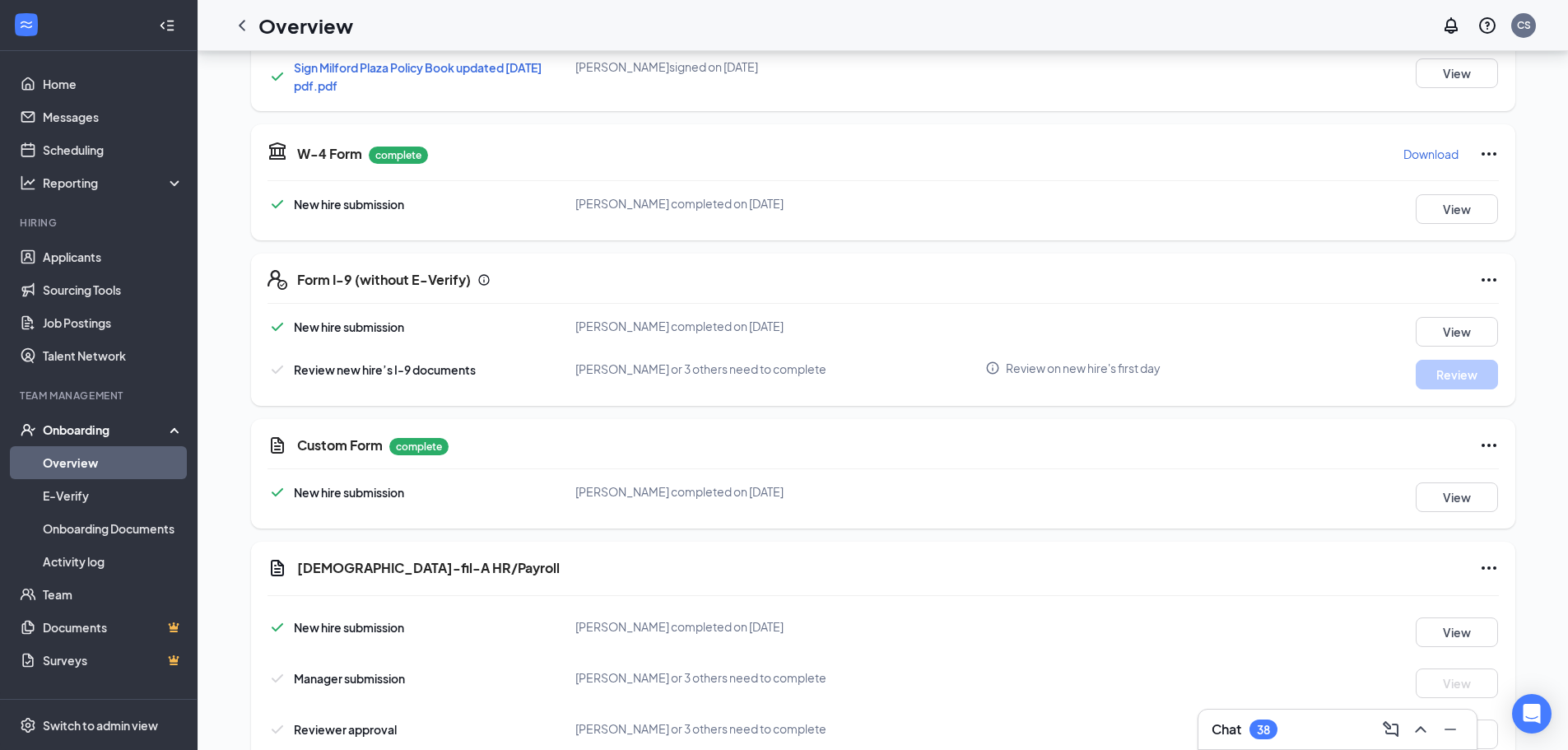
scroll to position [577, 0]
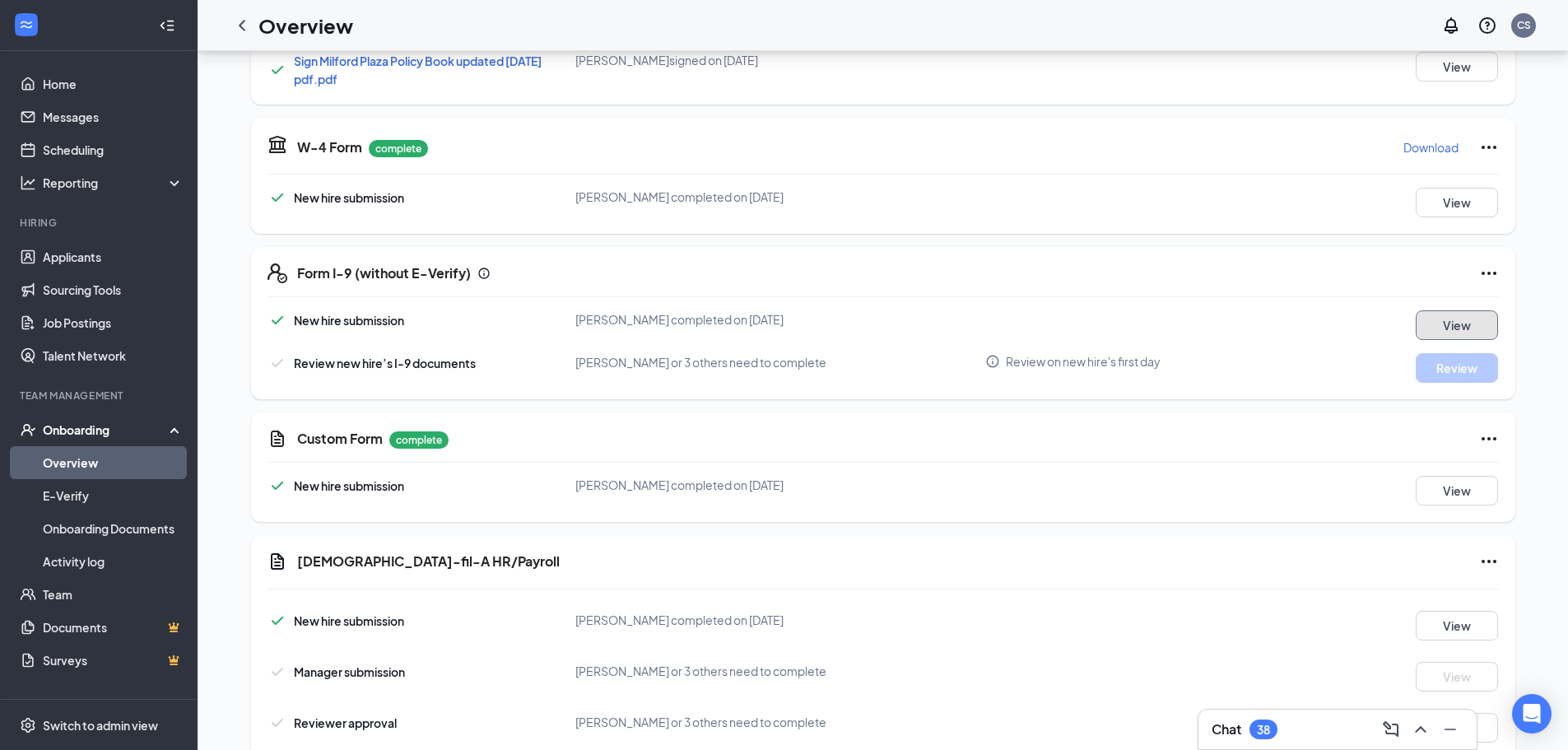
click at [1451, 320] on button "View" at bounding box center [1457, 325] width 82 height 30
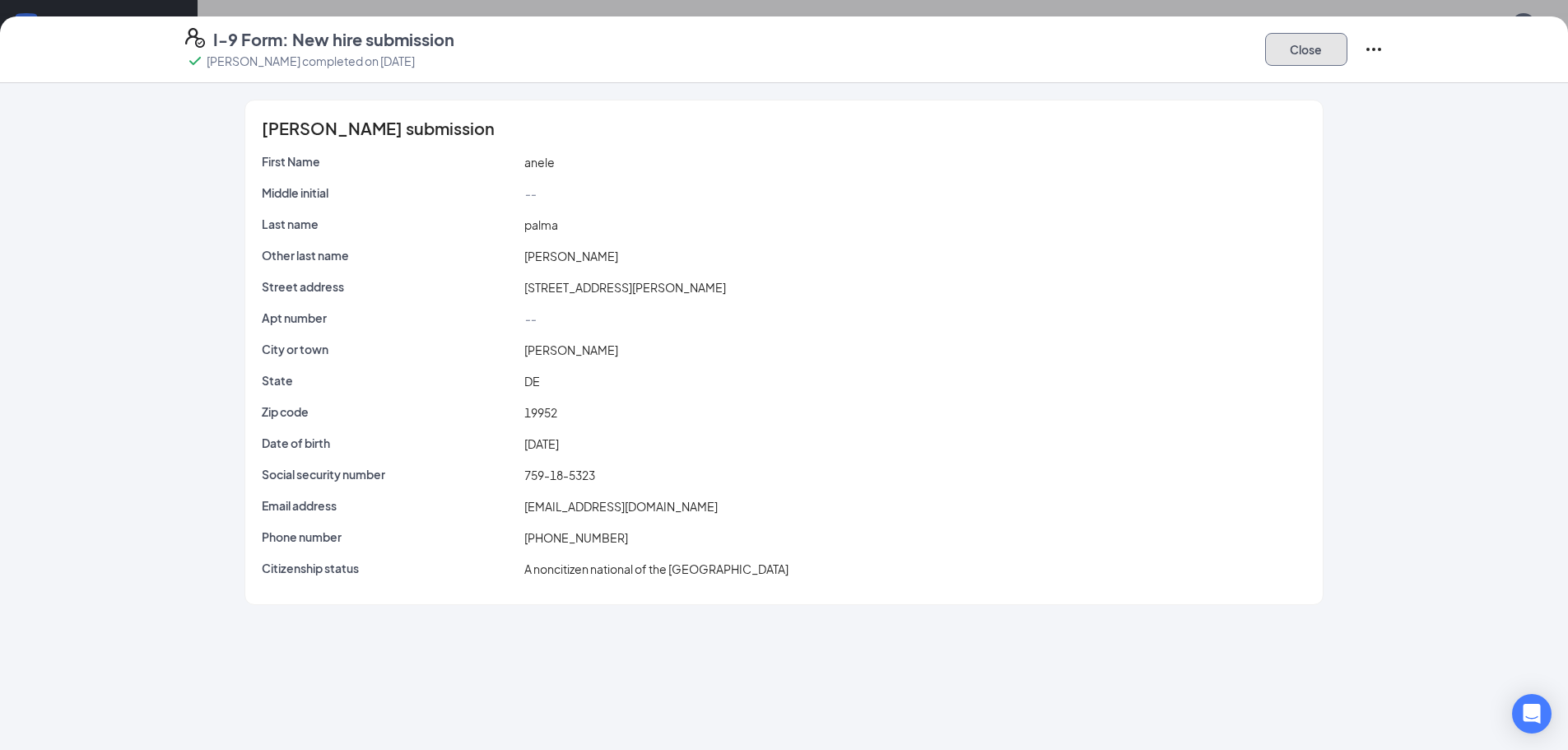
click at [1303, 51] on button "Close" at bounding box center [1306, 50] width 82 height 33
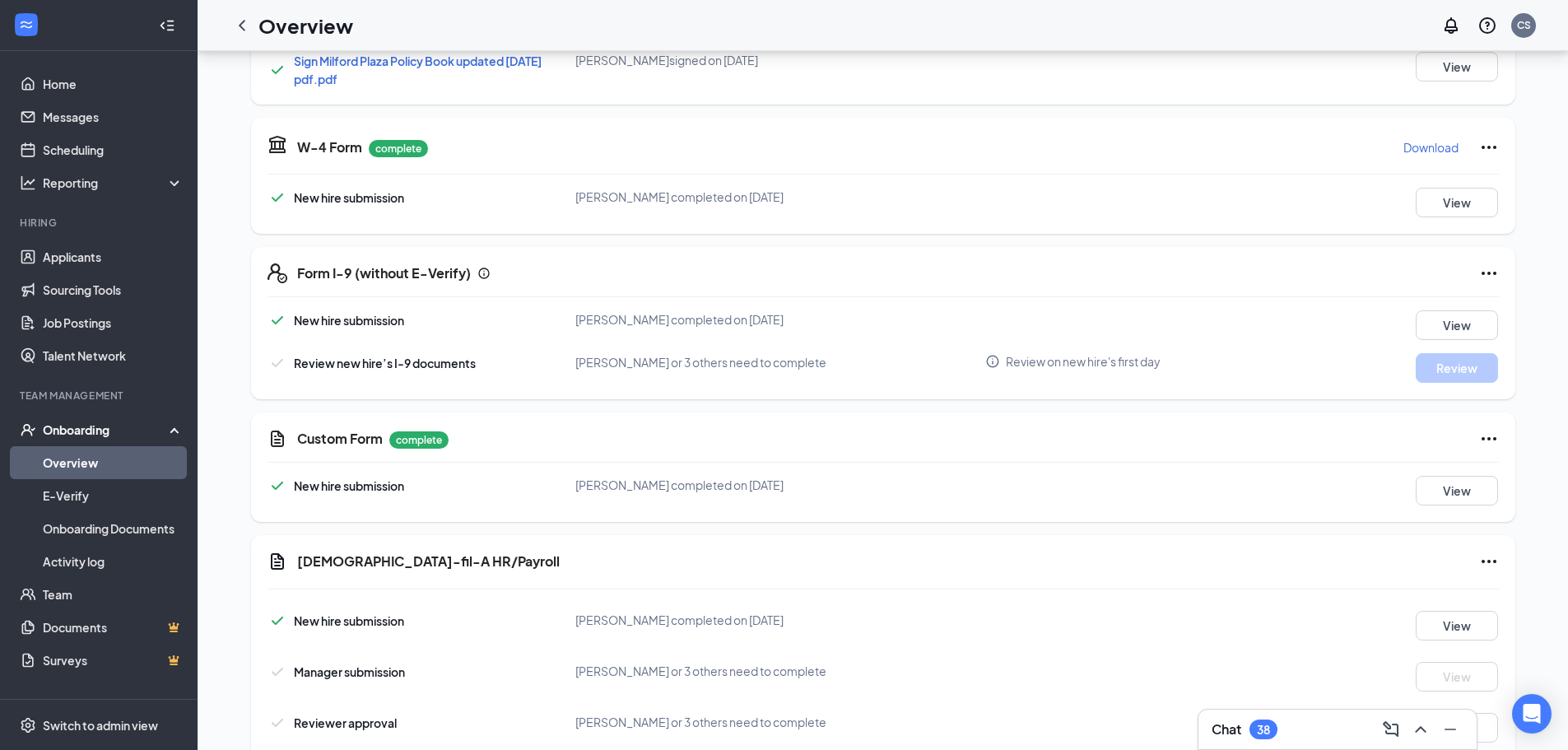
click at [1491, 271] on icon "Ellipses" at bounding box center [1488, 273] width 20 height 20
